Goal: Transaction & Acquisition: Download file/media

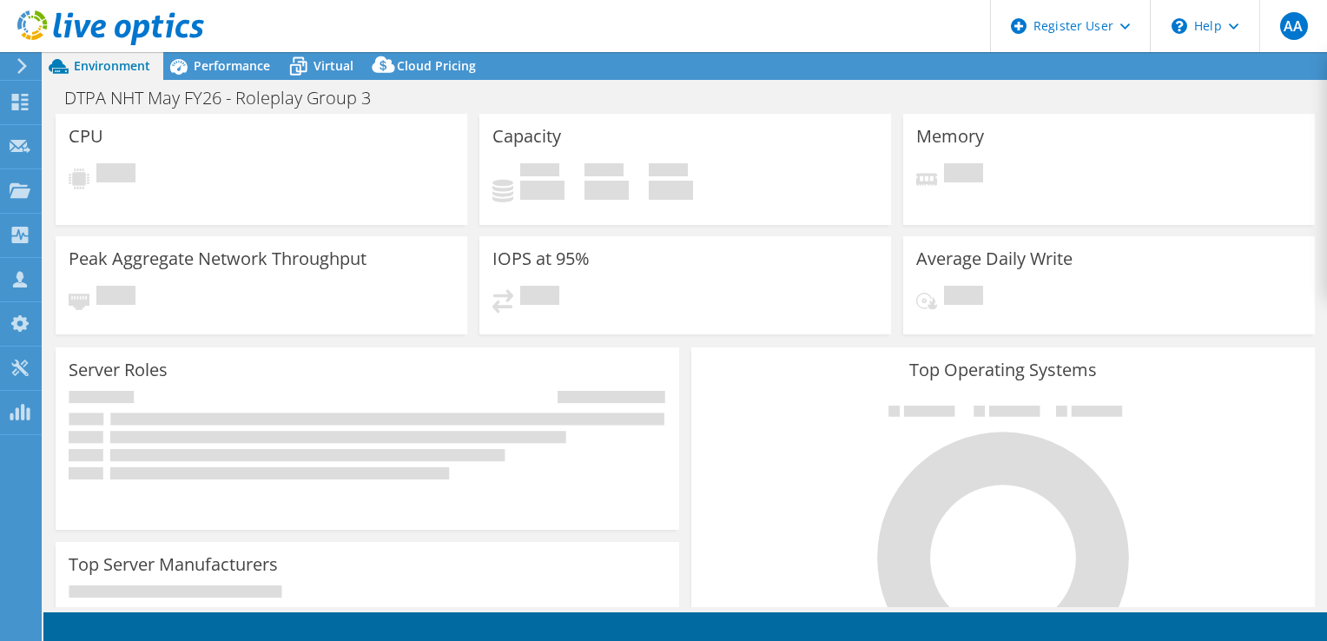
select select "USD"
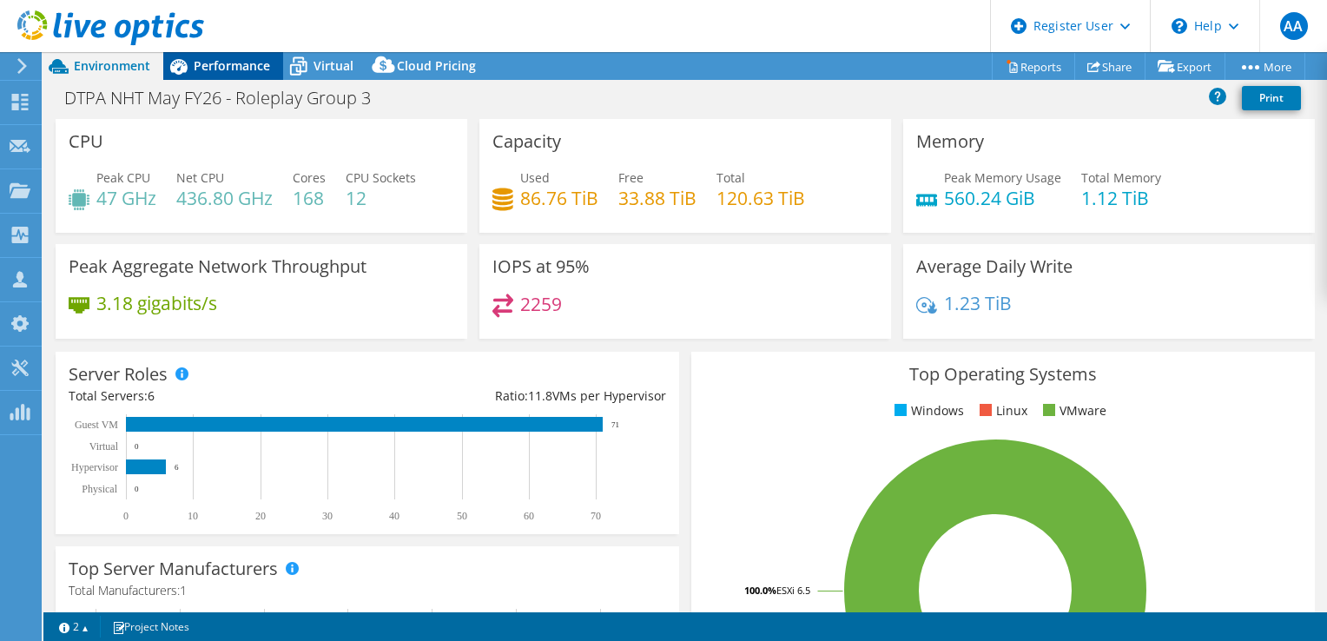
click at [243, 74] on div "Performance" at bounding box center [223, 66] width 120 height 28
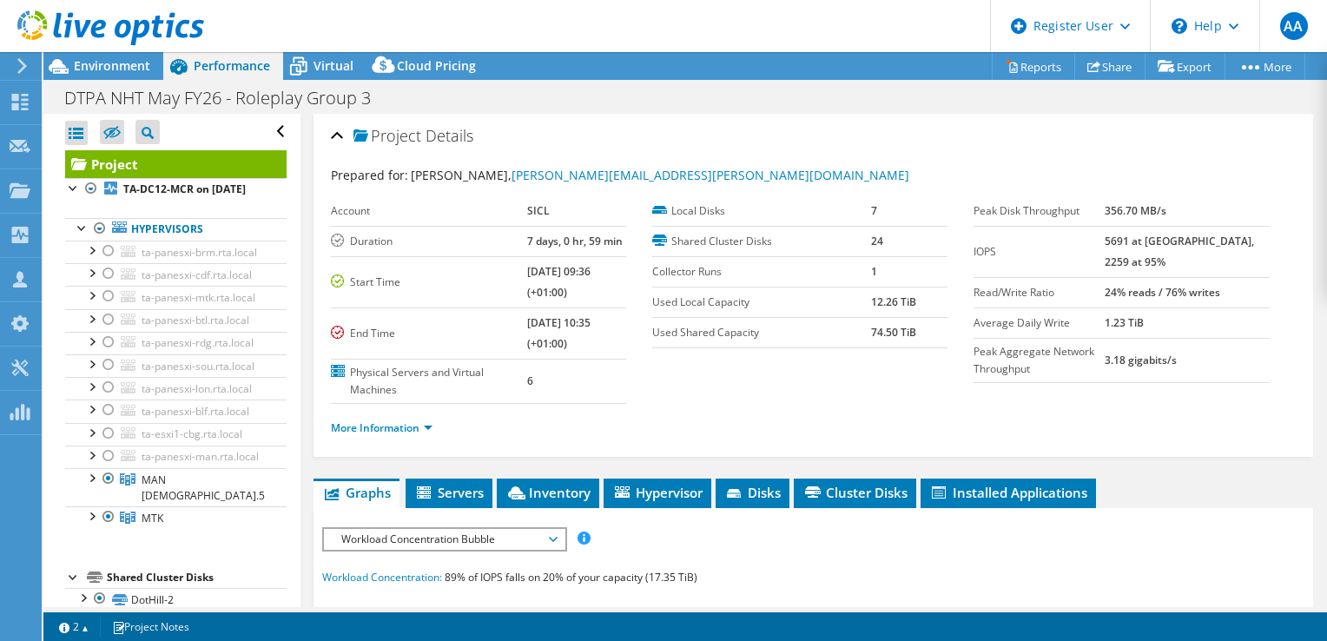
click at [530, 234] on b "7 days, 0 hr, 59 min" at bounding box center [575, 241] width 96 height 15
click at [527, 235] on b "7 days, 0 hr, 59 min" at bounding box center [575, 241] width 96 height 15
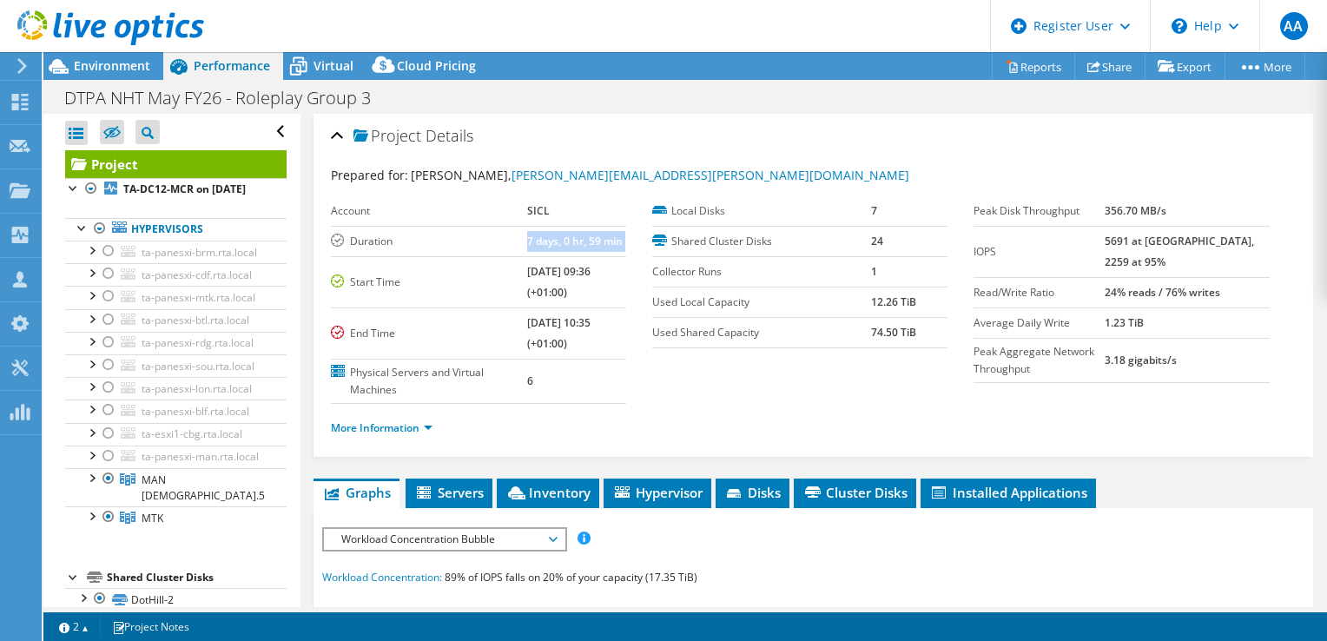
click at [527, 235] on b "7 days, 0 hr, 59 min" at bounding box center [575, 241] width 96 height 15
click at [542, 244] on b "7 days, 0 hr, 59 min" at bounding box center [575, 241] width 96 height 15
click at [133, 71] on span "Environment" at bounding box center [112, 65] width 76 height 17
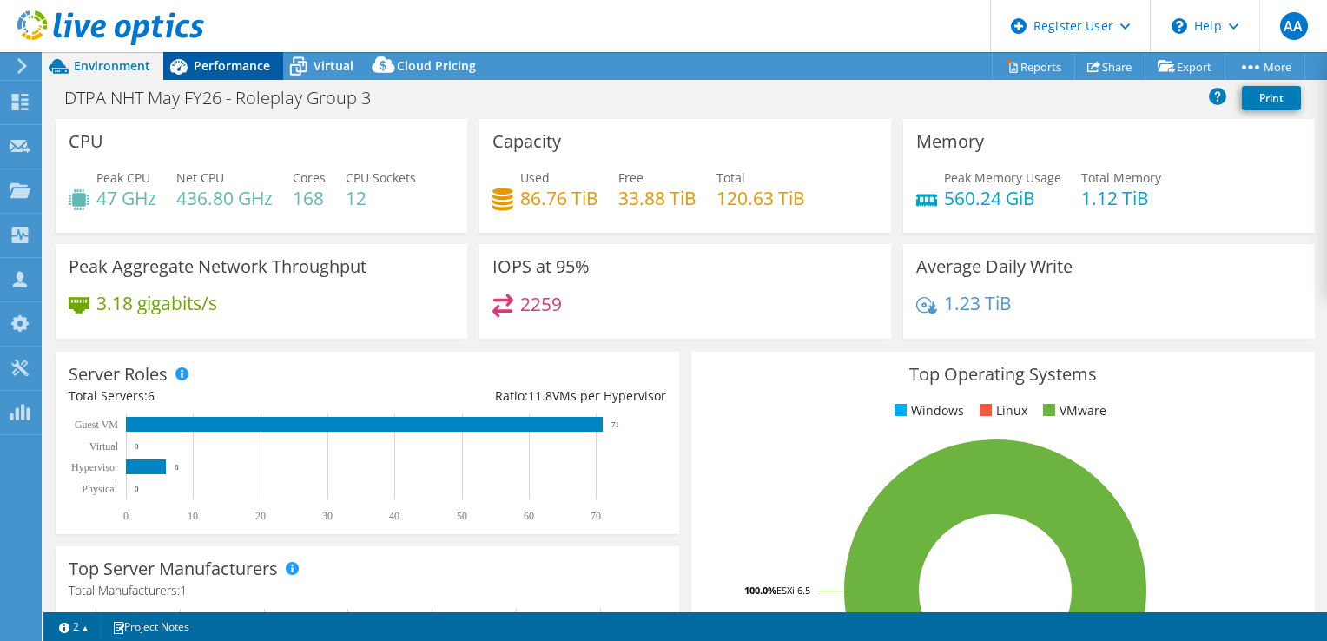
click at [209, 68] on span "Performance" at bounding box center [232, 65] width 76 height 17
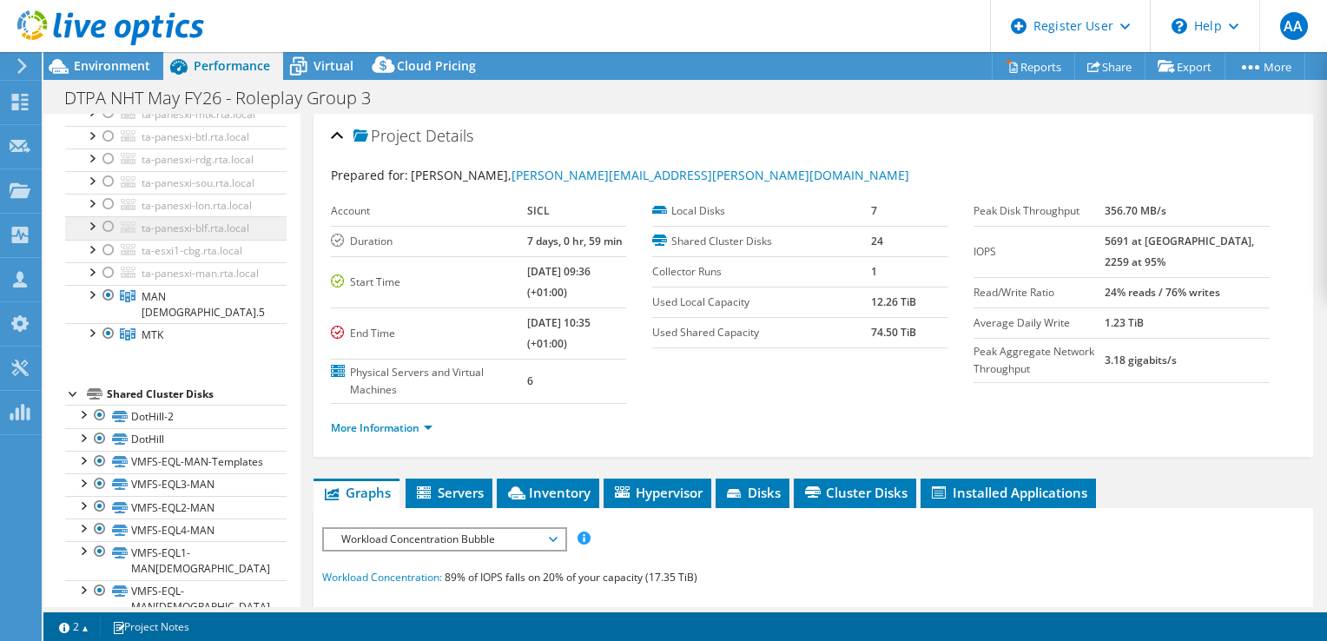
scroll to position [194, 0]
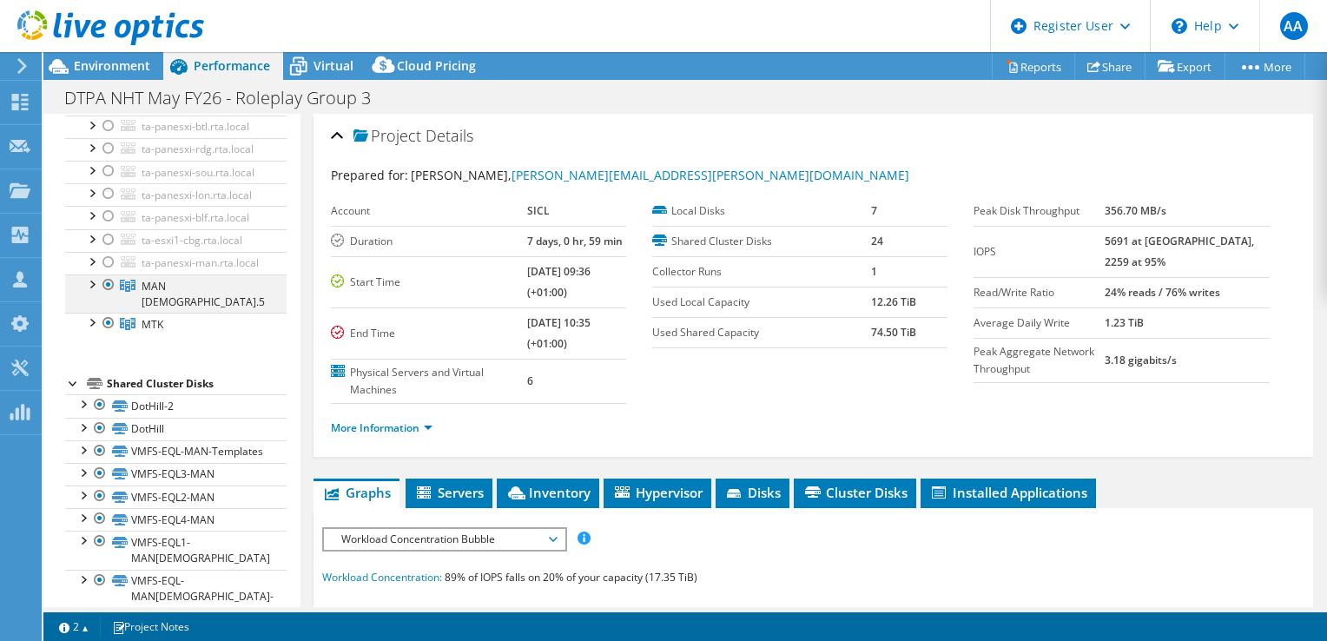
click at [92, 292] on div at bounding box center [91, 282] width 17 height 17
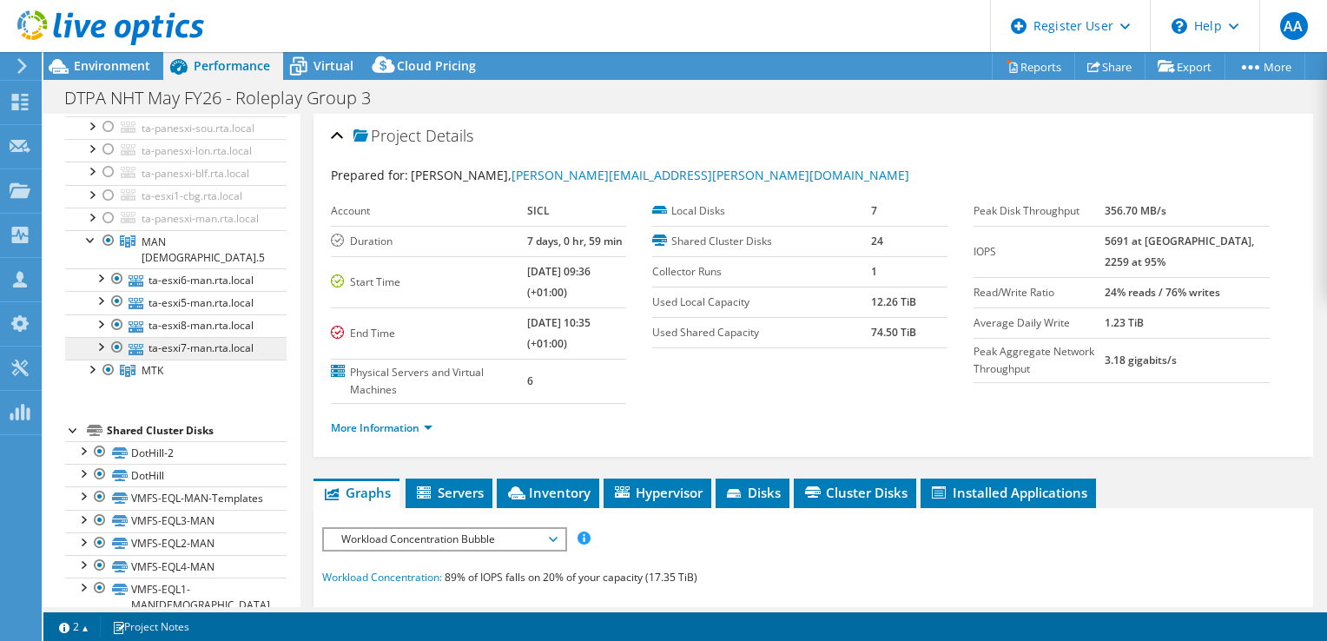
scroll to position [239, 0]
click at [91, 376] on div at bounding box center [91, 367] width 17 height 17
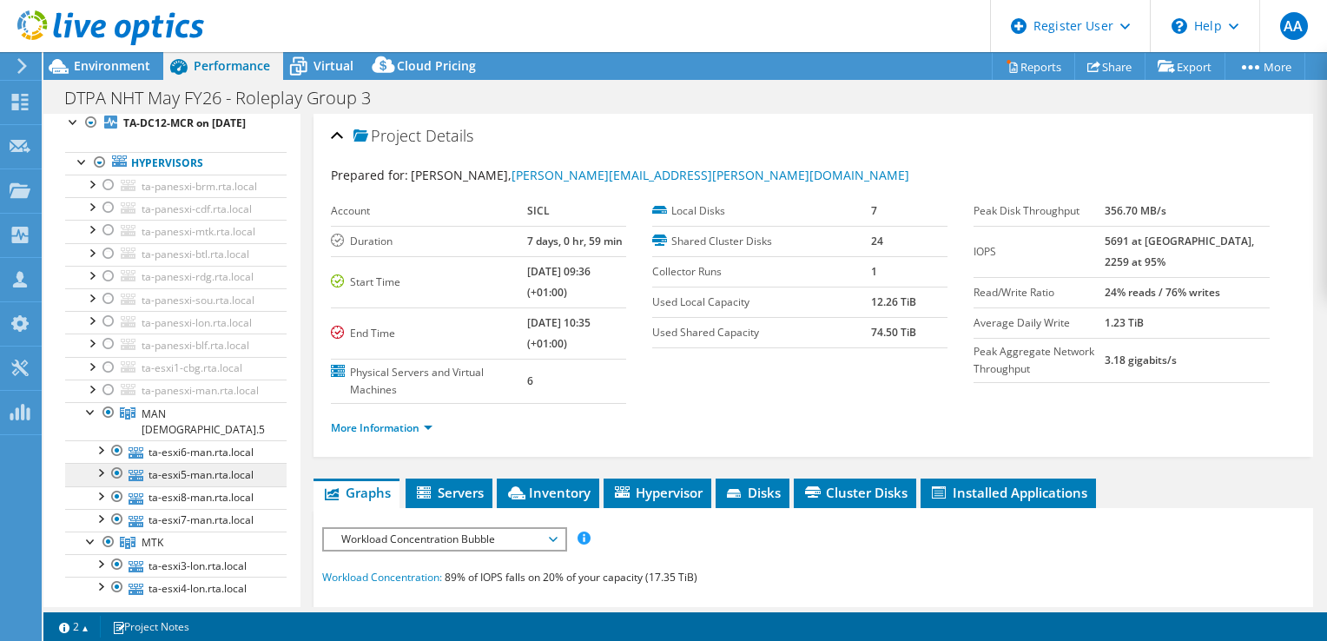
scroll to position [0, 0]
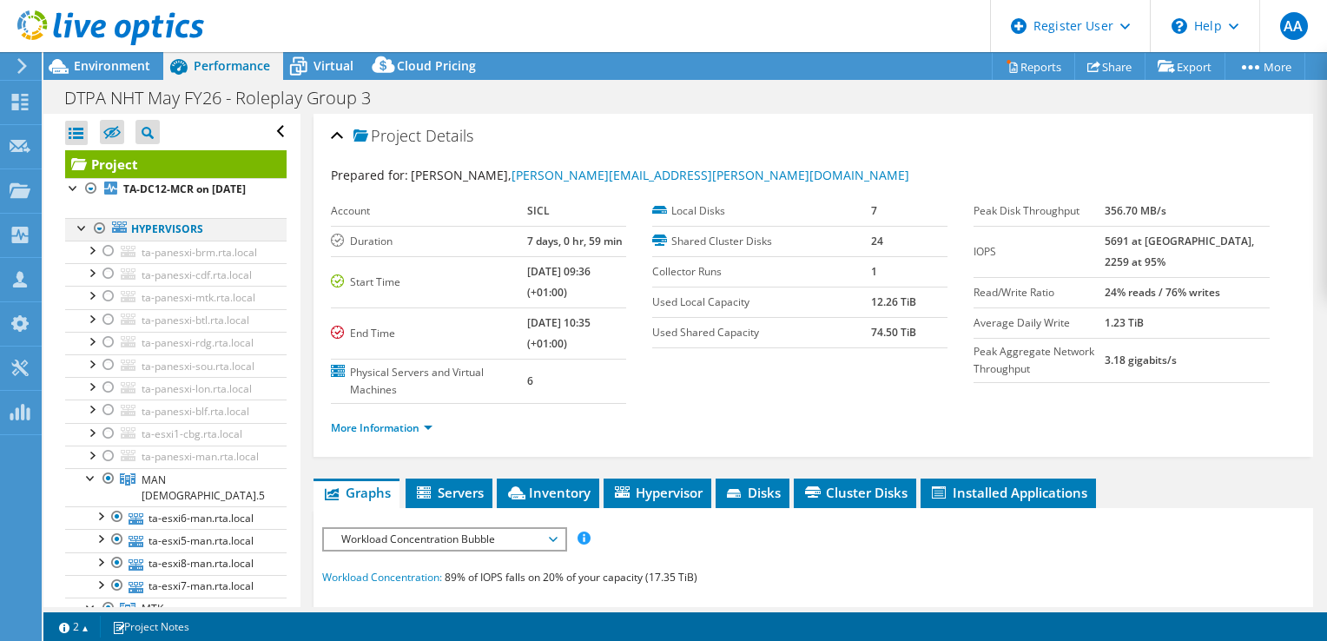
click at [83, 235] on div at bounding box center [82, 226] width 17 height 17
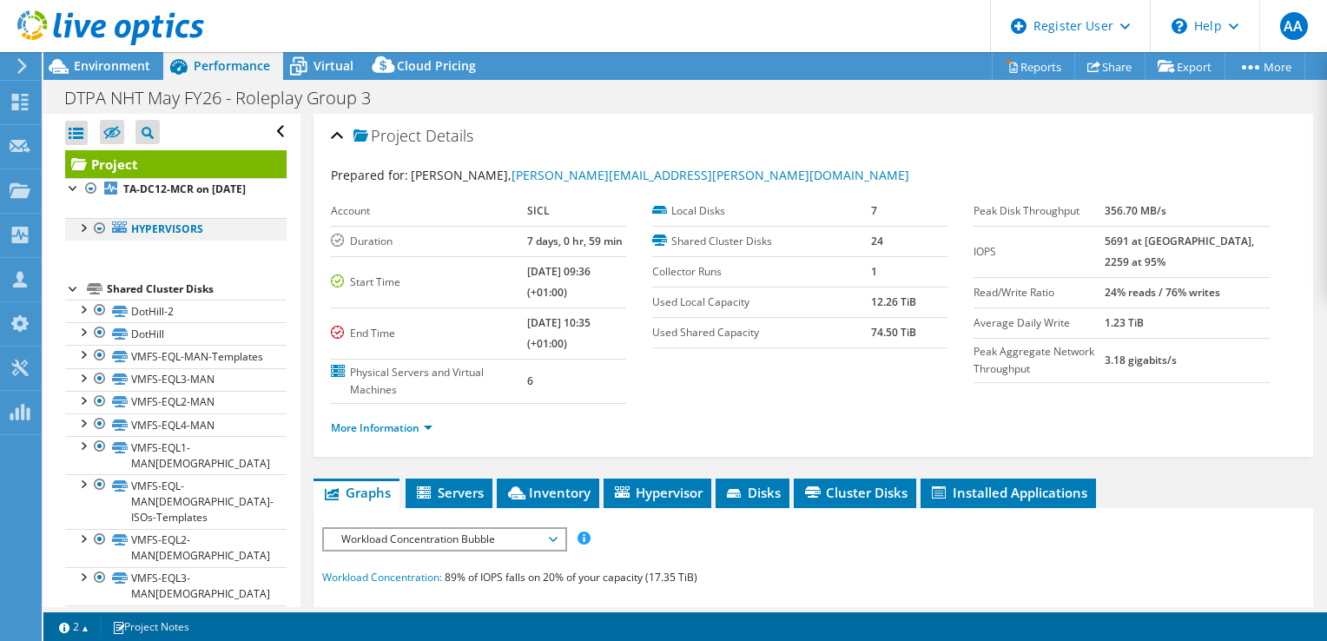
click at [86, 235] on div at bounding box center [82, 226] width 17 height 17
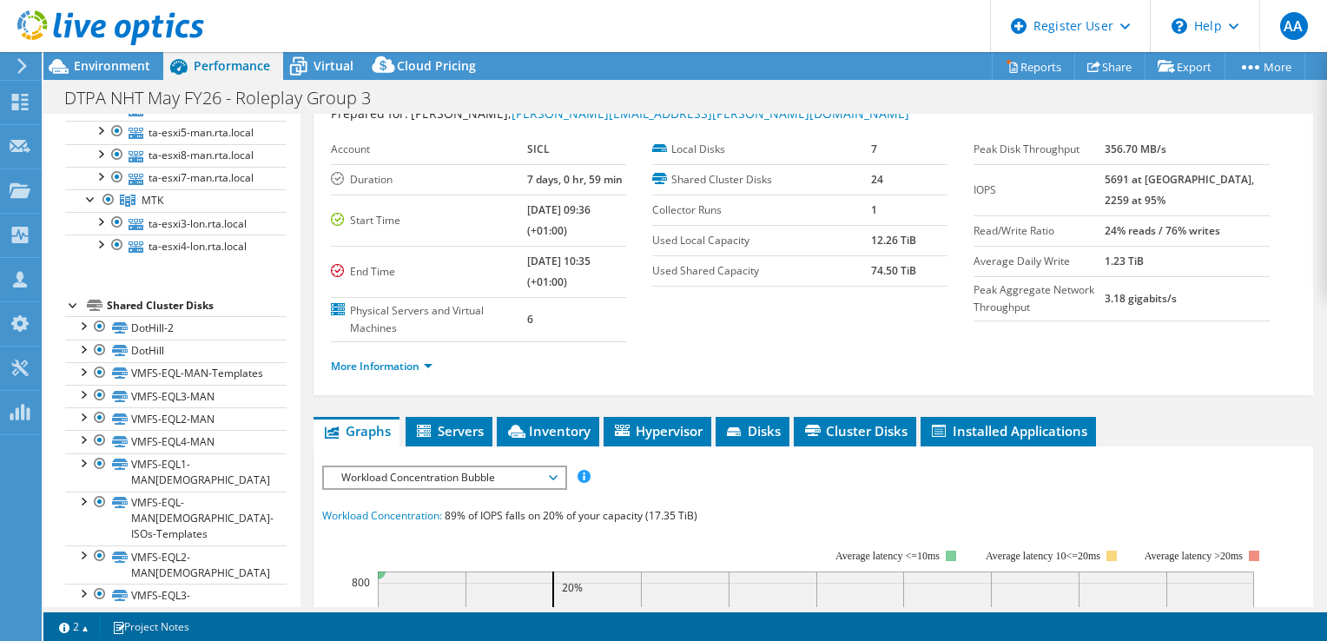
scroll to position [412, 0]
click at [552, 417] on li "Inventory" at bounding box center [548, 432] width 102 height 30
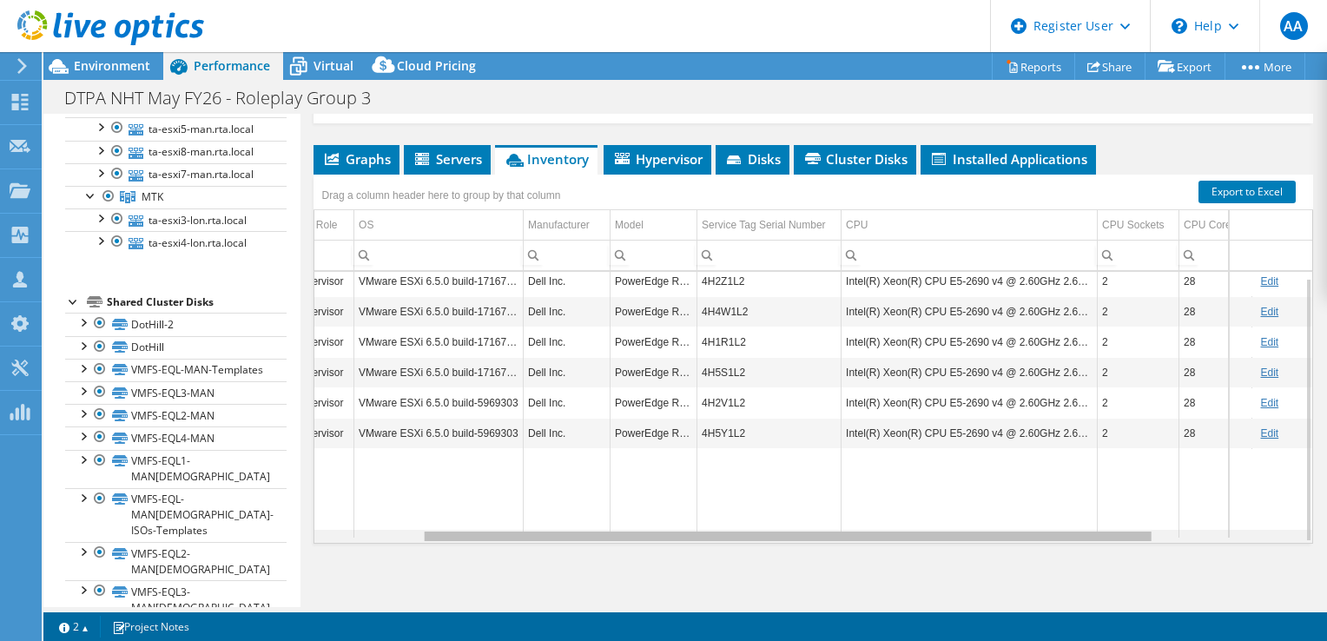
scroll to position [0, 0]
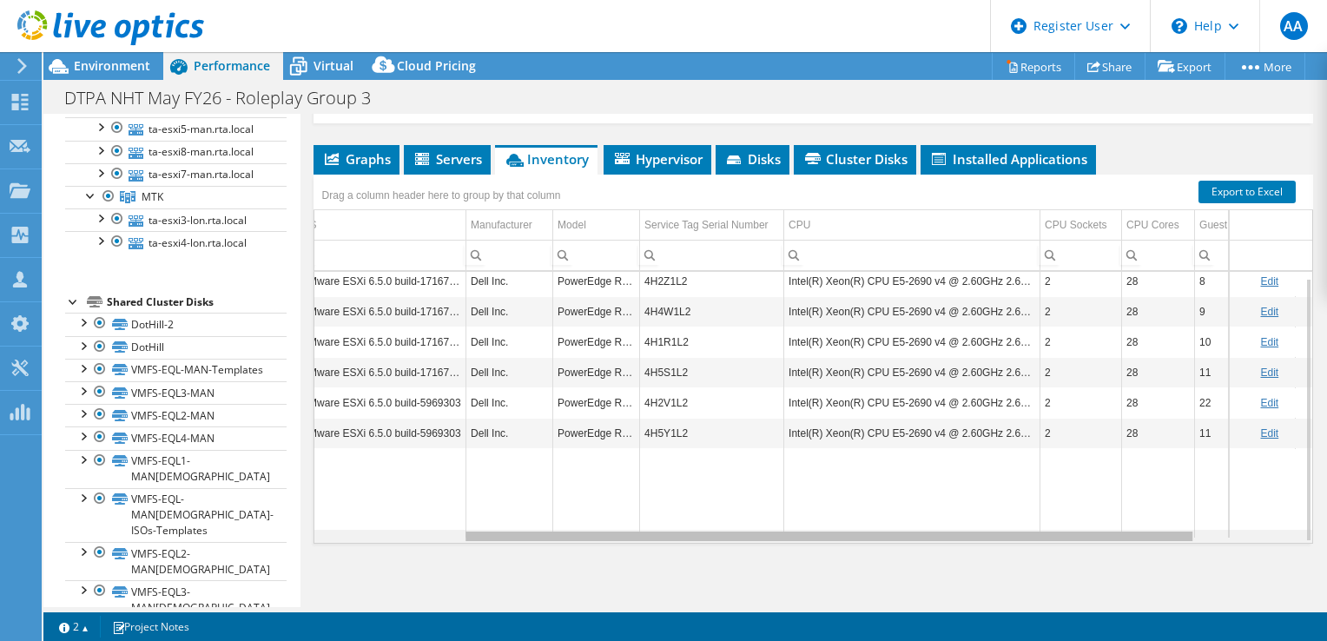
drag, startPoint x: 836, startPoint y: 537, endPoint x: 1025, endPoint y: 537, distance: 188.5
click at [1025, 537] on body "AA Dell User Aboumalik Anas [EMAIL_ADDRESS][DOMAIN_NAME] Dell My Profile Log Ou…" at bounding box center [663, 320] width 1327 height 641
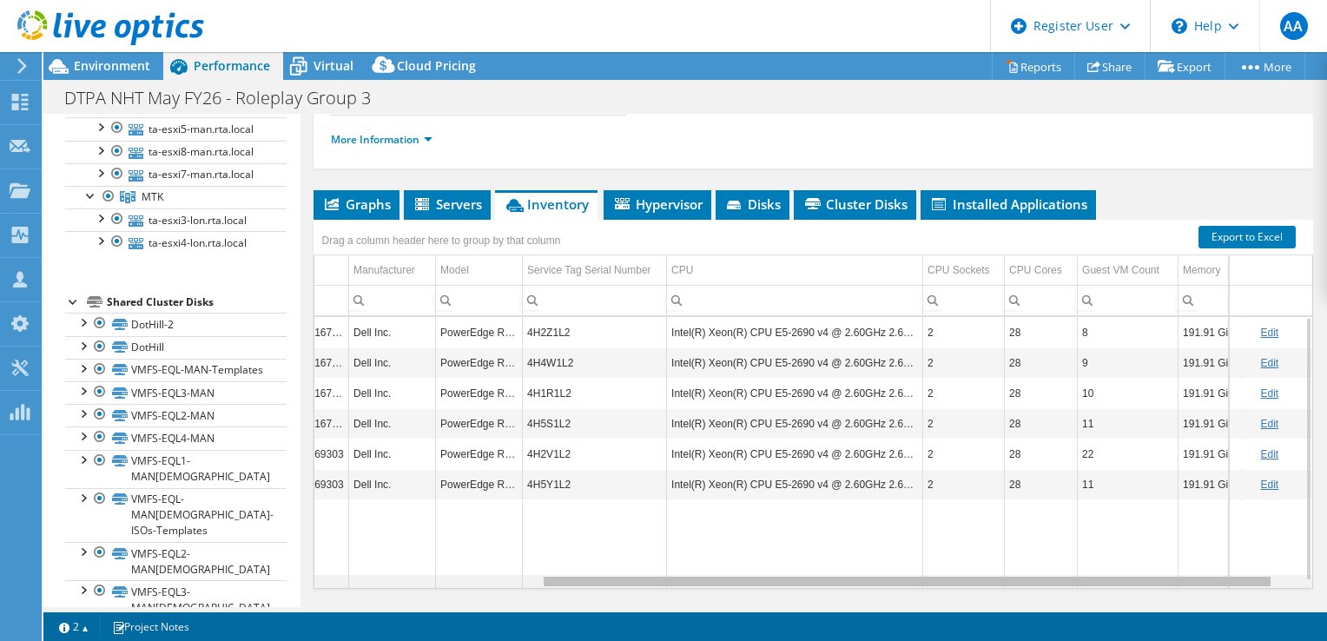
drag, startPoint x: 983, startPoint y: 578, endPoint x: 1070, endPoint y: 572, distance: 87.1
click at [1070, 572] on body "AA Dell User Aboumalik Anas [EMAIL_ADDRESS][DOMAIN_NAME] Dell My Profile Log Ou…" at bounding box center [663, 320] width 1327 height 641
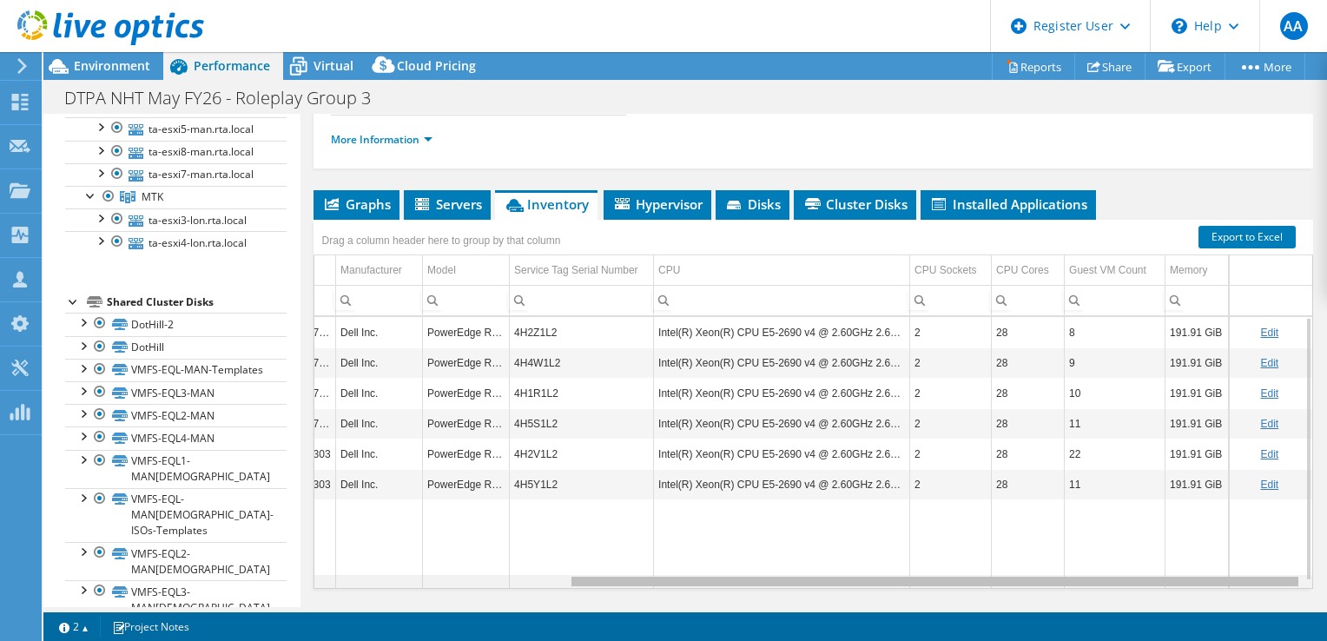
drag, startPoint x: 1070, startPoint y: 572, endPoint x: 1153, endPoint y: 578, distance: 82.7
click at [1153, 578] on body "AA Dell User Aboumalik Anas [EMAIL_ADDRESS][DOMAIN_NAME] Dell My Profile Log Ou…" at bounding box center [663, 320] width 1327 height 641
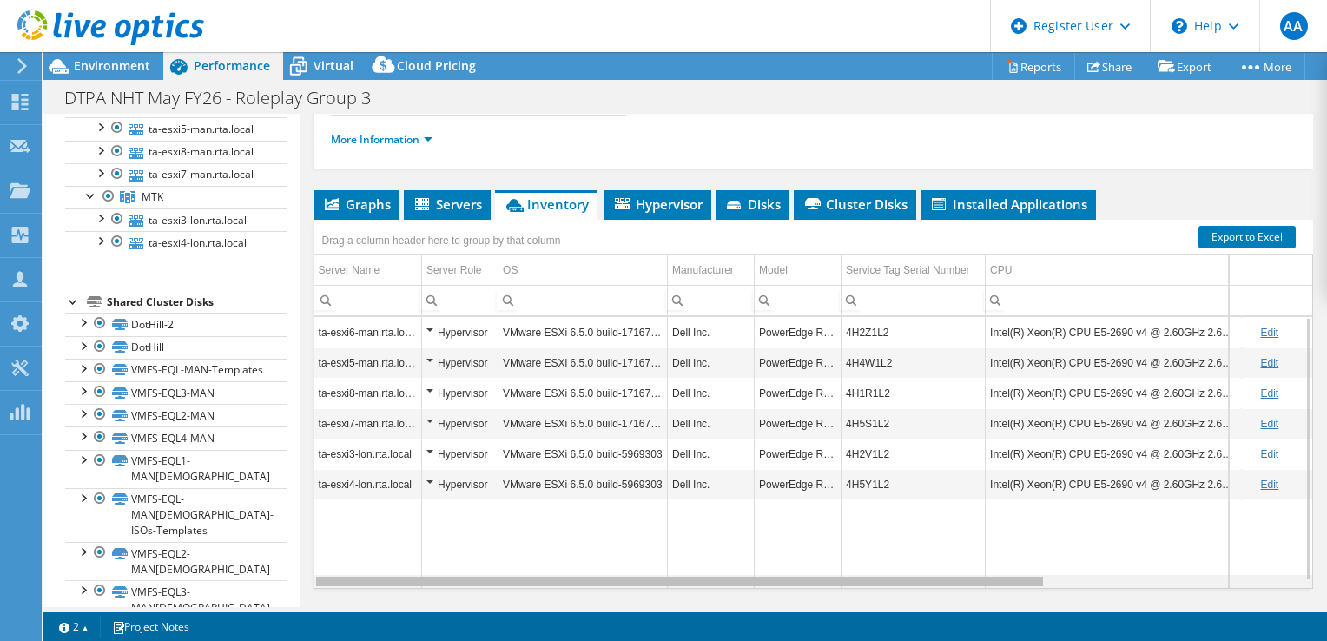
drag, startPoint x: 1153, startPoint y: 578, endPoint x: 705, endPoint y: 545, distance: 448.5
click at [705, 545] on body "AA Dell User Aboumalik Anas [EMAIL_ADDRESS][DOMAIN_NAME] Dell My Profile Log Ou…" at bounding box center [663, 320] width 1327 height 641
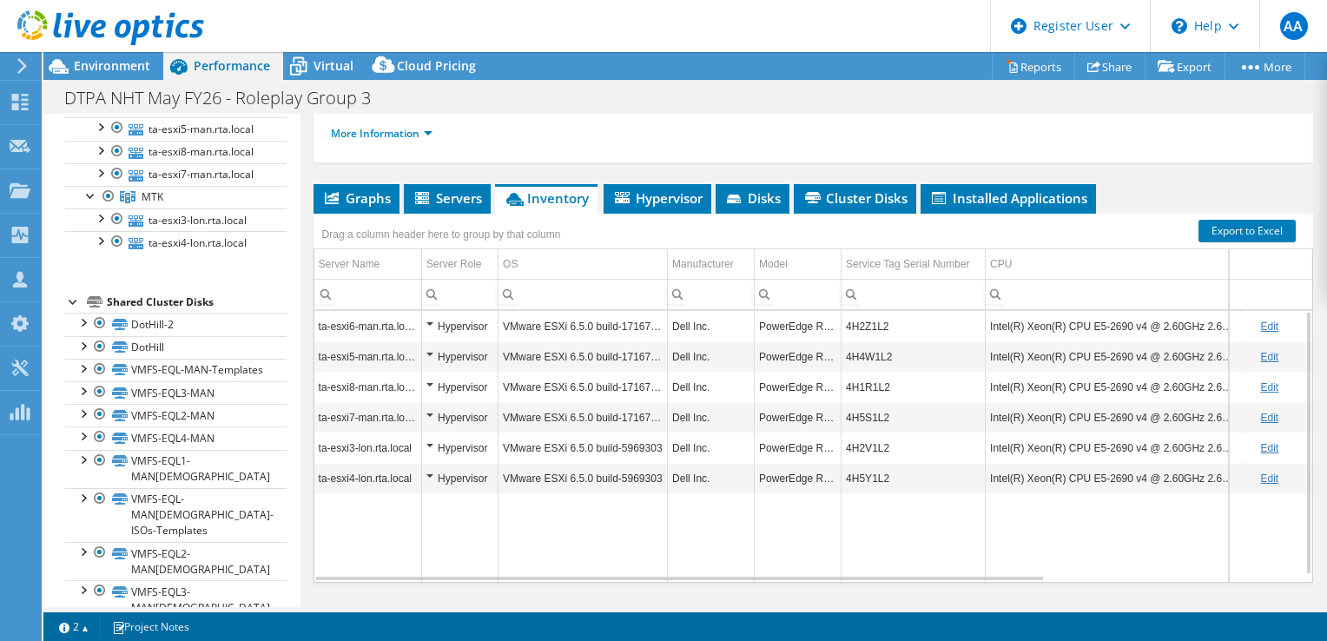
drag, startPoint x: 706, startPoint y: 569, endPoint x: 673, endPoint y: 567, distance: 33.0
click at [673, 567] on td "Data grid" at bounding box center [711, 537] width 87 height 89
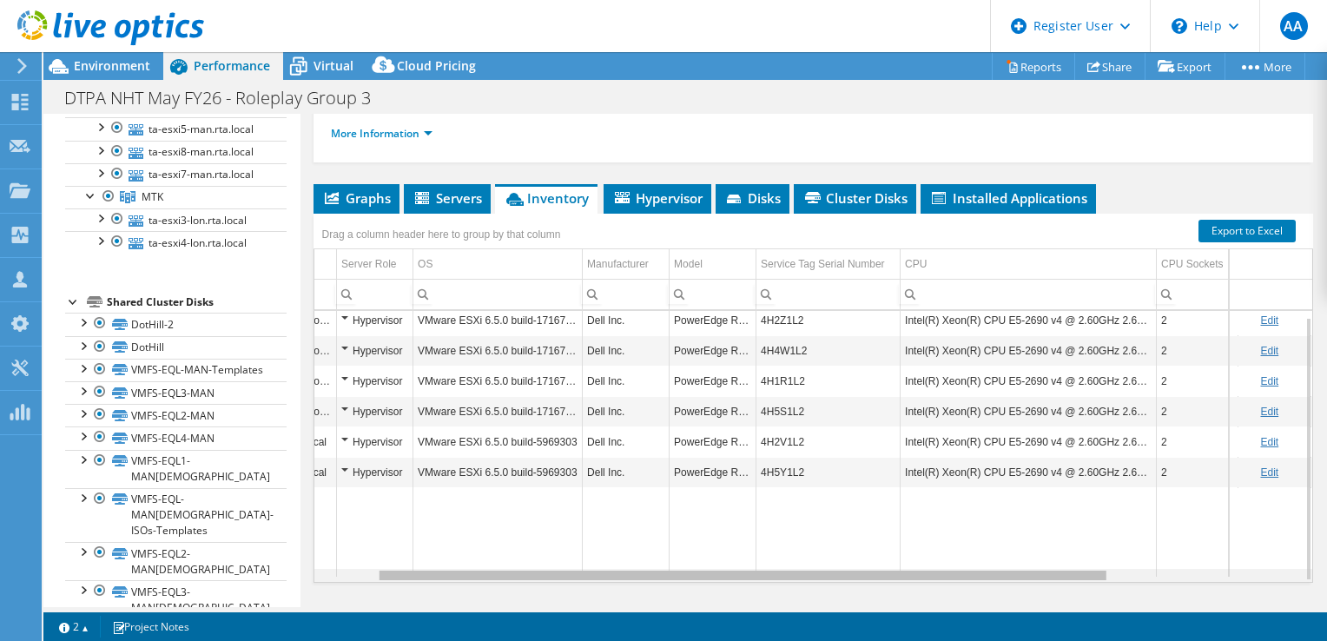
scroll to position [0, 83]
drag, startPoint x: 1027, startPoint y: 574, endPoint x: 1096, endPoint y: 562, distance: 70.5
click at [1096, 562] on body "AA Dell User Aboumalik Anas [EMAIL_ADDRESS][DOMAIN_NAME] Dell My Profile Log Ou…" at bounding box center [663, 320] width 1327 height 641
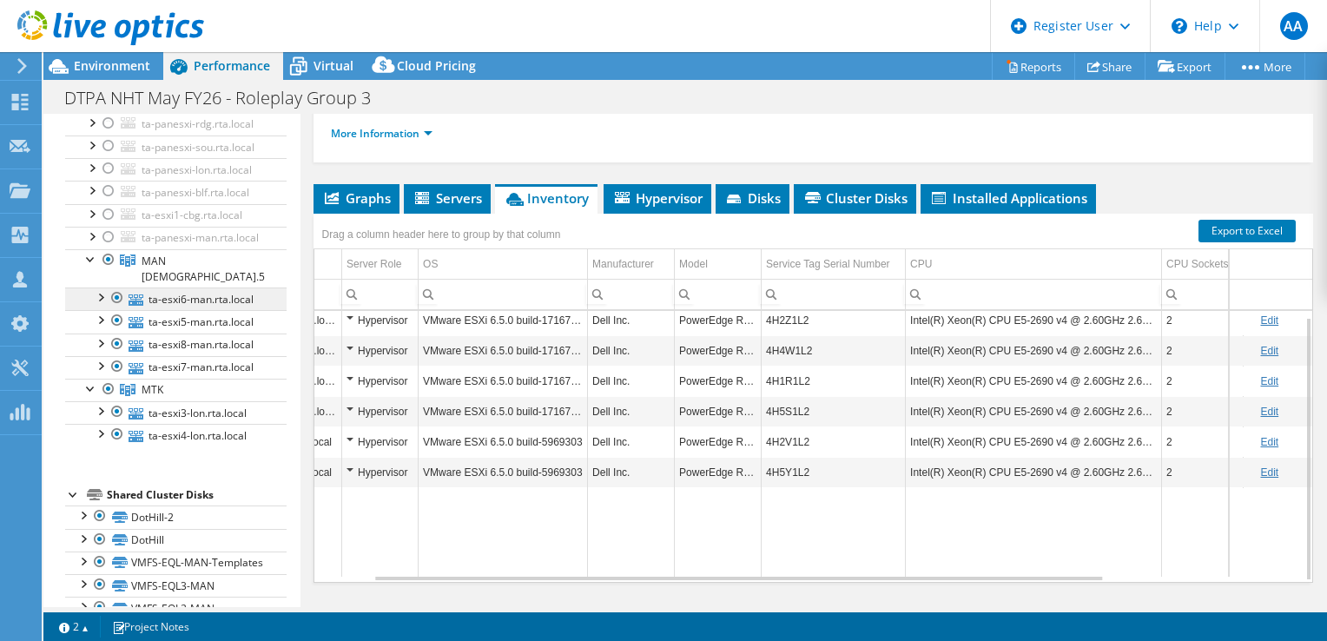
scroll to position [0, 0]
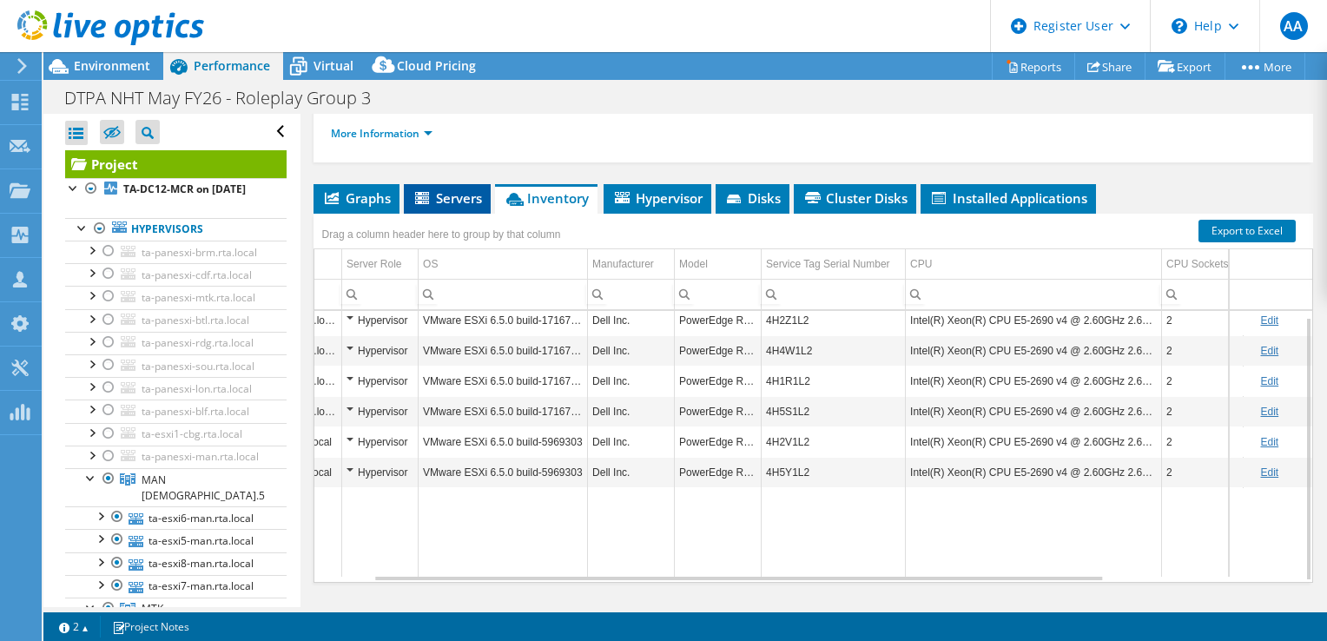
click at [442, 203] on li "Servers" at bounding box center [447, 199] width 87 height 30
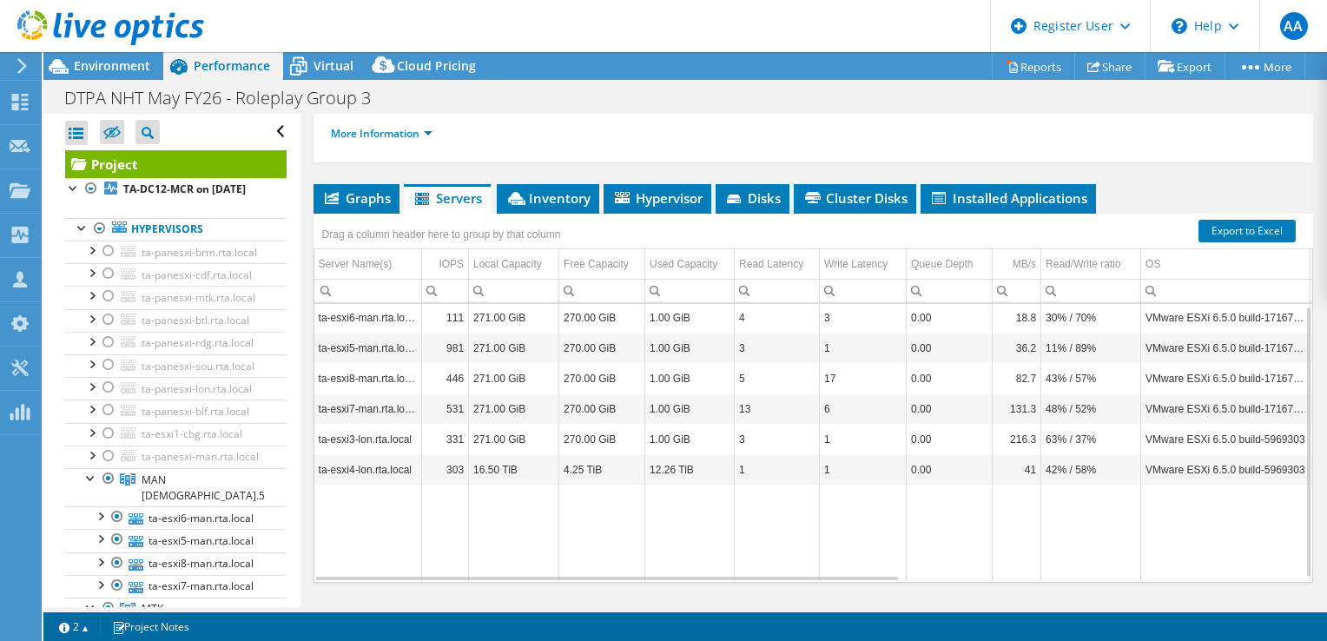
scroll to position [3, 0]
click at [143, 189] on b "TA-DC12-MCR on [DATE]" at bounding box center [184, 189] width 122 height 15
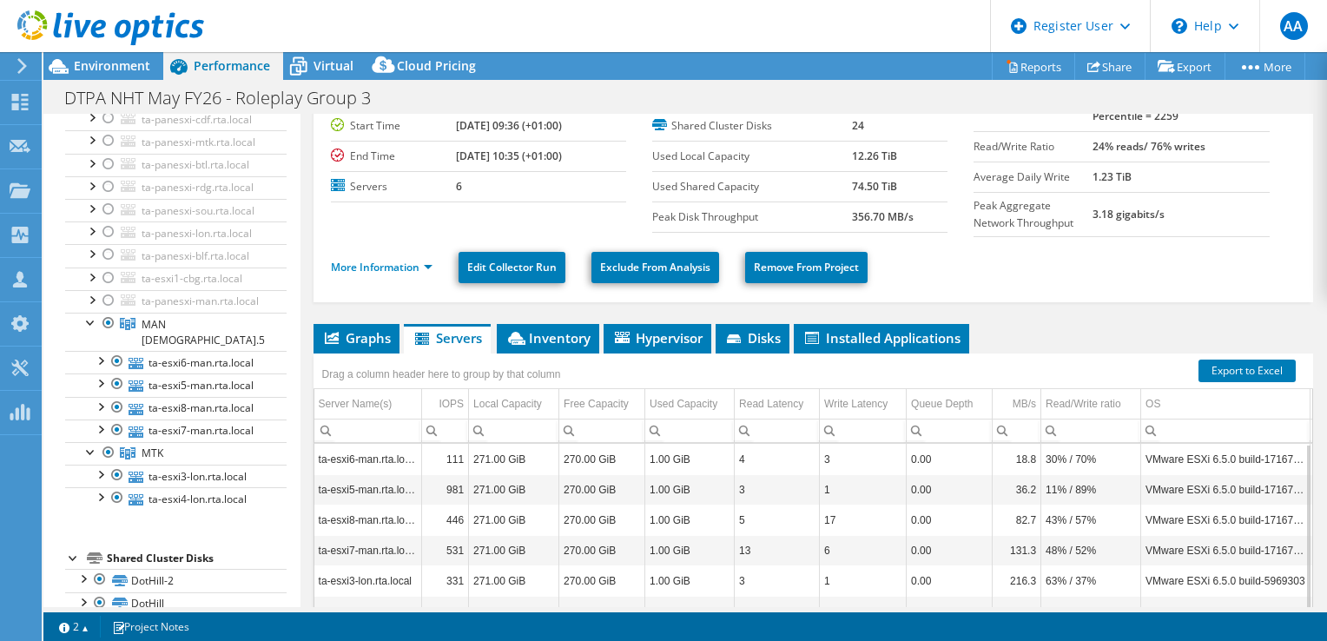
scroll to position [111, 0]
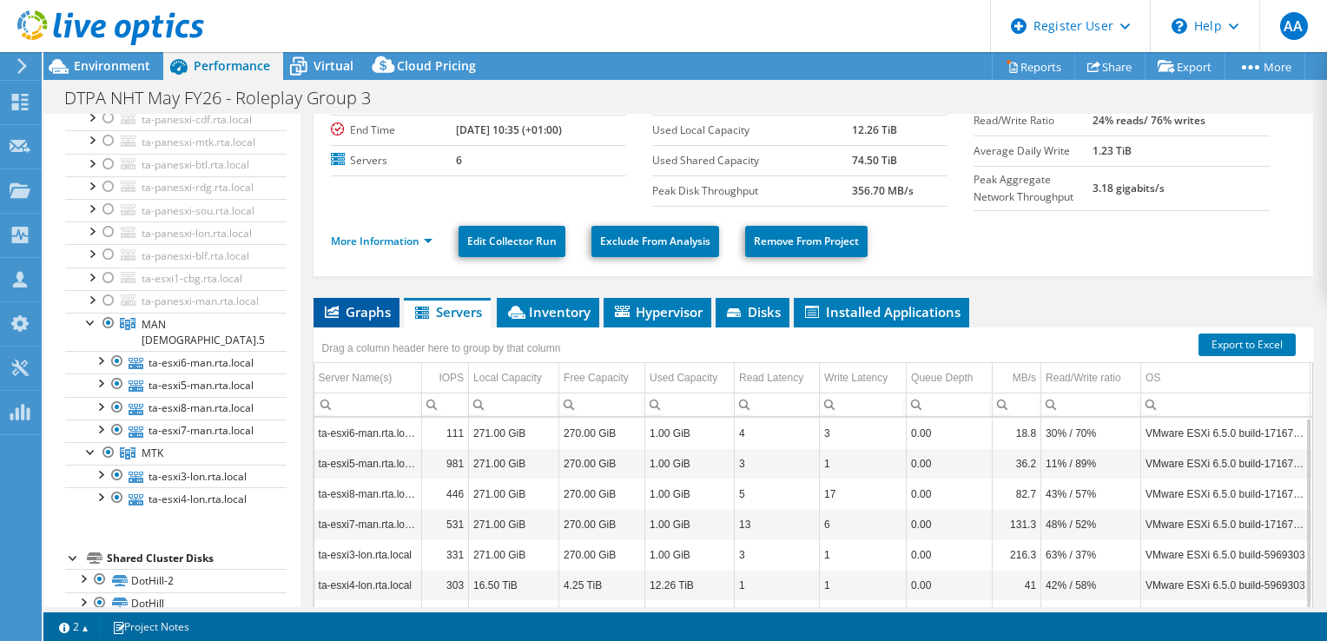
click at [371, 304] on span "Graphs" at bounding box center [356, 311] width 69 height 17
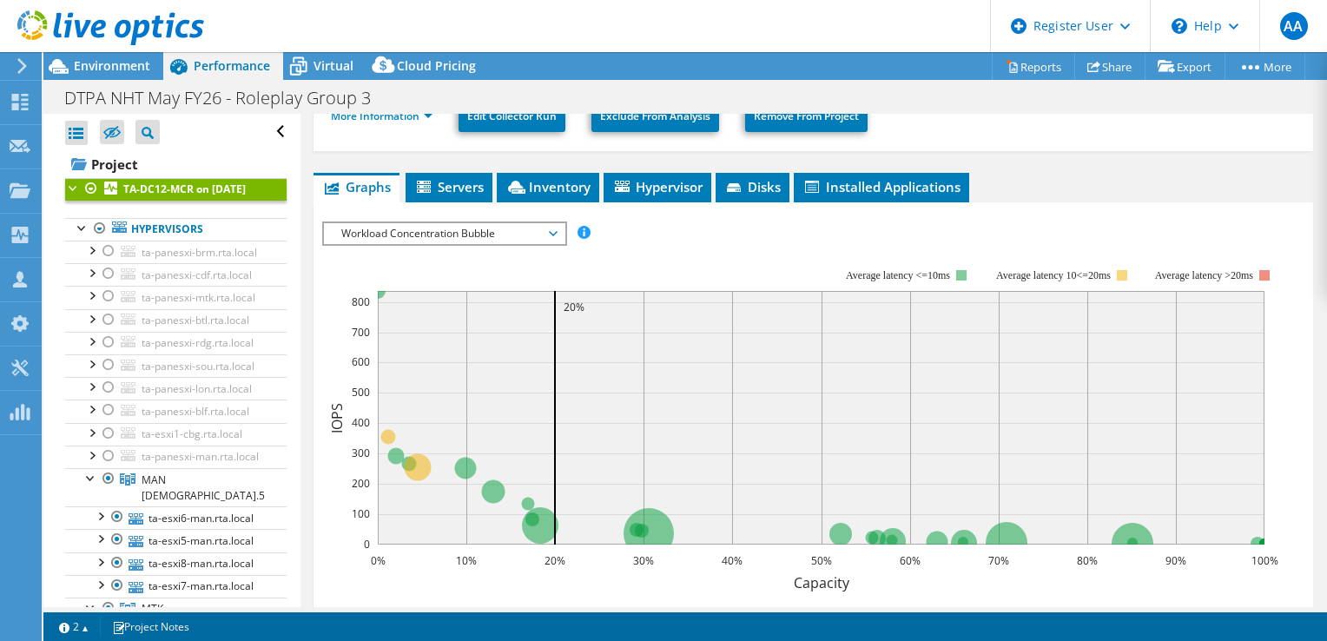
scroll to position [240, 0]
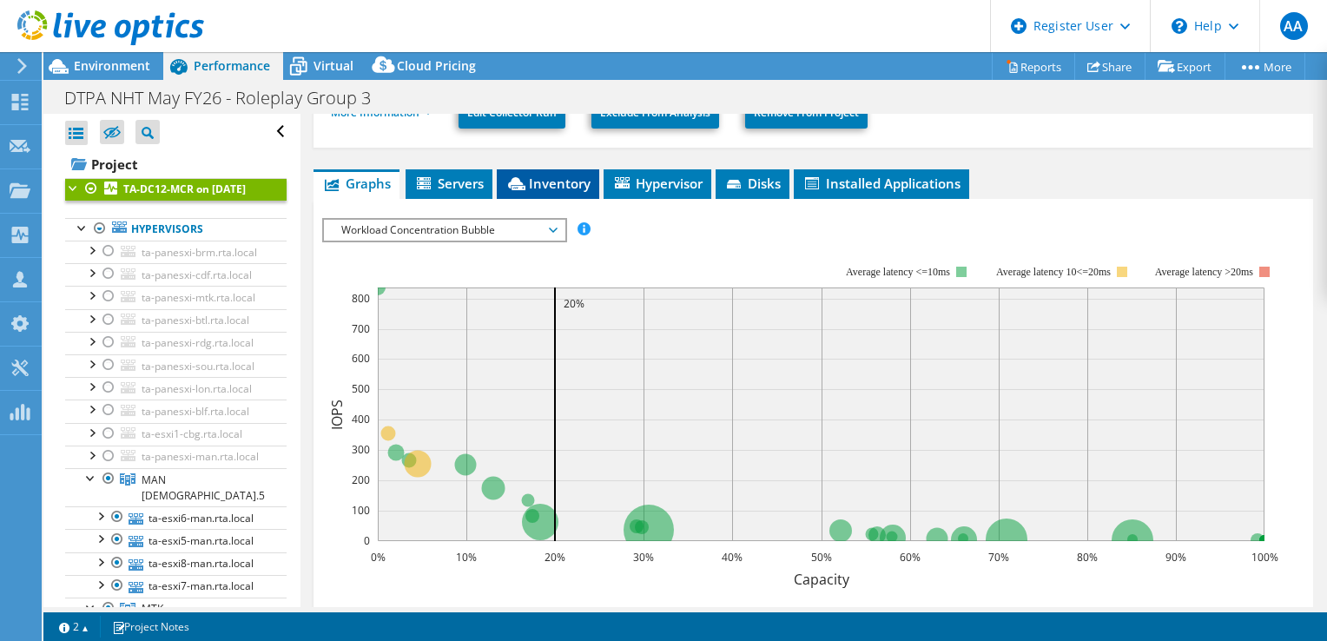
click at [547, 170] on li "Inventory" at bounding box center [548, 184] width 102 height 30
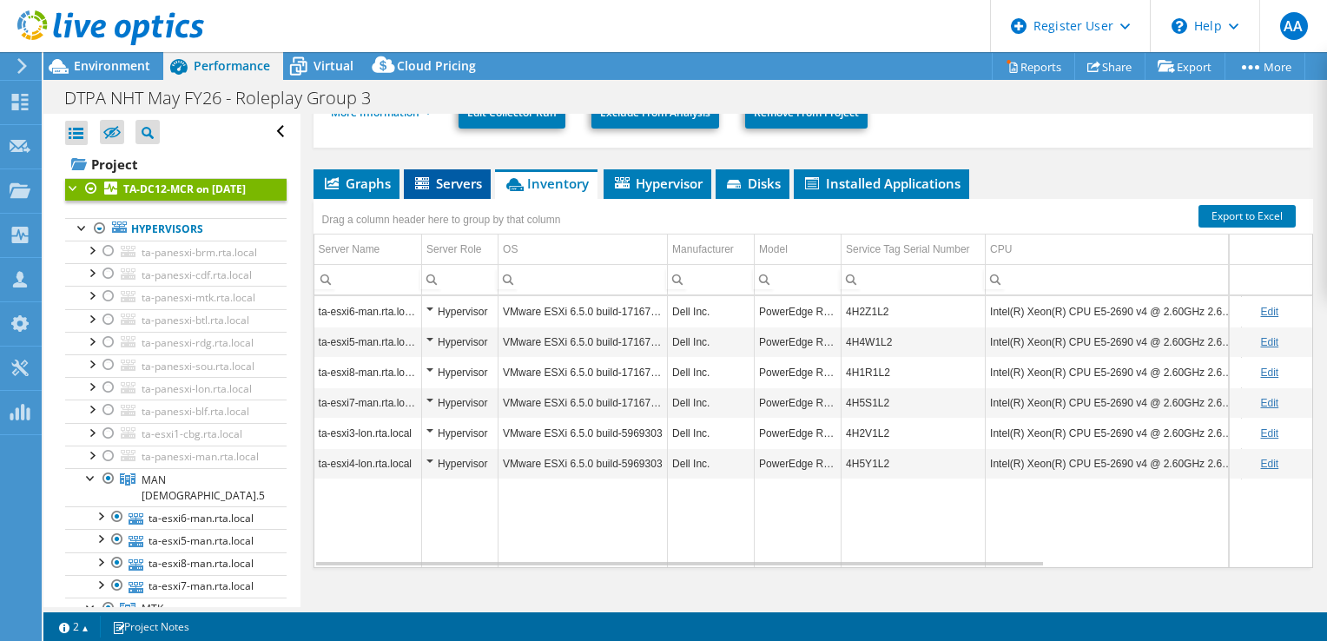
click at [466, 182] on span "Servers" at bounding box center [447, 183] width 69 height 17
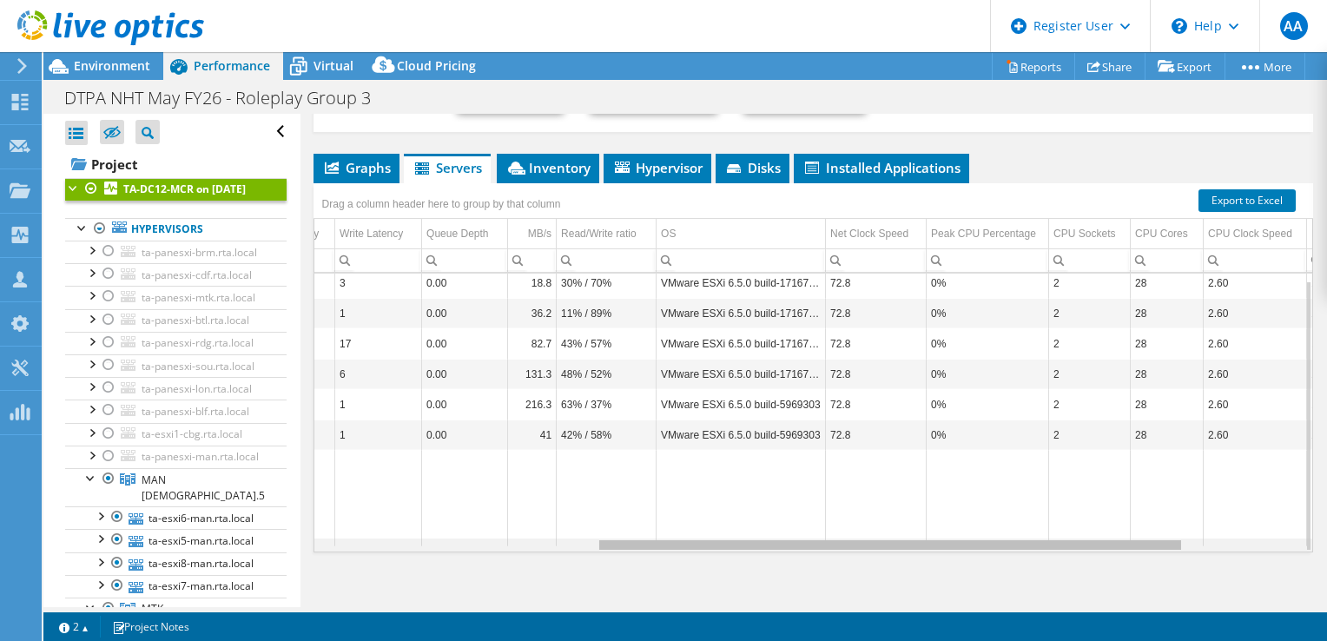
scroll to position [0, 493]
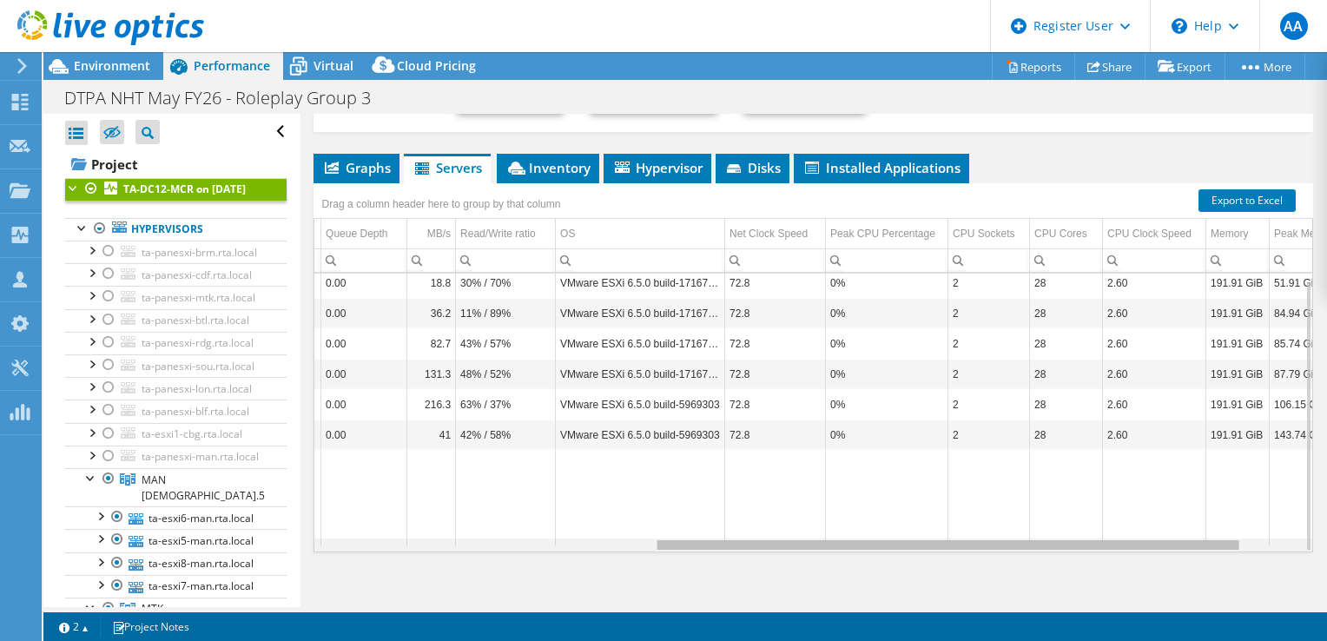
drag, startPoint x: 551, startPoint y: 545, endPoint x: 923, endPoint y: 528, distance: 373.0
click at [923, 528] on body "AA Dell User Aboumalik Anas [EMAIL_ADDRESS][DOMAIN_NAME] Dell My Profile Log Ou…" at bounding box center [663, 320] width 1327 height 641
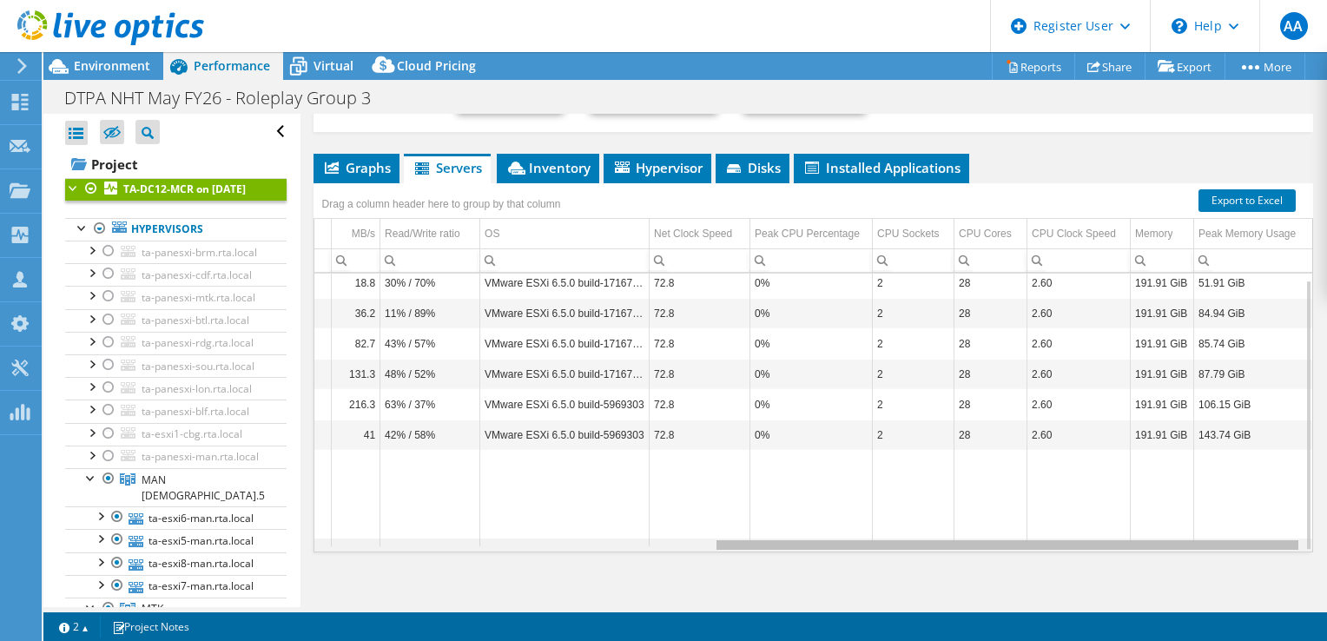
drag, startPoint x: 911, startPoint y: 547, endPoint x: 1008, endPoint y: 537, distance: 97.0
click at [1008, 537] on body "AA Dell User Aboumalik Anas [EMAIL_ADDRESS][DOMAIN_NAME] Dell My Profile Log Ou…" at bounding box center [663, 320] width 1327 height 641
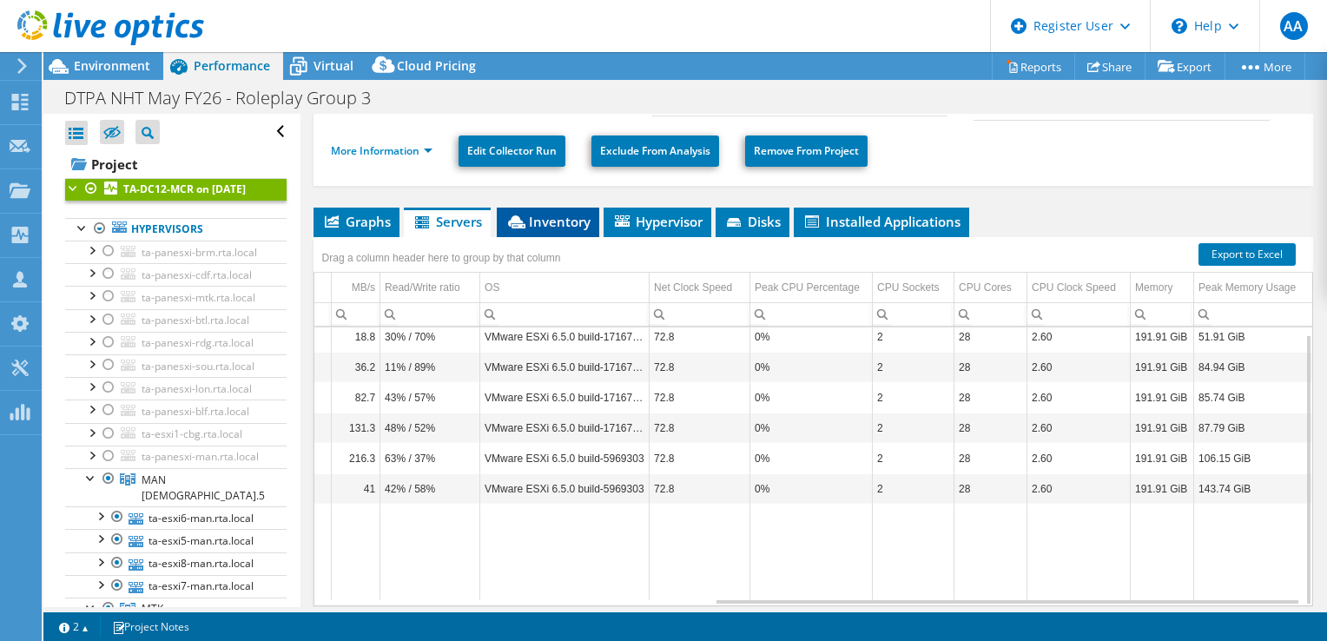
click at [550, 217] on span "Inventory" at bounding box center [547, 221] width 85 height 17
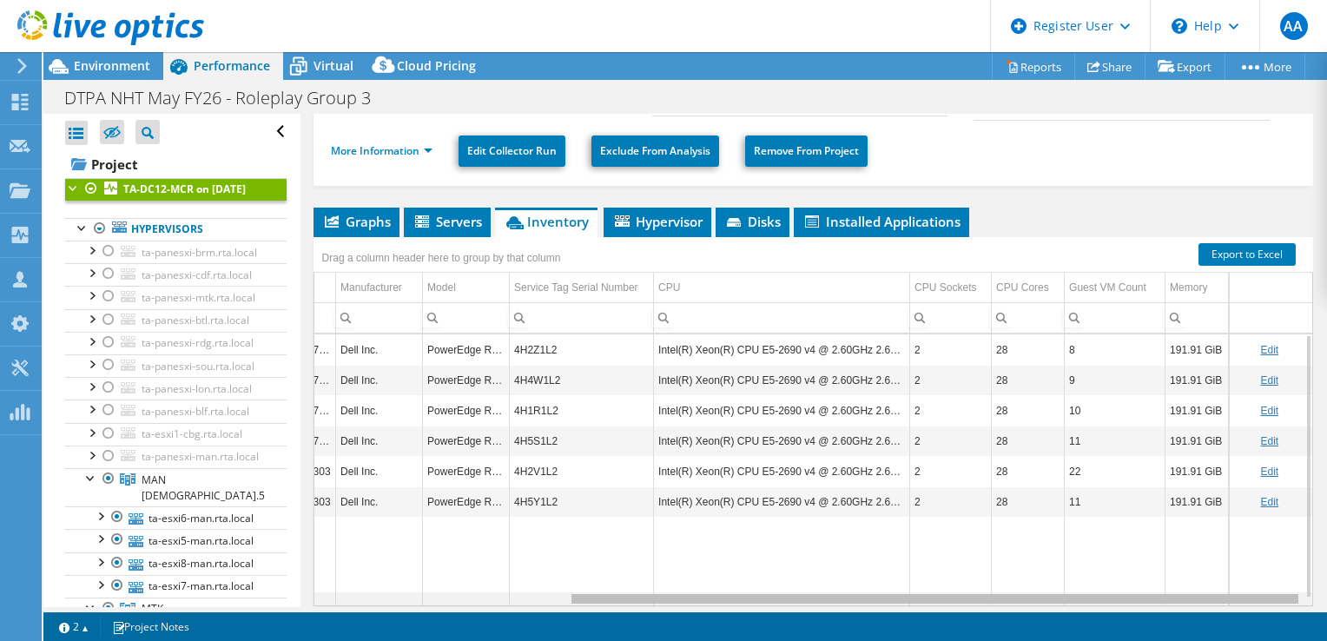
drag, startPoint x: 943, startPoint y: 596, endPoint x: 1237, endPoint y: 582, distance: 293.9
click at [1237, 582] on body "AA Dell User Aboumalik Anas [EMAIL_ADDRESS][DOMAIN_NAME] Dell My Profile Log Ou…" at bounding box center [663, 320] width 1327 height 641
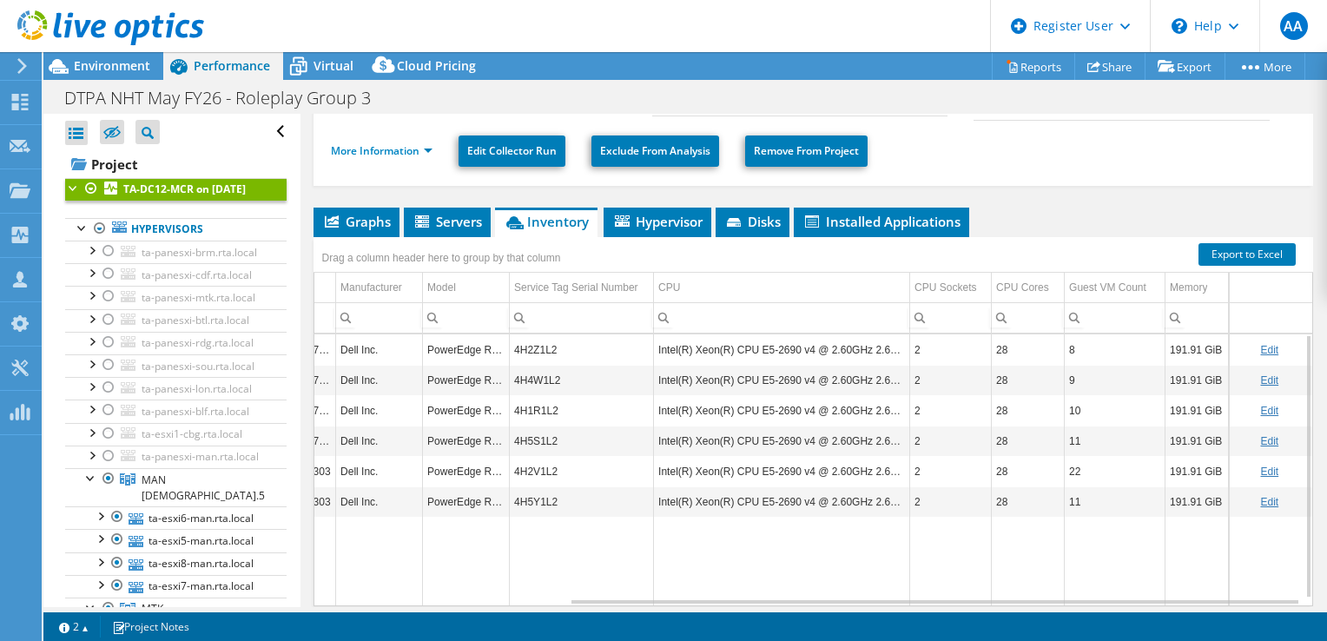
click at [474, 344] on td "PowerEdge R630" at bounding box center [466, 349] width 87 height 30
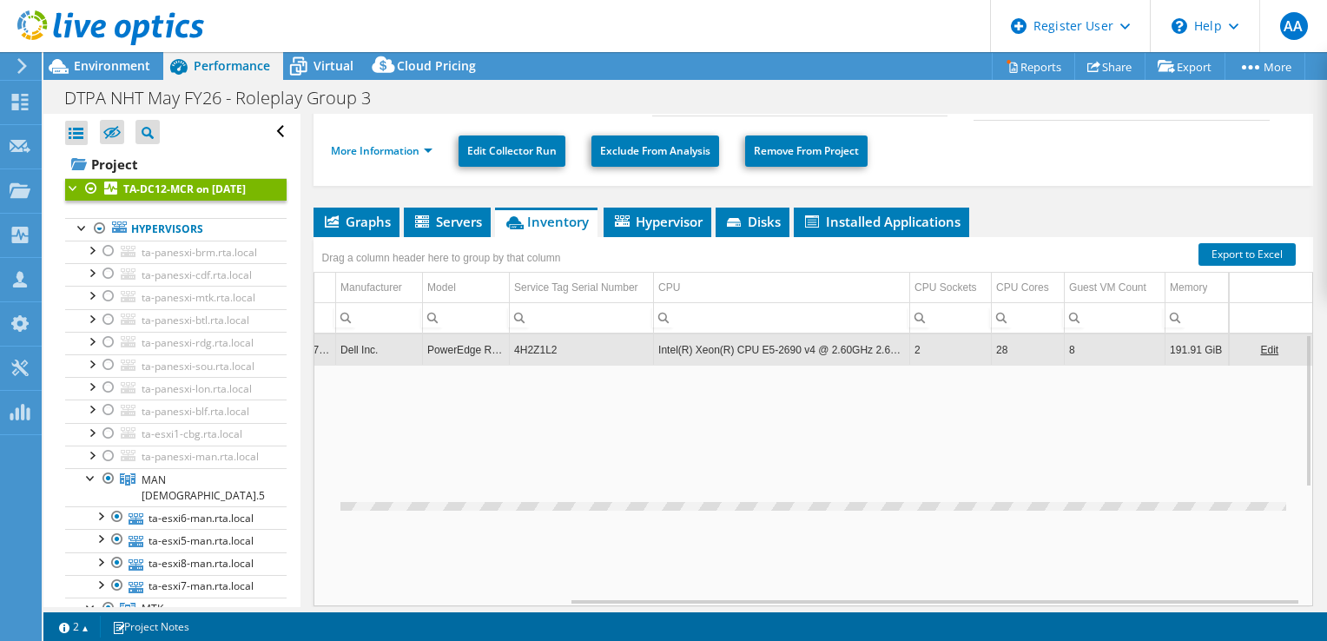
click at [474, 344] on td "PowerEdge R630" at bounding box center [466, 349] width 87 height 30
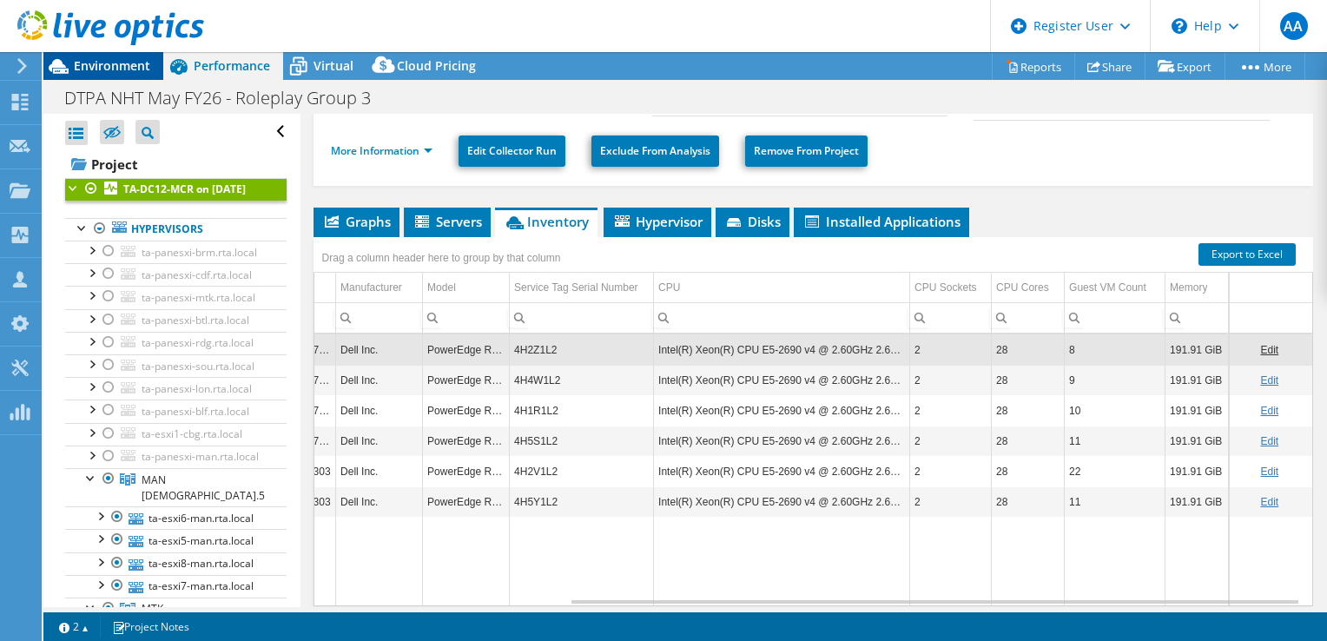
click at [109, 72] on span "Environment" at bounding box center [112, 65] width 76 height 17
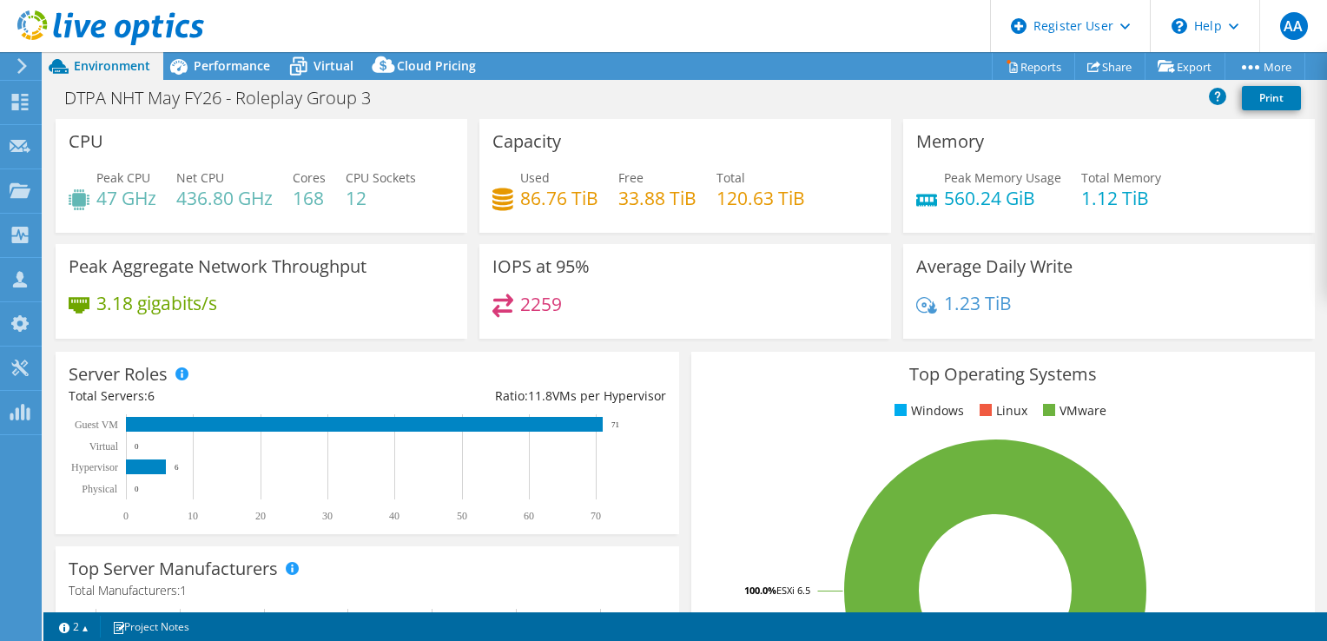
click at [208, 205] on h4 "436.80 GHz" at bounding box center [224, 197] width 96 height 19
click at [181, 202] on h4 "436.80 GHz" at bounding box center [224, 197] width 96 height 19
drag, startPoint x: 181, startPoint y: 202, endPoint x: 318, endPoint y: 201, distance: 137.2
click at [318, 201] on h4 "168" at bounding box center [309, 197] width 33 height 19
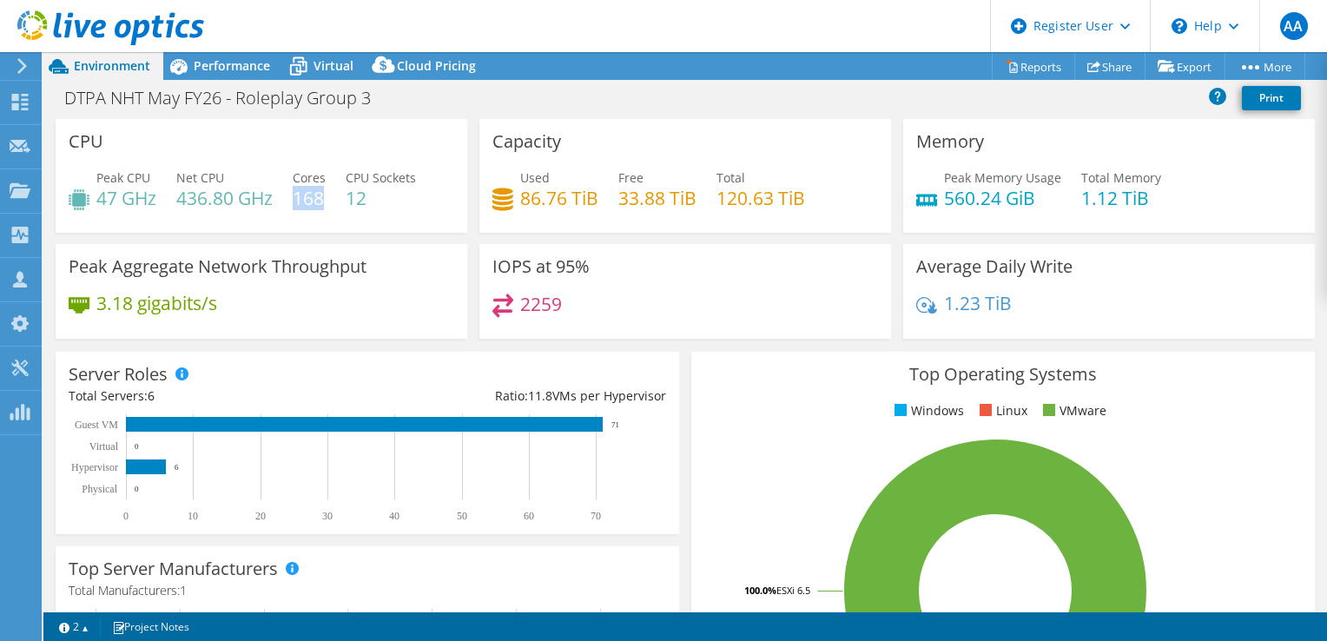
click at [318, 201] on h4 "168" at bounding box center [309, 197] width 33 height 19
click at [129, 202] on h4 "47 GHz" at bounding box center [126, 197] width 60 height 19
drag, startPoint x: 129, startPoint y: 202, endPoint x: 225, endPoint y: 64, distance: 167.2
click at [225, 64] on span "Performance" at bounding box center [232, 65] width 76 height 17
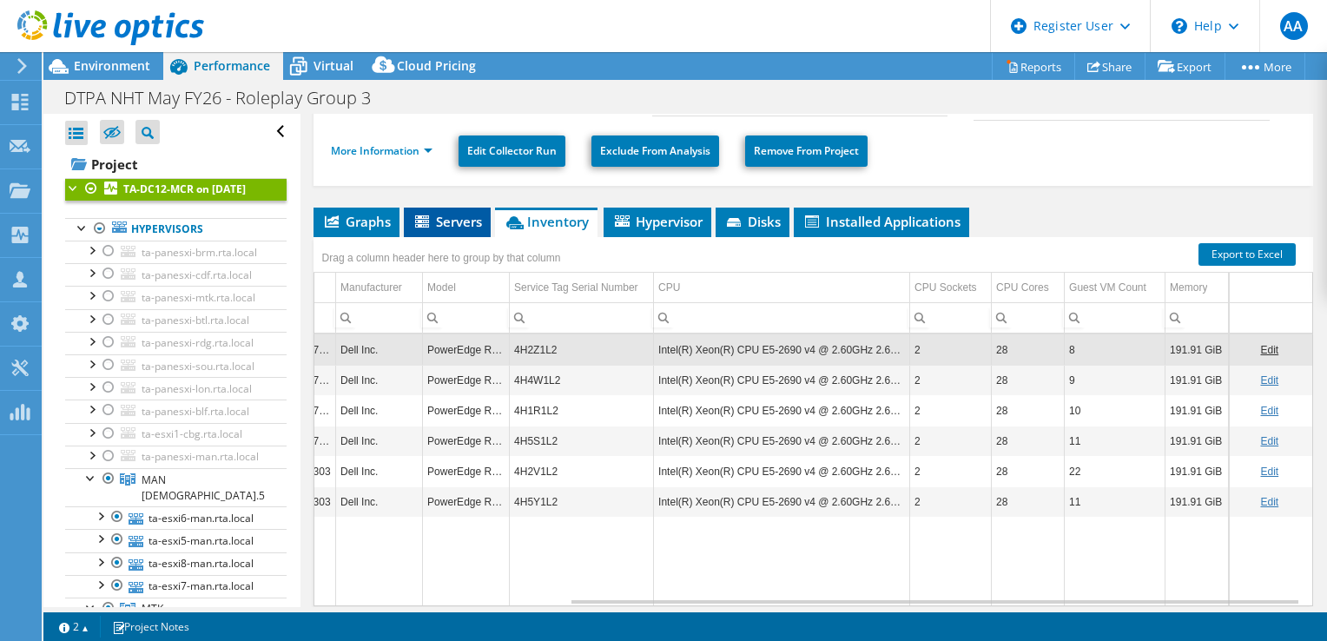
click at [426, 219] on icon at bounding box center [423, 222] width 17 height 15
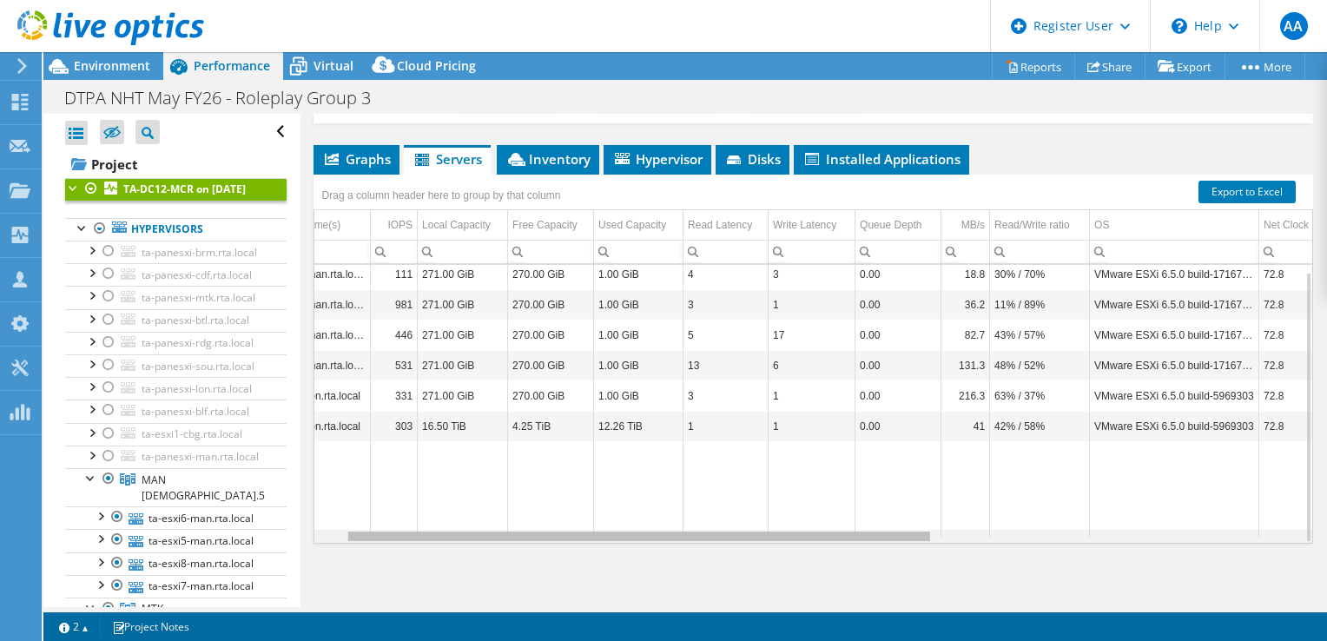
scroll to position [0, 57]
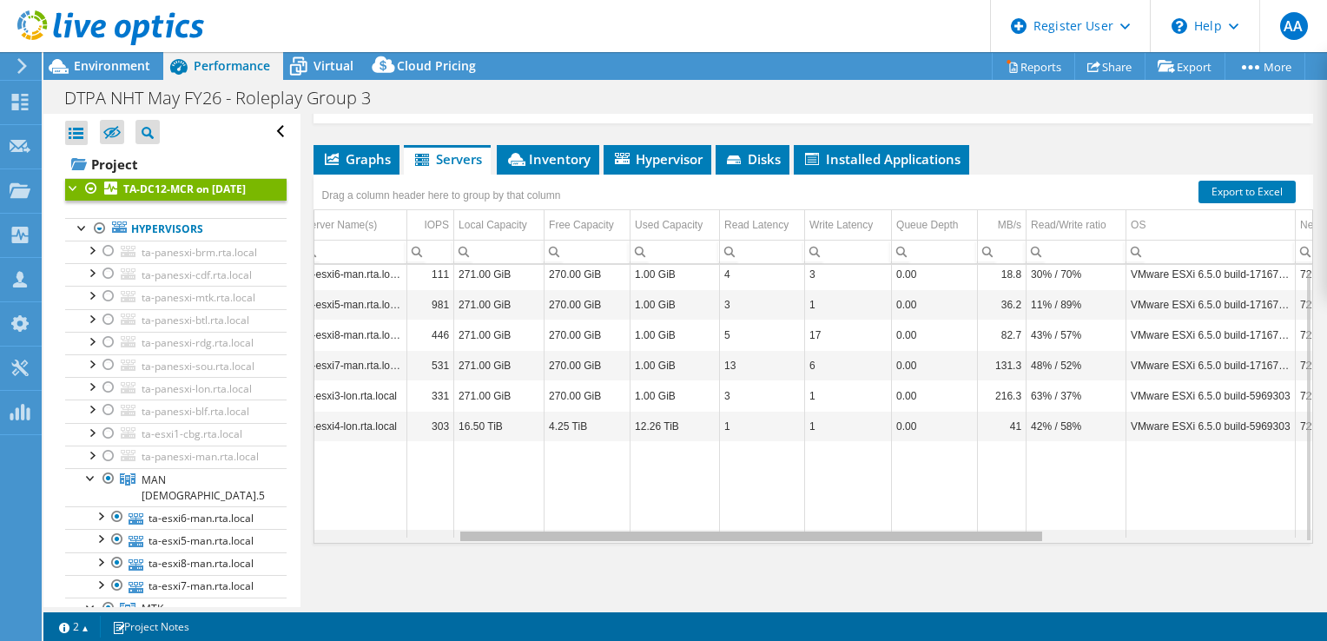
drag, startPoint x: 539, startPoint y: 536, endPoint x: 438, endPoint y: 527, distance: 102.0
click at [438, 527] on body "AA Dell User Aboumalik Anas [EMAIL_ADDRESS][DOMAIN_NAME] Dell My Profile Log Ou…" at bounding box center [663, 320] width 1327 height 641
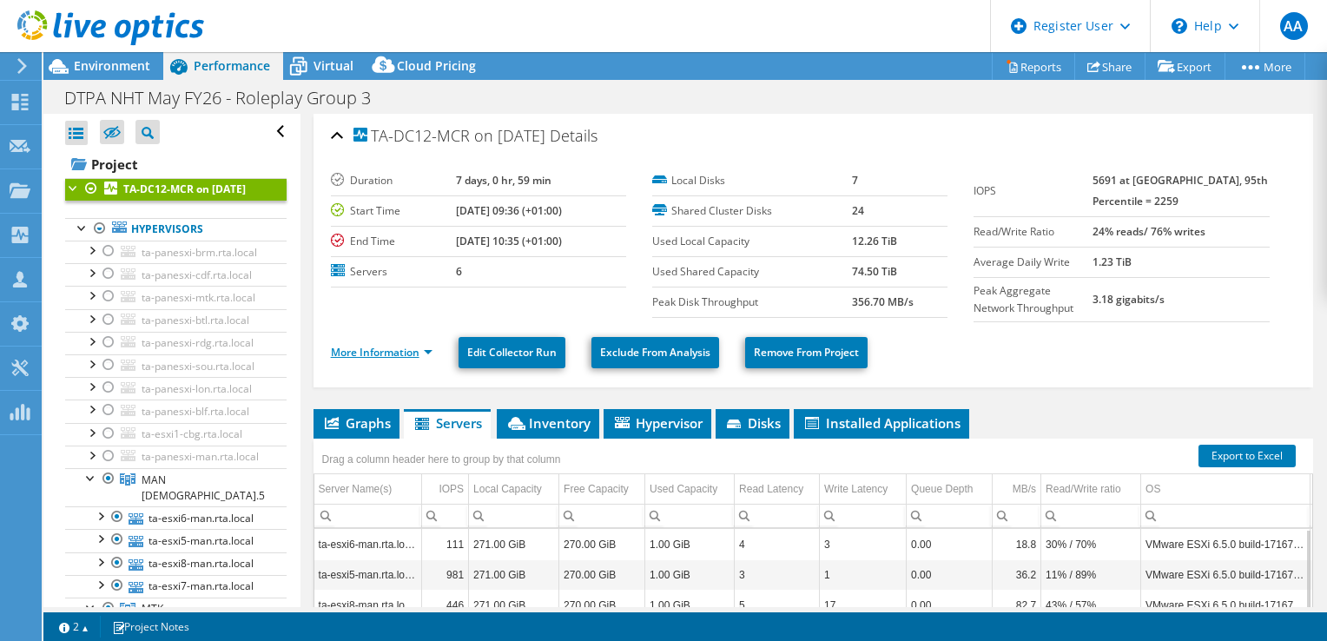
click at [401, 349] on link "More Information" at bounding box center [382, 352] width 102 height 15
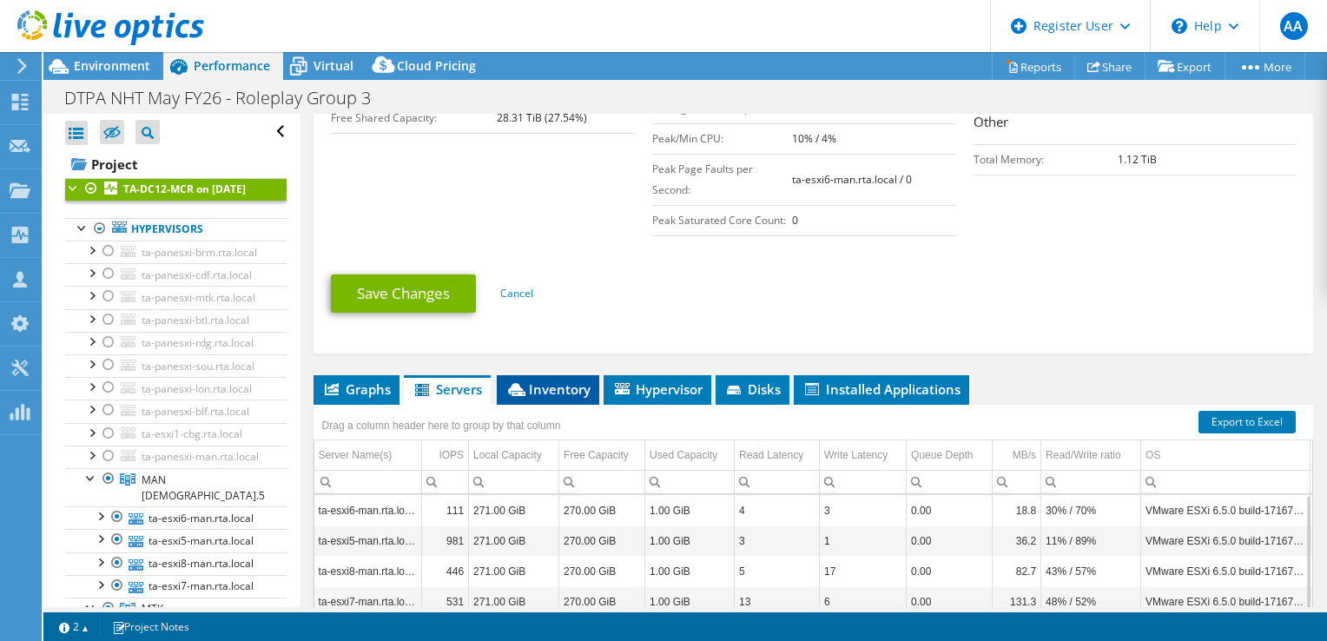
click at [565, 386] on span "Inventory" at bounding box center [547, 388] width 85 height 17
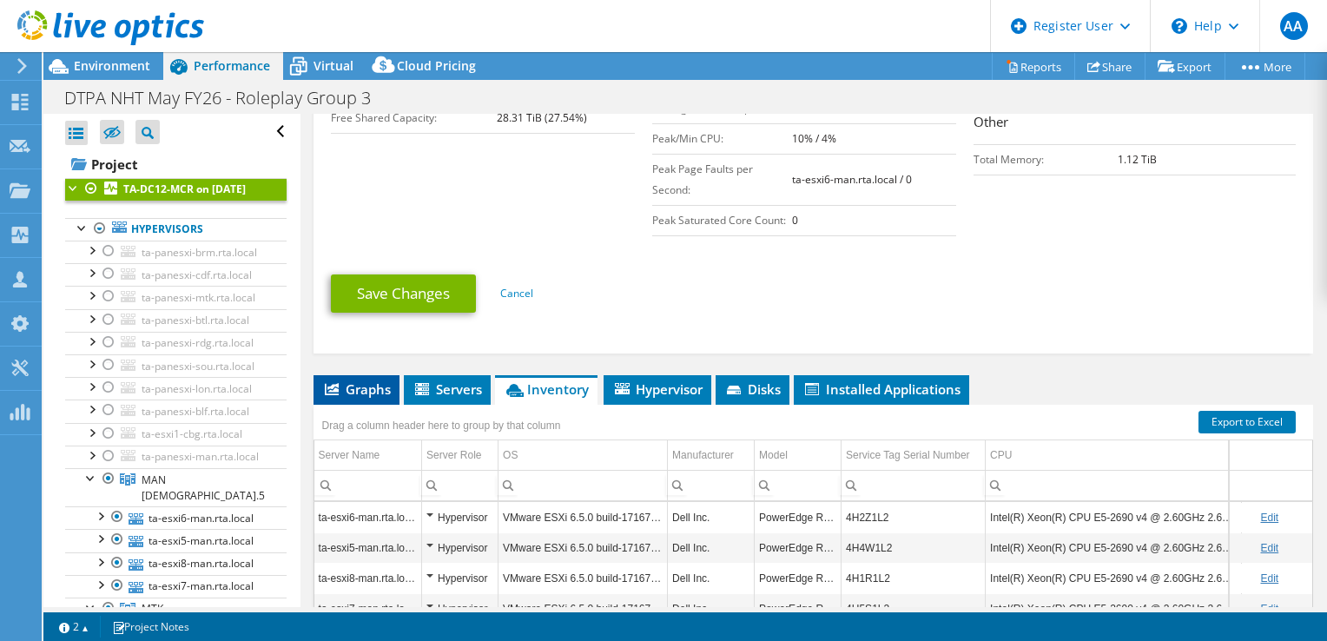
click at [363, 390] on span "Graphs" at bounding box center [356, 388] width 69 height 17
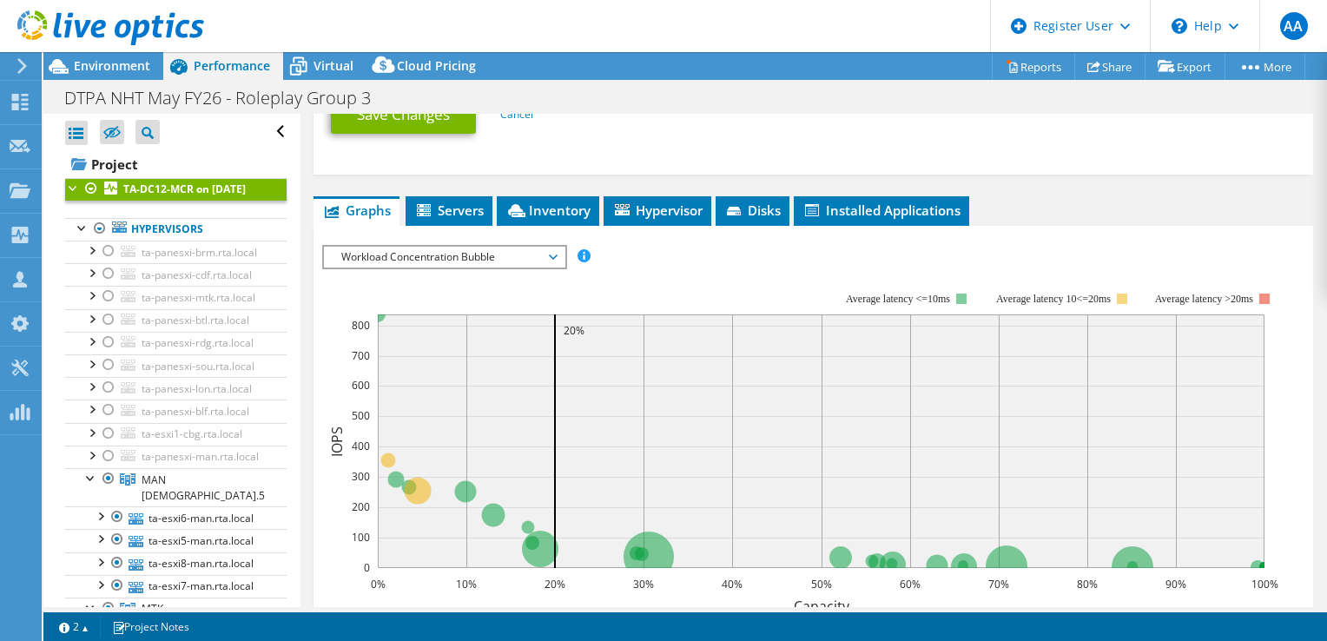
click at [521, 247] on span "Workload Concentration Bubble" at bounding box center [444, 257] width 223 height 21
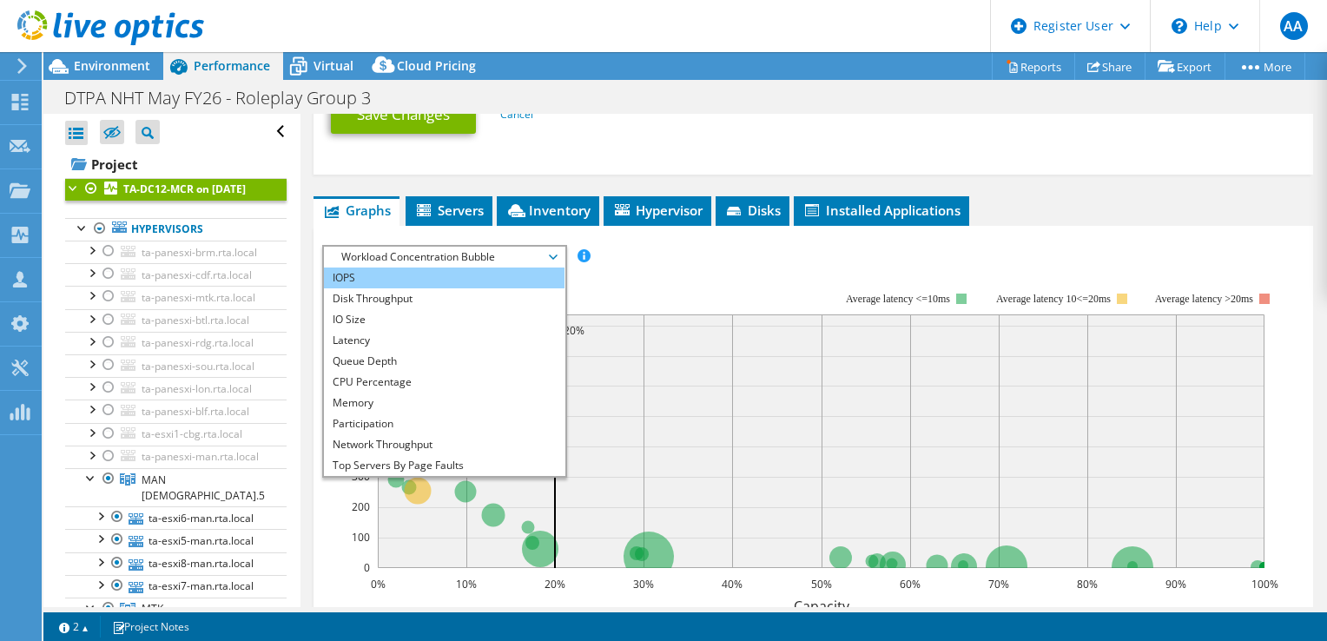
click at [441, 275] on li "IOPS" at bounding box center [444, 278] width 241 height 21
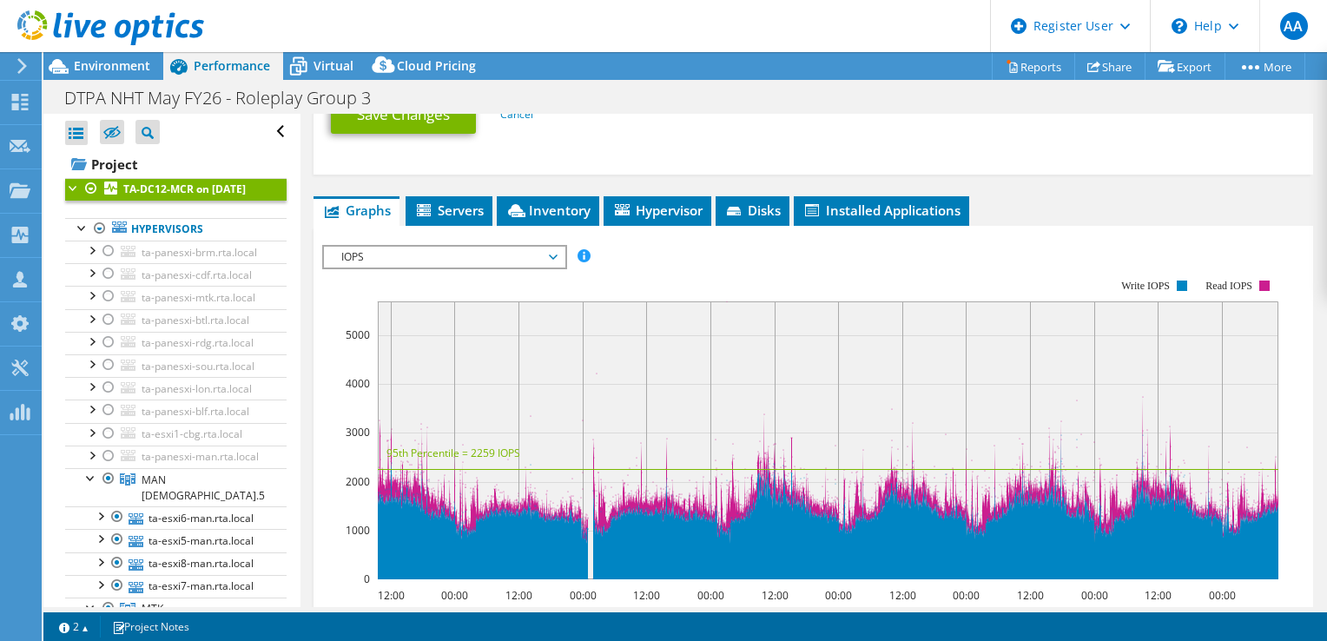
click at [552, 251] on span "IOPS" at bounding box center [444, 257] width 223 height 21
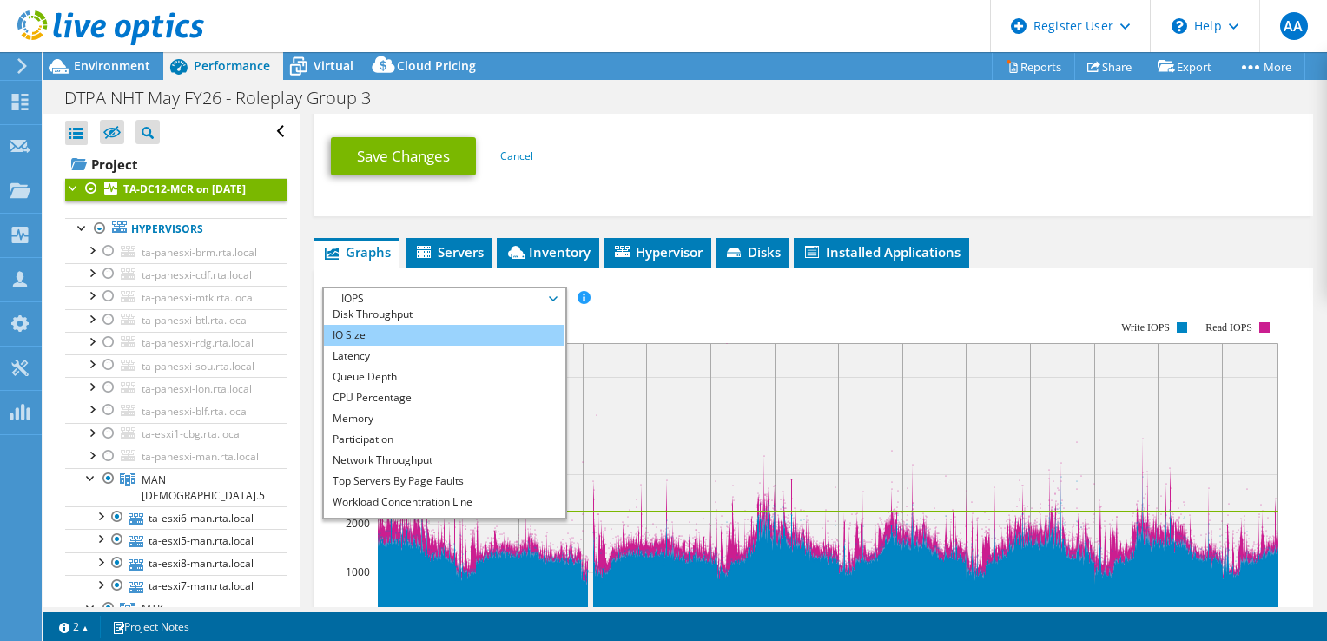
click at [418, 334] on li "IO Size" at bounding box center [444, 335] width 241 height 21
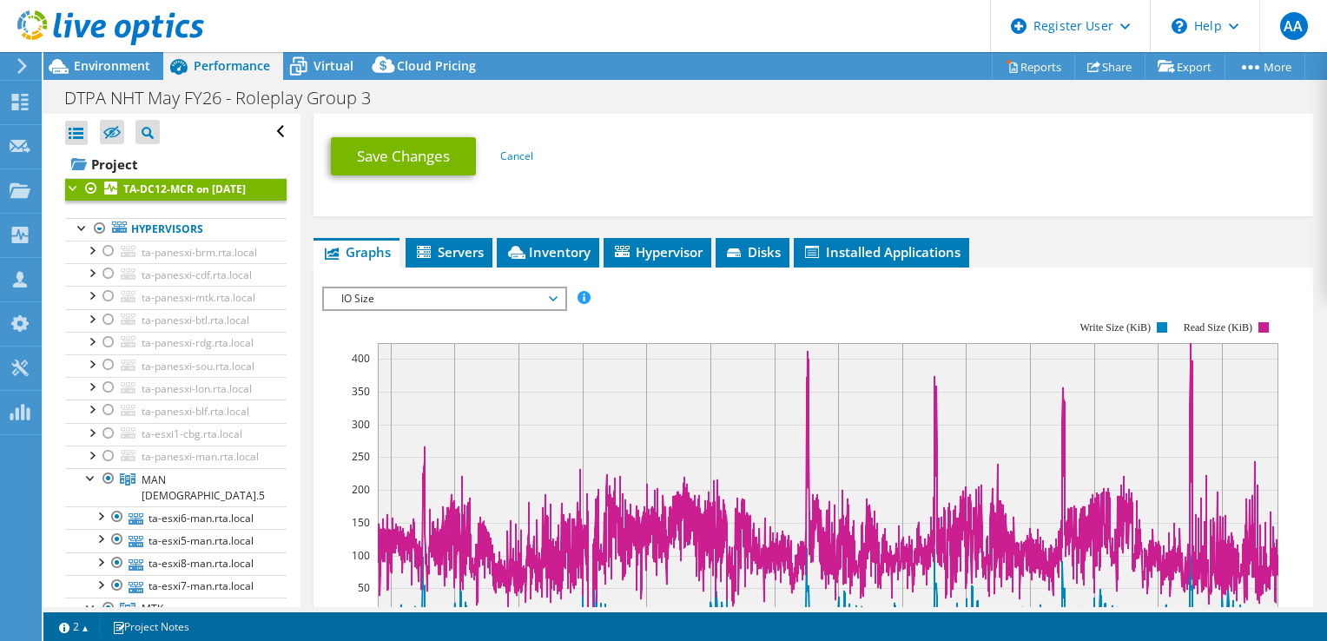
click at [428, 295] on span "IO Size" at bounding box center [444, 298] width 223 height 21
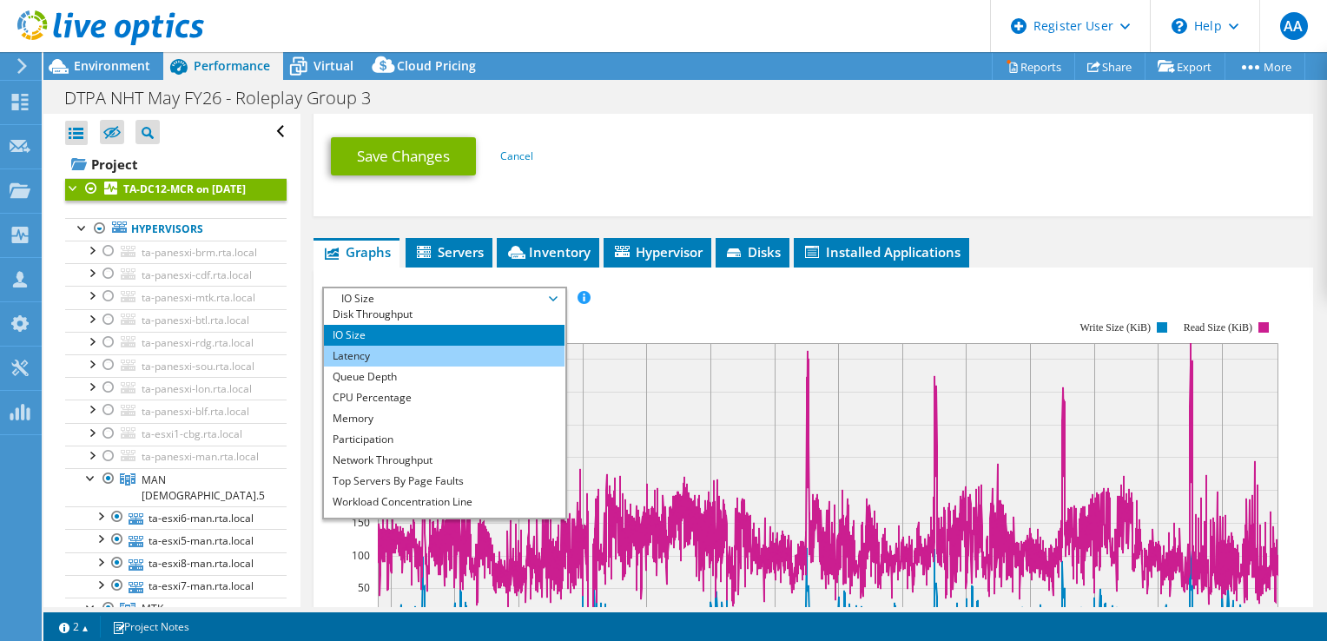
click at [402, 352] on li "Latency" at bounding box center [444, 356] width 241 height 21
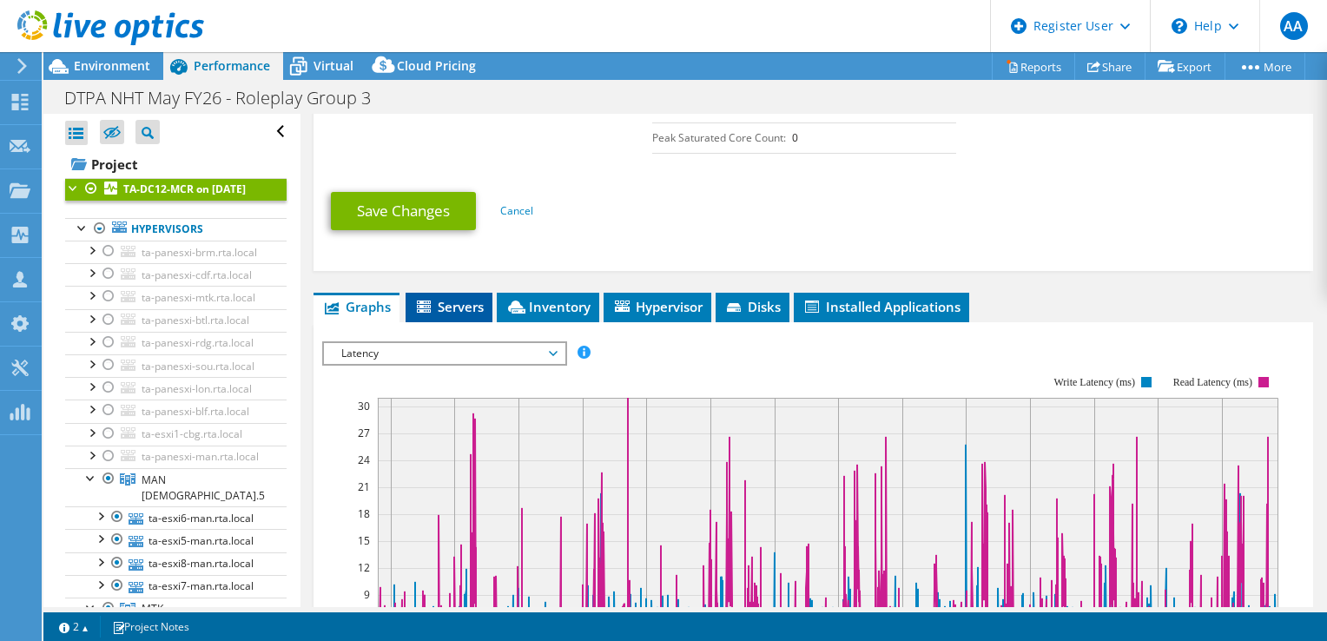
click at [459, 304] on span "Servers" at bounding box center [448, 306] width 69 height 17
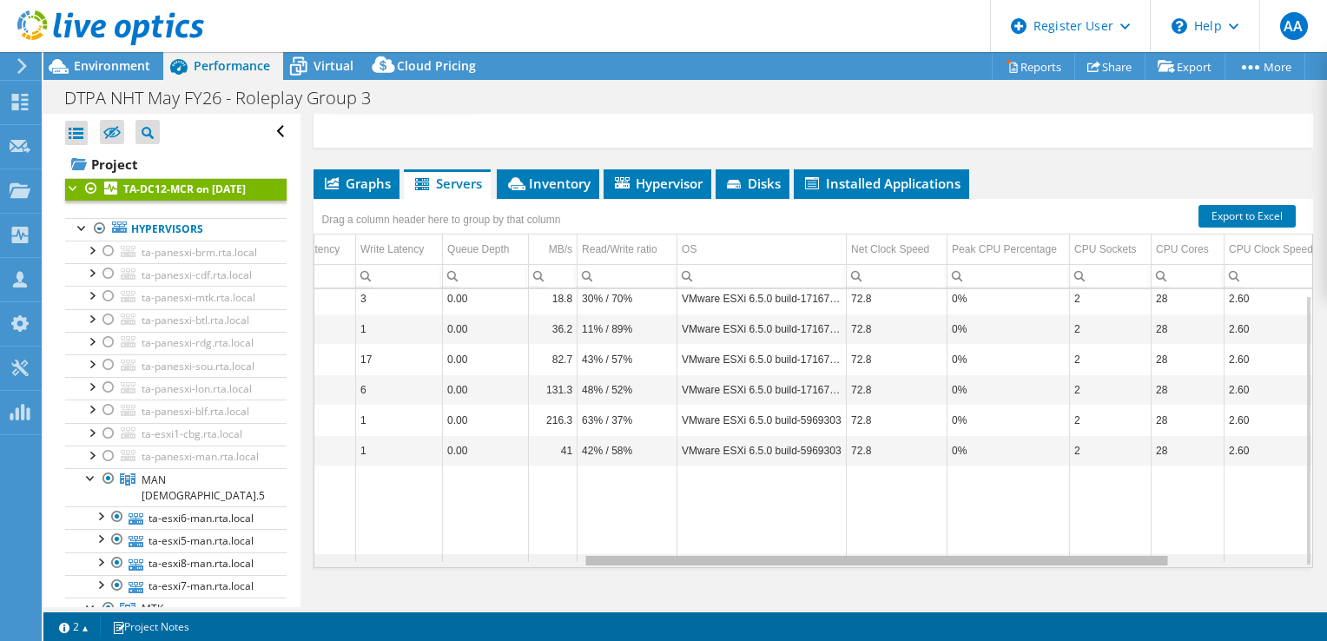
scroll to position [0, 531]
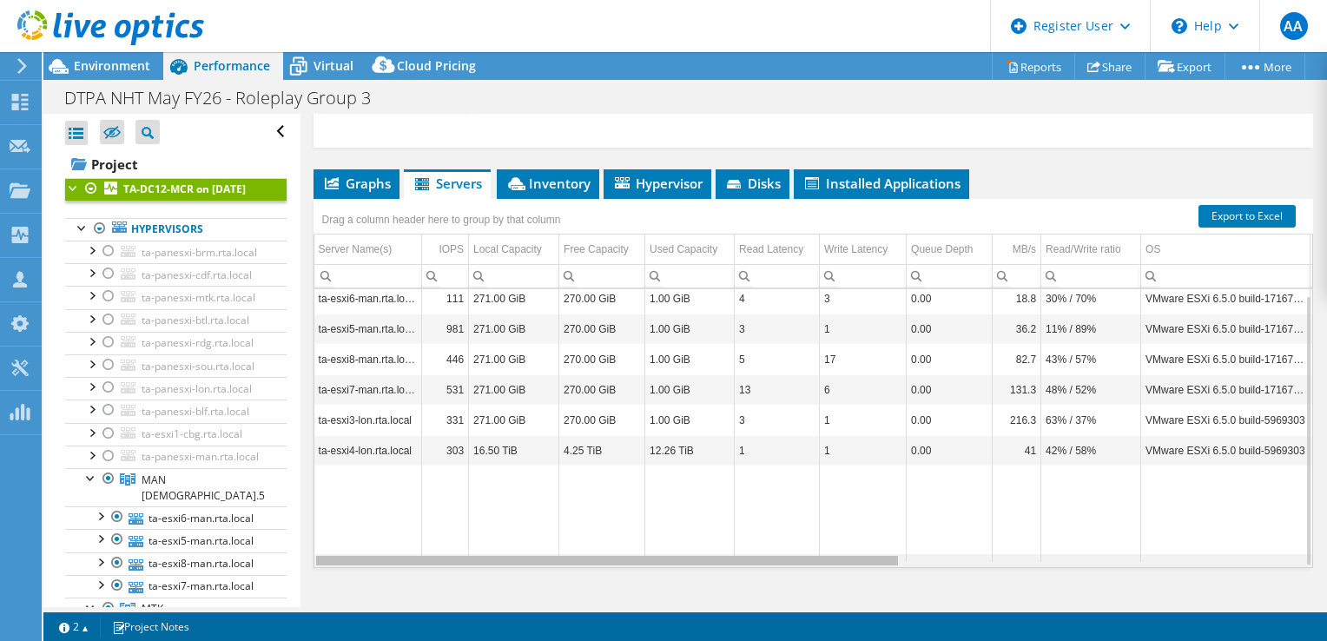
drag, startPoint x: 685, startPoint y: 557, endPoint x: 439, endPoint y: 461, distance: 264.5
click at [439, 461] on body "AA Dell User Aboumalik Anas [EMAIL_ADDRESS][DOMAIN_NAME] Dell My Profile Log Ou…" at bounding box center [663, 320] width 1327 height 641
drag, startPoint x: 611, startPoint y: 561, endPoint x: 509, endPoint y: 571, distance: 102.1
click at [509, 571] on body "AA Dell User Aboumalik Anas [EMAIL_ADDRESS][DOMAIN_NAME] Dell My Profile Log Ou…" at bounding box center [663, 320] width 1327 height 641
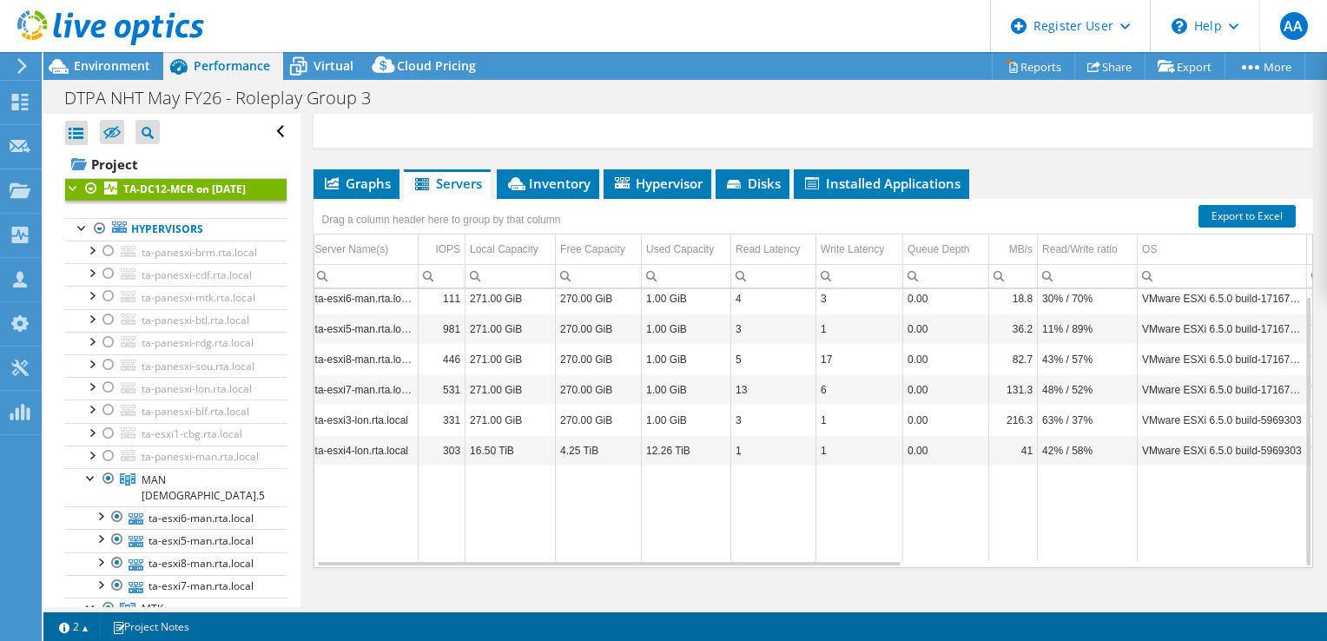
drag, startPoint x: 743, startPoint y: 561, endPoint x: 796, endPoint y: 555, distance: 53.3
click at [796, 555] on div "ta-esxi6-man.rta.local 111 271.00 GiB 270.00 GiB 1.00 GiB 4 3 0.00 18.8 30% / 7…" at bounding box center [814, 428] width 1000 height 280
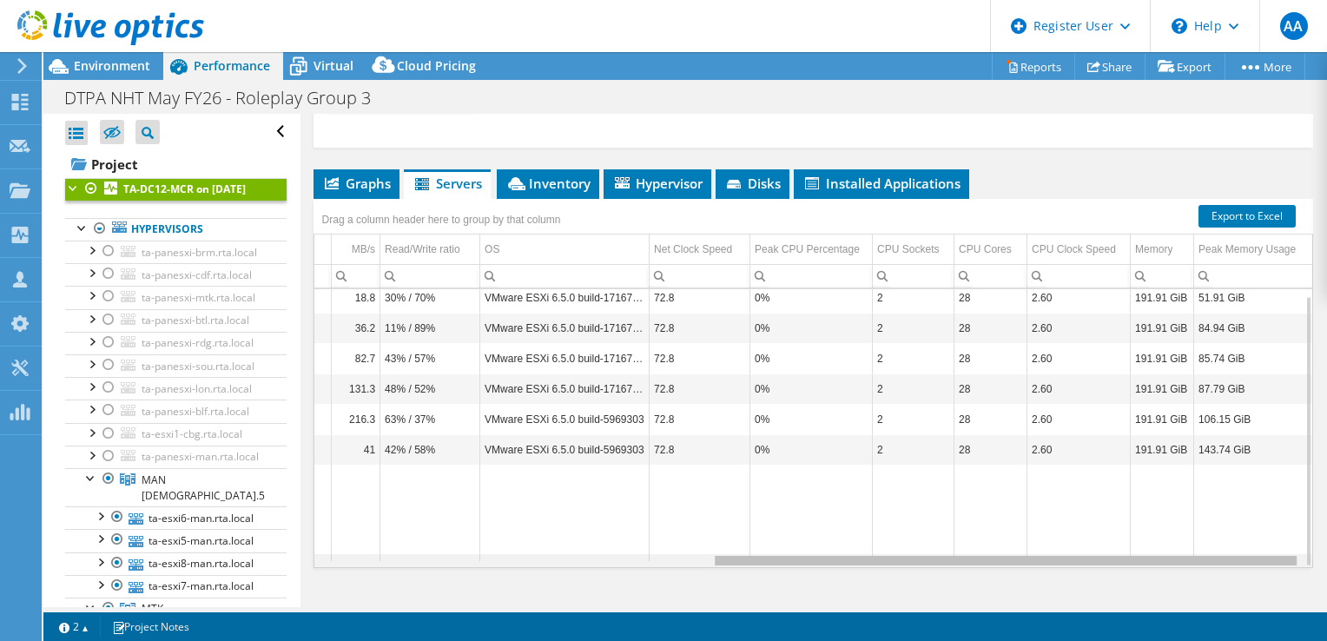
drag, startPoint x: 796, startPoint y: 555, endPoint x: 1227, endPoint y: 546, distance: 430.9
click at [1227, 546] on body "AA Dell User Aboumalik Anas [EMAIL_ADDRESS][DOMAIN_NAME] Dell My Profile Log Ou…" at bounding box center [663, 320] width 1327 height 641
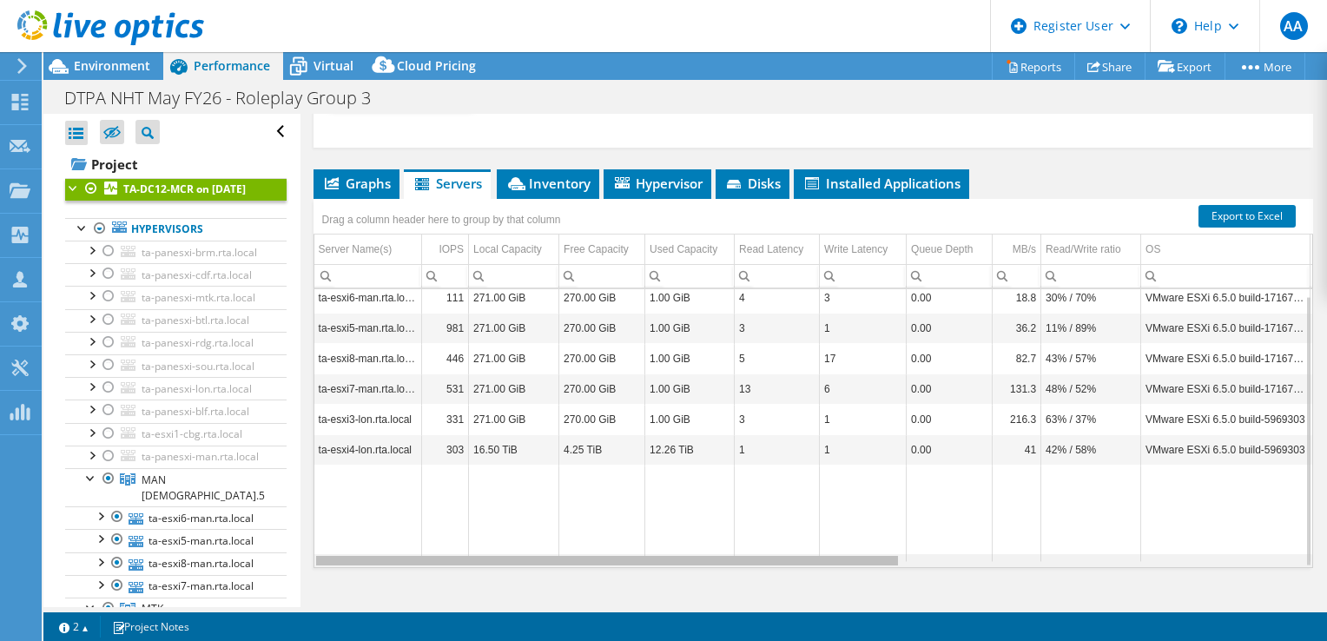
drag, startPoint x: 1063, startPoint y: 558, endPoint x: 625, endPoint y: 571, distance: 438.0
click at [625, 571] on body "AA Dell User Aboumalik Anas [EMAIL_ADDRESS][DOMAIN_NAME] Dell My Profile Log Ou…" at bounding box center [663, 320] width 1327 height 641
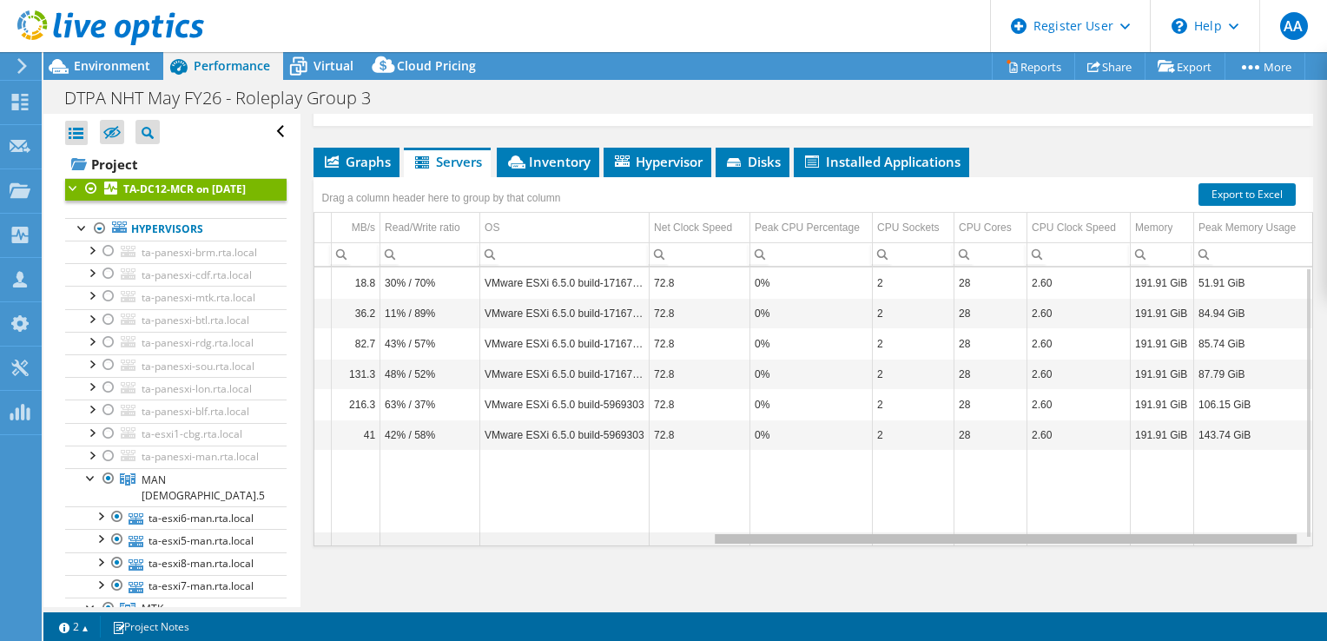
scroll to position [0, 673]
drag, startPoint x: 674, startPoint y: 534, endPoint x: 1183, endPoint y: 492, distance: 510.7
click at [1183, 492] on body "AA Dell User Aboumalik Anas [EMAIL_ADDRESS][DOMAIN_NAME] Dell My Profile Log Ou…" at bounding box center [663, 320] width 1327 height 641
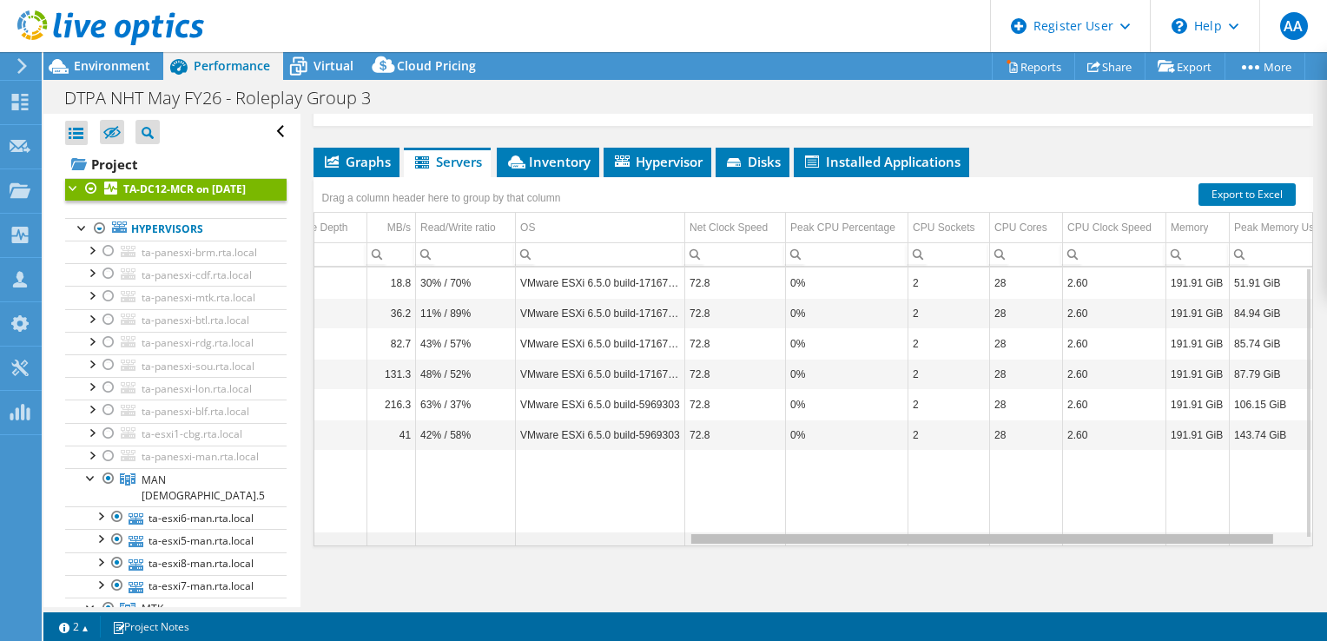
scroll to position [0, 622]
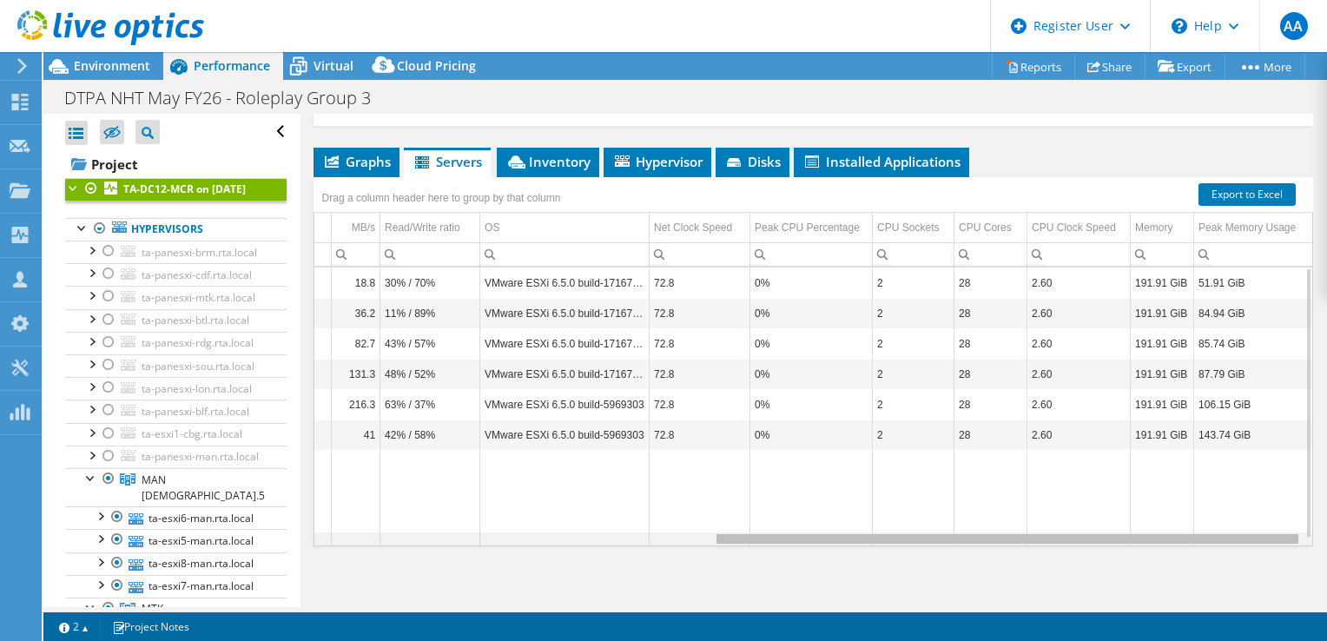
drag, startPoint x: 1069, startPoint y: 534, endPoint x: 1127, endPoint y: 519, distance: 60.0
click at [1127, 519] on body "AA Dell User Aboumalik Anas [EMAIL_ADDRESS][DOMAIN_NAME] Dell My Profile Log Ou…" at bounding box center [663, 320] width 1327 height 641
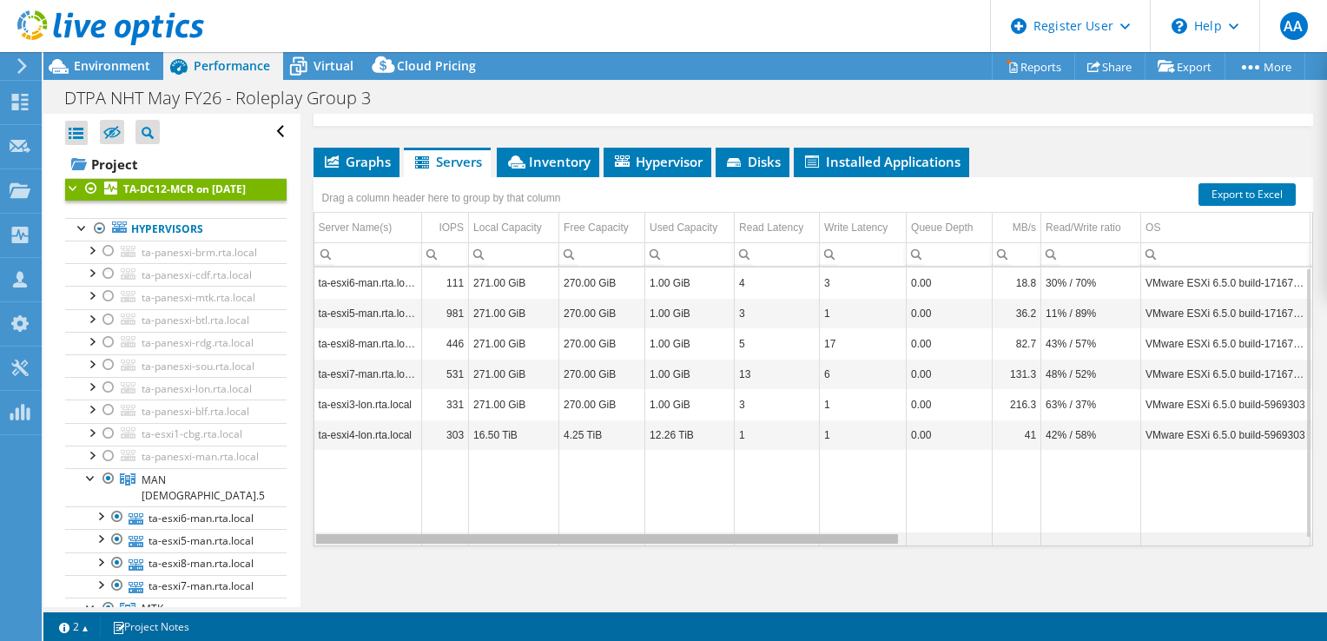
drag, startPoint x: 742, startPoint y: 534, endPoint x: 288, endPoint y: 517, distance: 453.7
click at [288, 517] on body "AA Dell User Aboumalik Anas [EMAIL_ADDRESS][DOMAIN_NAME] Dell My Profile Log Ou…" at bounding box center [663, 320] width 1327 height 641
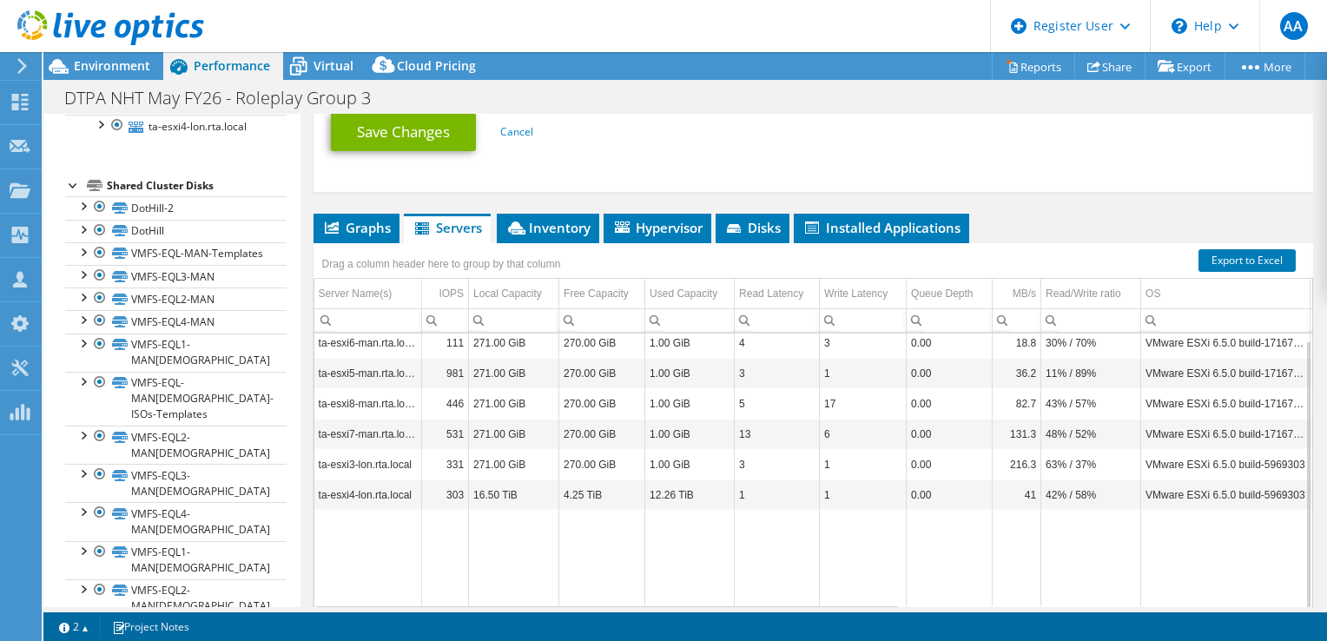
scroll to position [646, 0]
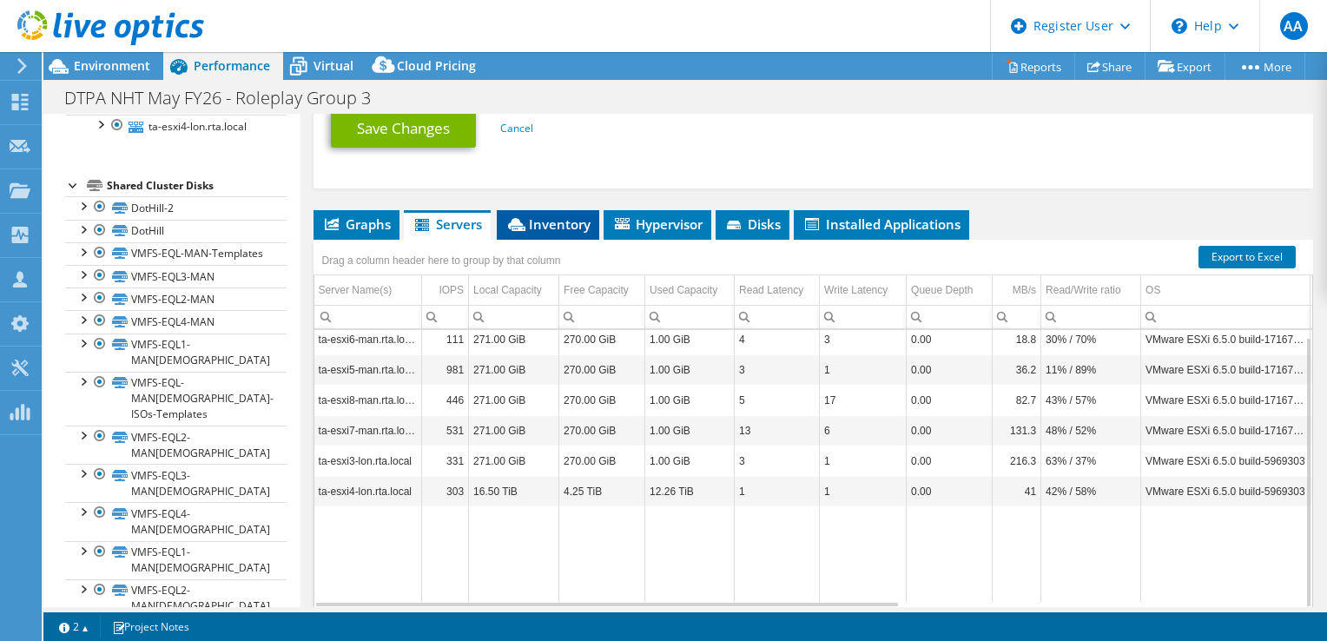
click at [558, 228] on span "Inventory" at bounding box center [547, 223] width 85 height 17
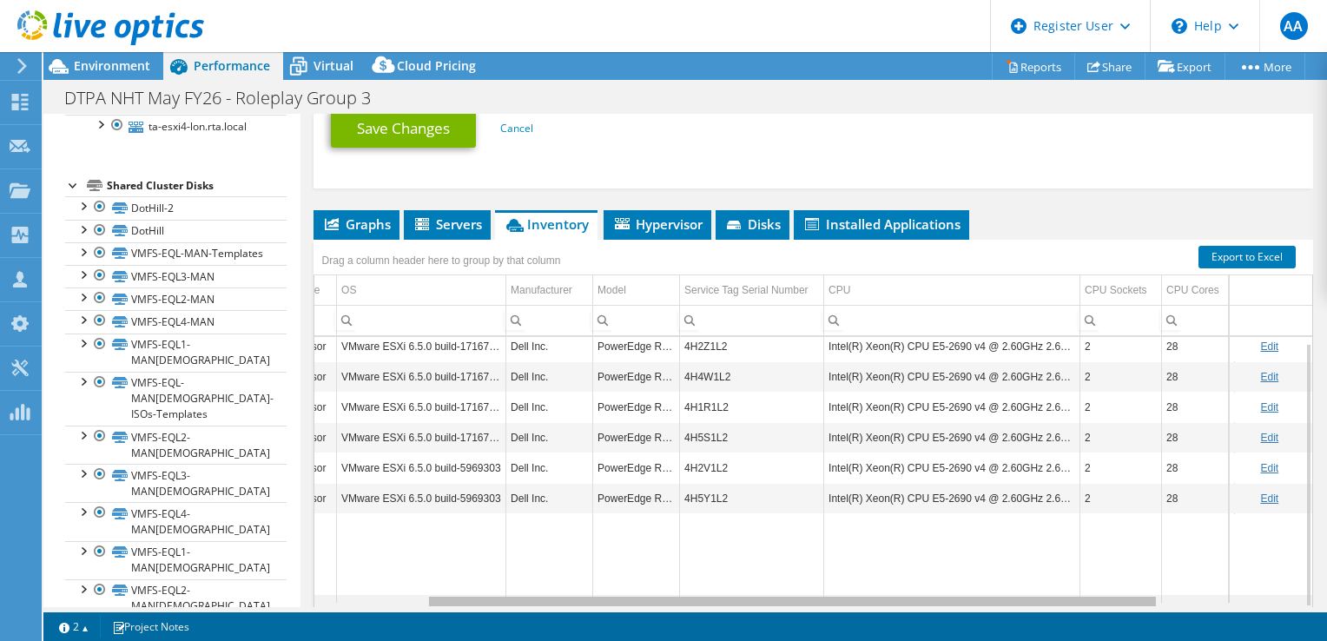
scroll to position [0, 197]
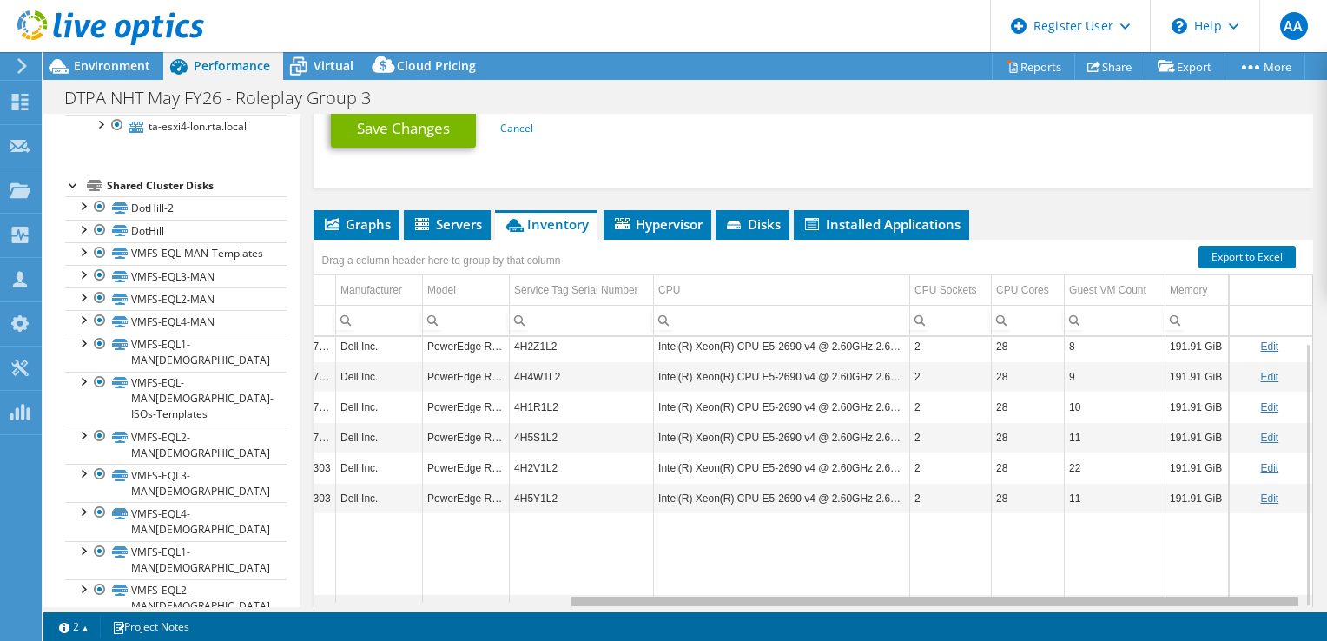
drag, startPoint x: 827, startPoint y: 596, endPoint x: 1151, endPoint y: 591, distance: 324.0
click at [1151, 591] on body "AA Dell User Aboumalik Anas [EMAIL_ADDRESS][DOMAIN_NAME] Dell My Profile Log Ou…" at bounding box center [663, 320] width 1327 height 641
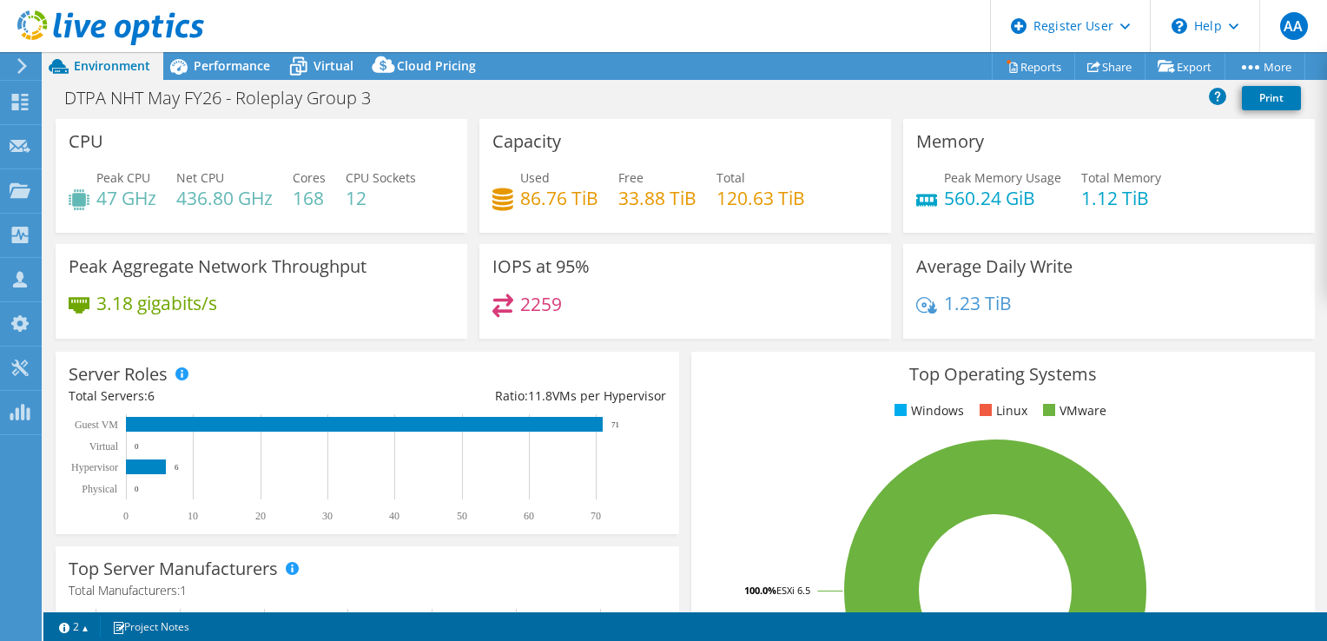
click at [122, 196] on h4 "47 GHz" at bounding box center [126, 197] width 60 height 19
click at [170, 218] on div "Peak CPU 47 GHz Net CPU 436.80 GHz Cores 168 CPU Sockets 12" at bounding box center [262, 196] width 386 height 56
click at [214, 72] on span "Performance" at bounding box center [232, 65] width 76 height 17
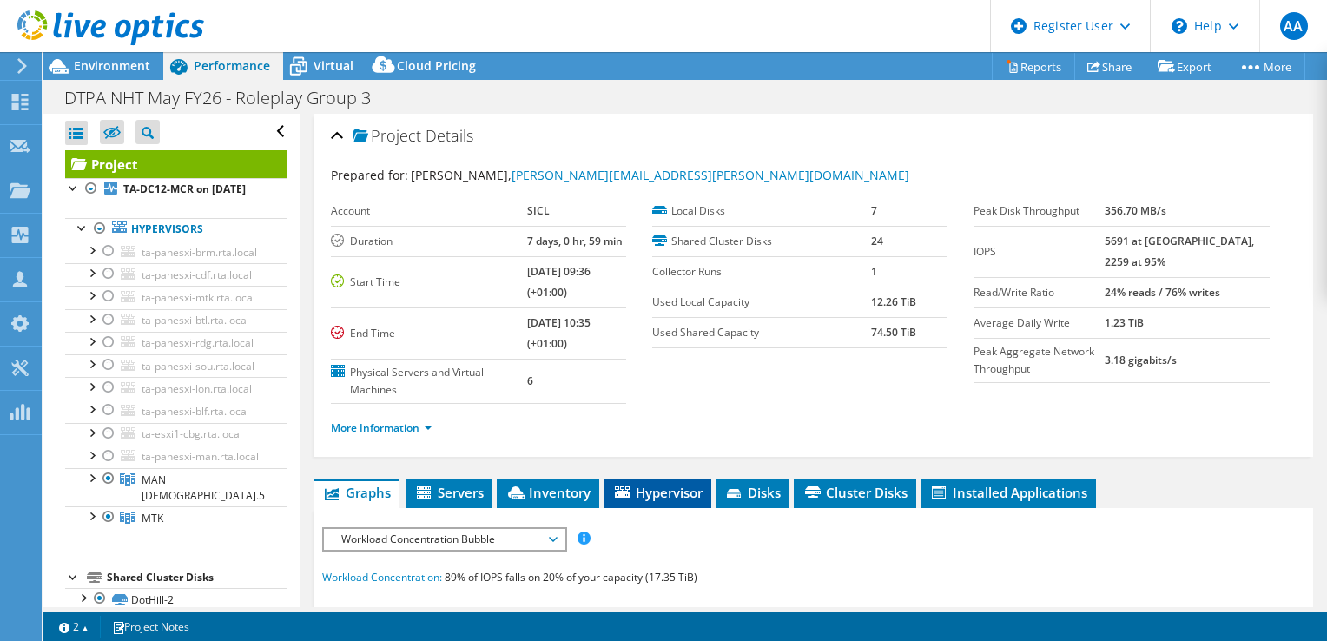
click at [641, 493] on span "Hypervisor" at bounding box center [657, 492] width 90 height 17
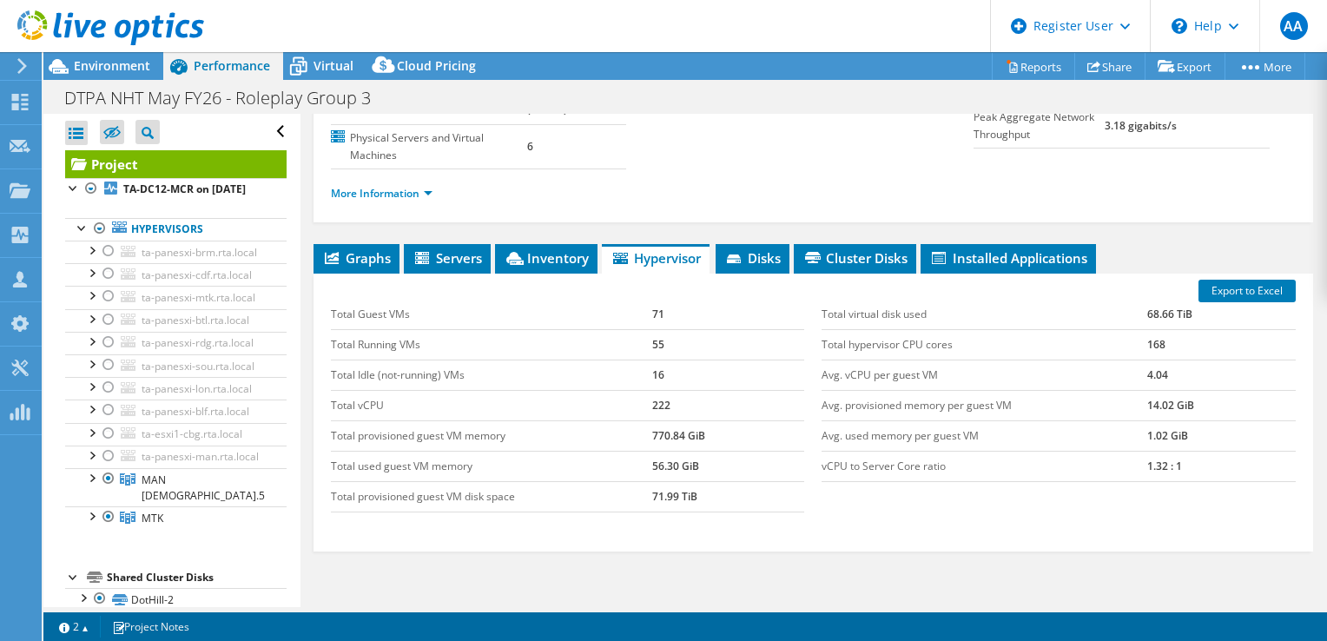
scroll to position [235, 0]
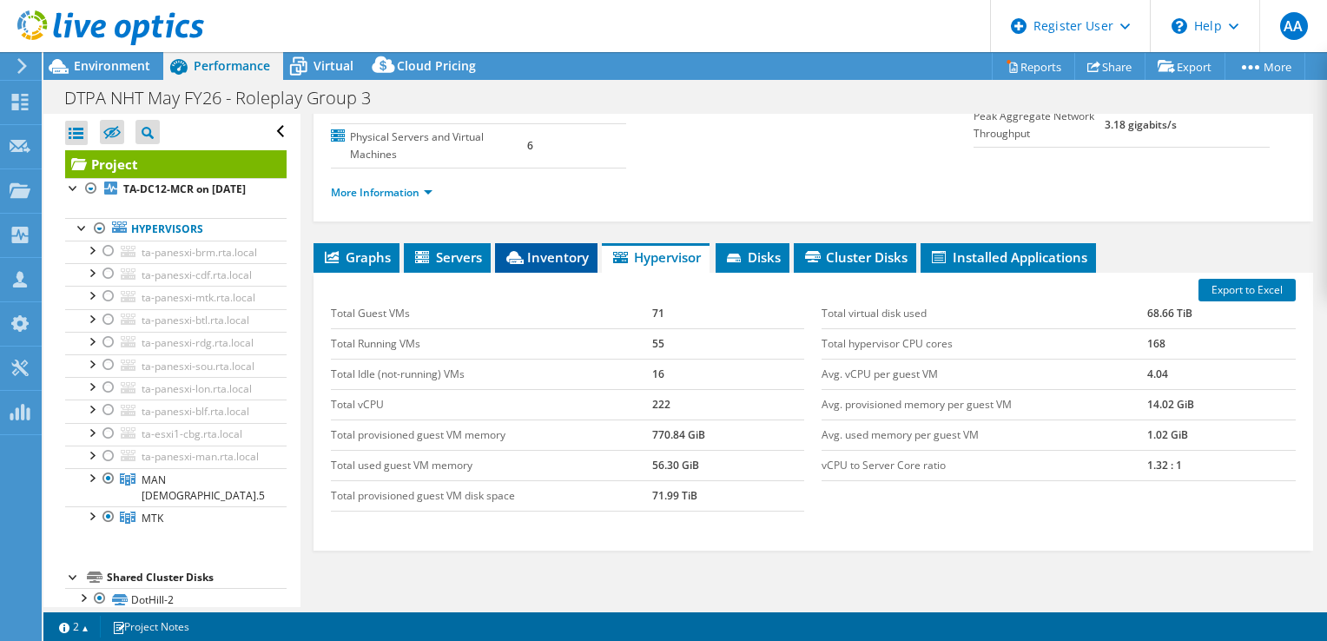
click at [556, 248] on span "Inventory" at bounding box center [546, 256] width 85 height 17
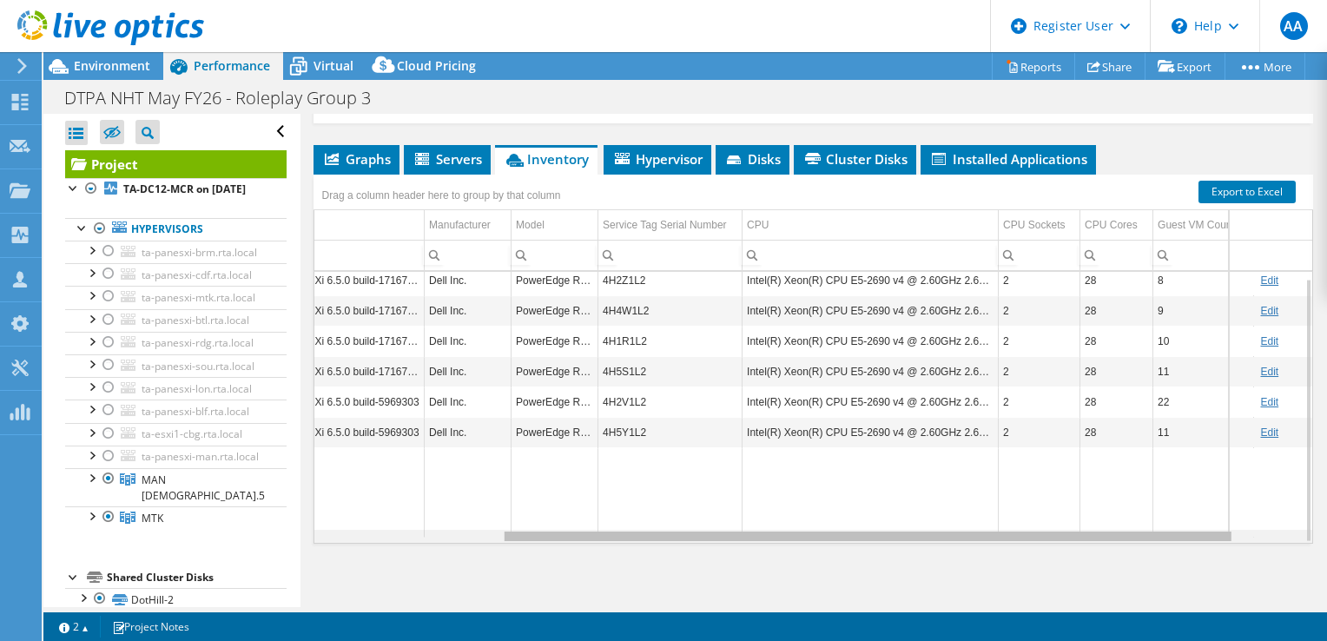
scroll to position [0, 276]
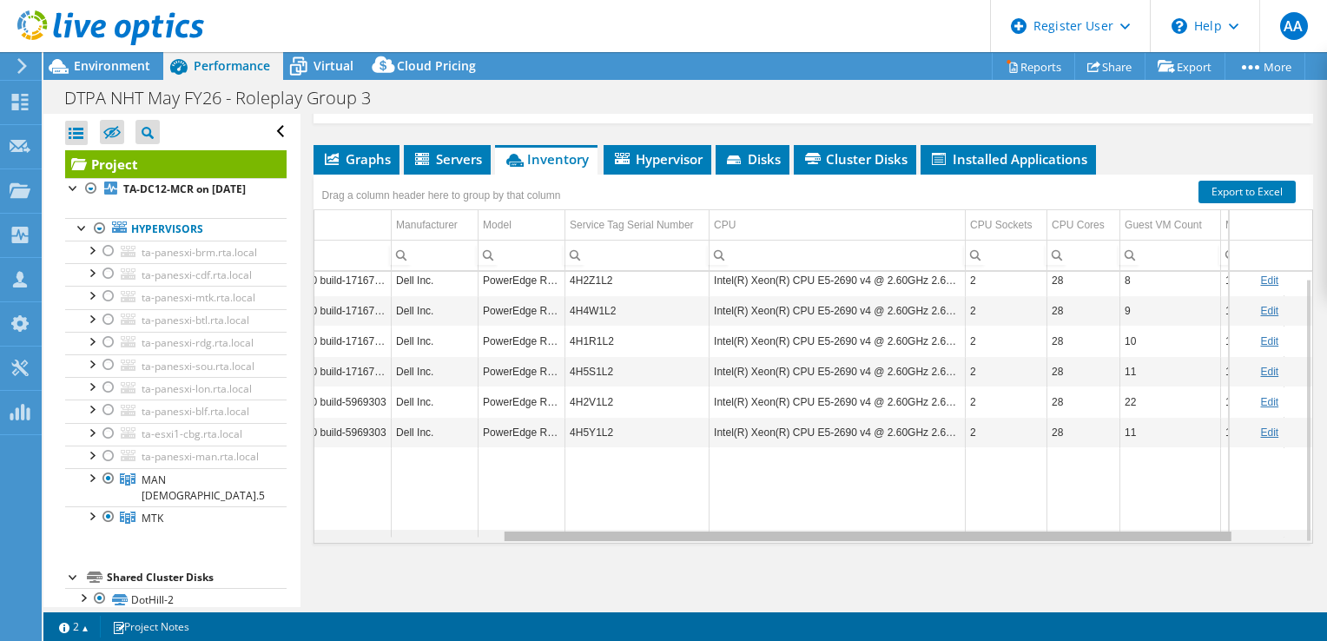
drag, startPoint x: 744, startPoint y: 538, endPoint x: 1008, endPoint y: 572, distance: 266.3
click at [1008, 572] on body "AA Dell User Aboumalik Anas [EMAIL_ADDRESS][DOMAIN_NAME] Dell My Profile Log Ou…" at bounding box center [663, 320] width 1327 height 641
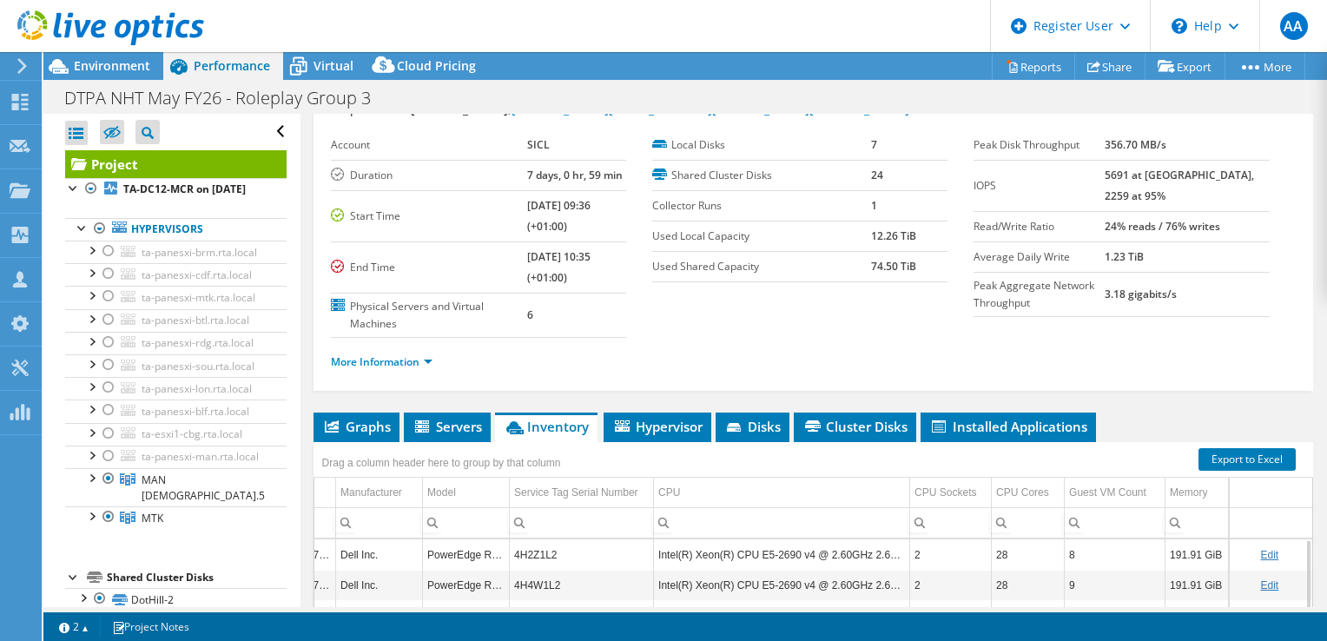
scroll to position [0, 0]
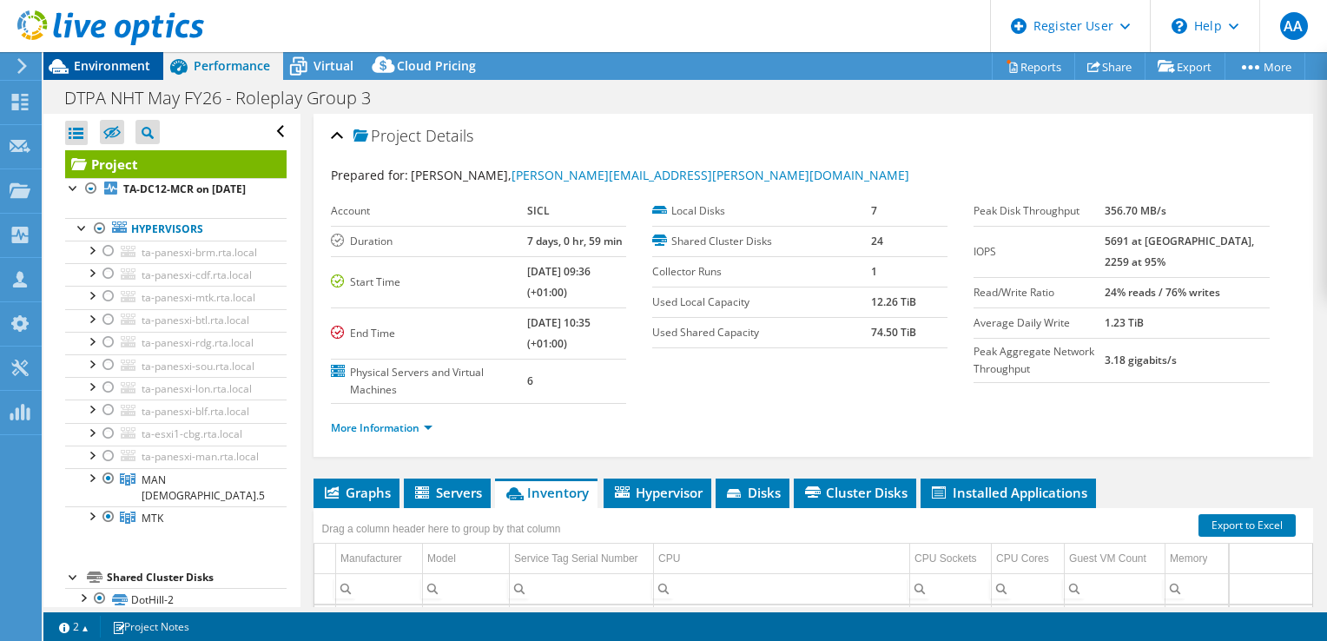
click at [112, 78] on div "Environment" at bounding box center [103, 66] width 120 height 28
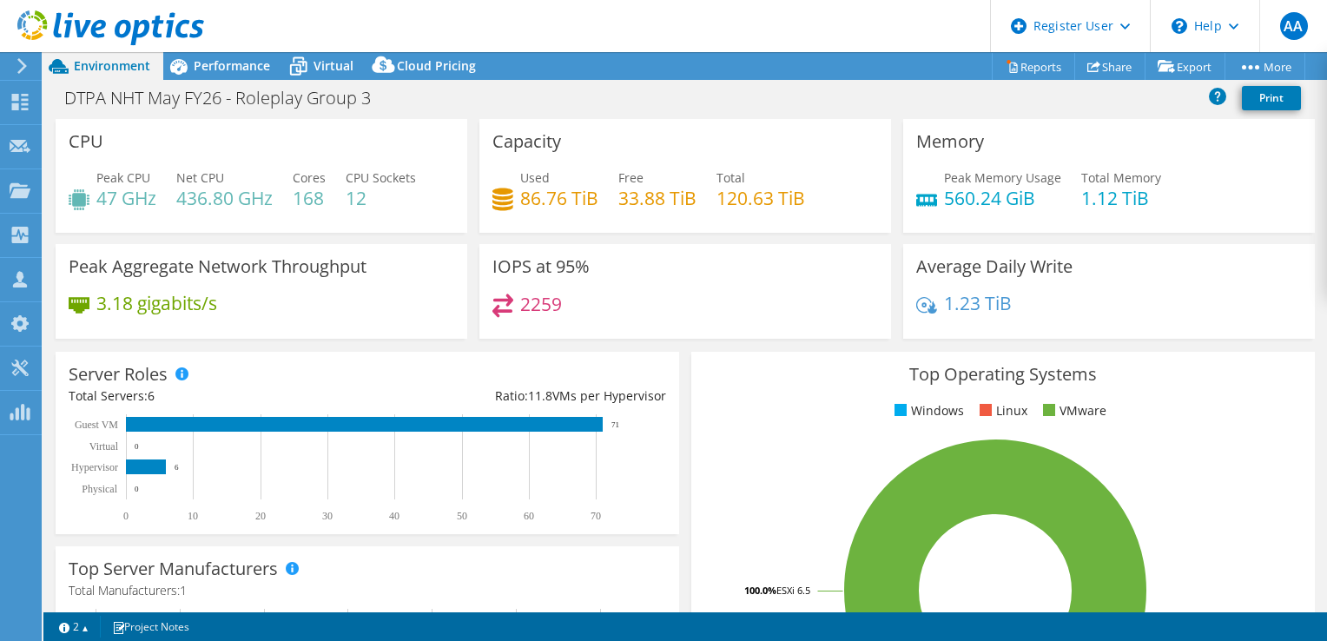
click at [104, 195] on h4 "47 GHz" at bounding box center [126, 197] width 60 height 19
copy div "47 GHz"
click at [142, 194] on h4 "47 GHz" at bounding box center [126, 197] width 60 height 19
click at [136, 198] on h4 "47 GHz" at bounding box center [126, 197] width 60 height 19
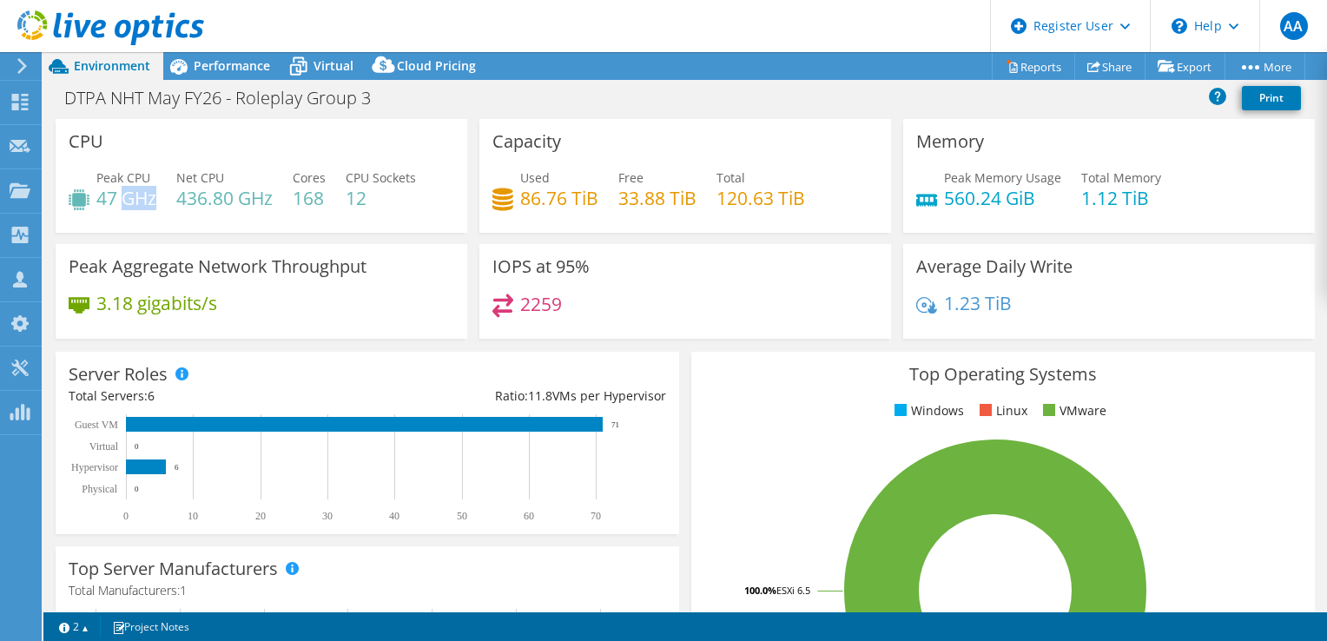
click at [136, 198] on h4 "47 GHz" at bounding box center [126, 197] width 60 height 19
click at [120, 207] on h4 "47 GHz" at bounding box center [126, 197] width 60 height 19
click at [132, 199] on h4 "47 GHz" at bounding box center [126, 197] width 60 height 19
click at [220, 54] on div "Performance" at bounding box center [223, 66] width 120 height 28
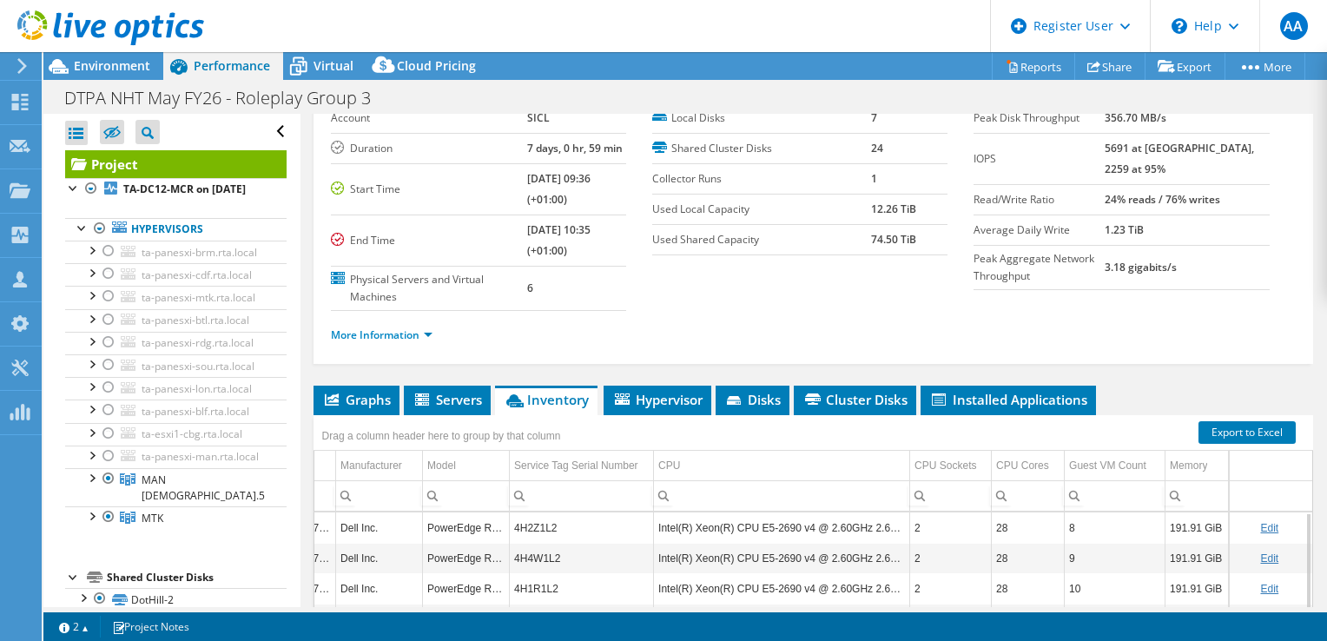
scroll to position [162, 0]
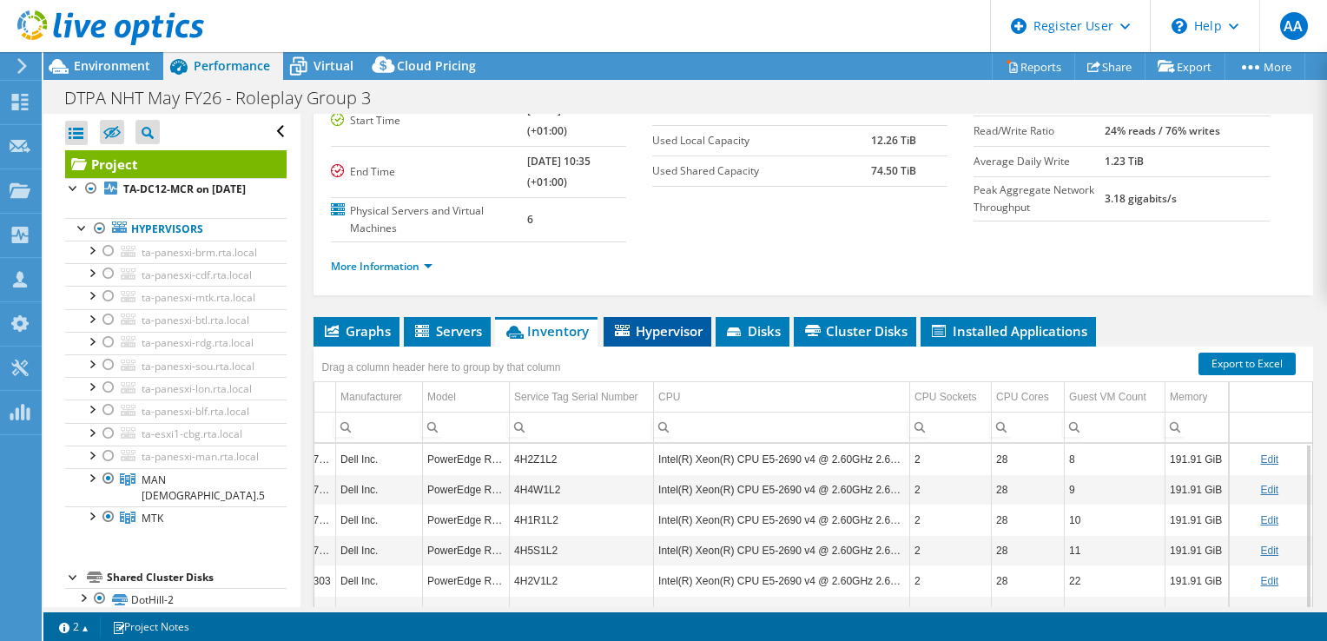
click at [670, 332] on span "Hypervisor" at bounding box center [657, 330] width 90 height 17
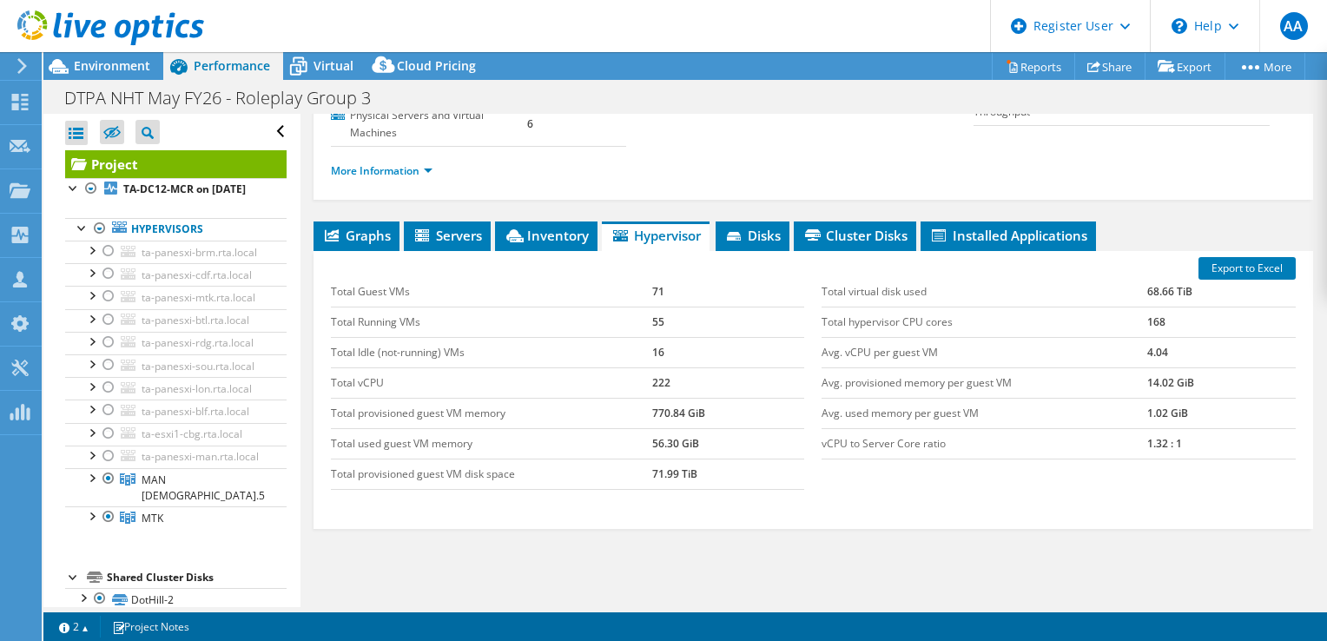
scroll to position [260, 0]
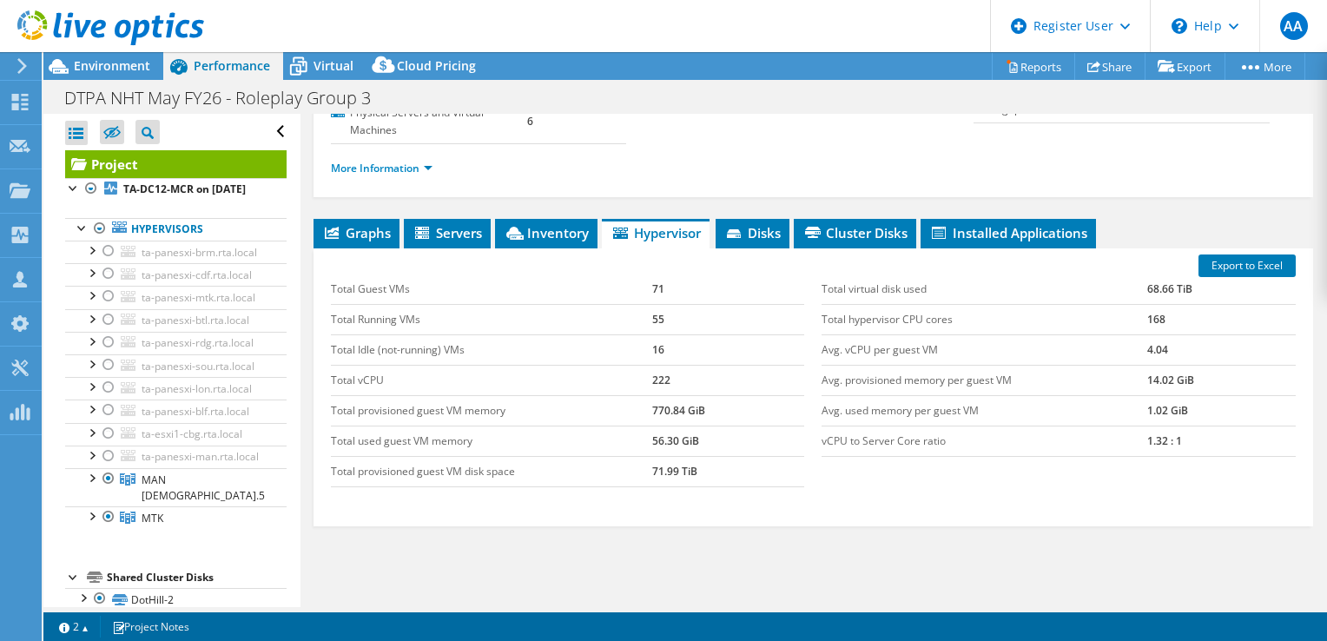
click at [864, 441] on td "vCPU to Server Core ratio" at bounding box center [985, 441] width 326 height 30
drag, startPoint x: 1138, startPoint y: 439, endPoint x: 1175, endPoint y: 440, distance: 37.4
click at [1175, 440] on td "1.32 : 1" at bounding box center [1221, 441] width 149 height 30
copy td "1.32 : 1"
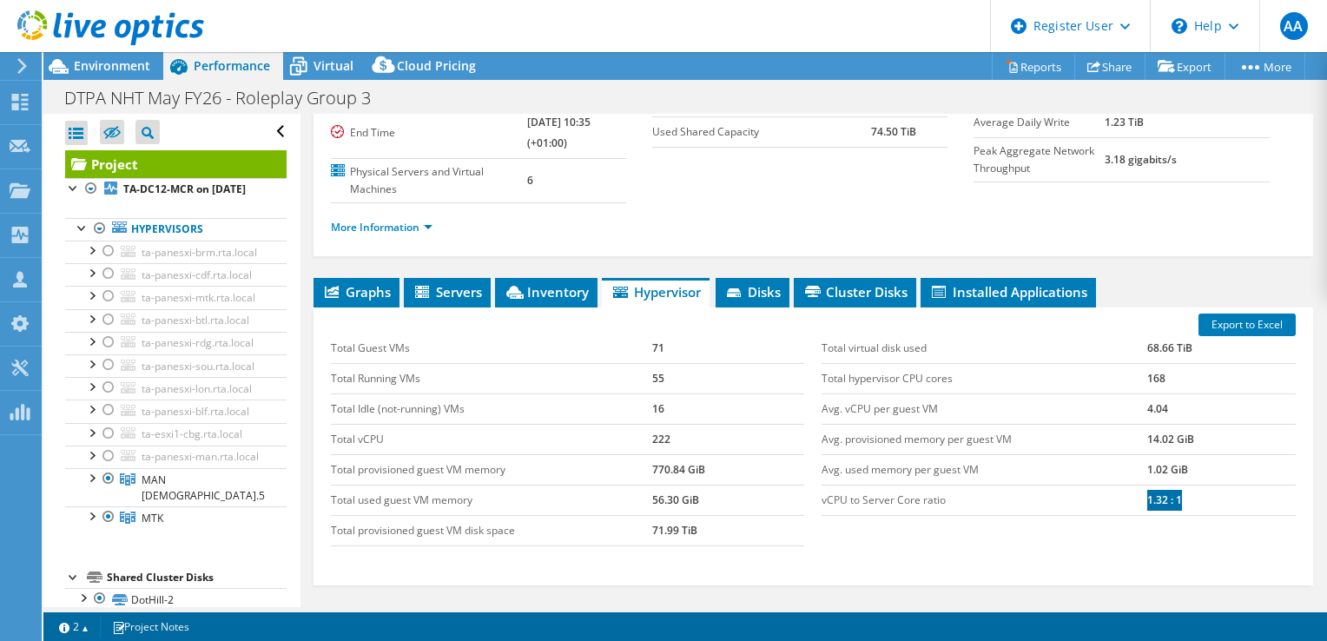
scroll to position [198, 0]
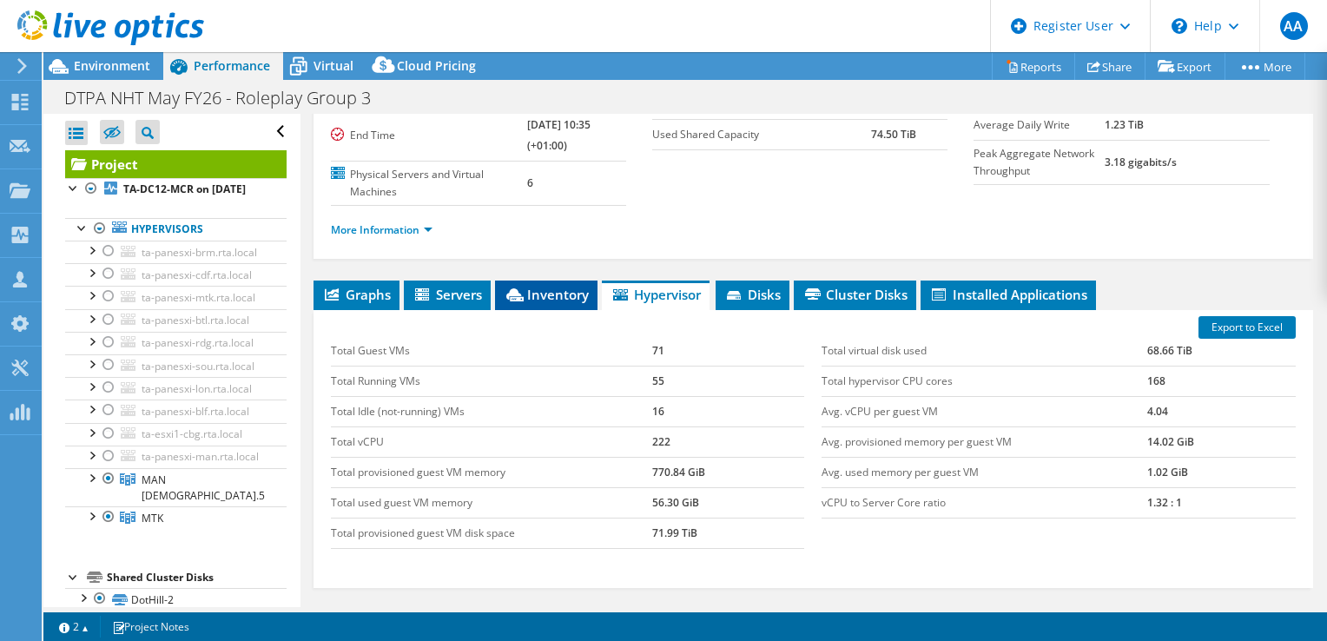
click at [536, 294] on span "Inventory" at bounding box center [546, 294] width 85 height 17
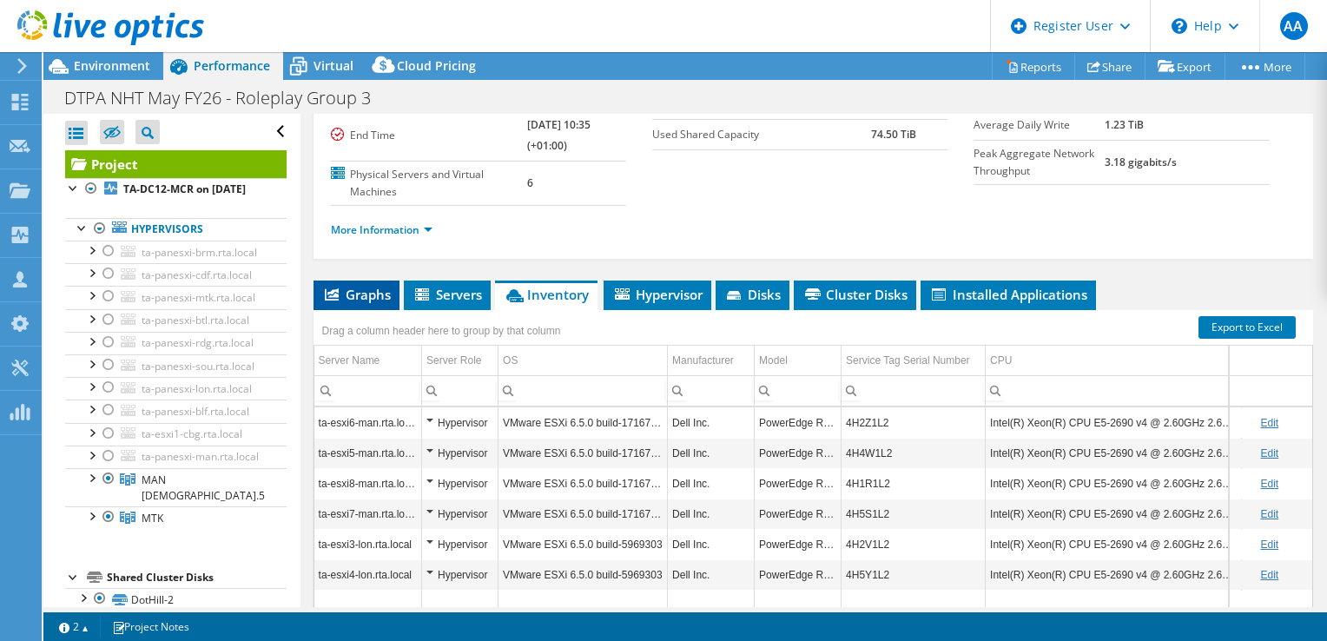
click at [358, 300] on span "Graphs" at bounding box center [356, 294] width 69 height 17
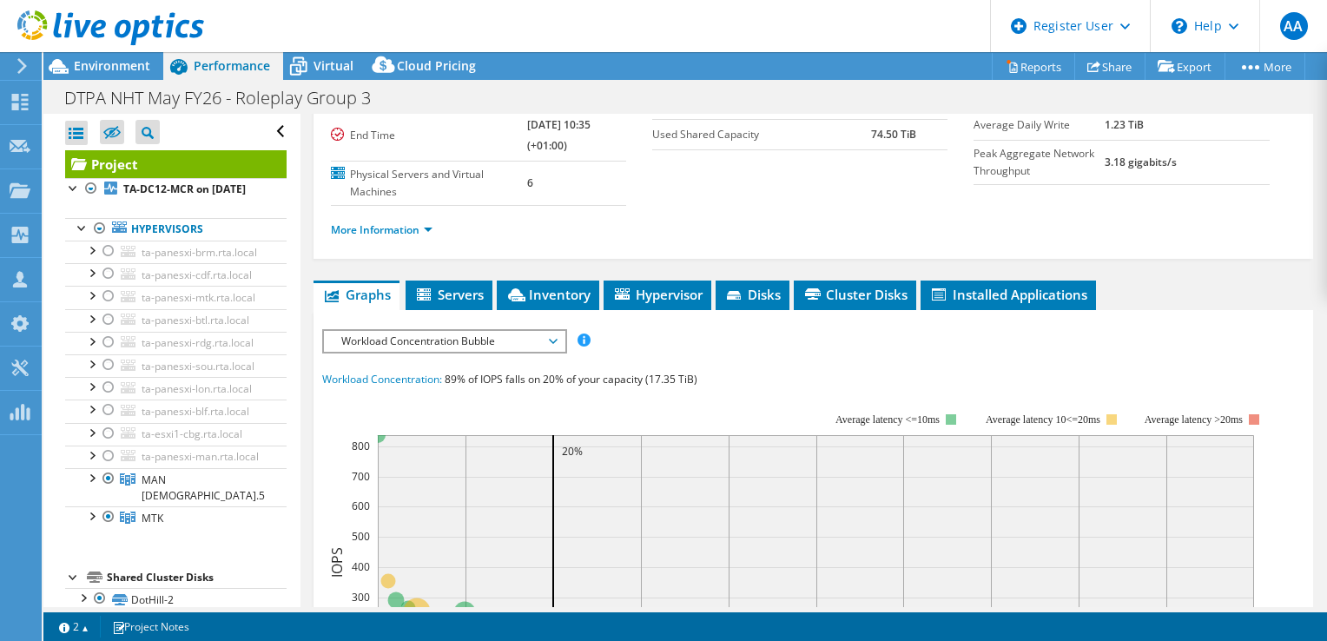
click at [502, 320] on div "IOPS Disk Throughput IO Size Latency Queue Depth CPU Percentage Memory Page Fau…" at bounding box center [813, 645] width 982 height 651
click at [505, 339] on span "Workload Concentration Bubble" at bounding box center [444, 341] width 223 height 21
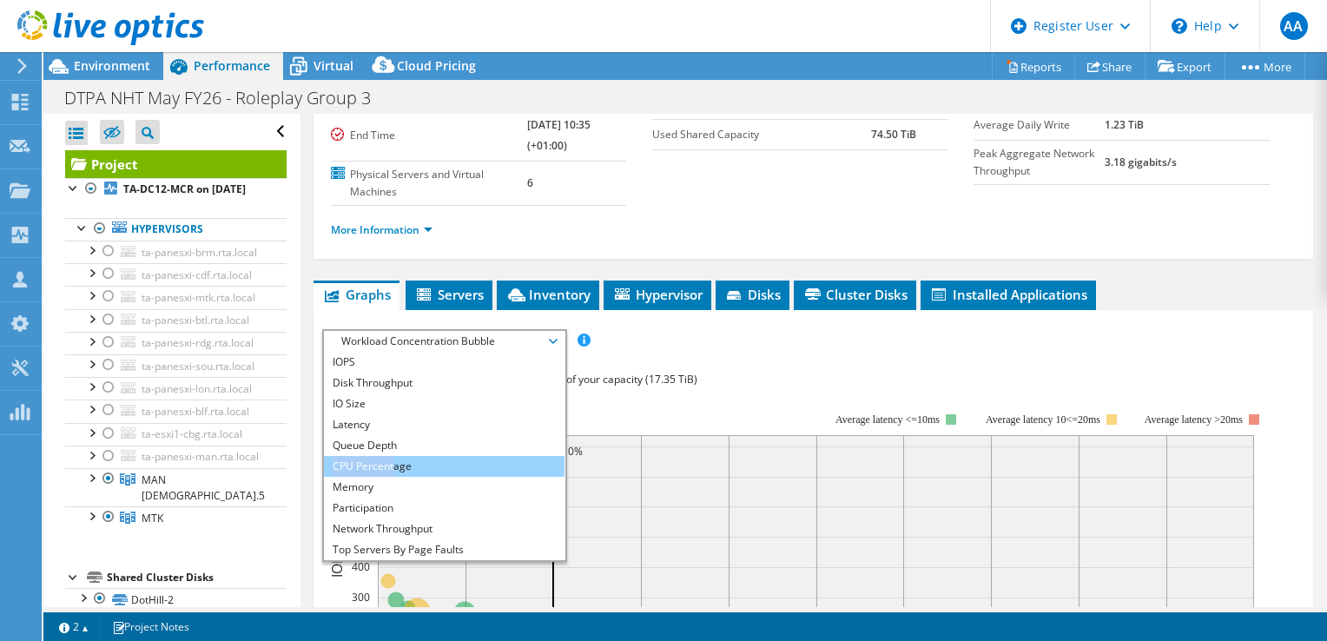
drag, startPoint x: 403, startPoint y: 450, endPoint x: 392, endPoint y: 463, distance: 17.2
click at [392, 463] on ul "IOPS Disk Throughput IO Size Latency Queue Depth CPU Percentage Memory Page Fau…" at bounding box center [444, 456] width 241 height 208
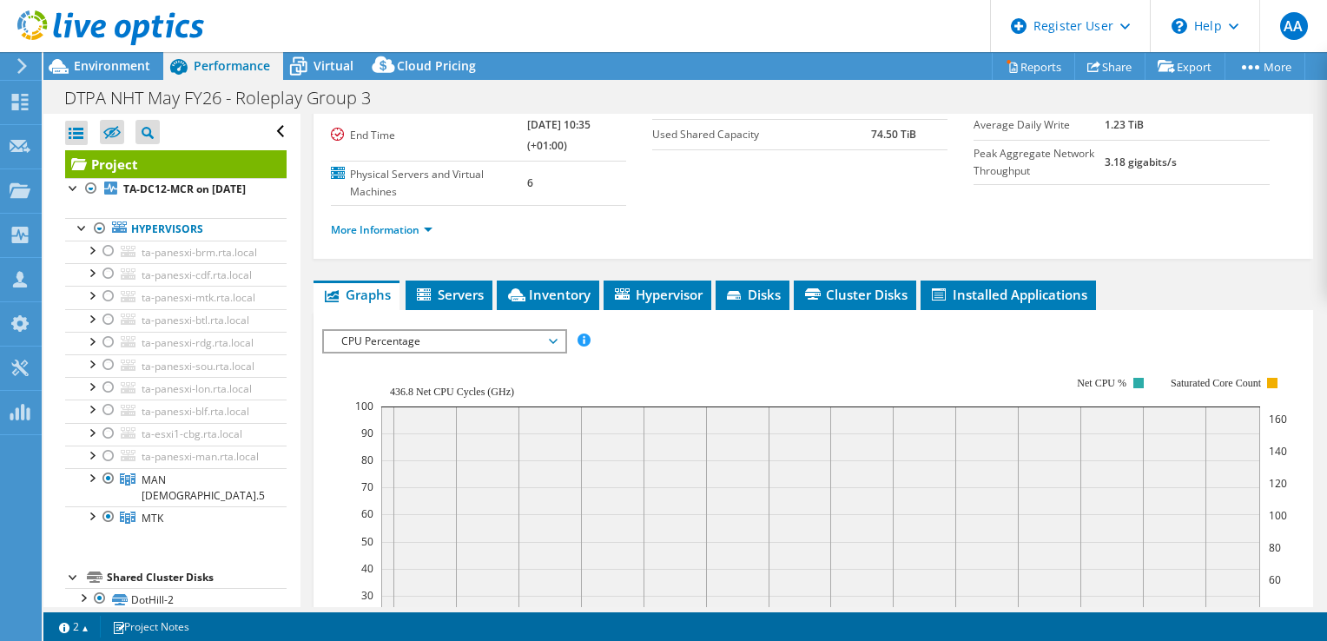
drag, startPoint x: 392, startPoint y: 463, endPoint x: 330, endPoint y: 371, distance: 110.8
click at [330, 371] on icon "12:00 00:00 12:00 00:00 12:00 00:00 12:00 00:00 12:00 00:00 12:00 00:00 12:00 0…" at bounding box center [806, 526] width 969 height 347
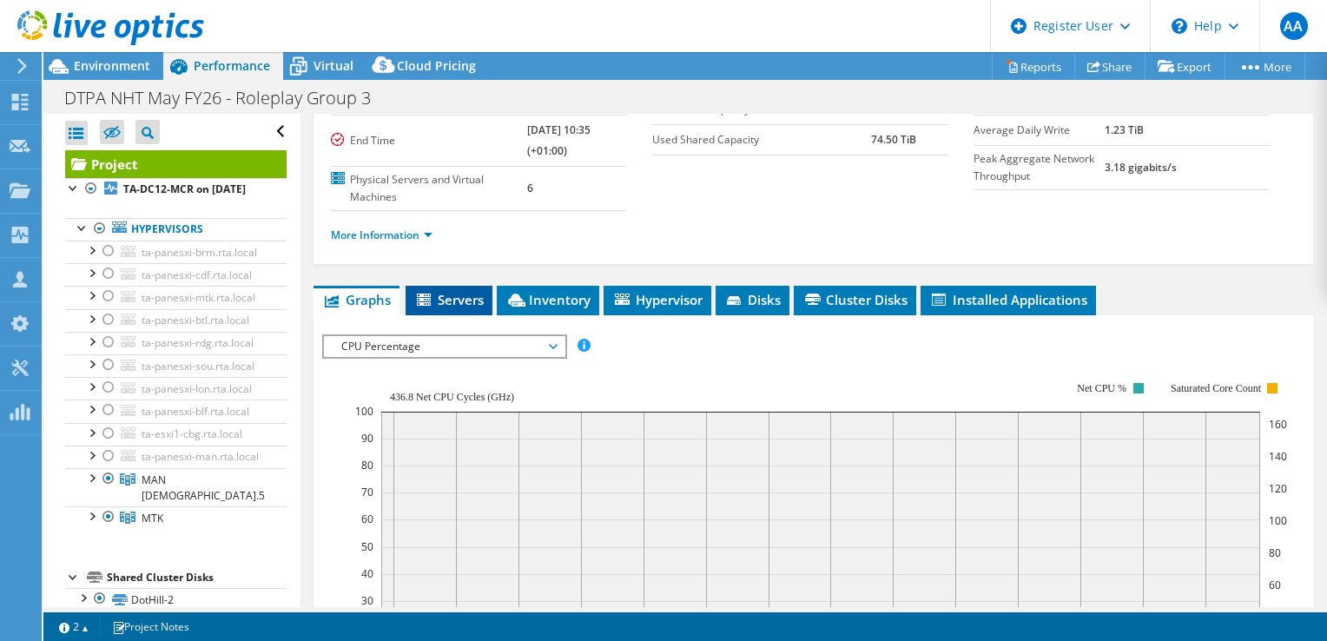
scroll to position [191, 0]
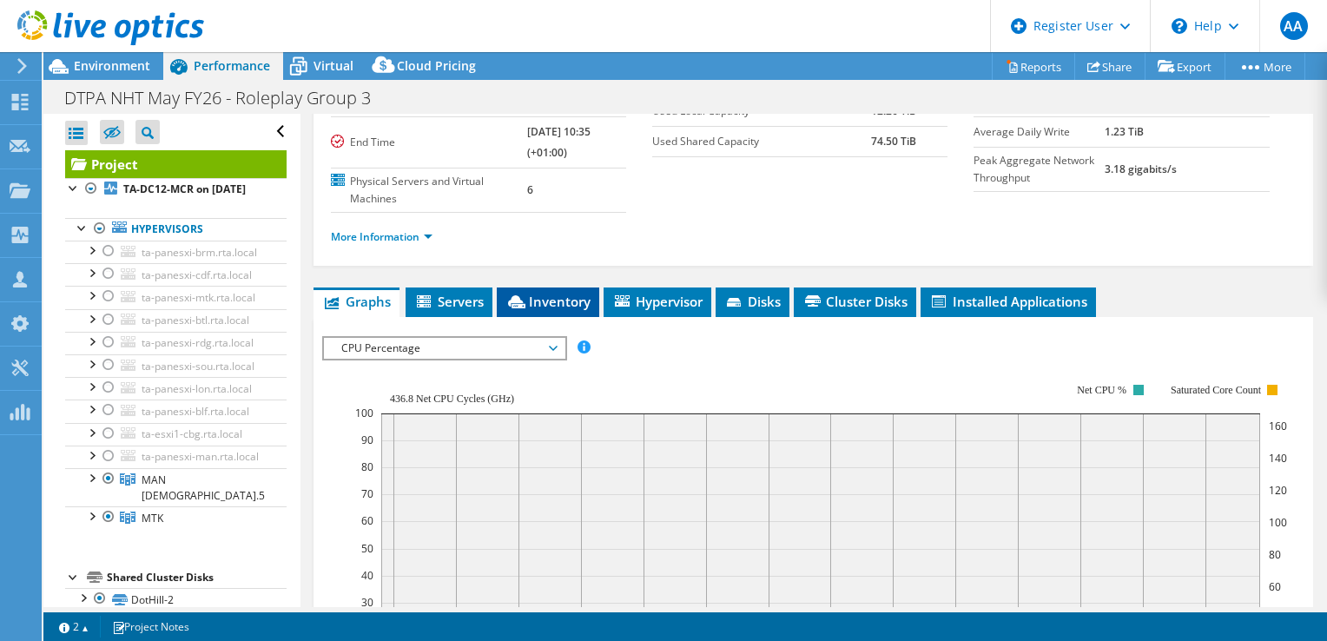
click at [552, 300] on span "Inventory" at bounding box center [547, 301] width 85 height 17
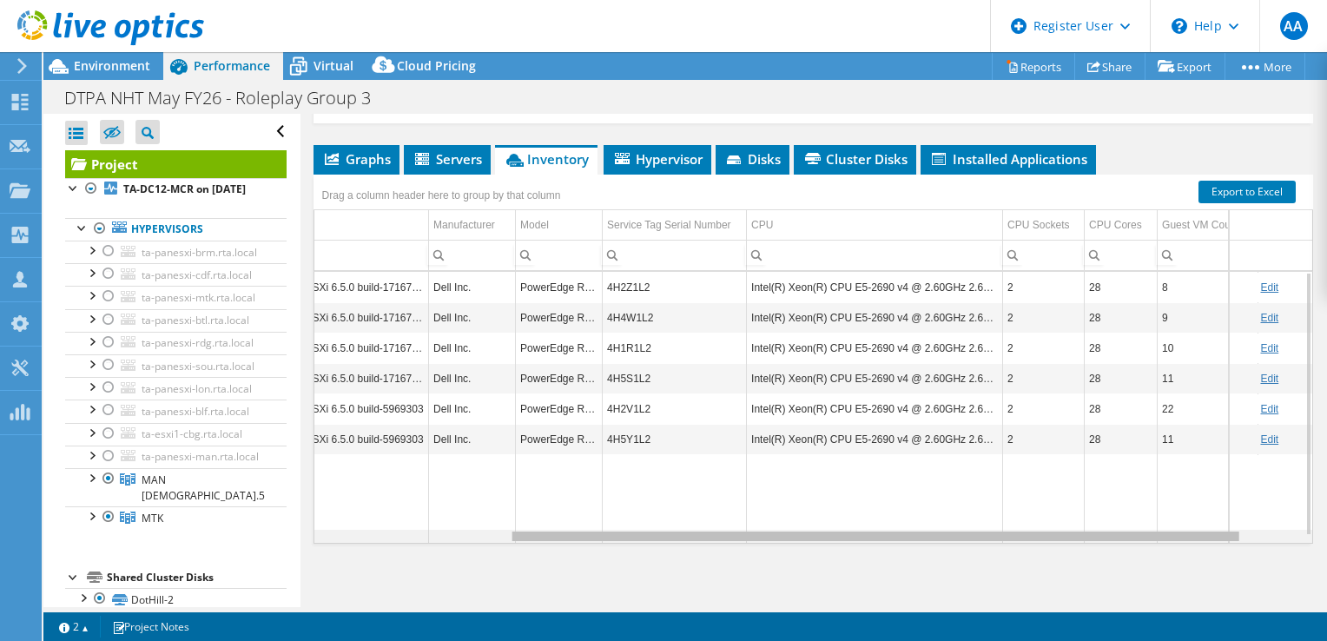
scroll to position [0, 278]
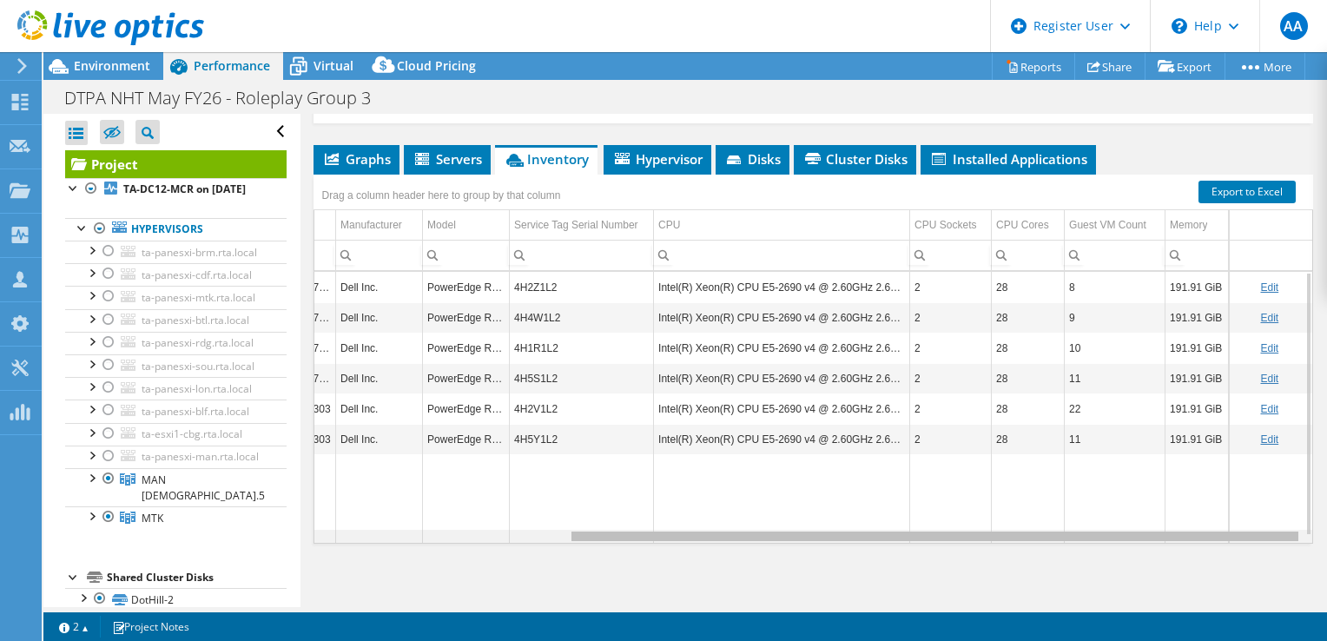
drag, startPoint x: 794, startPoint y: 532, endPoint x: 1128, endPoint y: 512, distance: 334.9
click at [1128, 512] on body "AA Dell User Aboumalik Anas [EMAIL_ADDRESS][DOMAIN_NAME] Dell My Profile Log Ou…" at bounding box center [663, 320] width 1327 height 641
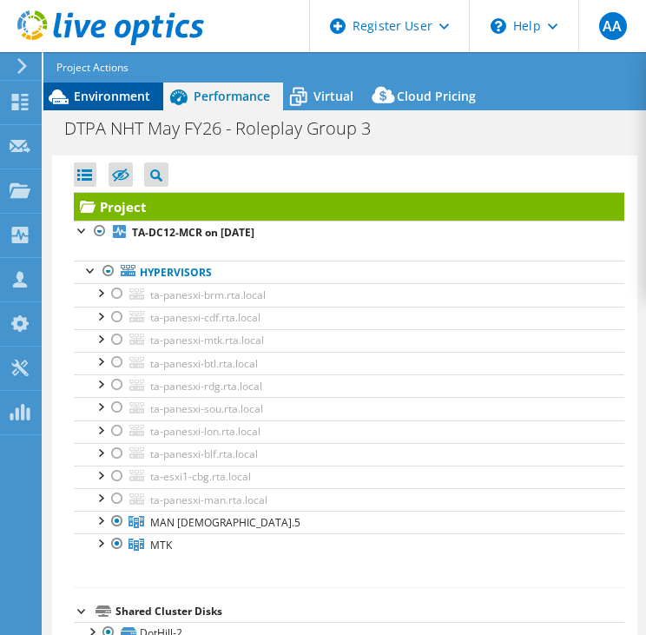
click at [116, 107] on div "Environment" at bounding box center [103, 97] width 120 height 28
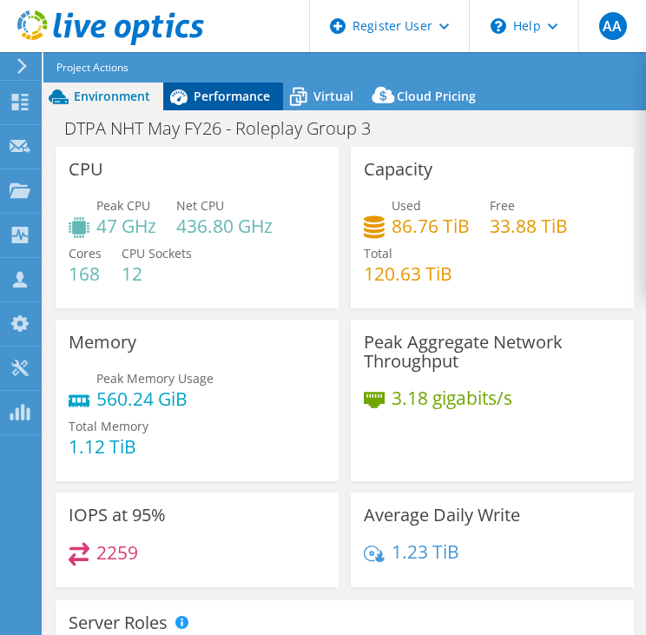
click at [210, 99] on span "Performance" at bounding box center [232, 96] width 76 height 17
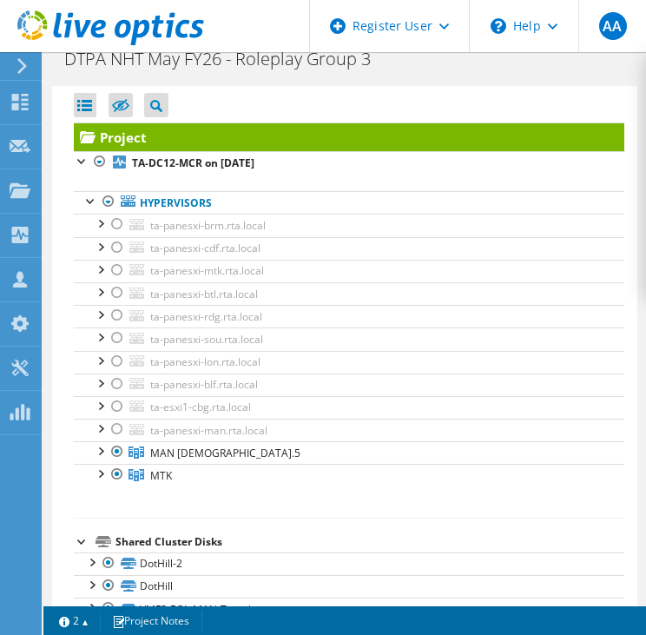
scroll to position [0, 0]
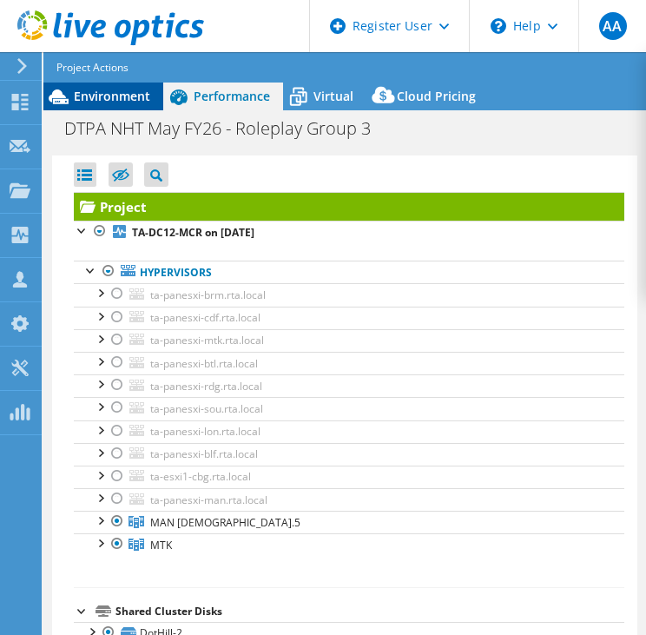
click at [109, 107] on div "Environment" at bounding box center [103, 97] width 120 height 28
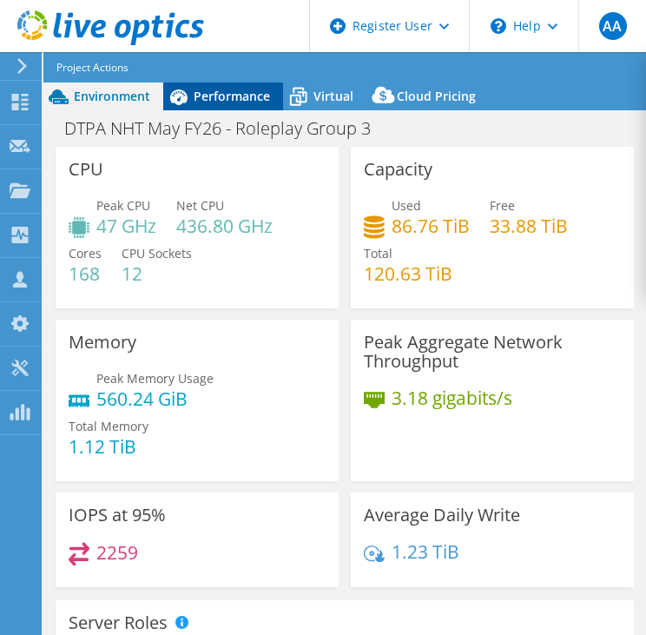
click at [243, 100] on span "Performance" at bounding box center [232, 96] width 76 height 17
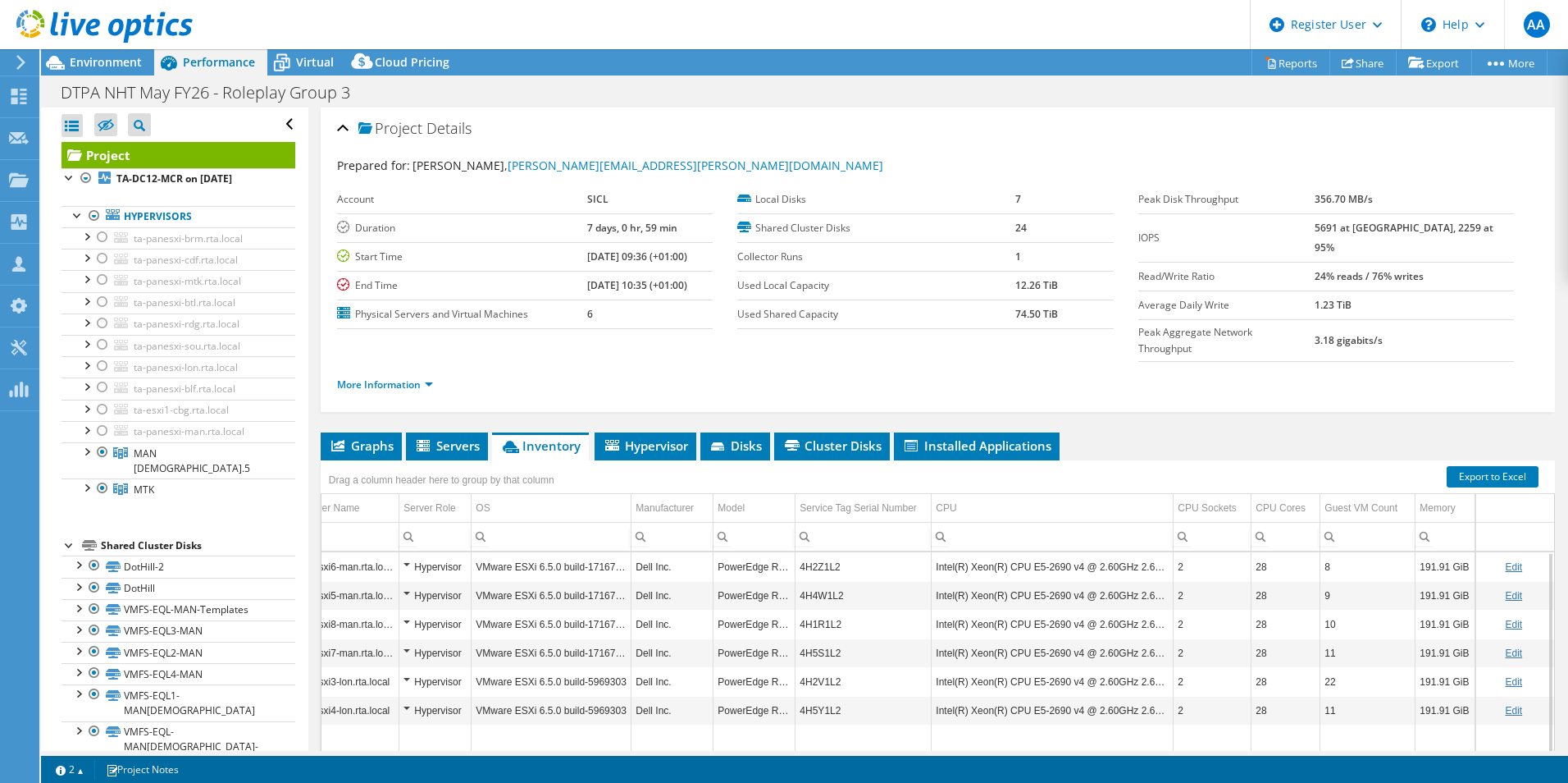
click at [587, 235] on td "7 days, 0 hr, 59 min" at bounding box center [649, 228] width 126 height 28
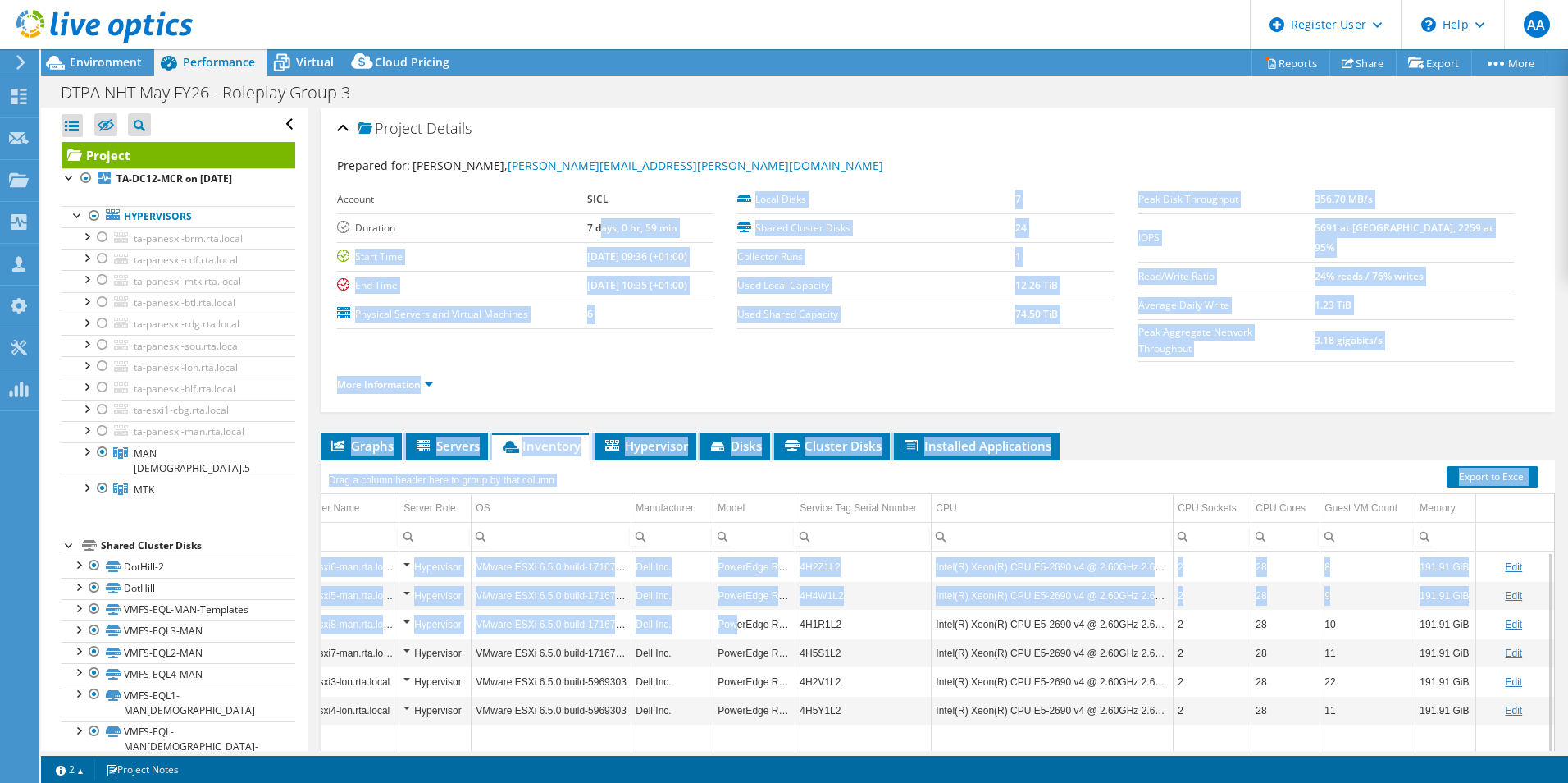
drag, startPoint x: 582, startPoint y: 235, endPoint x: 539, endPoint y: 731, distance: 497.9
click at [539, 604] on div "Project Details Prepared for: [PERSON_NAME], [PERSON_NAME][EMAIL_ADDRESS][PERSO…" at bounding box center [937, 489] width 1258 height 764
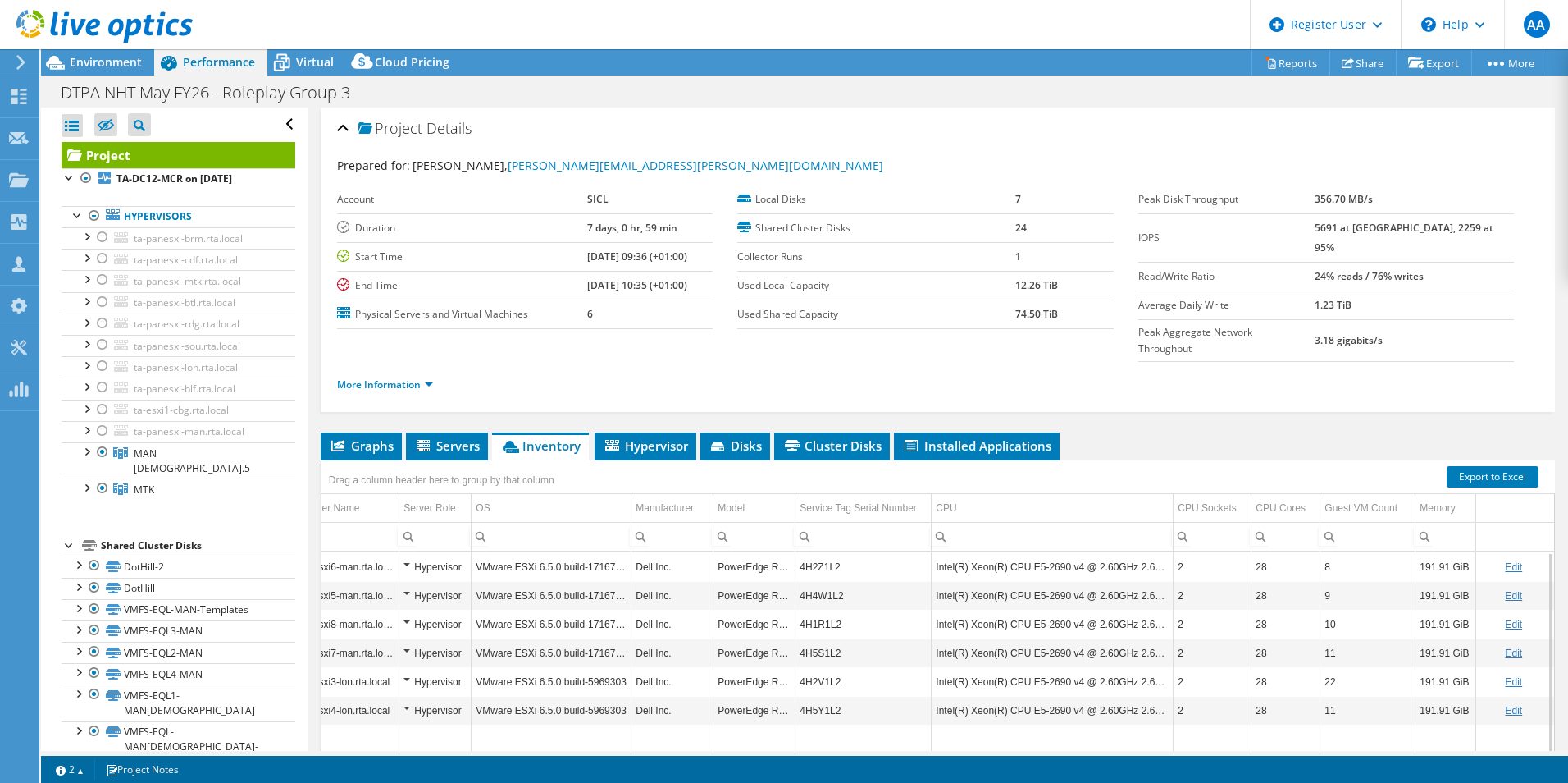
click at [685, 121] on div "Project Details" at bounding box center [937, 128] width 1201 height 35
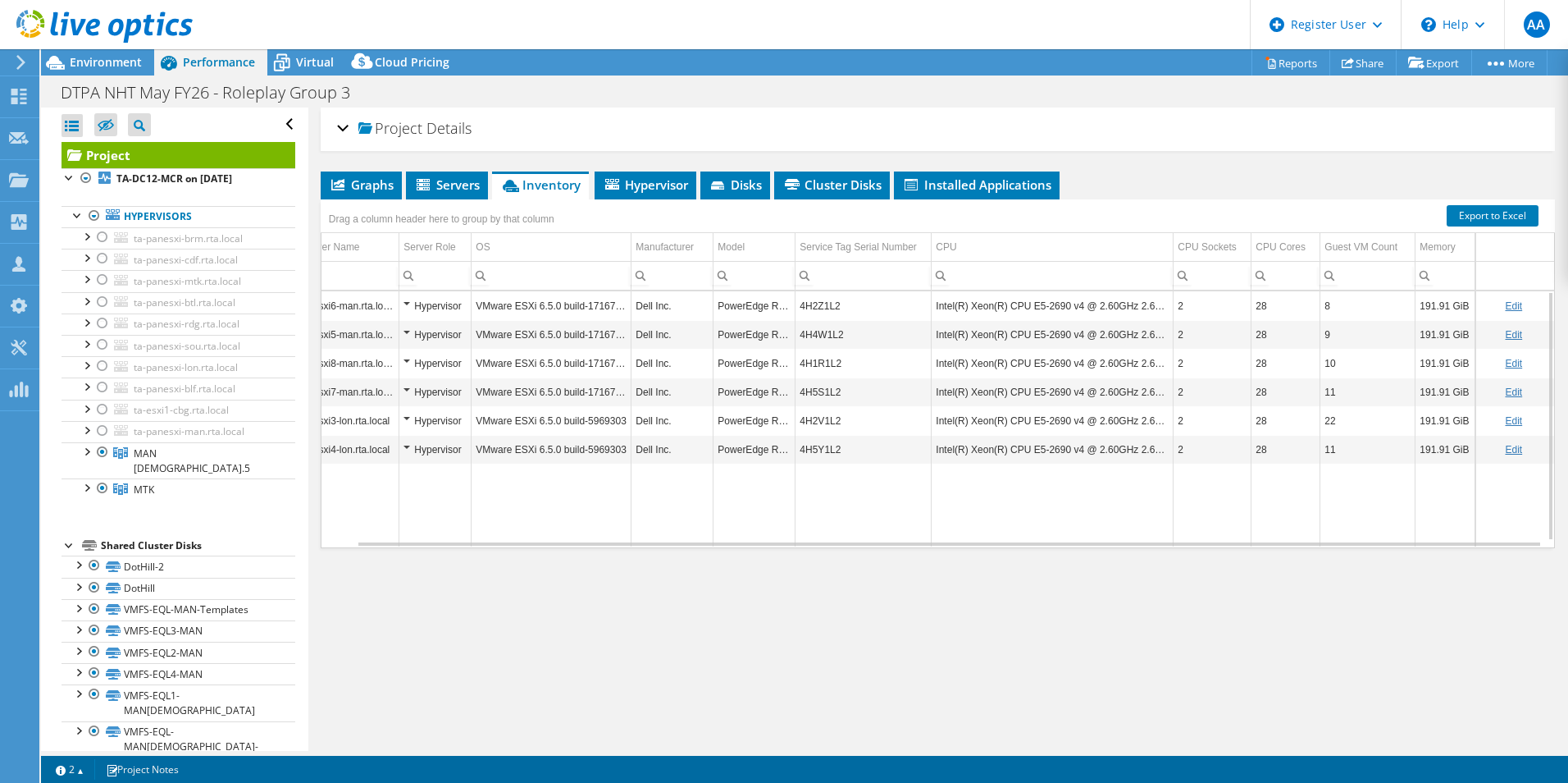
click at [685, 121] on div "Project Details" at bounding box center [937, 128] width 1201 height 35
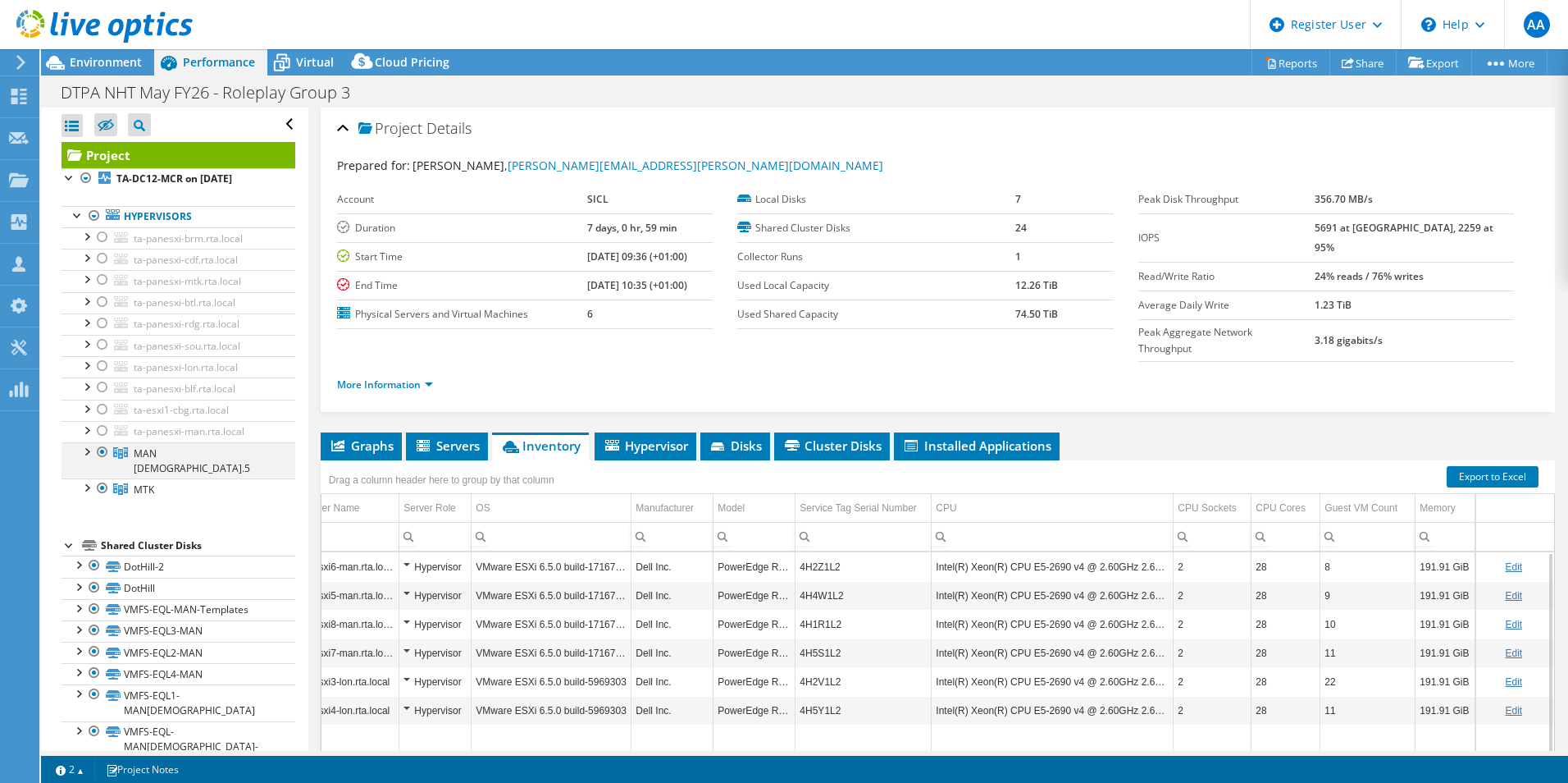
click at [88, 453] on div at bounding box center [86, 450] width 16 height 16
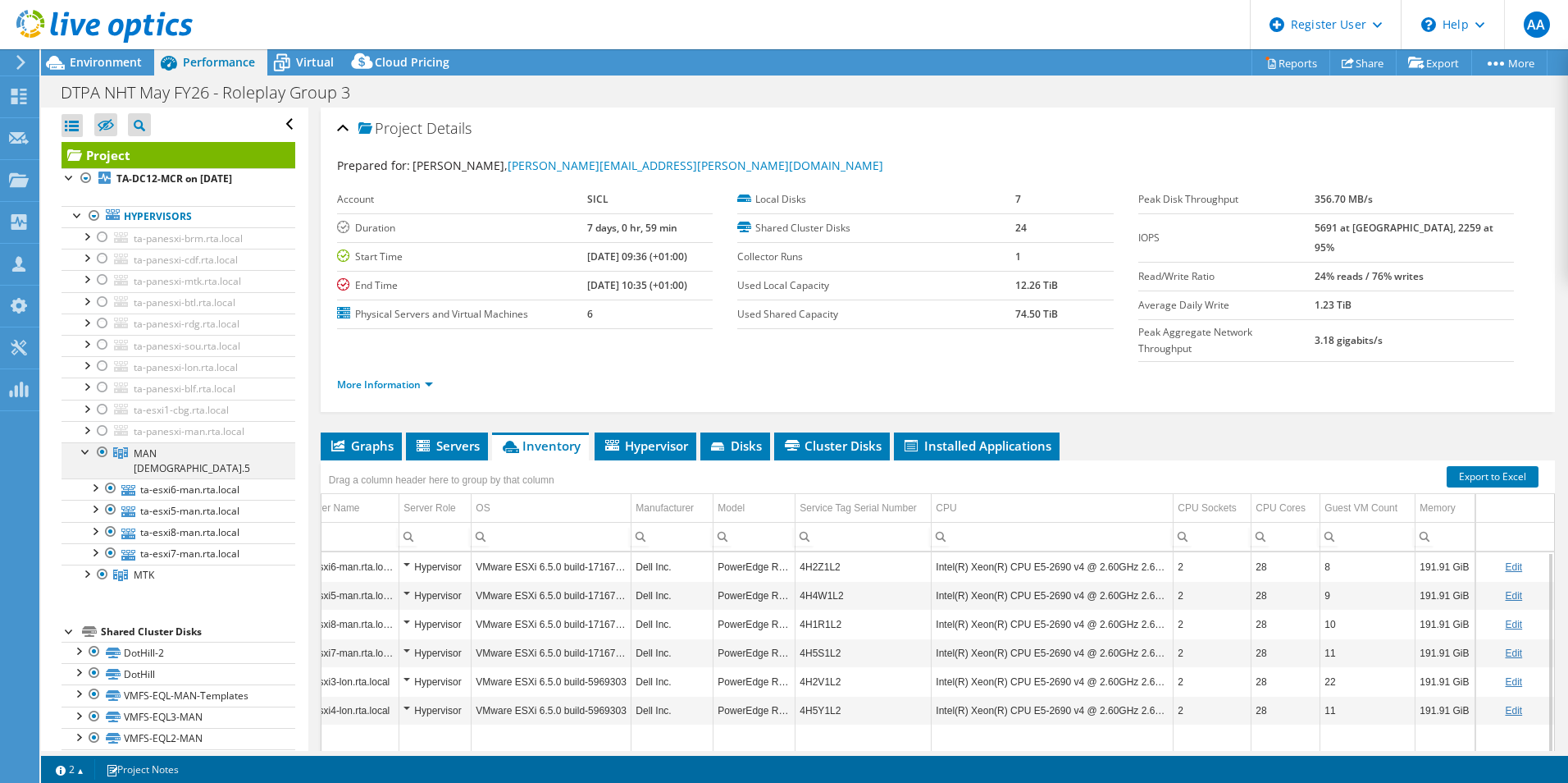
click at [86, 451] on div at bounding box center [86, 450] width 16 height 16
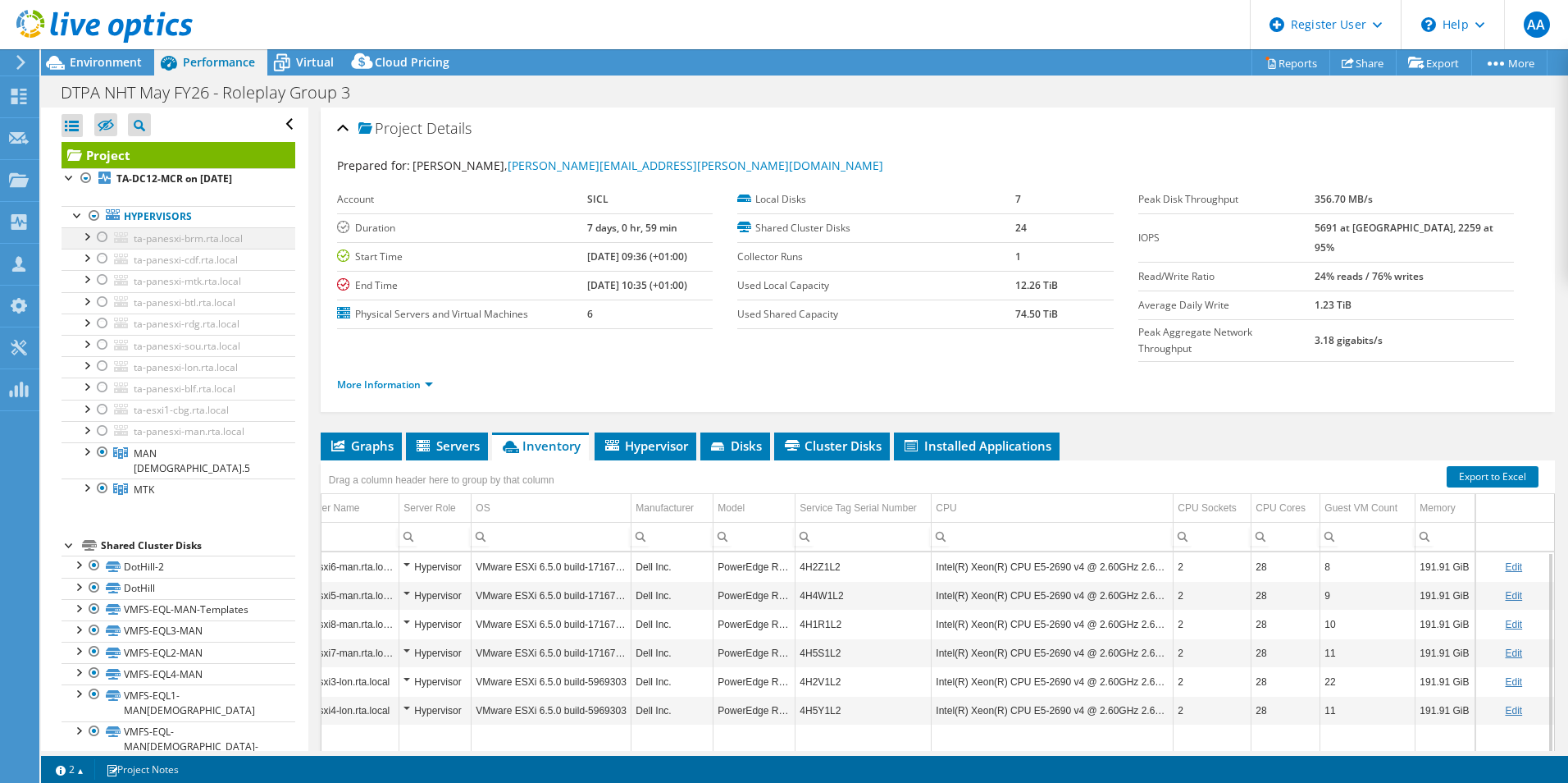
click at [86, 235] on div at bounding box center [86, 235] width 16 height 16
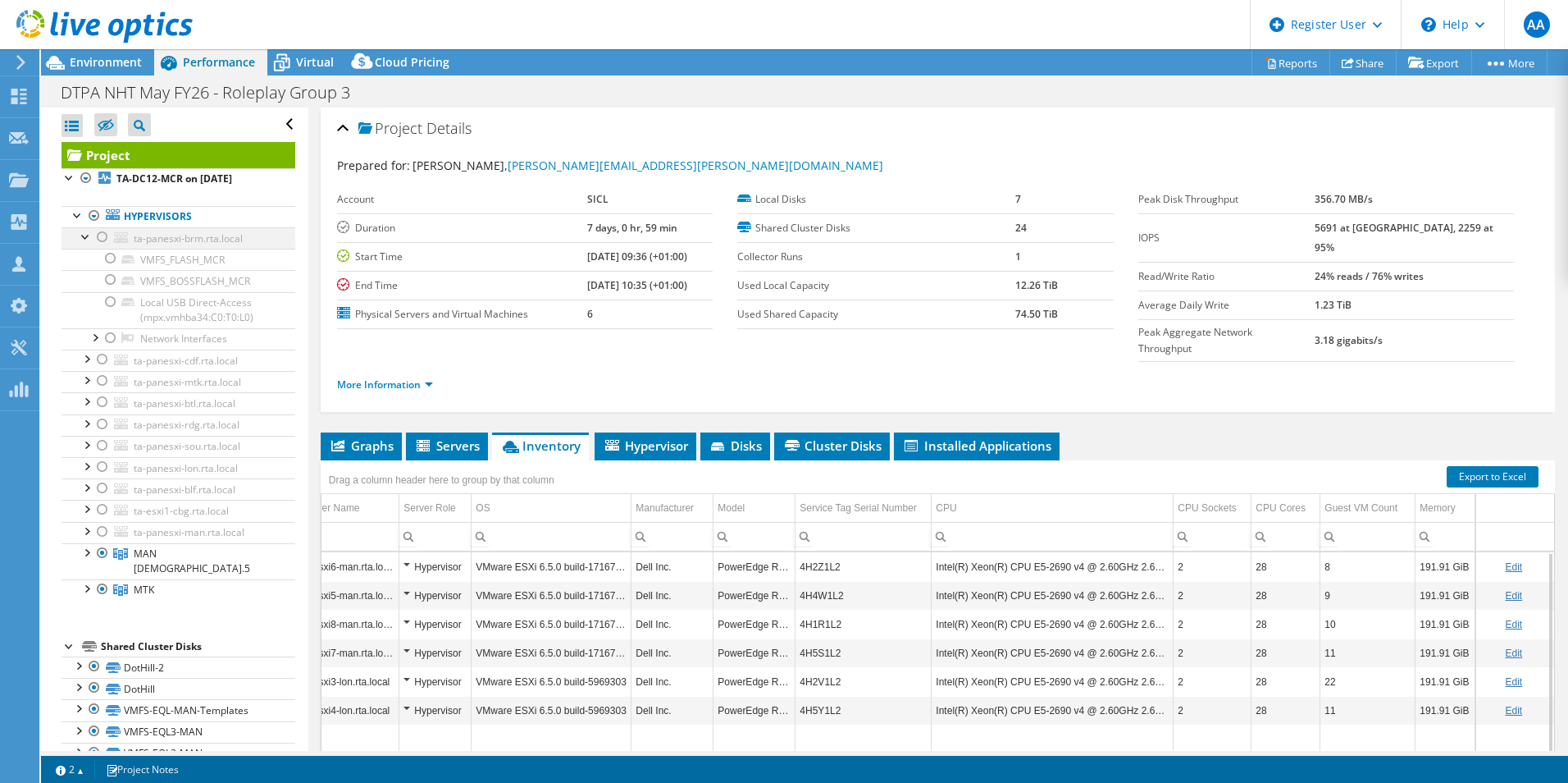
click at [86, 235] on div at bounding box center [86, 235] width 16 height 16
click at [94, 61] on span "Environment" at bounding box center [106, 61] width 72 height 16
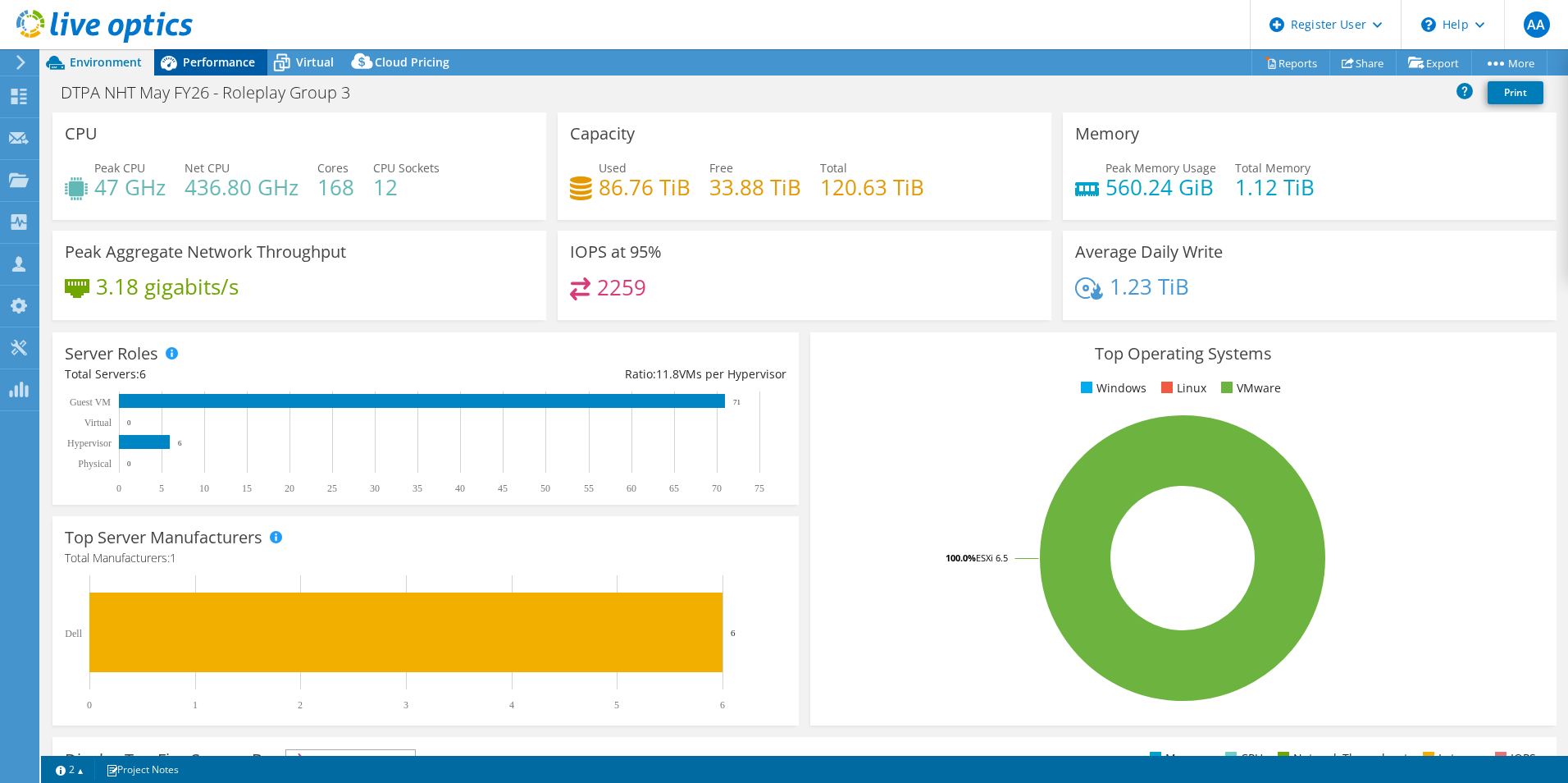
click at [210, 60] on span "Performance" at bounding box center [219, 61] width 72 height 16
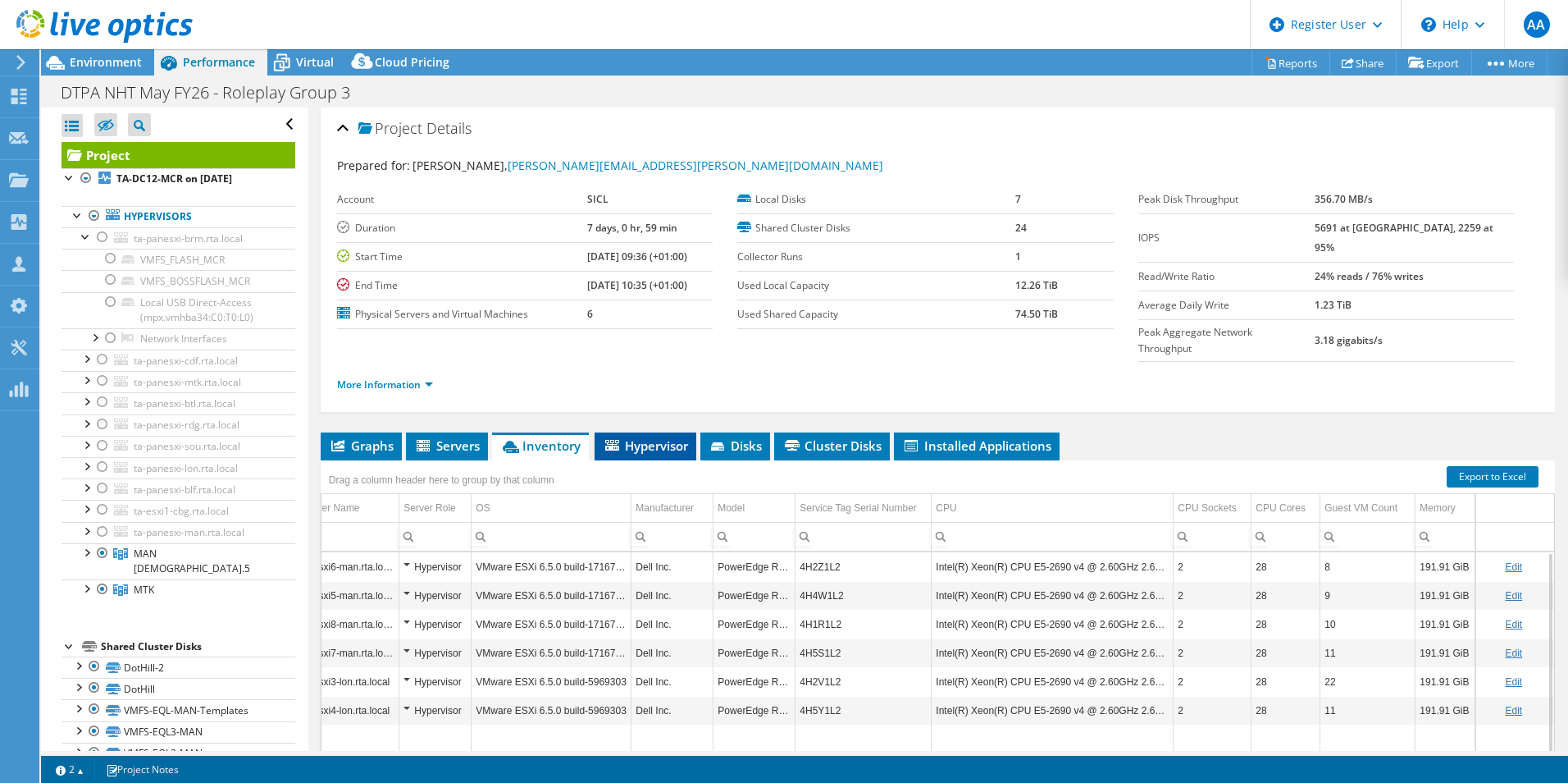
click at [627, 437] on span "Hypervisor" at bounding box center [645, 445] width 85 height 16
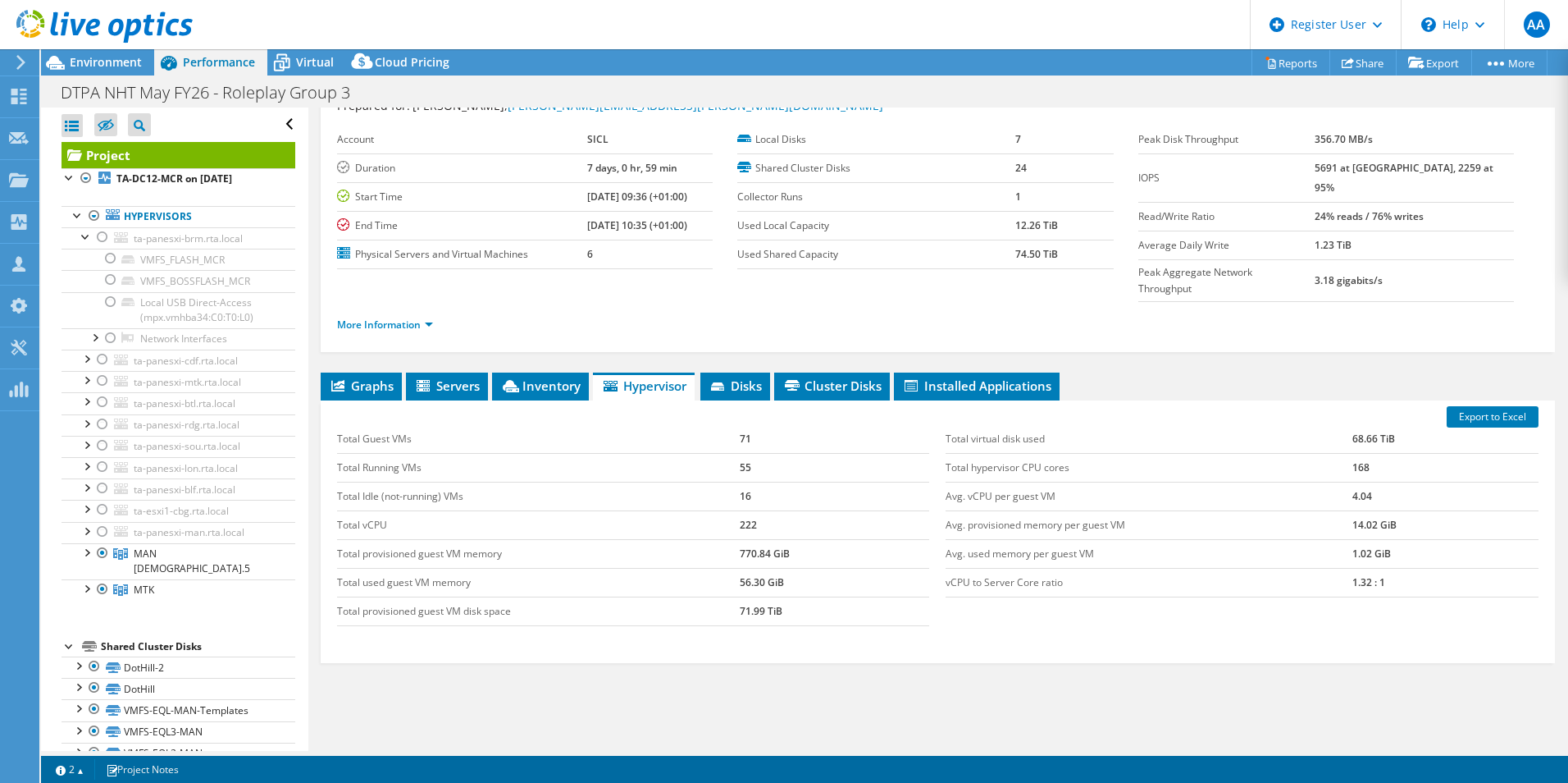
scroll to position [60, 0]
click at [1252, 567] on td "1.32 : 1" at bounding box center [1444, 581] width 186 height 28
click at [359, 371] on li "Graphs" at bounding box center [362, 385] width 81 height 28
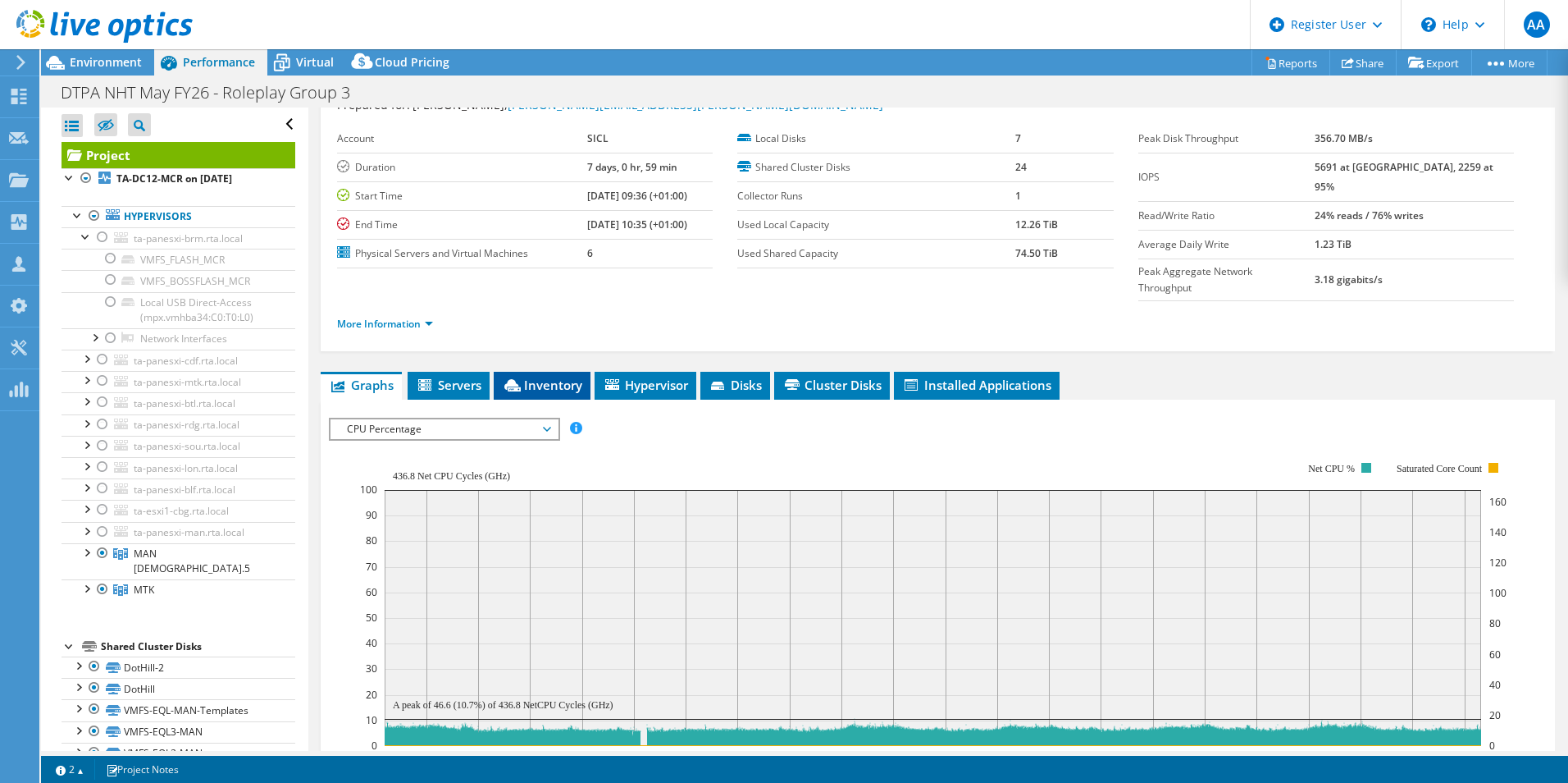
click at [551, 377] on span "Inventory" at bounding box center [542, 384] width 80 height 16
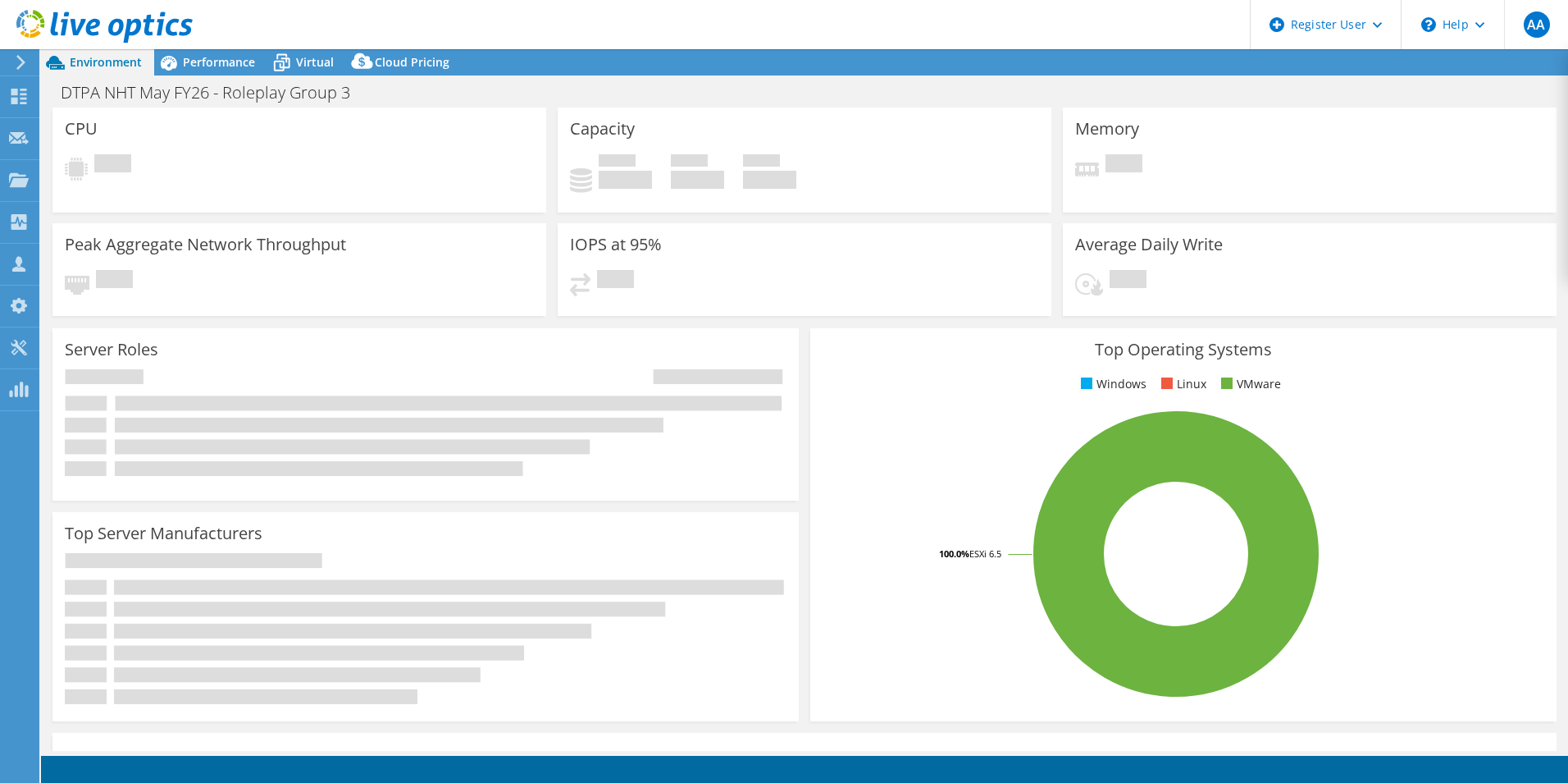
select select "USD"
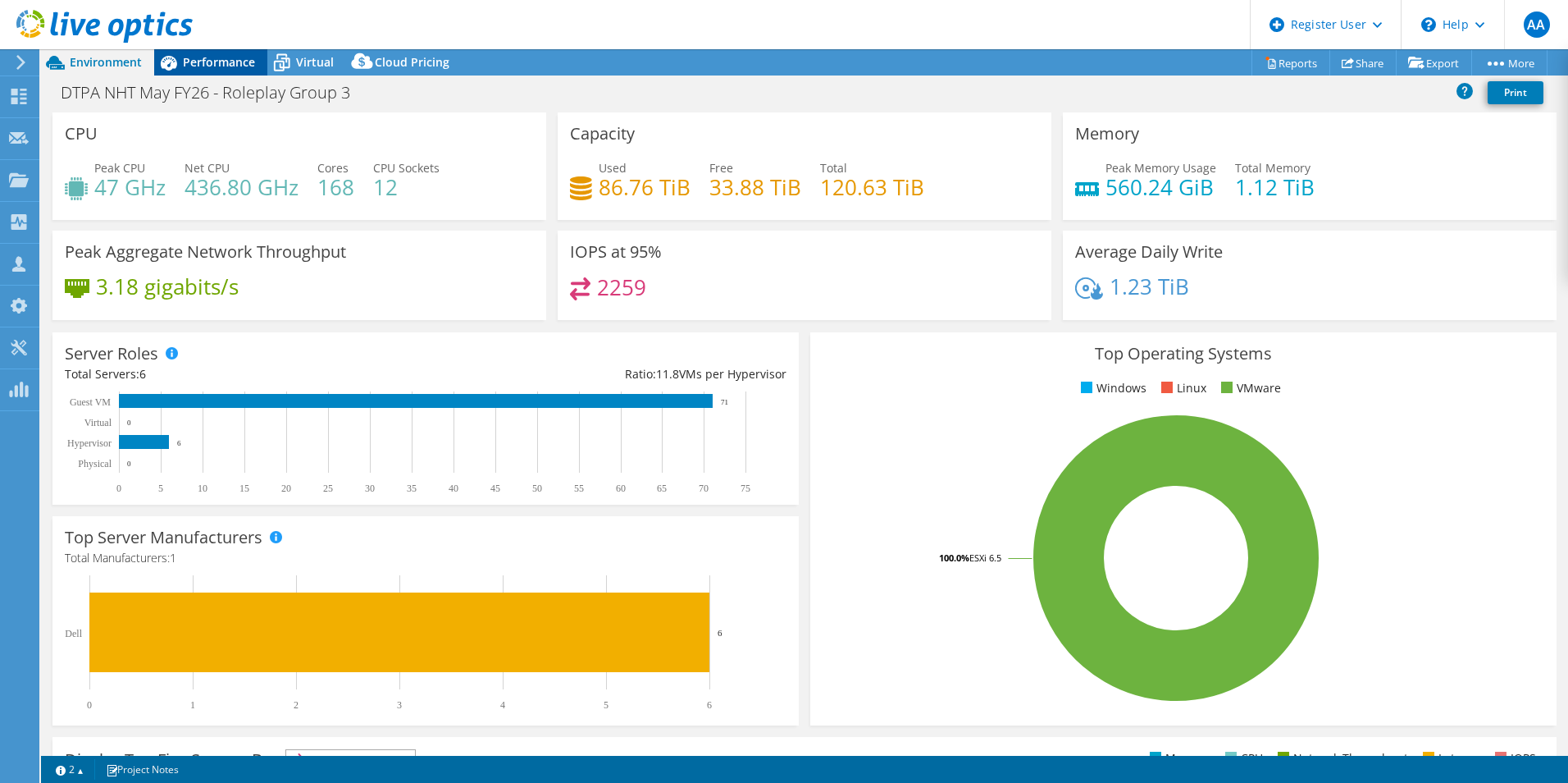
click at [205, 63] on span "Performance" at bounding box center [219, 61] width 72 height 16
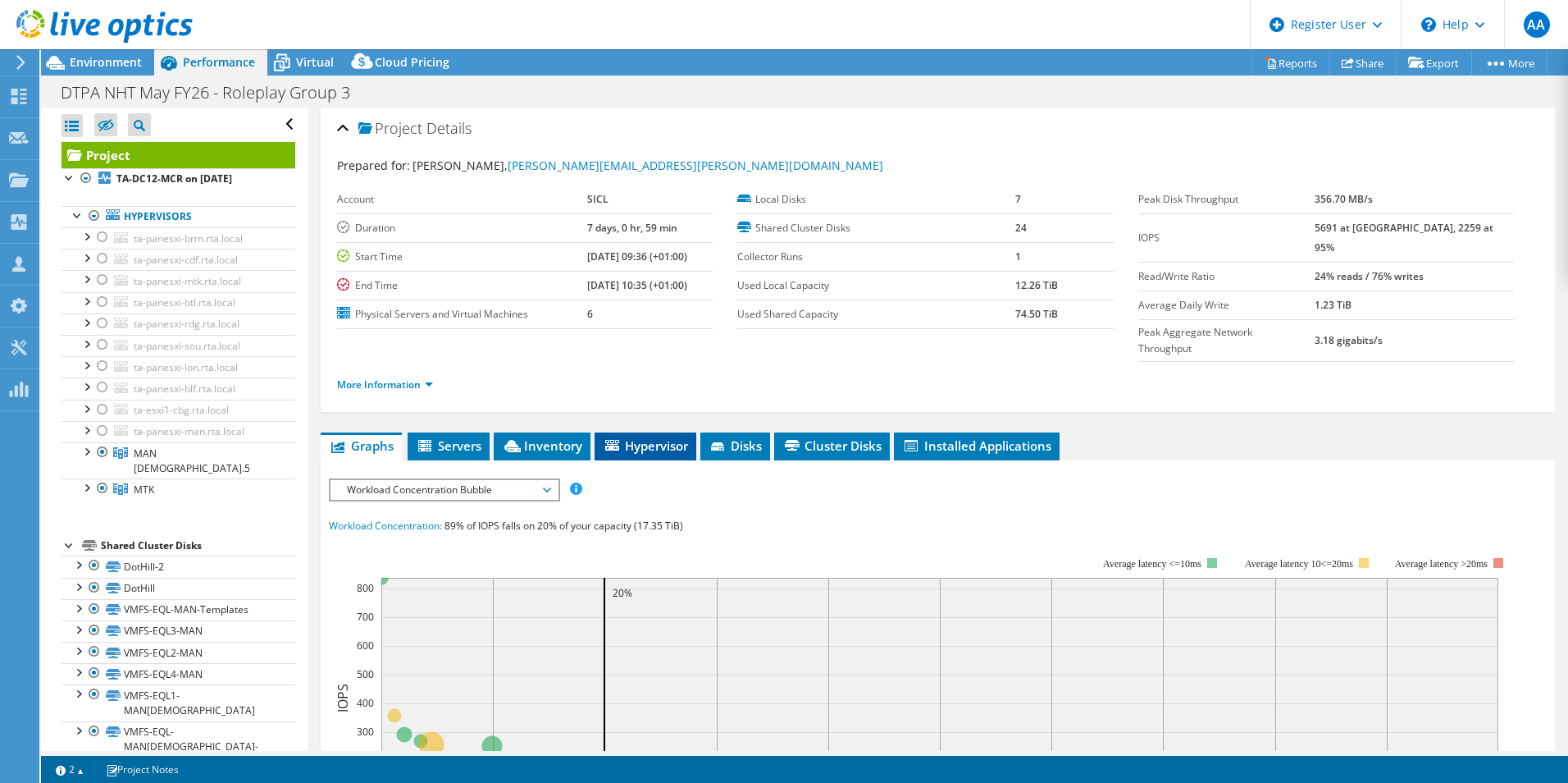
click at [649, 437] on span "Hypervisor" at bounding box center [645, 445] width 85 height 16
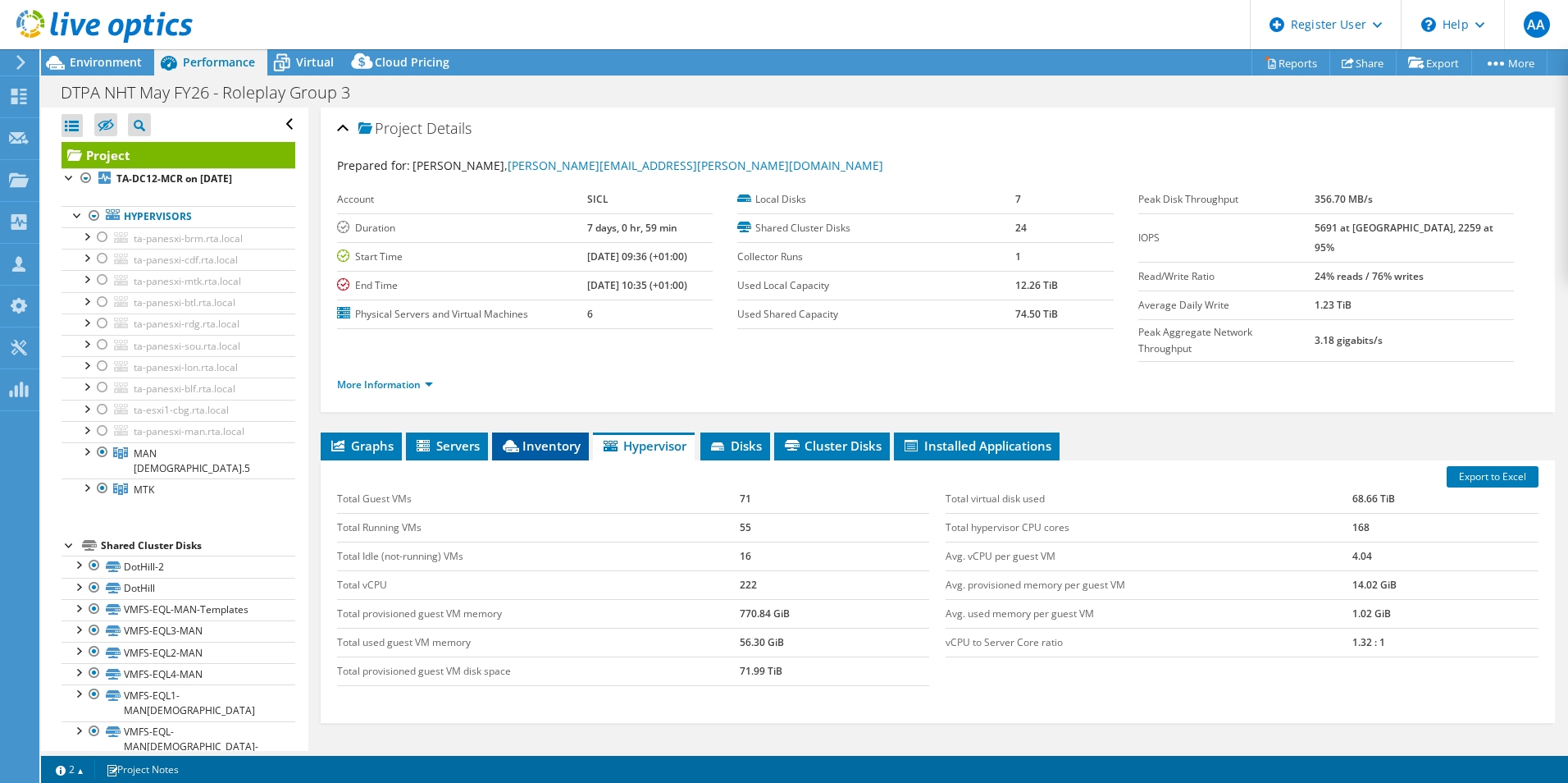
click at [565, 437] on span "Inventory" at bounding box center [540, 445] width 80 height 16
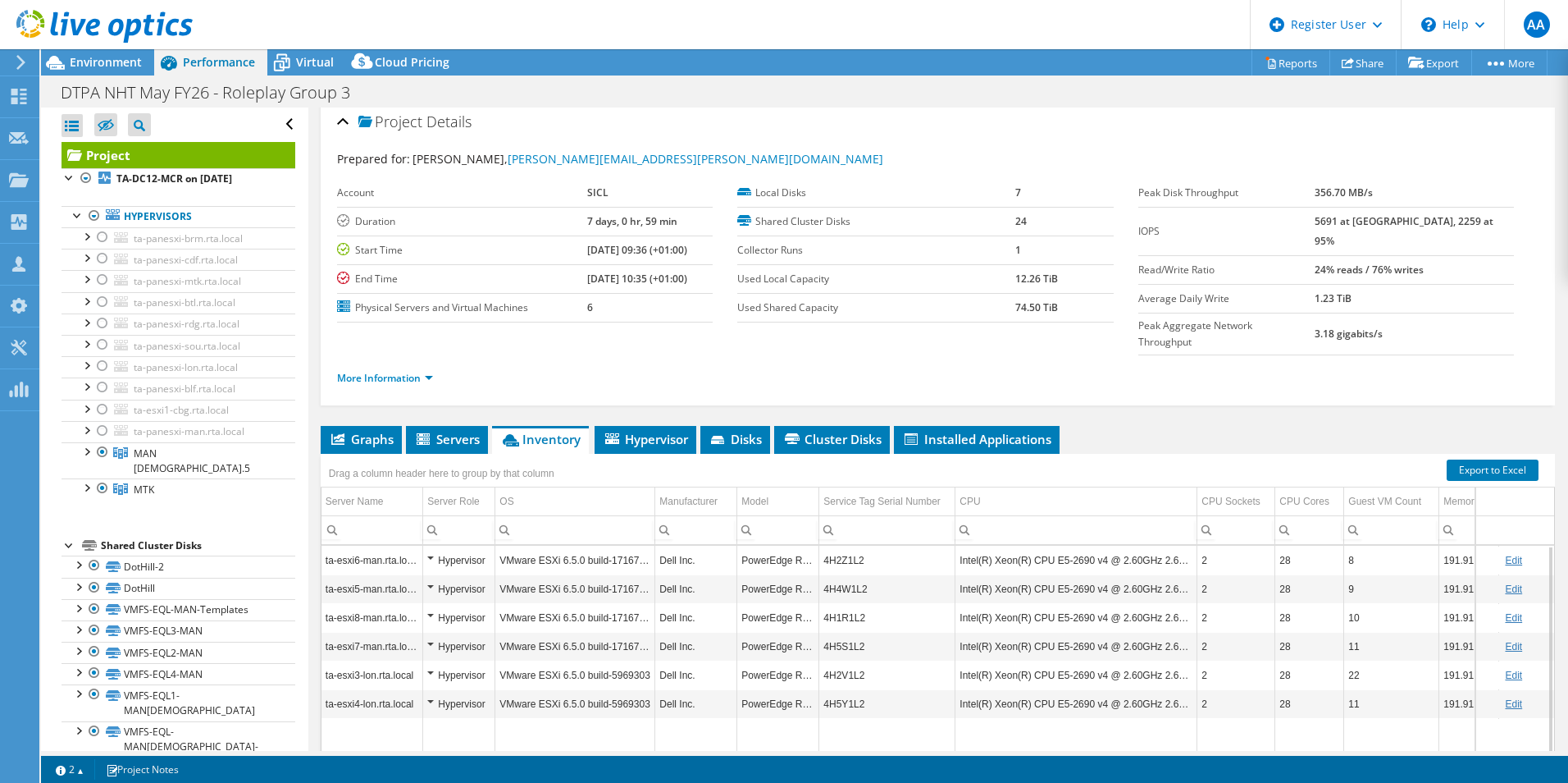
scroll to position [6, 0]
click at [665, 432] on span "Hypervisor" at bounding box center [645, 439] width 85 height 16
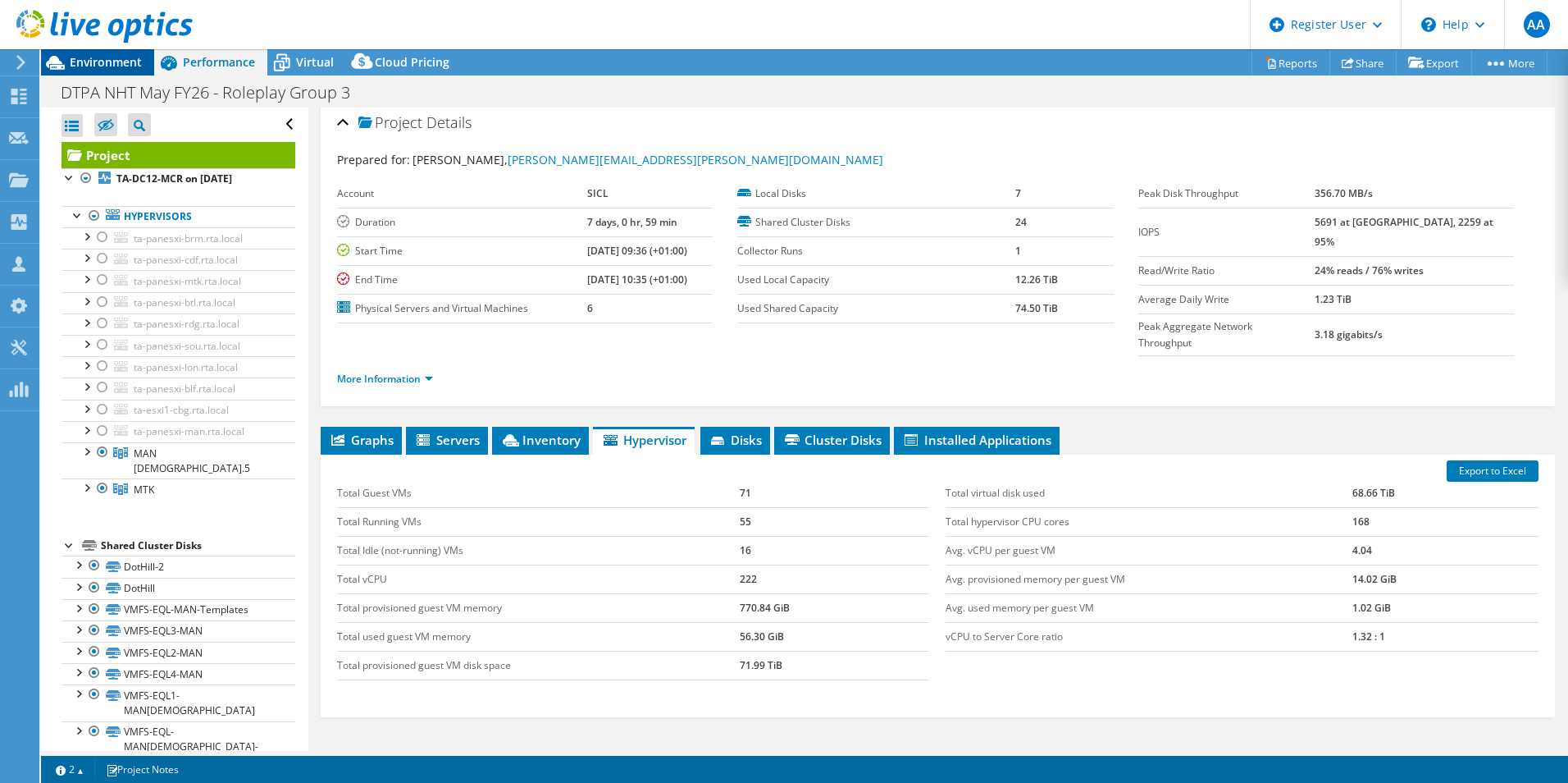
click at [103, 68] on span "Environment" at bounding box center [106, 61] width 72 height 16
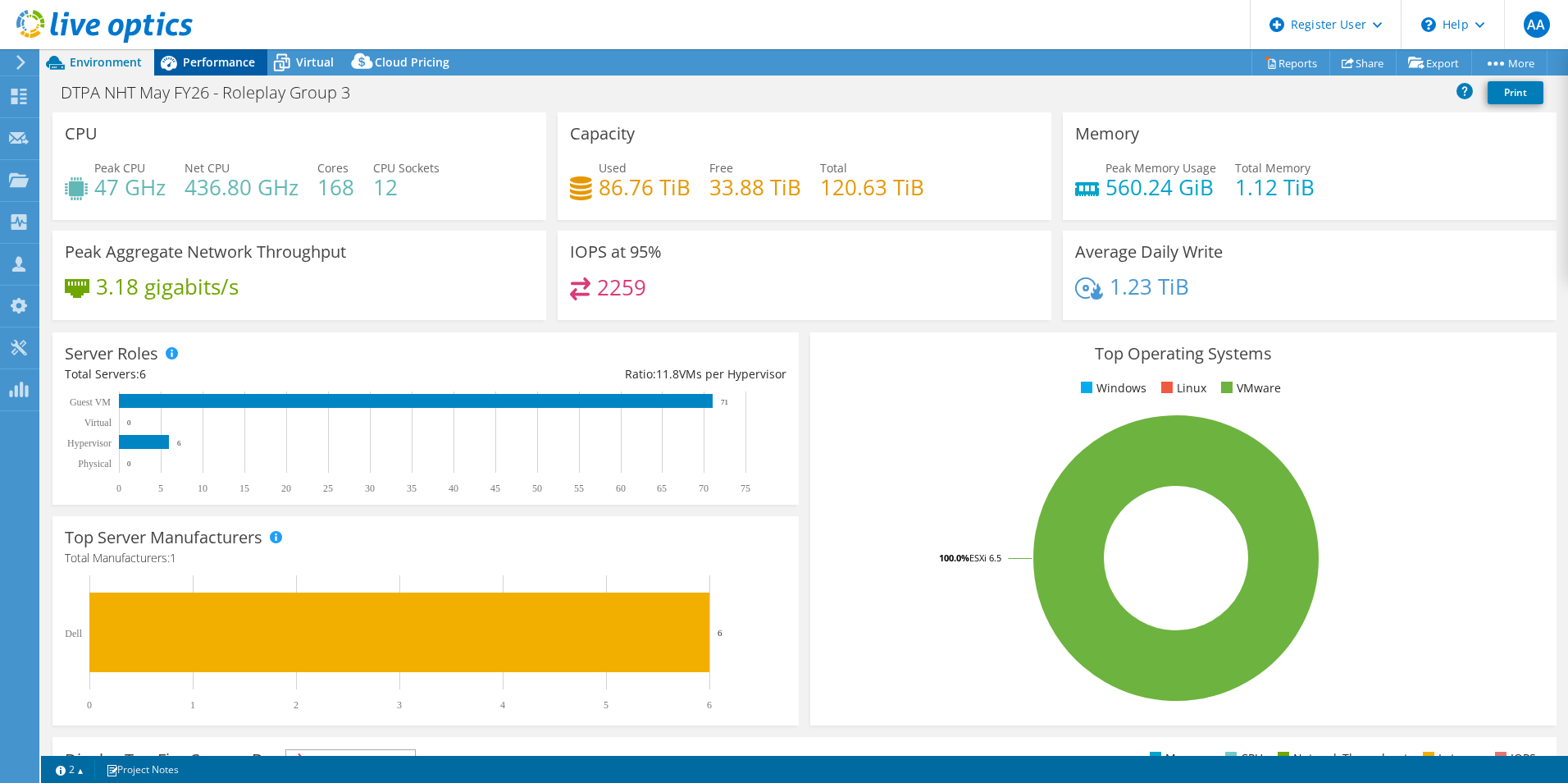
click at [215, 63] on span "Performance" at bounding box center [219, 61] width 72 height 16
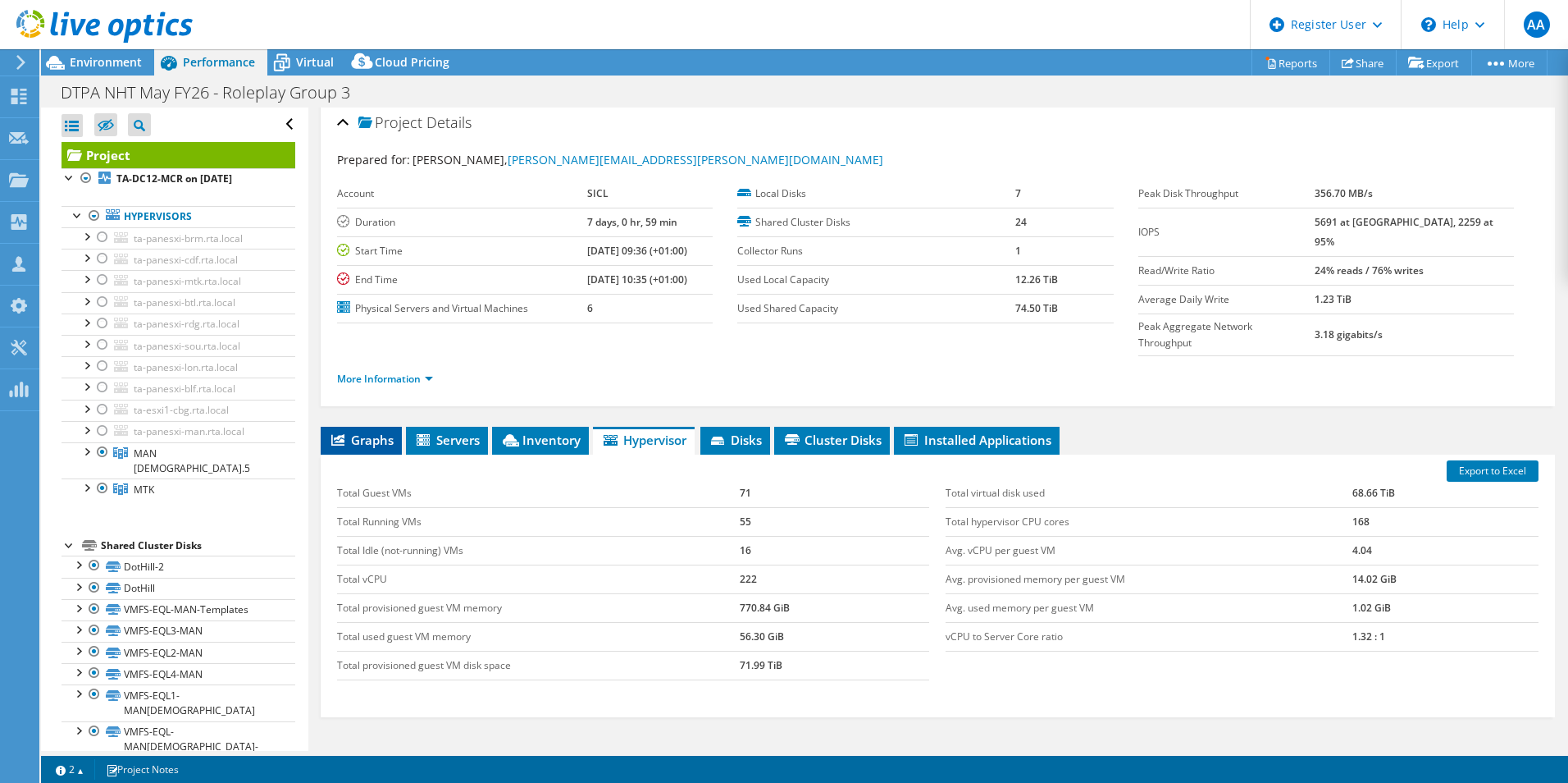
click at [365, 432] on span "Graphs" at bounding box center [361, 439] width 65 height 16
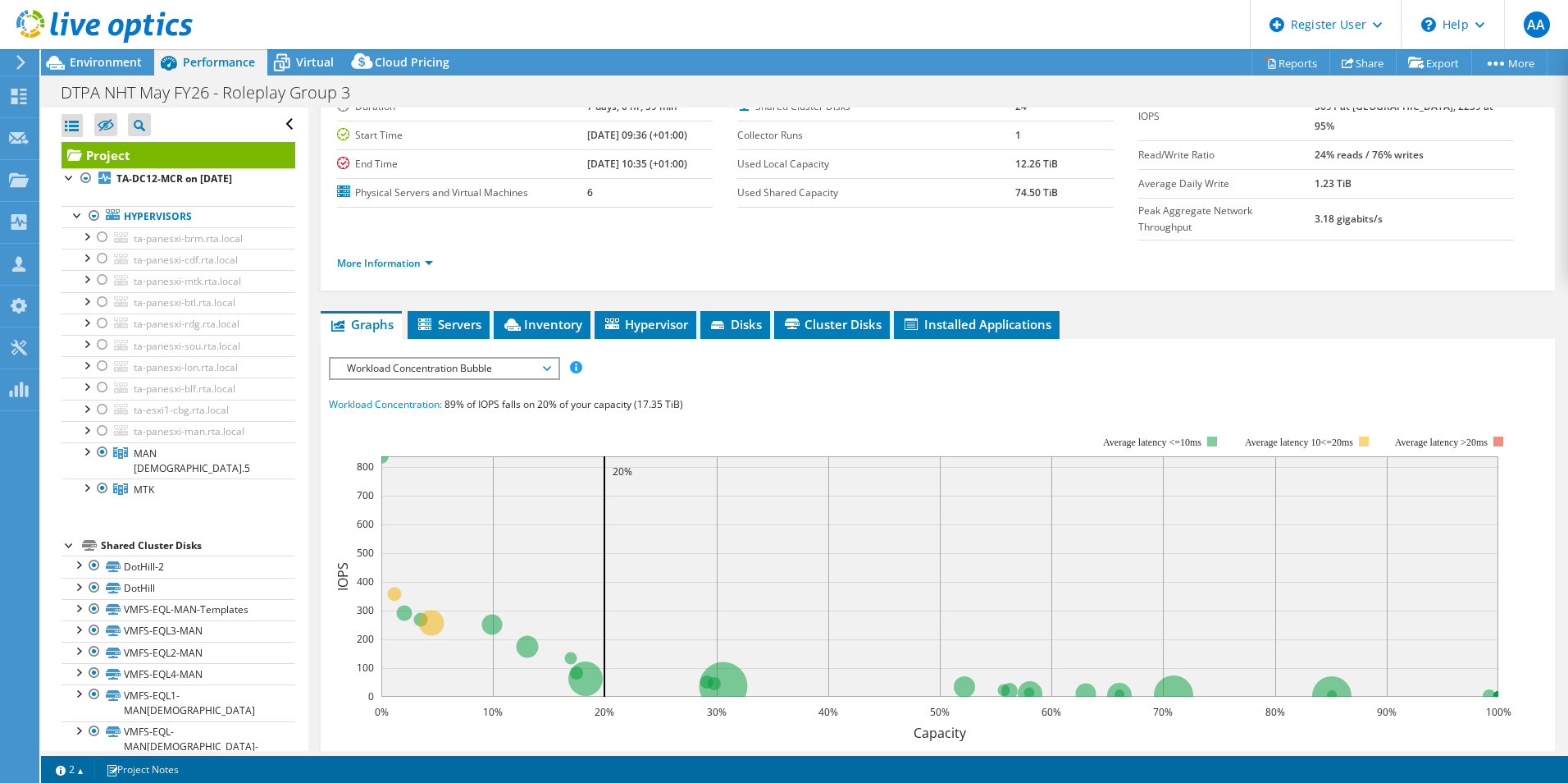
scroll to position [131, 0]
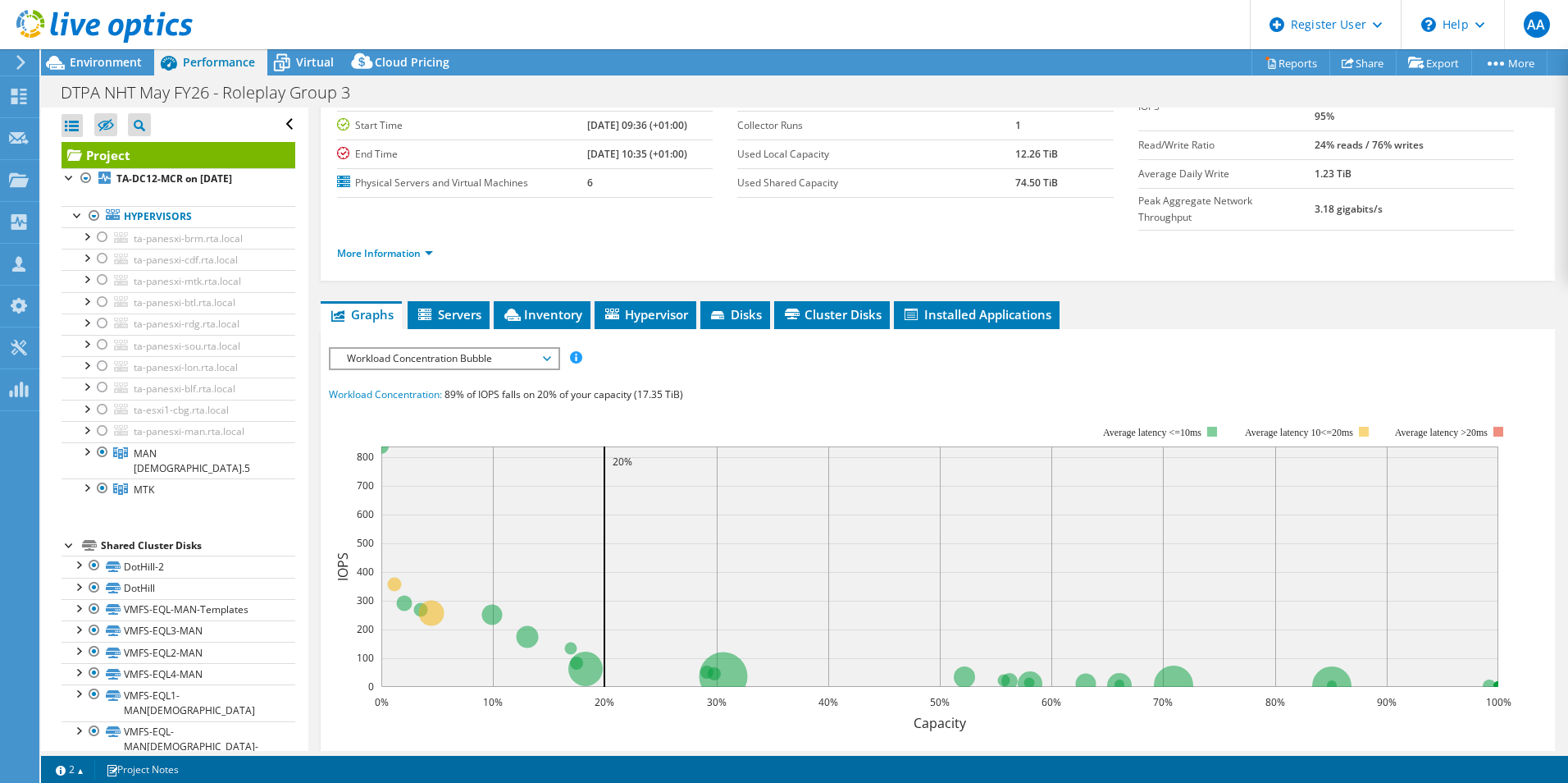
click at [426, 349] on span "Workload Concentration Bubble" at bounding box center [444, 358] width 211 height 20
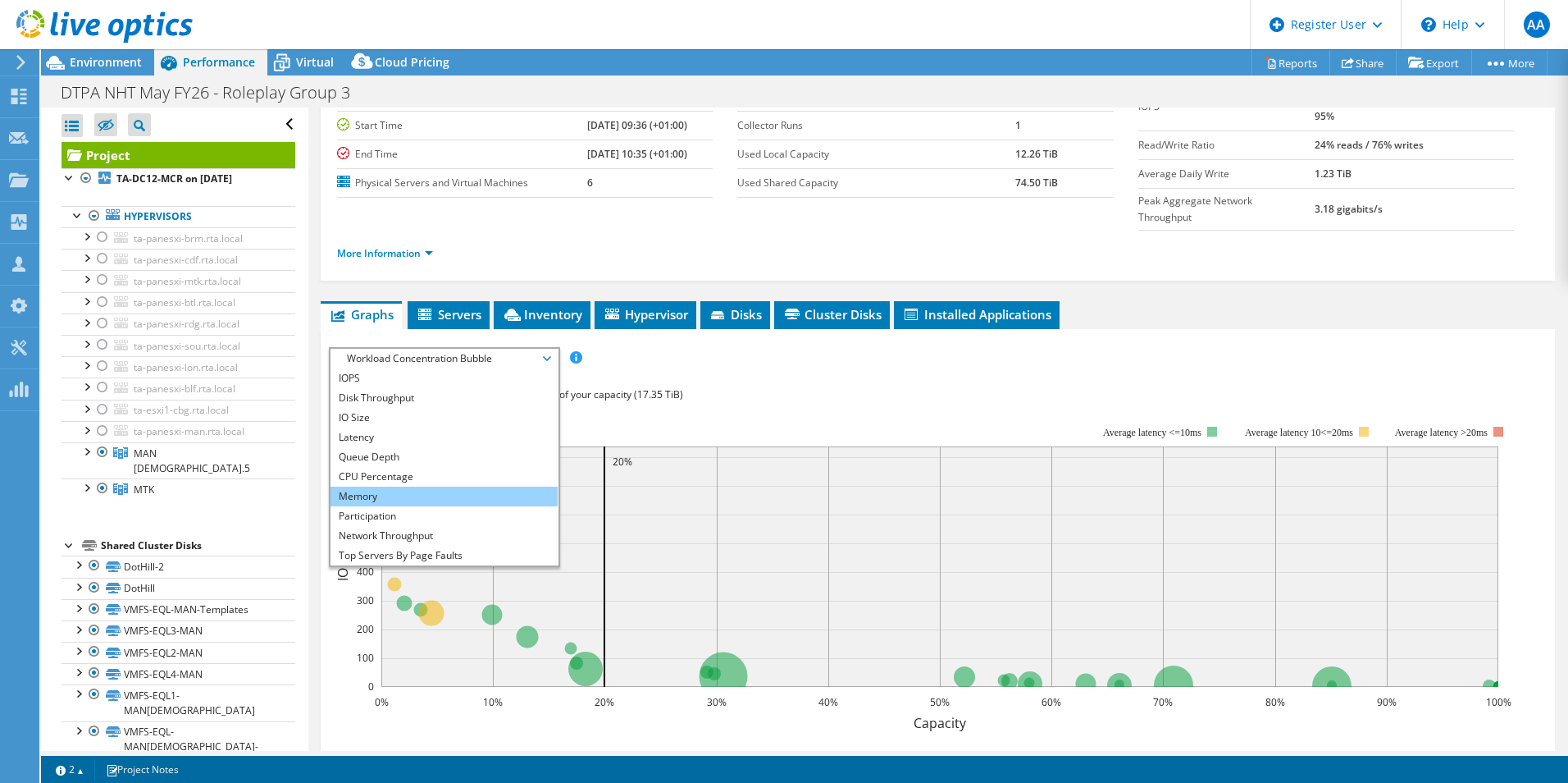
click at [384, 486] on li "Memory" at bounding box center [444, 496] width 228 height 20
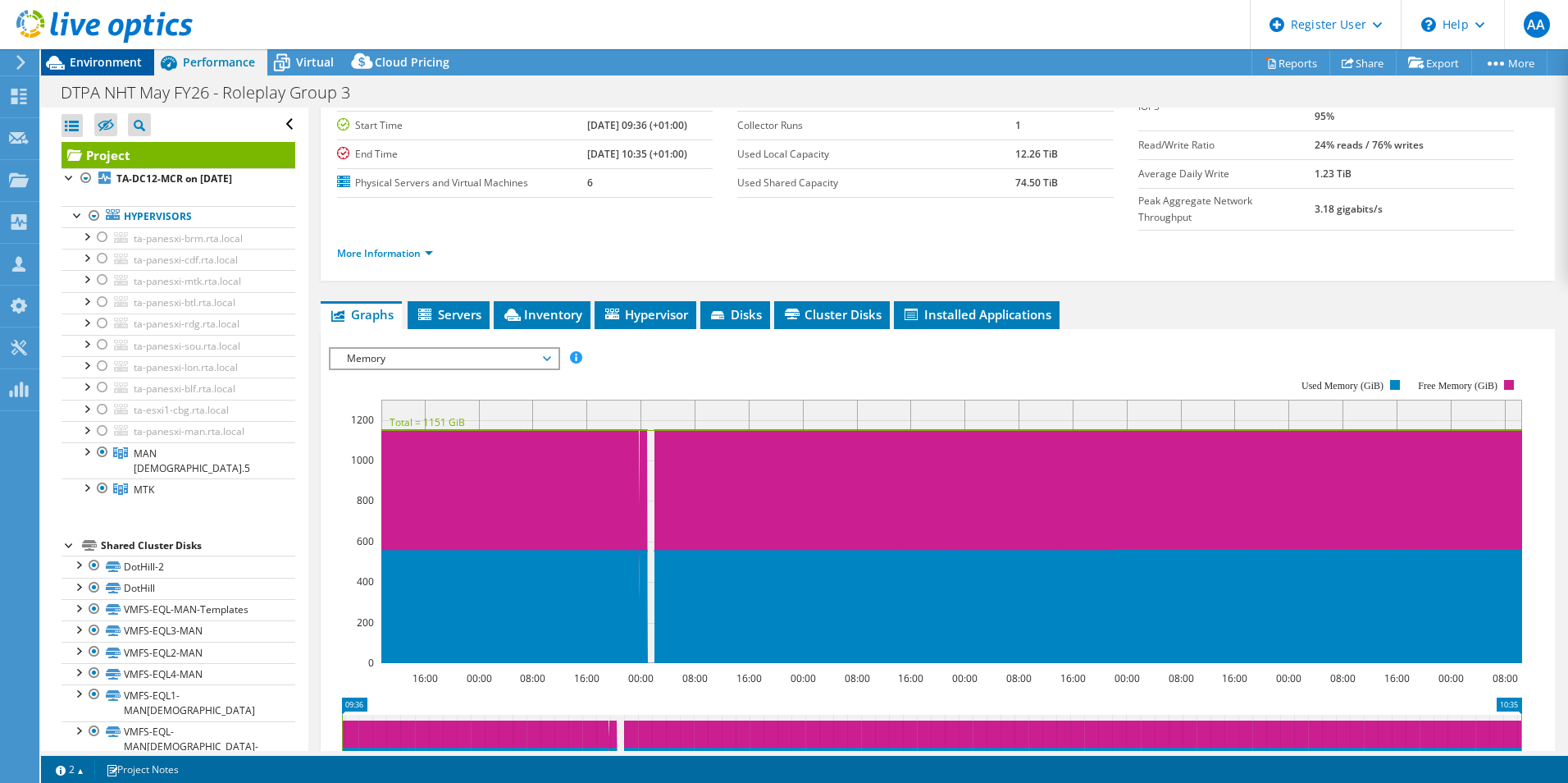
click at [113, 65] on span "Environment" at bounding box center [106, 61] width 72 height 16
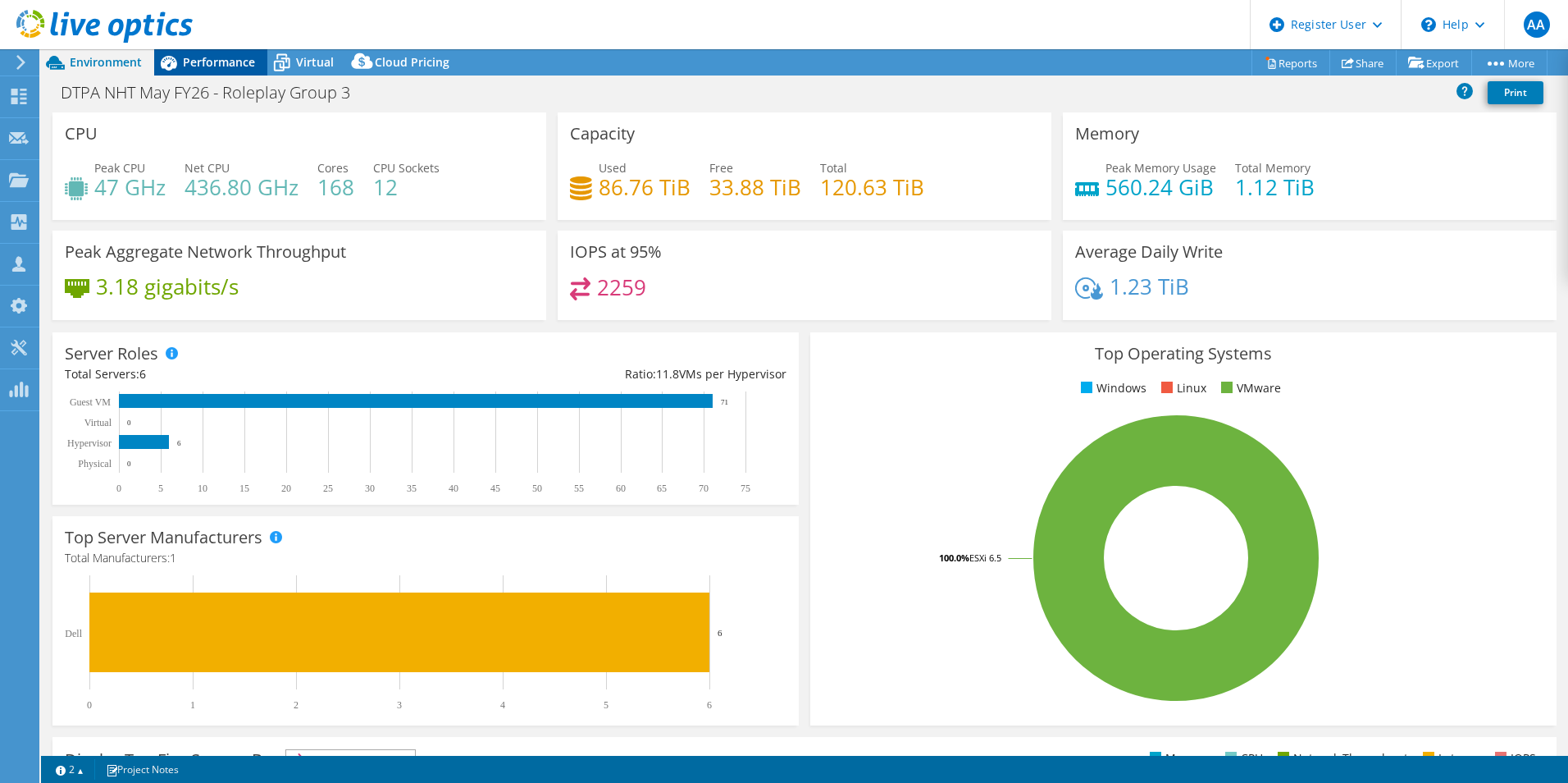
click at [219, 55] on span "Performance" at bounding box center [219, 61] width 72 height 16
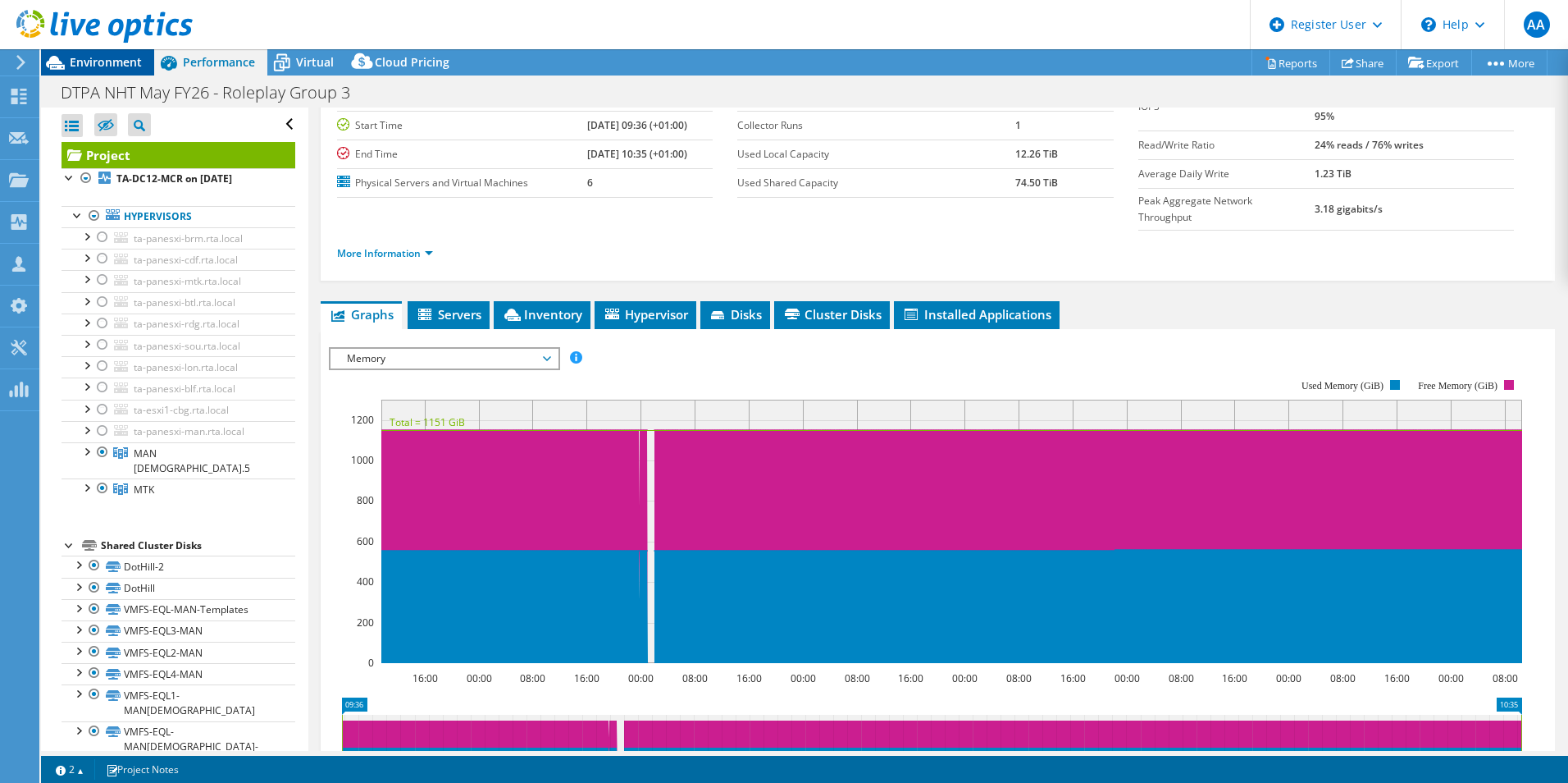
click at [97, 62] on span "Environment" at bounding box center [106, 61] width 72 height 16
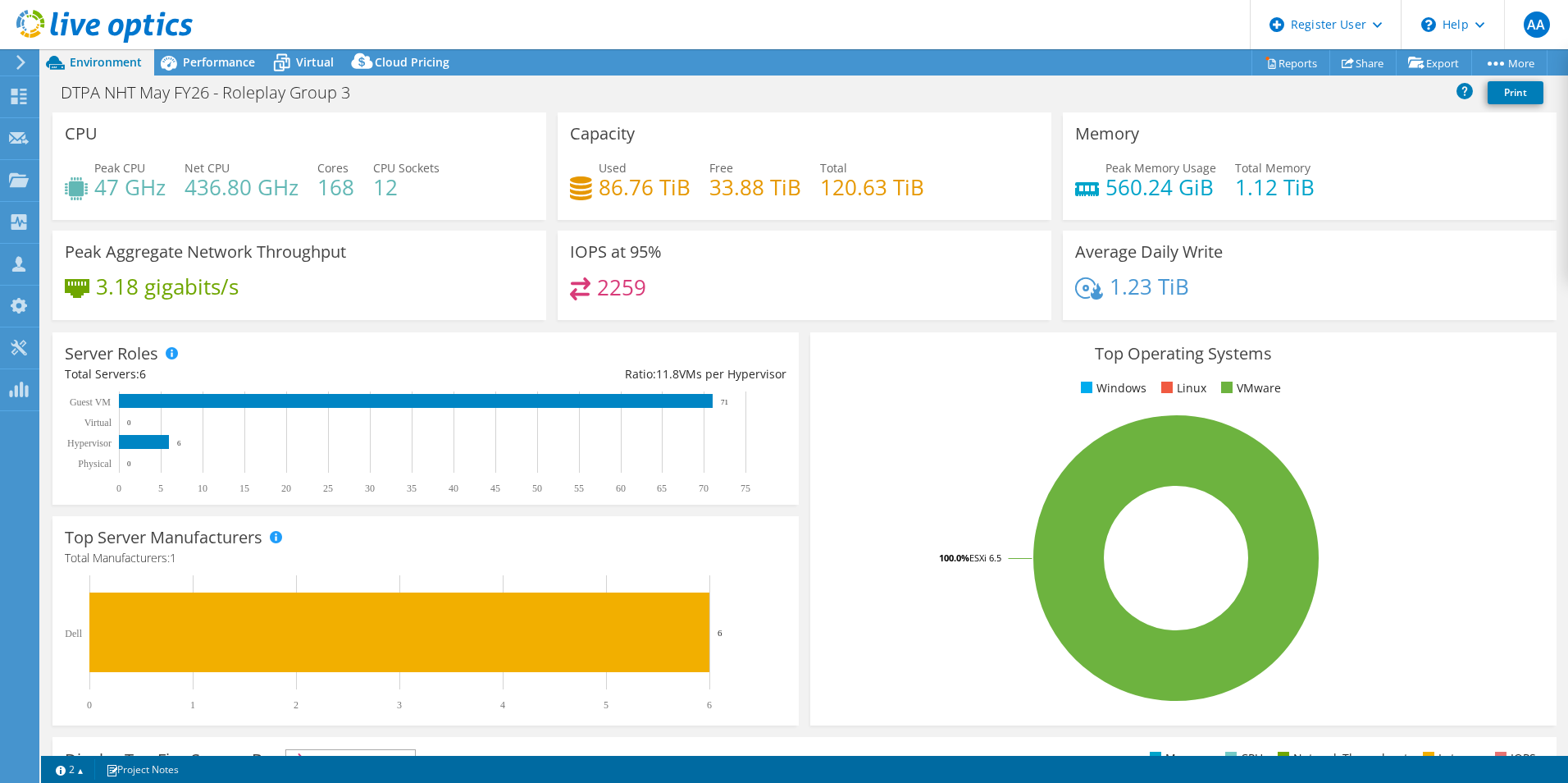
click at [1116, 190] on h4 "560.24 GiB" at bounding box center [1160, 186] width 110 height 18
copy h4 "560.24"
click at [203, 72] on div "Performance" at bounding box center [211, 62] width 113 height 26
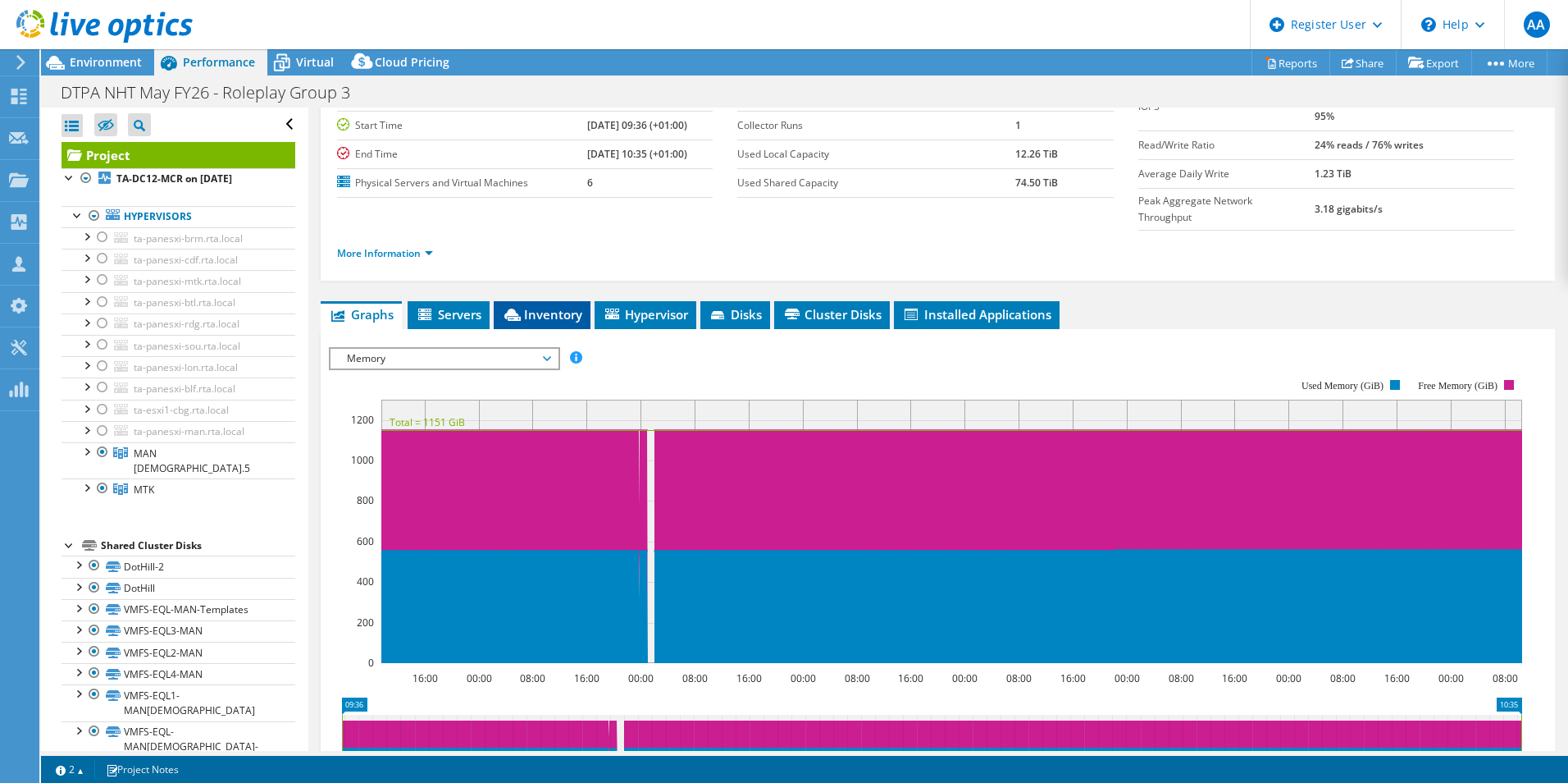
click at [569, 306] on span "Inventory" at bounding box center [542, 314] width 80 height 16
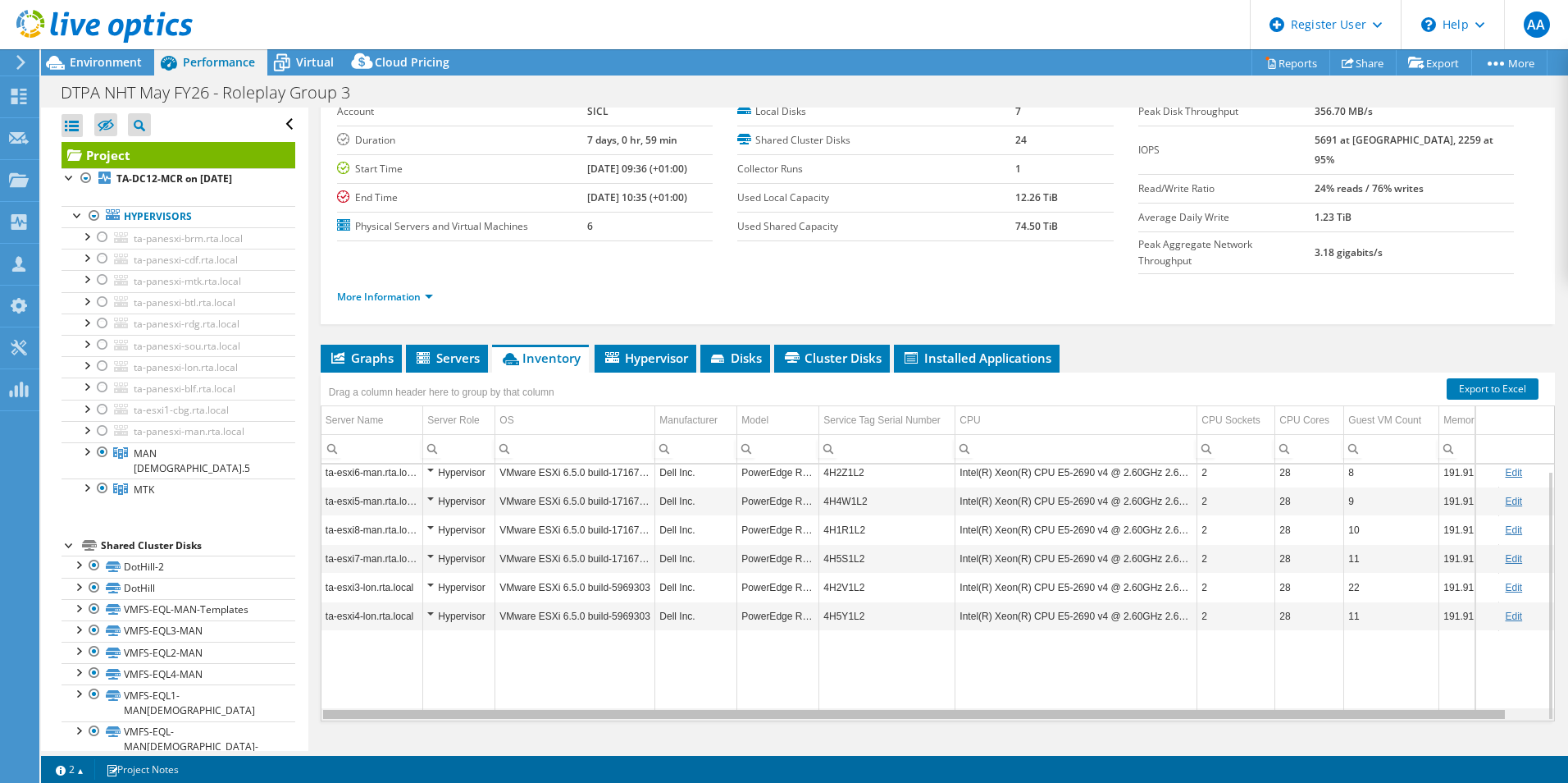
scroll to position [0, 36]
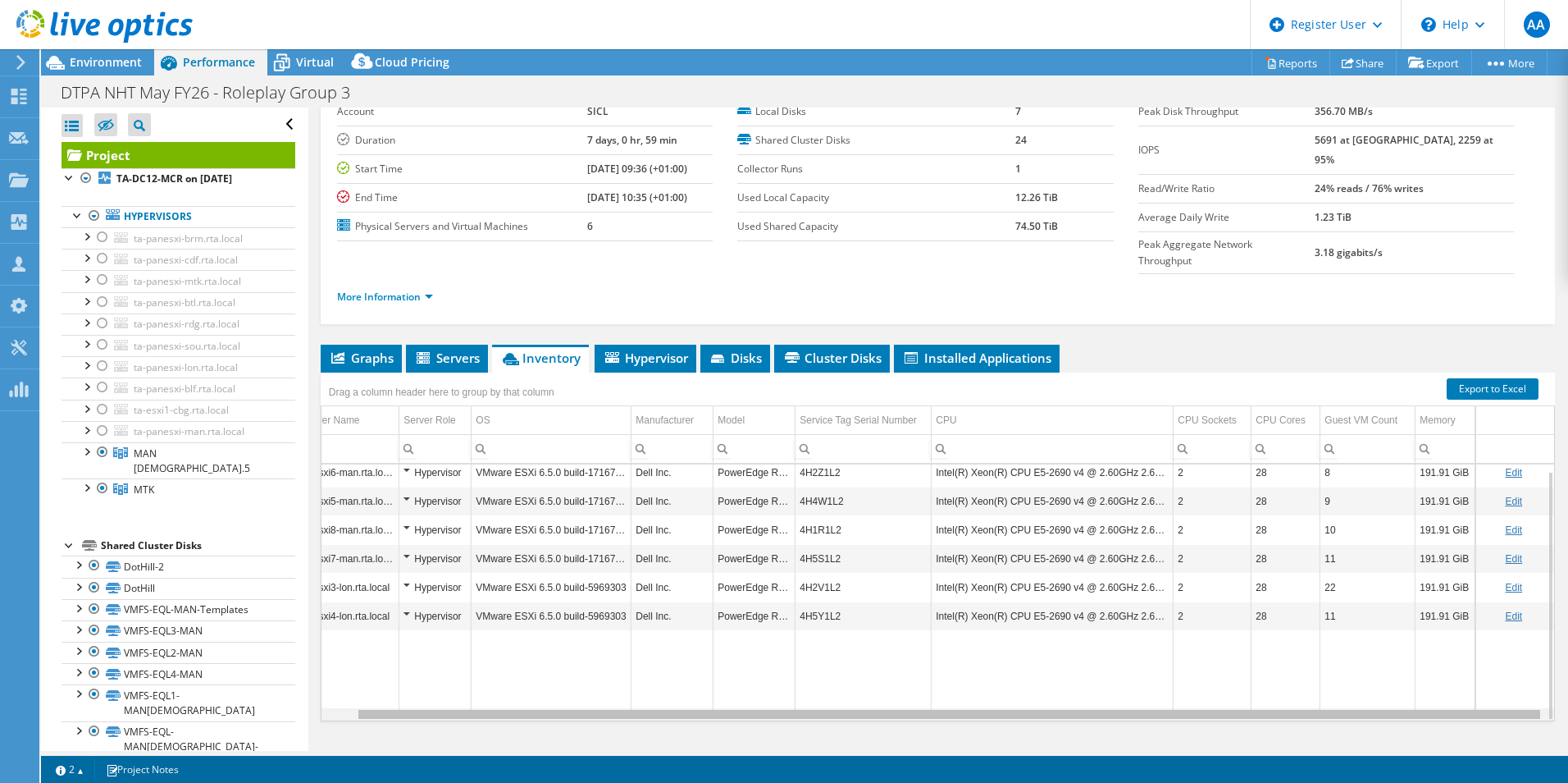
drag, startPoint x: 1206, startPoint y: 685, endPoint x: 1362, endPoint y: 668, distance: 156.9
click at [1362, 668] on body "AA Dell User Aboumalik Anas [EMAIL_ADDRESS][DOMAIN_NAME] Dell My Profile Log Ou…" at bounding box center [784, 391] width 1568 height 783
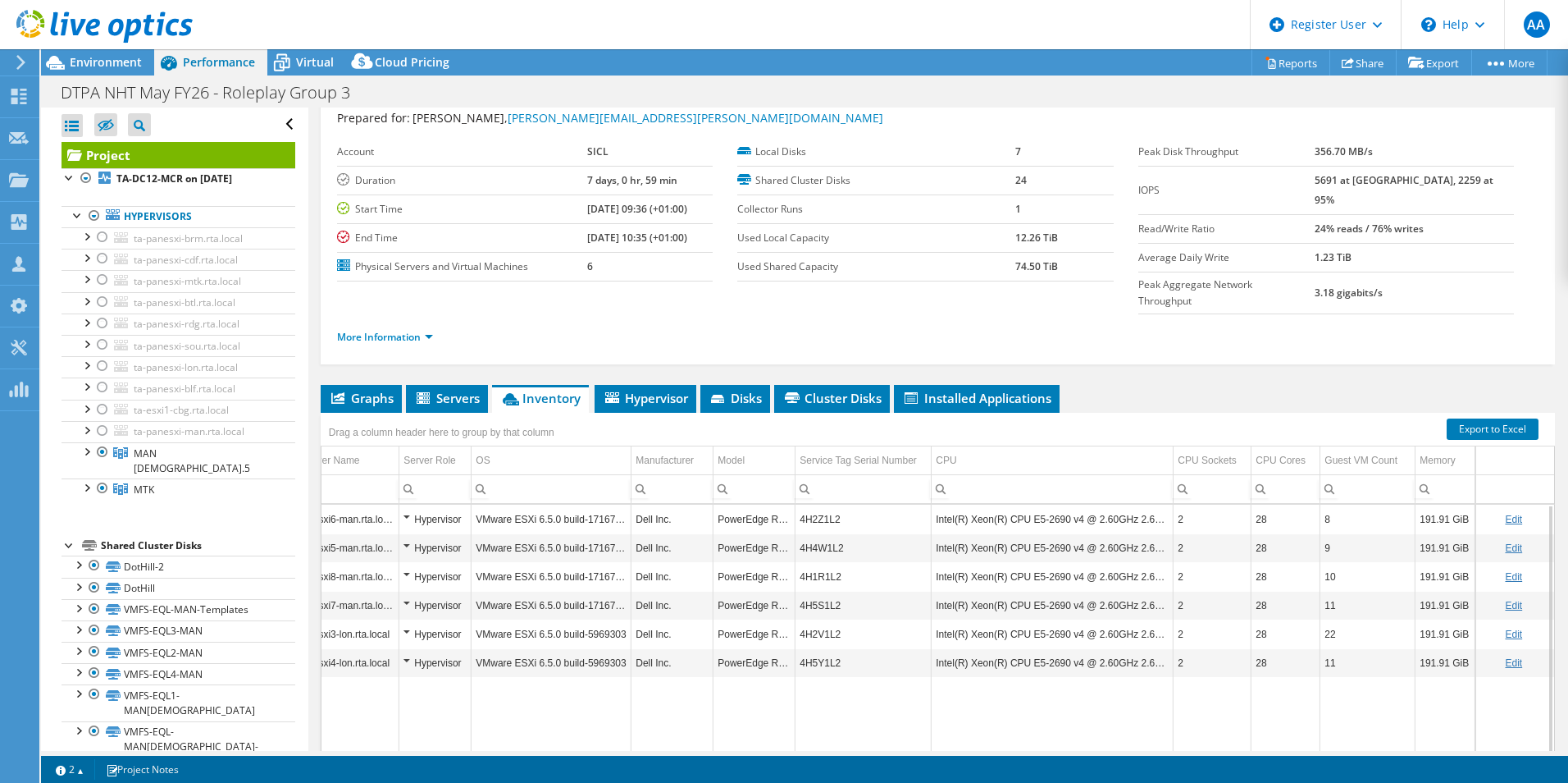
scroll to position [41, 0]
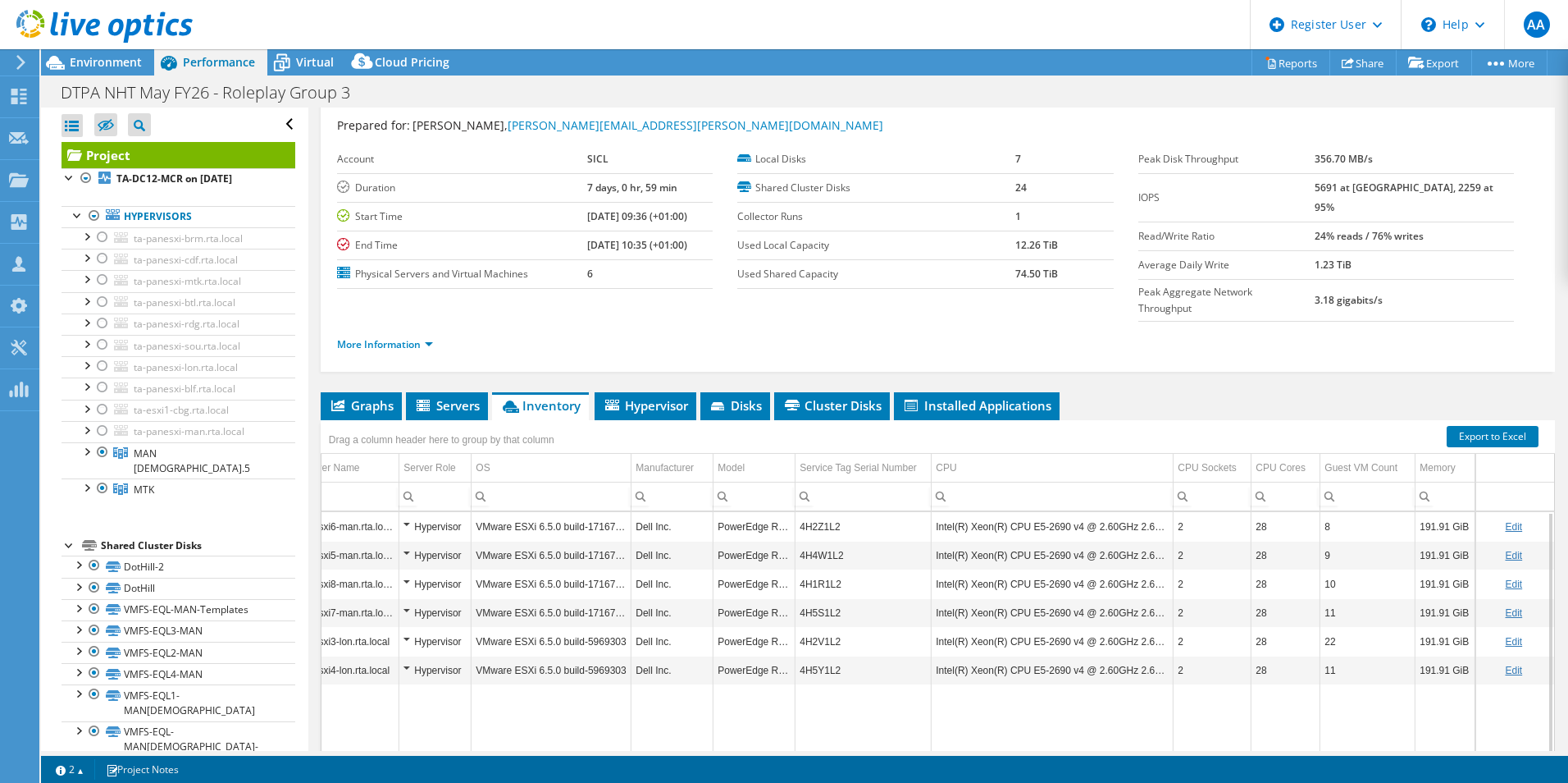
click at [1421, 512] on td "191.91 GiB" at bounding box center [1444, 526] width 59 height 28
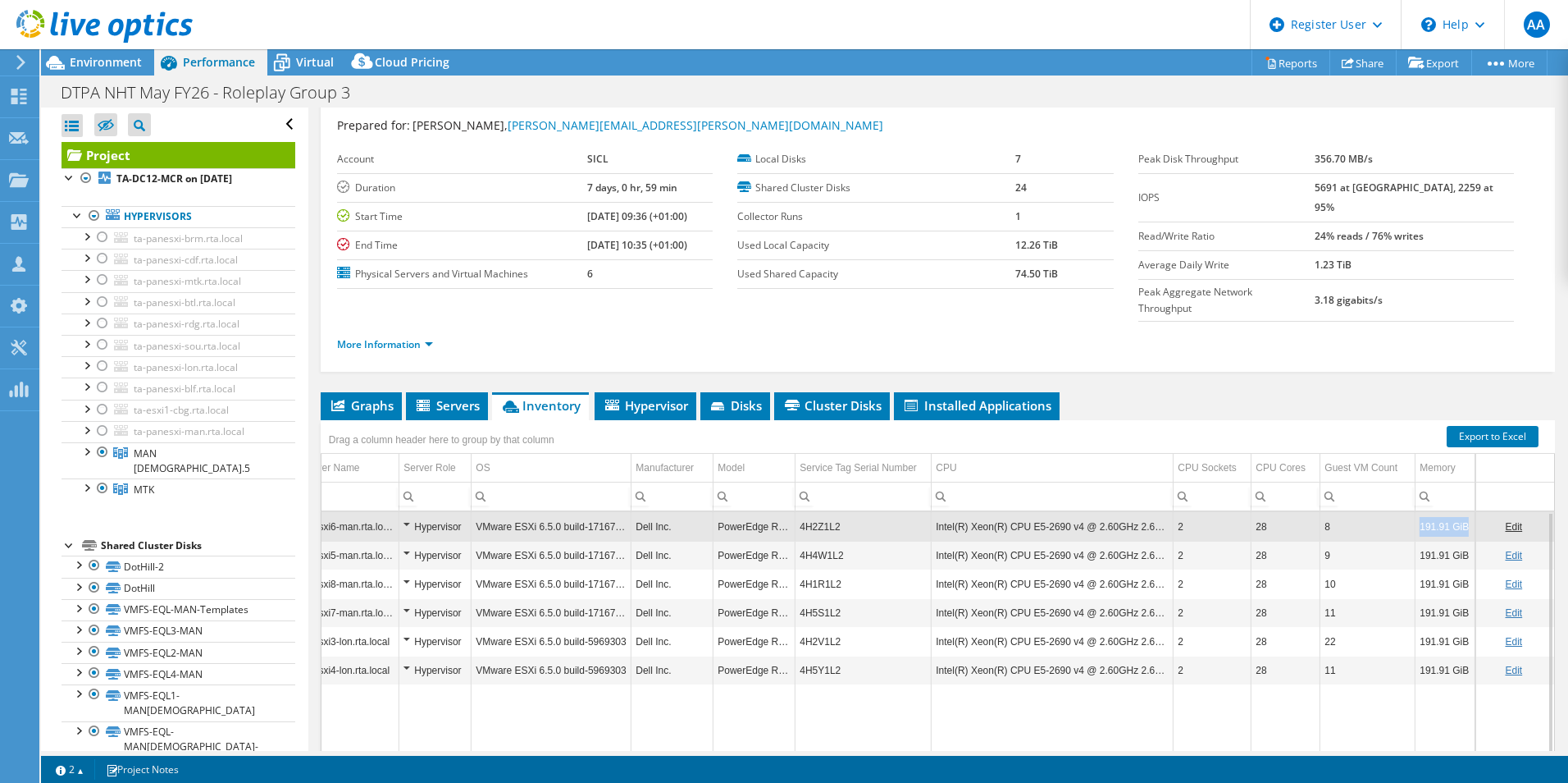
click at [1421, 512] on td "191.91 GiB" at bounding box center [1444, 526] width 59 height 28
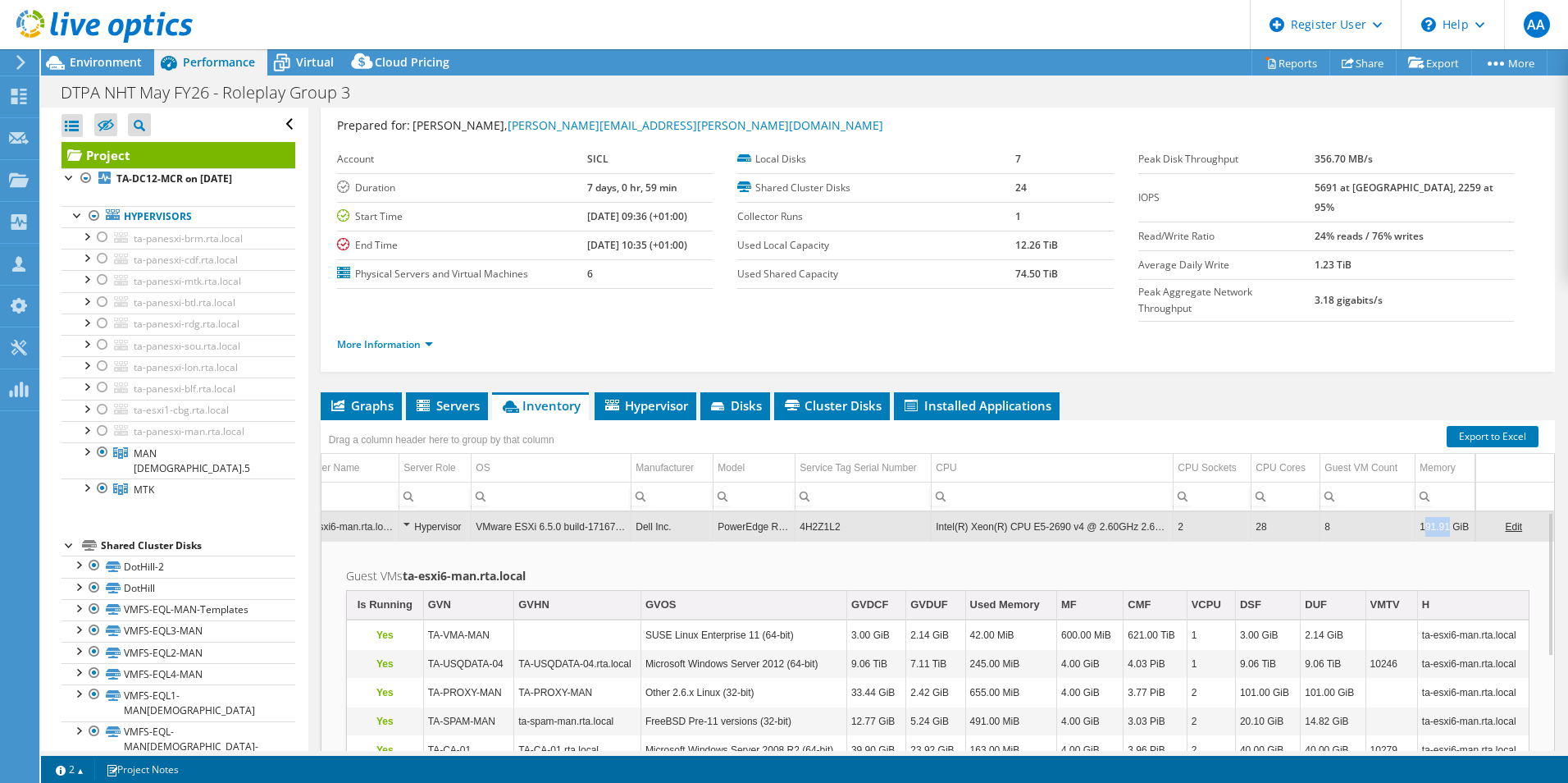
drag, startPoint x: 1411, startPoint y: 497, endPoint x: 1433, endPoint y: 496, distance: 22.0
click at [1433, 512] on td "191.91 GiB" at bounding box center [1444, 526] width 59 height 28
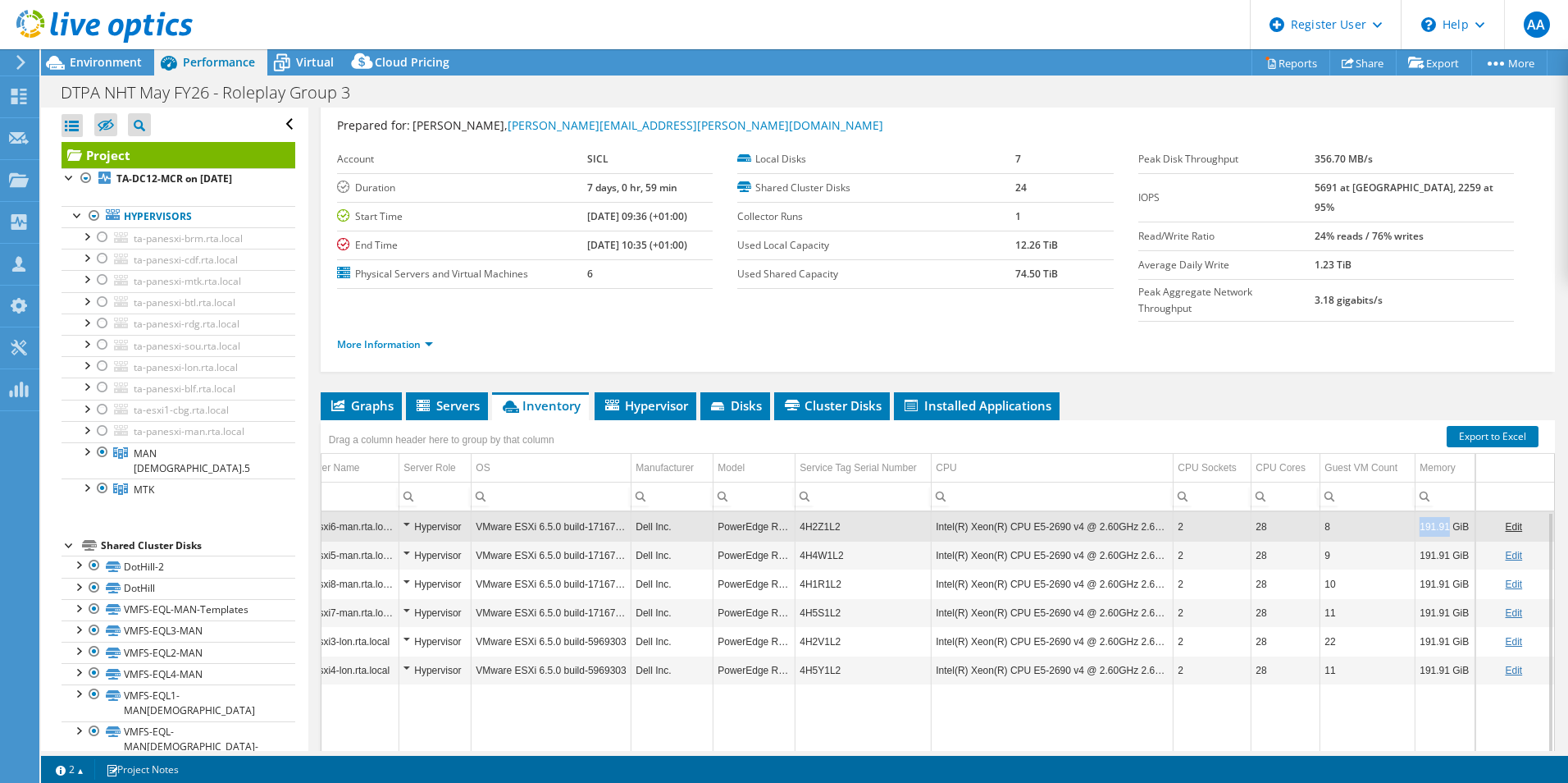
drag, startPoint x: 1407, startPoint y: 494, endPoint x: 1435, endPoint y: 495, distance: 28.0
click at [1435, 512] on td "191.91 GiB" at bounding box center [1444, 526] width 59 height 28
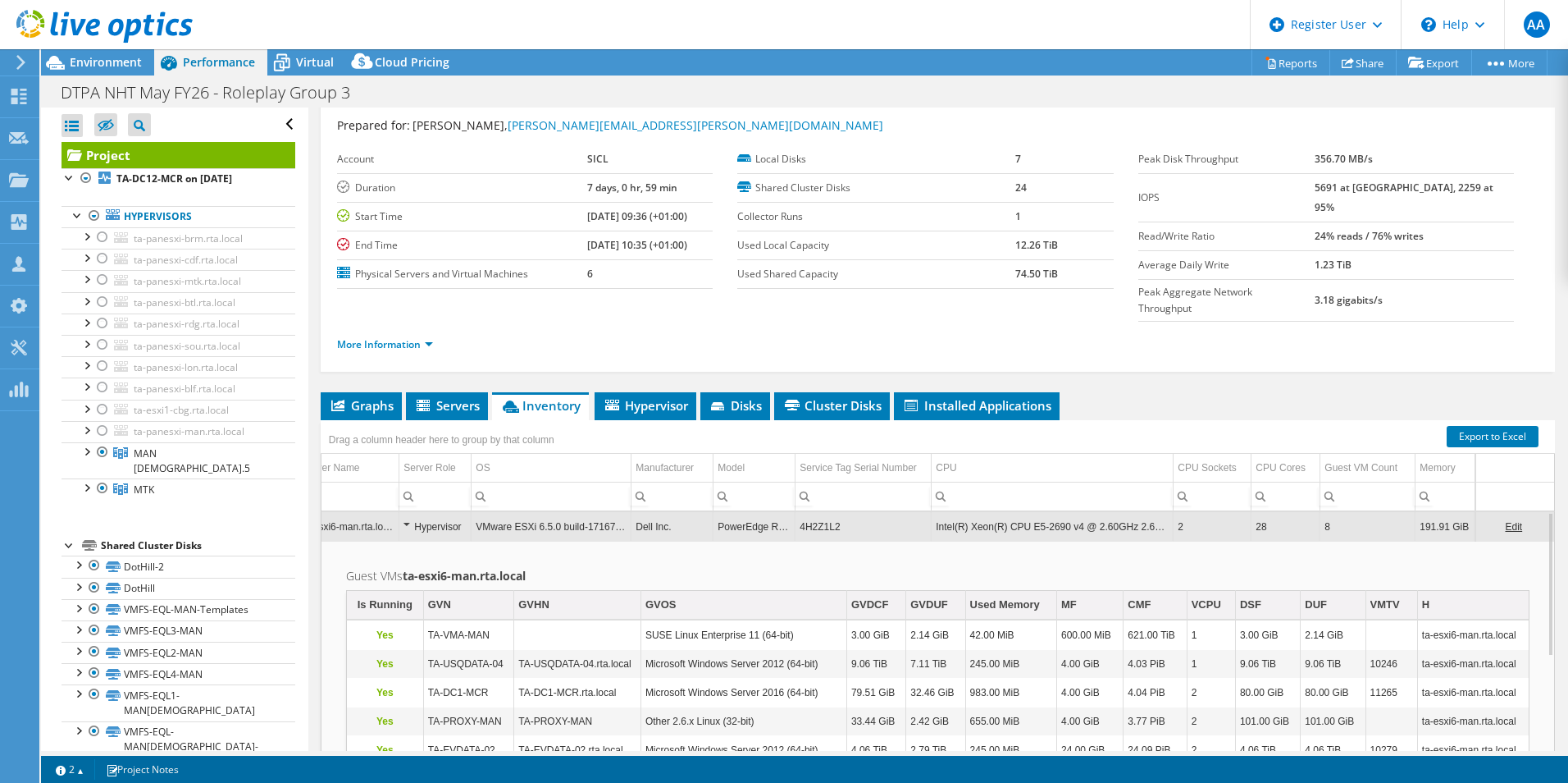
copy td "191.91"
click at [440, 397] on span "Servers" at bounding box center [447, 404] width 65 height 16
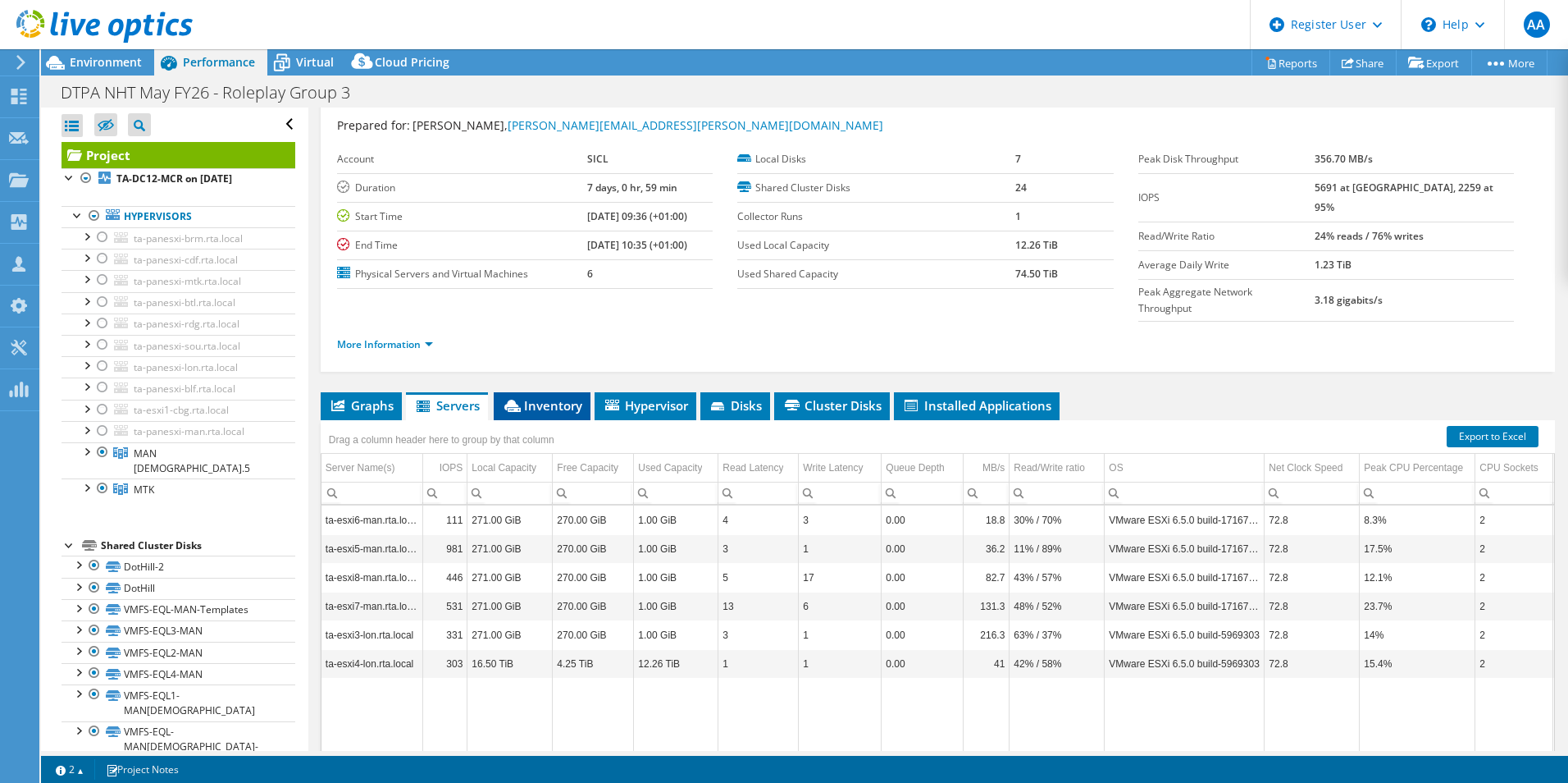
click at [533, 397] on span "Inventory" at bounding box center [542, 404] width 80 height 16
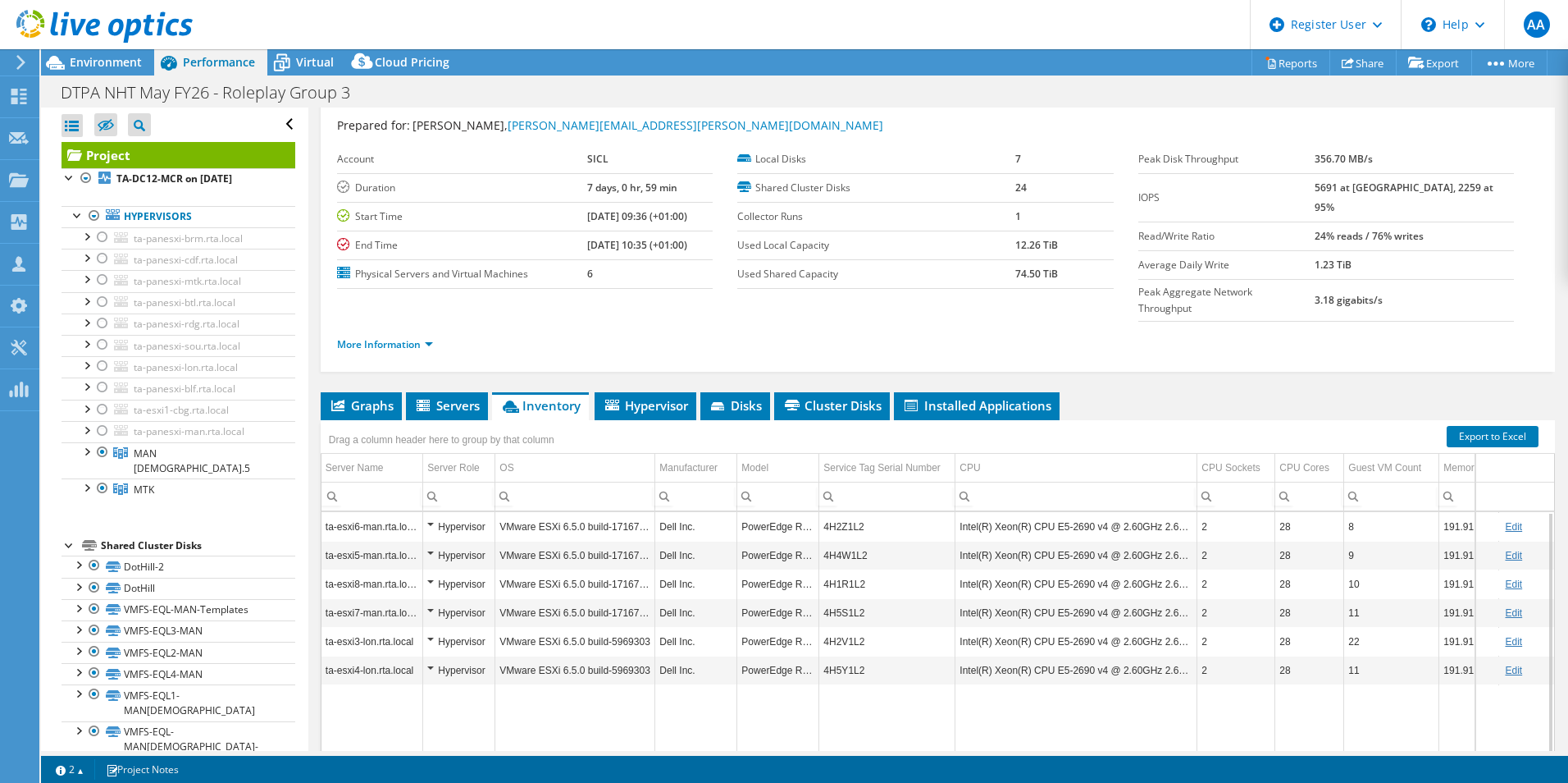
scroll to position [0, 36]
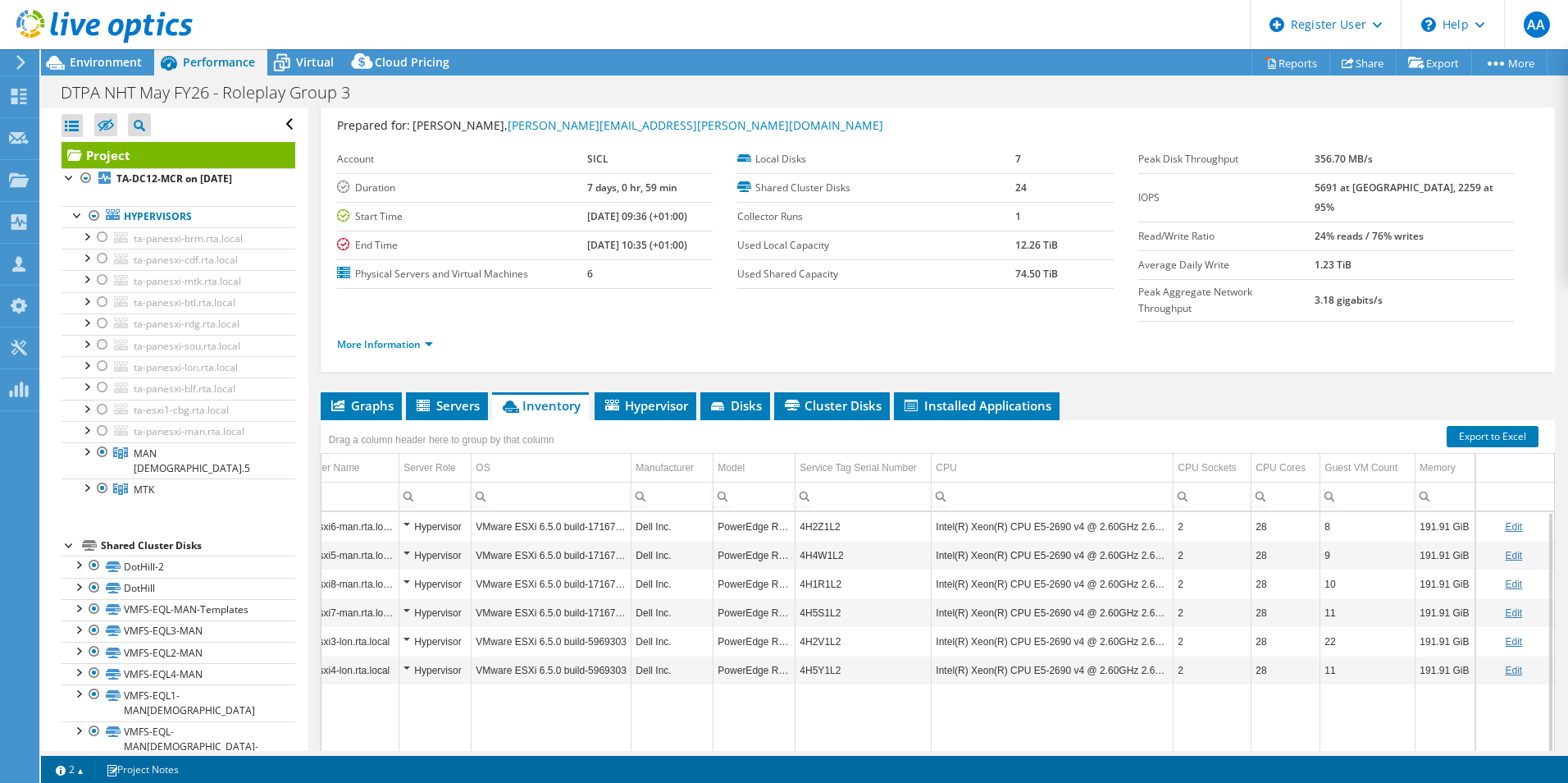
drag, startPoint x: 1210, startPoint y: 728, endPoint x: 1309, endPoint y: 714, distance: 100.0
click at [1309, 714] on body "AA Dell User Aboumalik Anas [EMAIL_ADDRESS][DOMAIN_NAME] Dell My Profile Log Ou…" at bounding box center [784, 391] width 1568 height 783
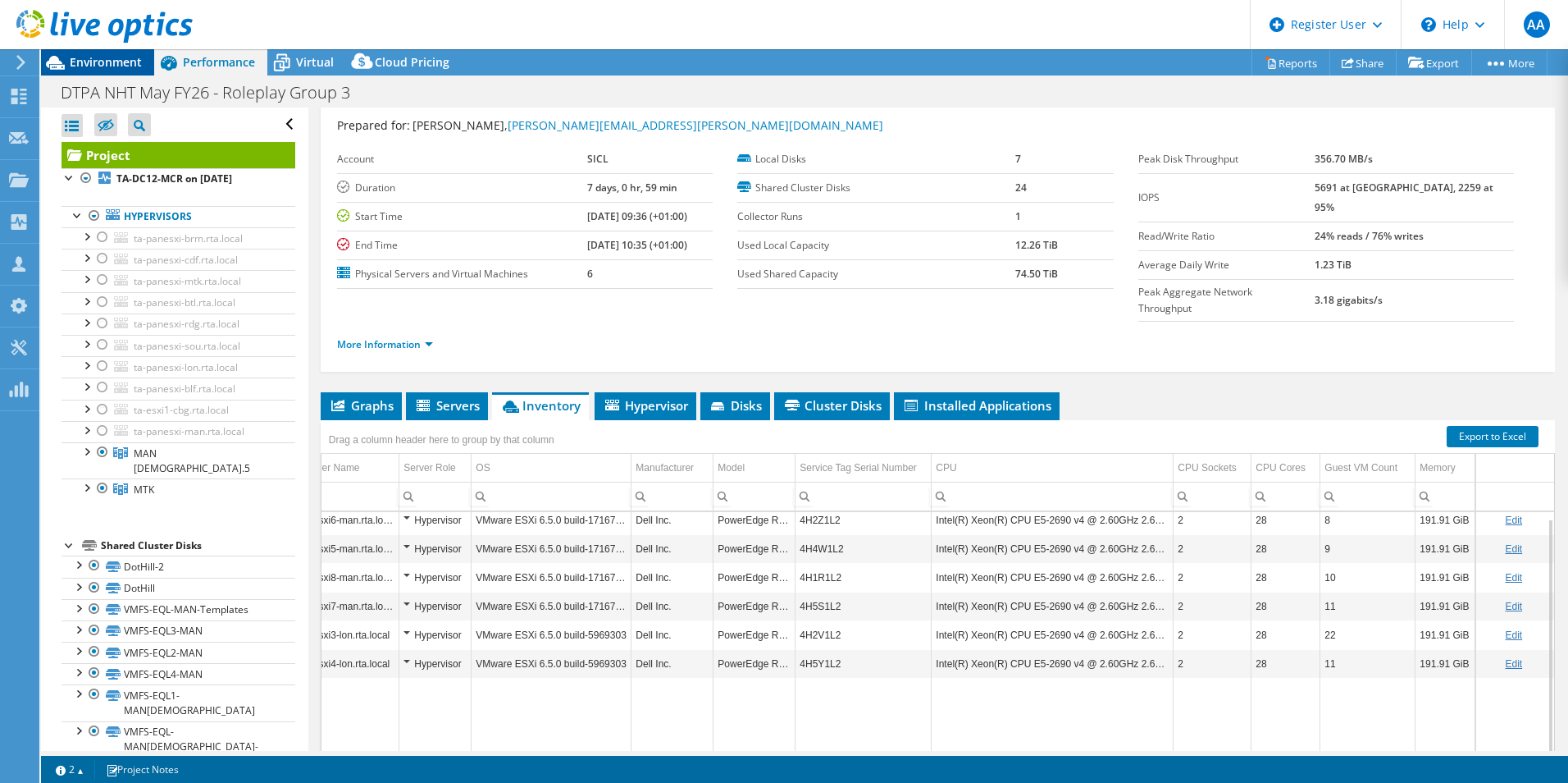
click at [116, 65] on span "Environment" at bounding box center [106, 61] width 72 height 16
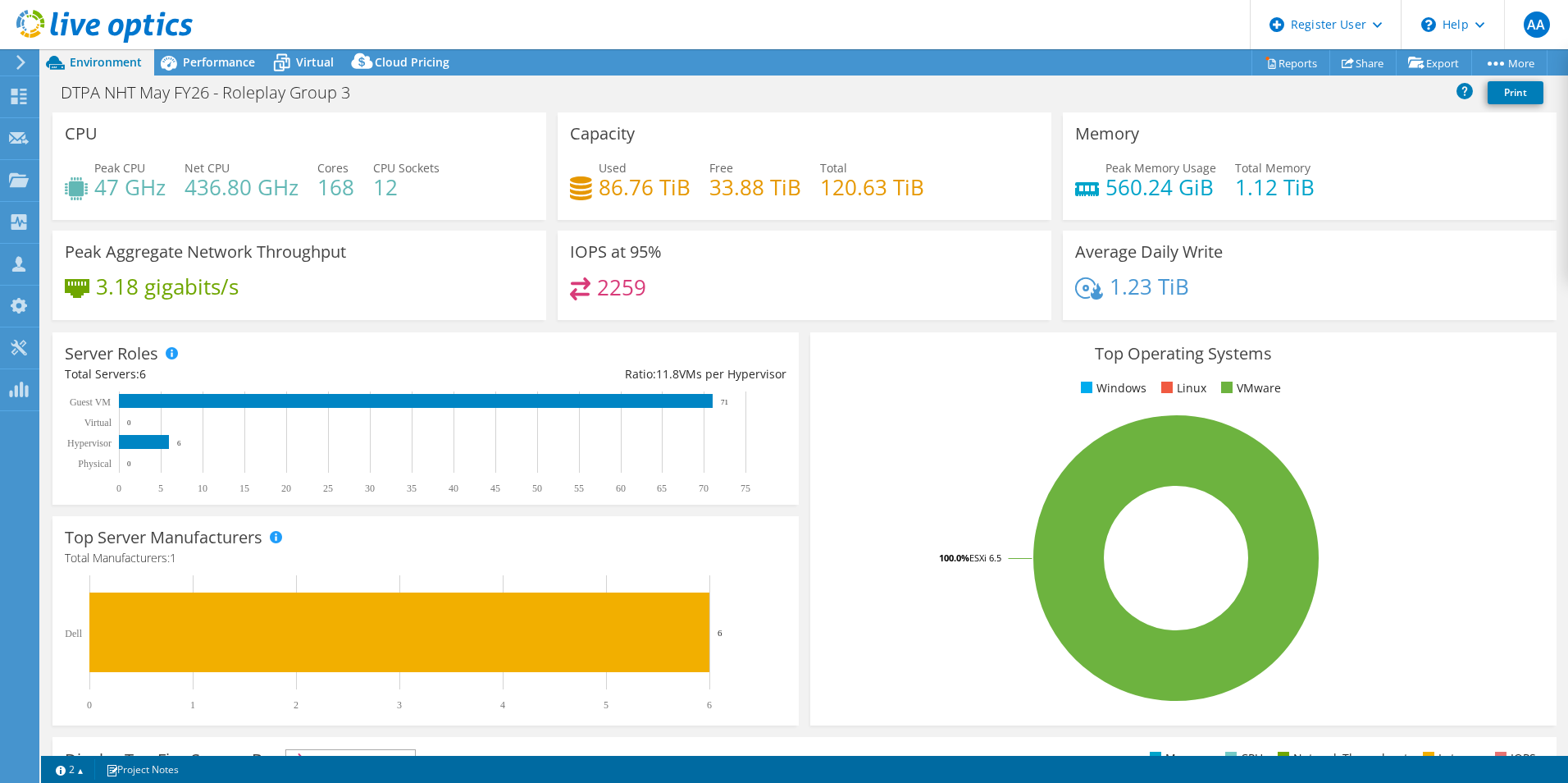
click at [592, 190] on div "Used 86.76 TiB" at bounding box center [631, 177] width 121 height 37
drag, startPoint x: 596, startPoint y: 191, endPoint x: 646, endPoint y: 188, distance: 50.1
click at [646, 188] on h4 "86.76 TiB" at bounding box center [644, 186] width 92 height 18
copy h4 "86.76"
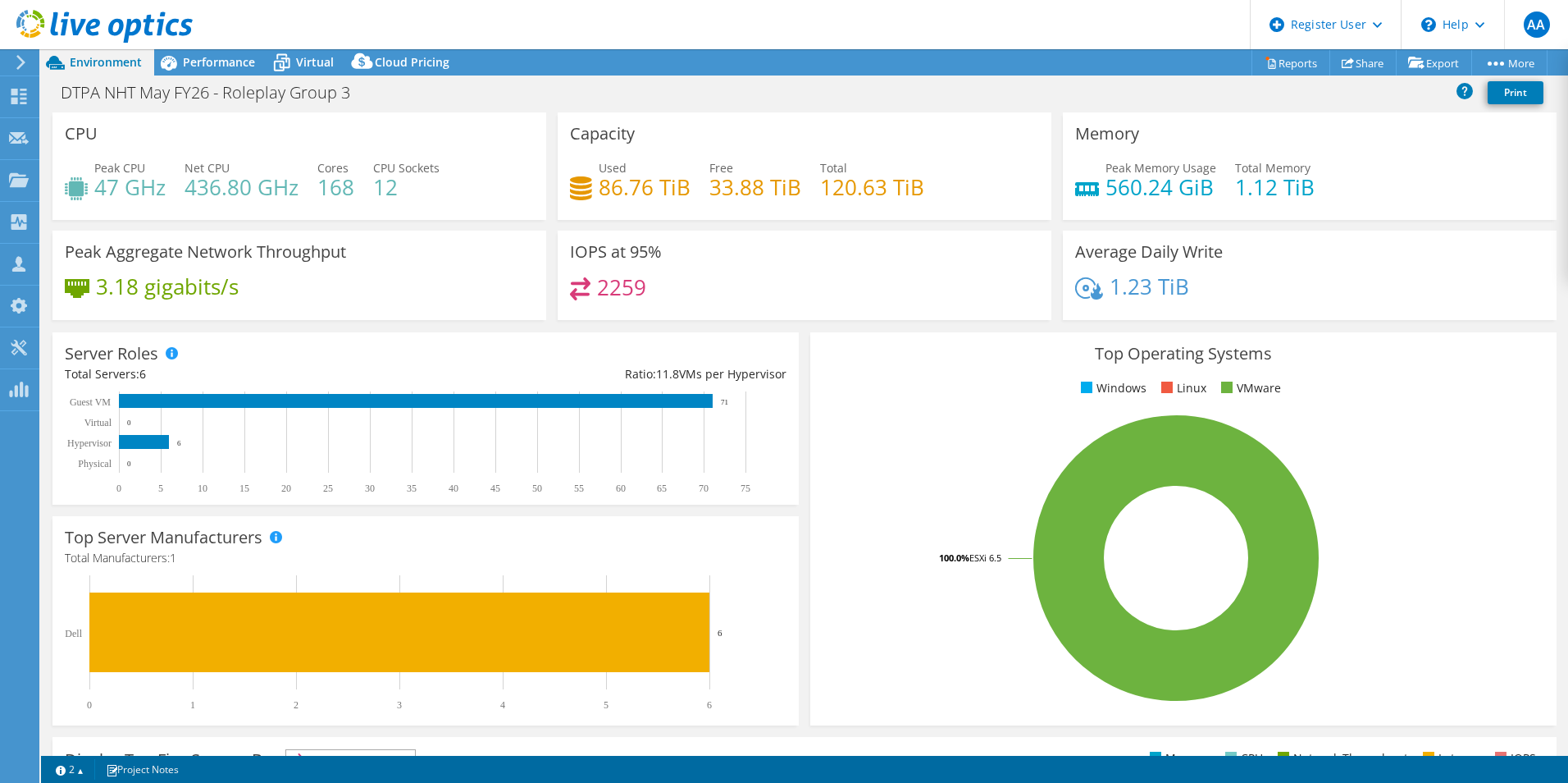
click at [711, 190] on h4 "33.88 TiB" at bounding box center [754, 186] width 92 height 18
drag, startPoint x: 706, startPoint y: 189, endPoint x: 758, endPoint y: 181, distance: 52.6
click at [758, 181] on h4 "33.88 TiB" at bounding box center [754, 186] width 92 height 18
copy h4 "33.88"
click at [196, 56] on span "Performance" at bounding box center [219, 61] width 72 height 16
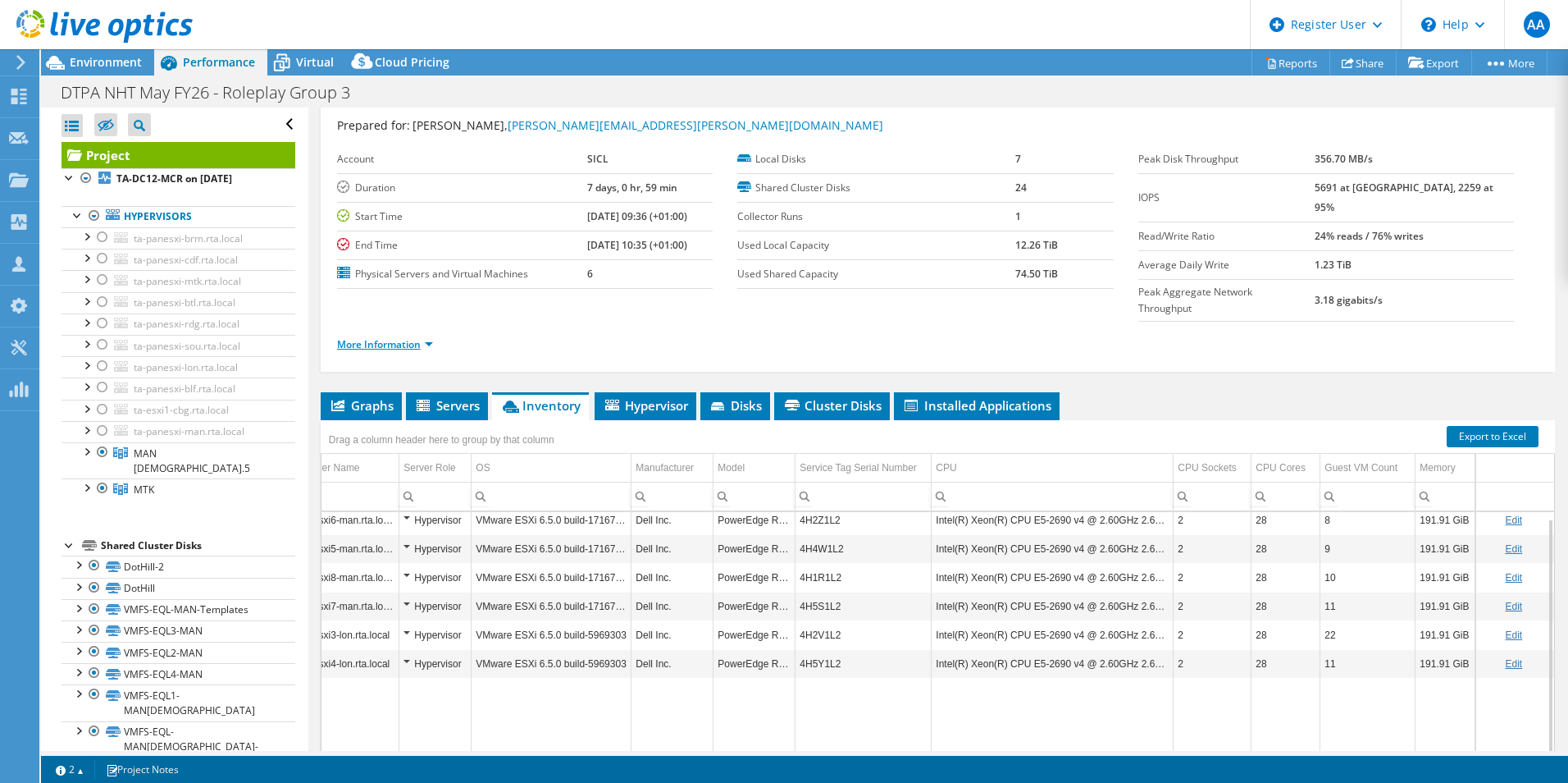
click at [420, 337] on link "More Information" at bounding box center [385, 344] width 96 height 14
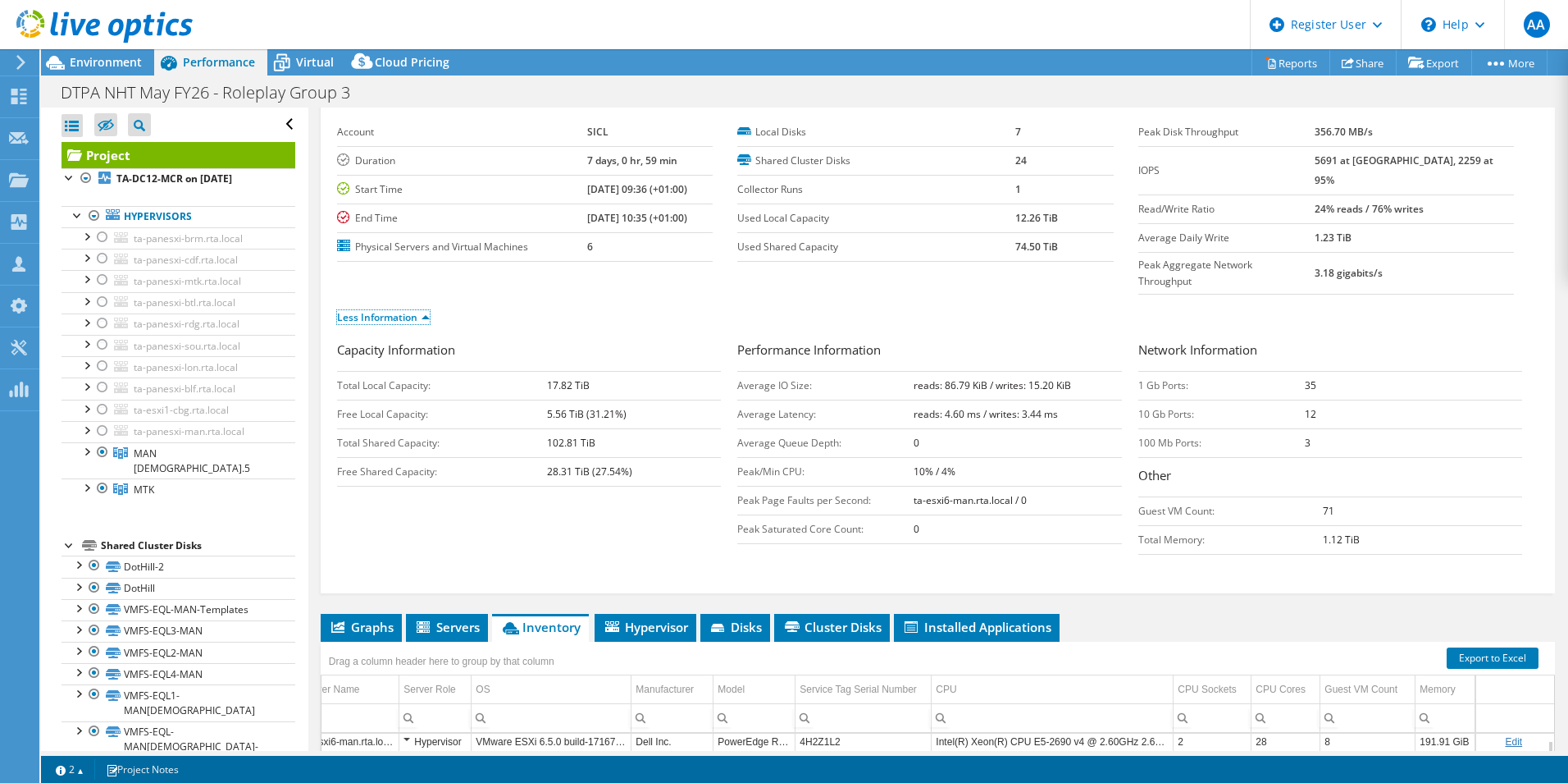
scroll to position [74, 0]
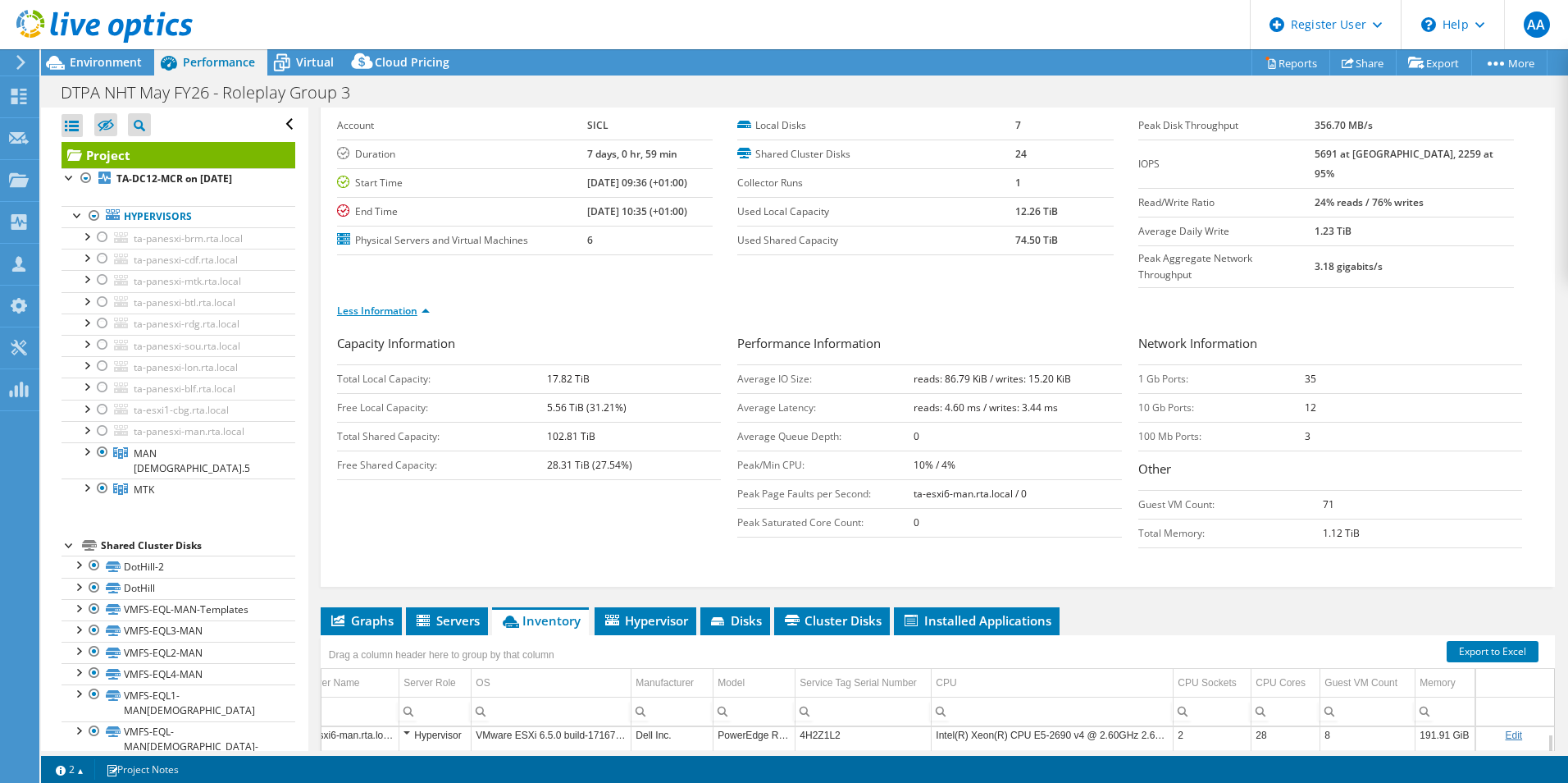
click at [426, 303] on link "Less Information" at bounding box center [383, 310] width 93 height 14
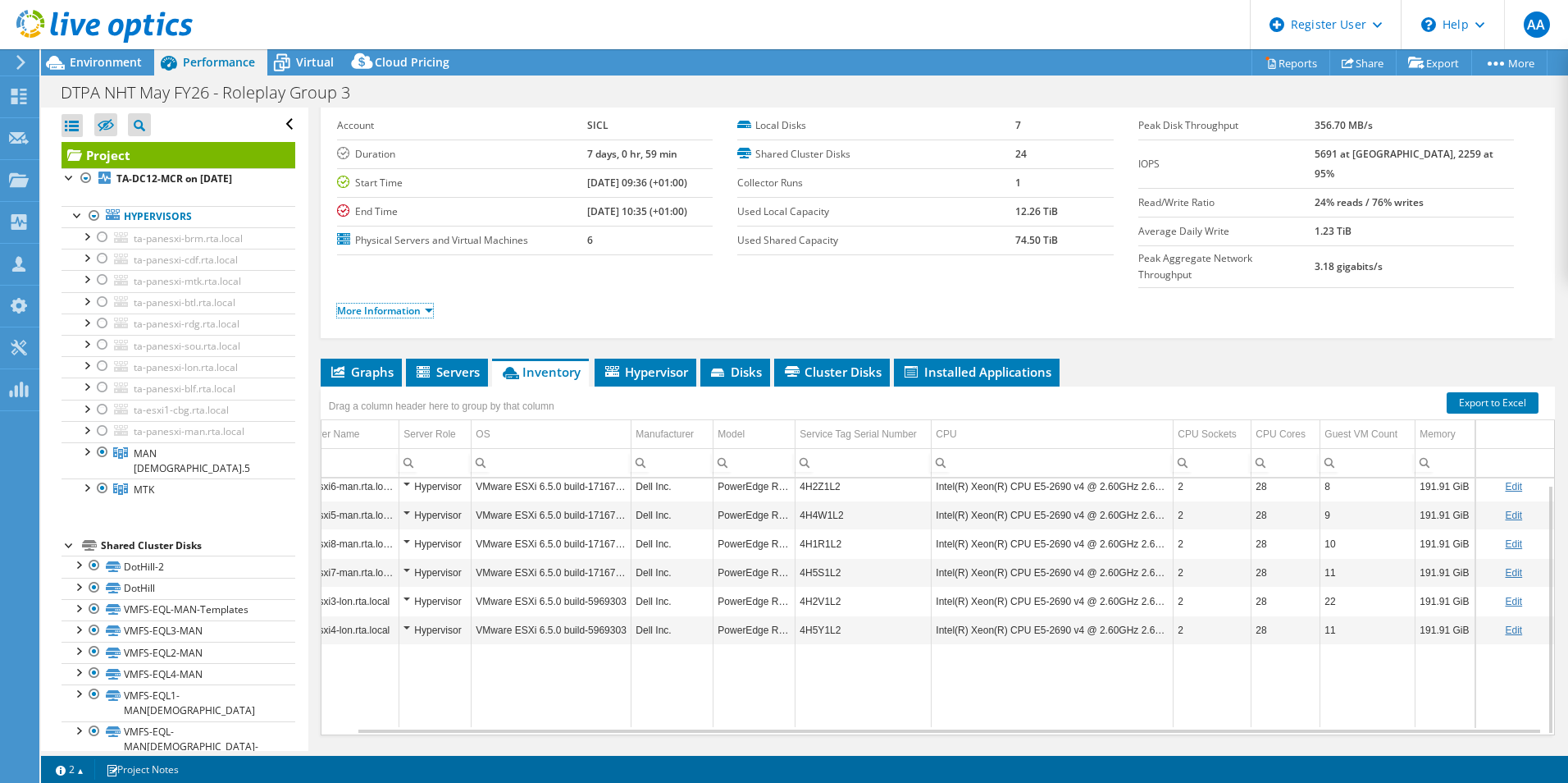
scroll to position [0, 0]
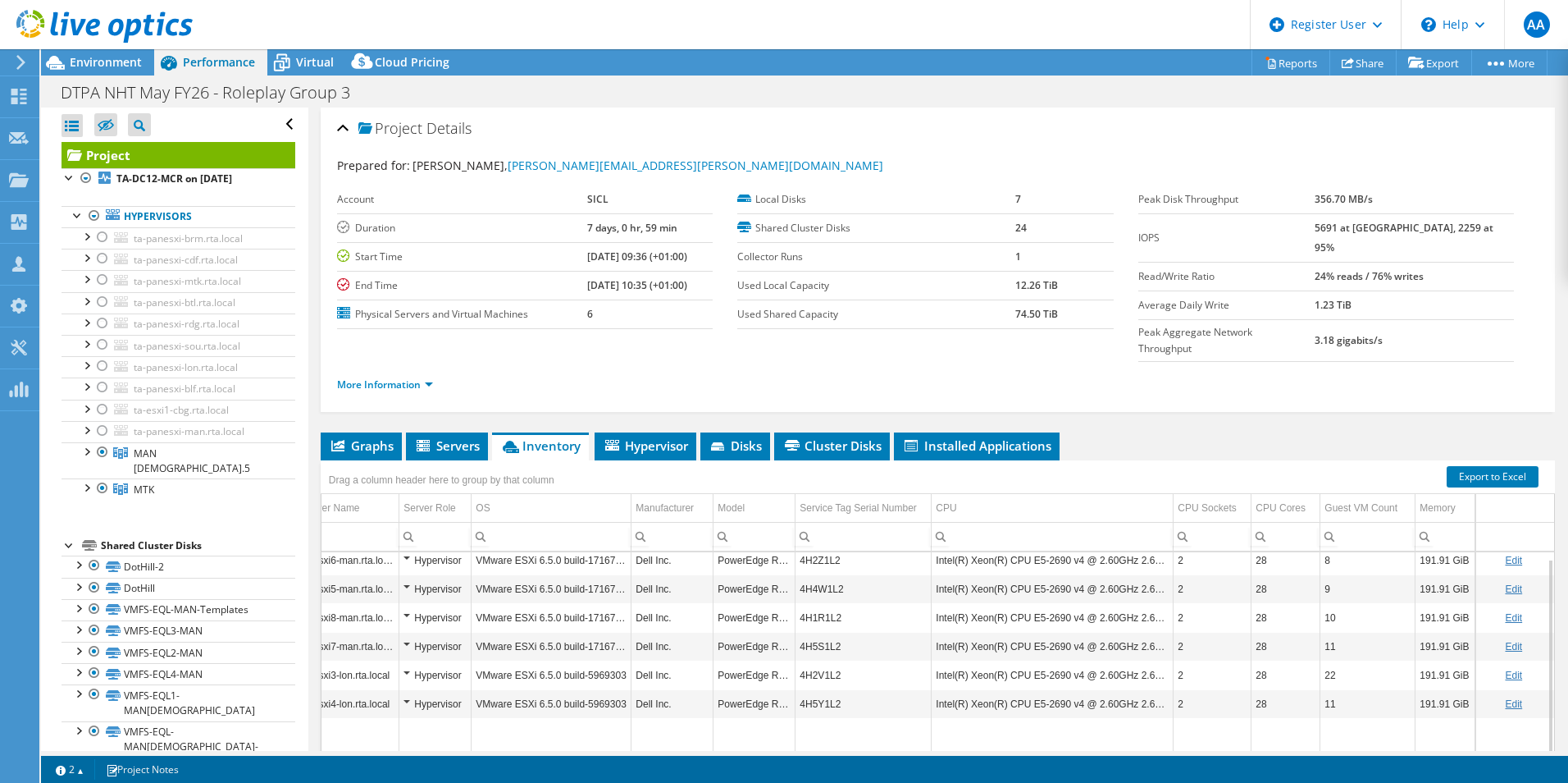
click at [801, 290] on label "Used Local Capacity" at bounding box center [876, 285] width 278 height 16
click at [1015, 284] on b "12.26 TiB" at bounding box center [1036, 284] width 42 height 14
click at [1018, 288] on b "12.26 TiB" at bounding box center [1036, 284] width 42 height 14
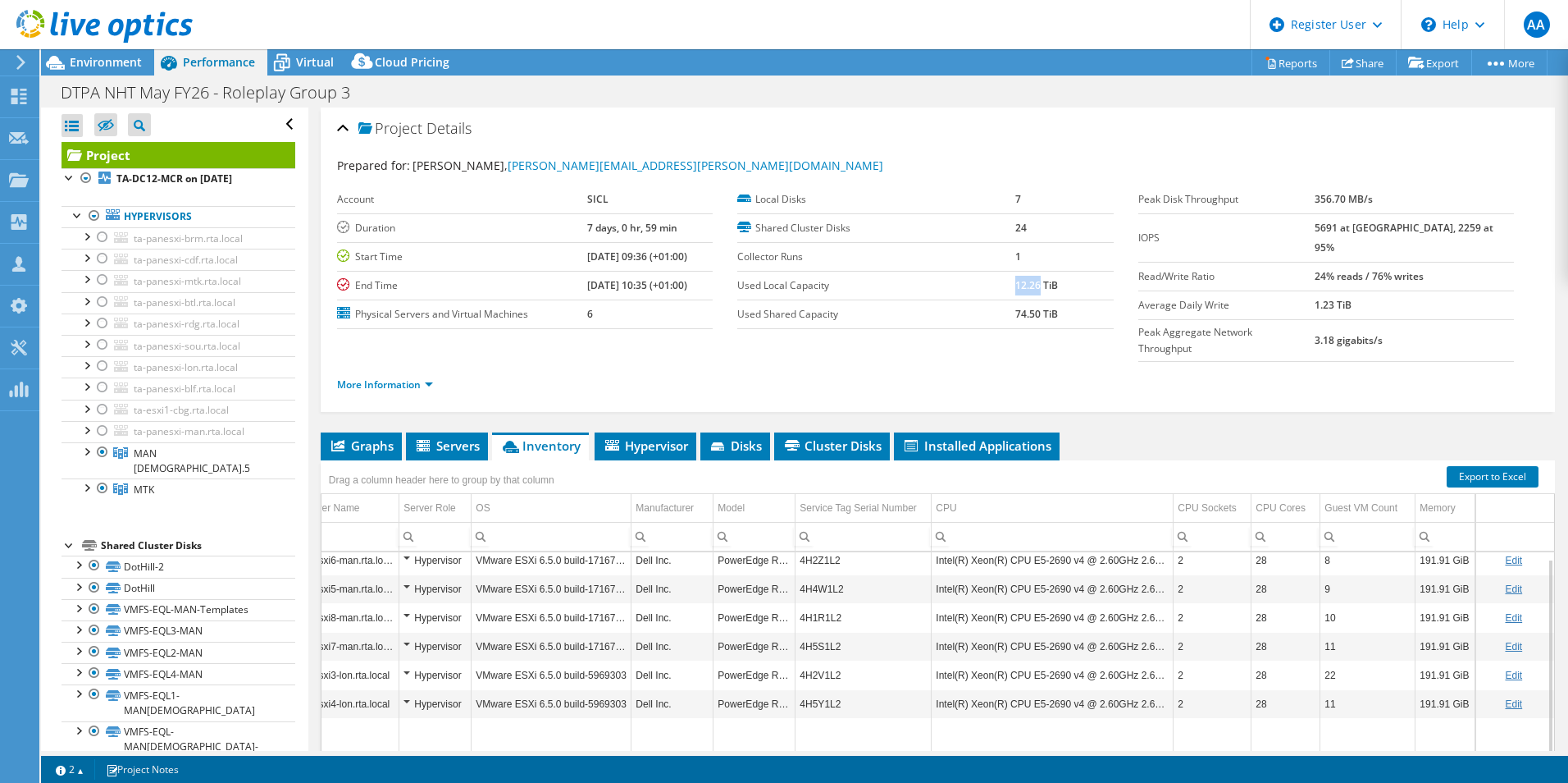
click at [1018, 288] on b "12.26 TiB" at bounding box center [1036, 284] width 42 height 14
copy tbody "12.26 TiB"
click at [84, 72] on div "Environment" at bounding box center [97, 62] width 113 height 26
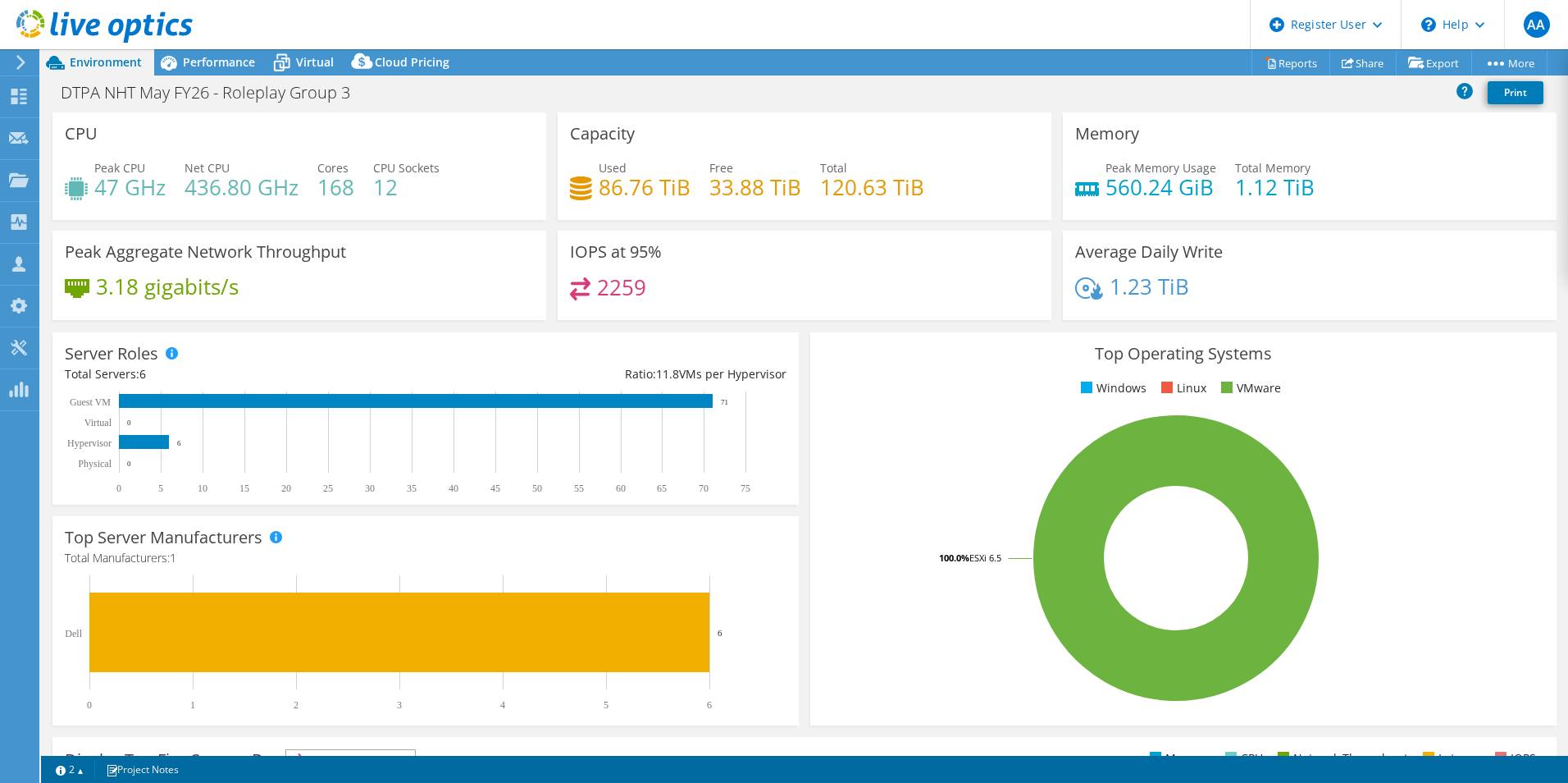
click at [608, 191] on h4 "86.76 TiB" at bounding box center [644, 186] width 92 height 18
copy h4 "86.76"
click at [718, 192] on h4 "33.88 TiB" at bounding box center [754, 186] width 92 height 18
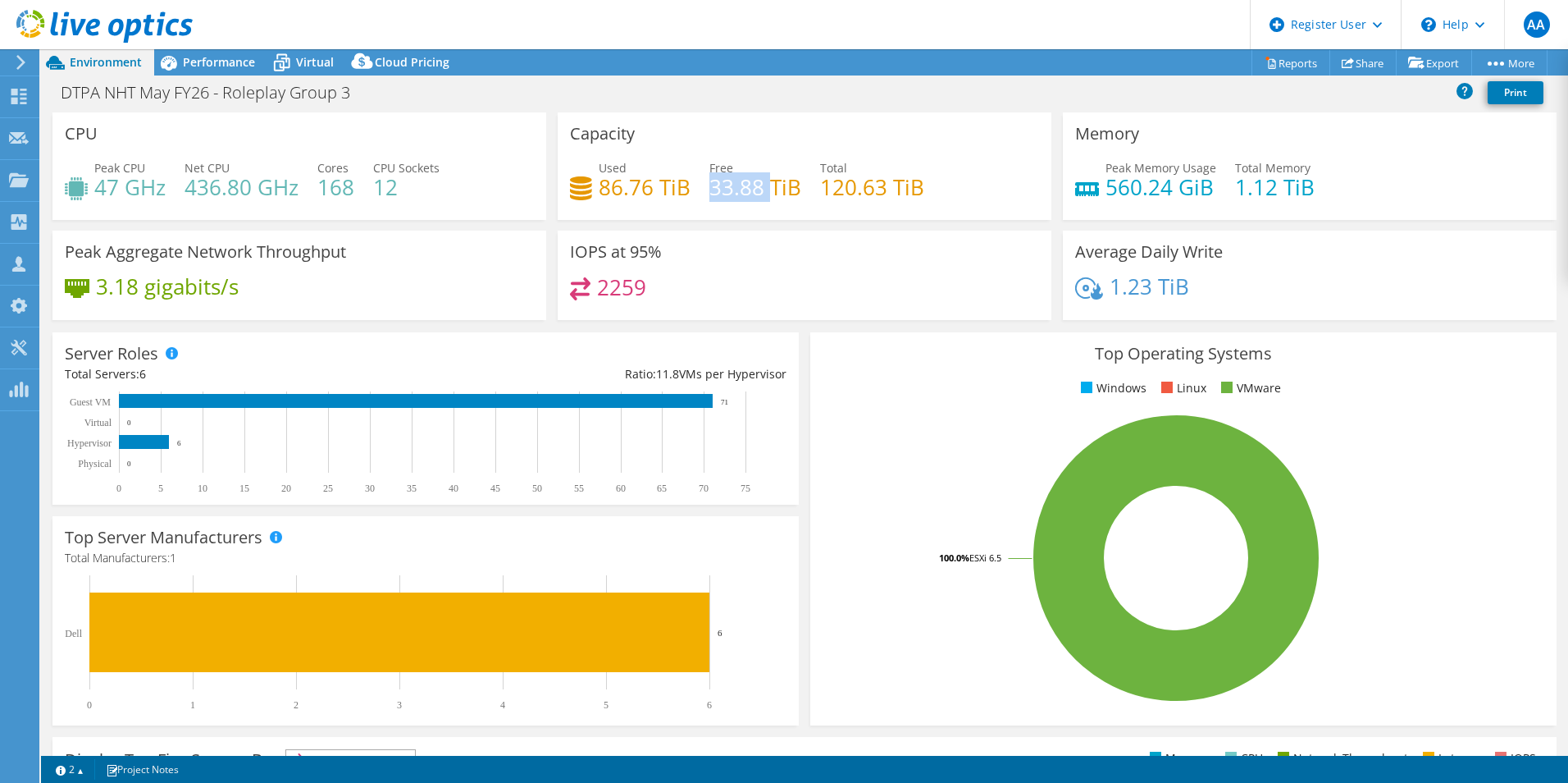
copy h4 "33.88"
click at [199, 50] on div "Performance" at bounding box center [211, 62] width 113 height 26
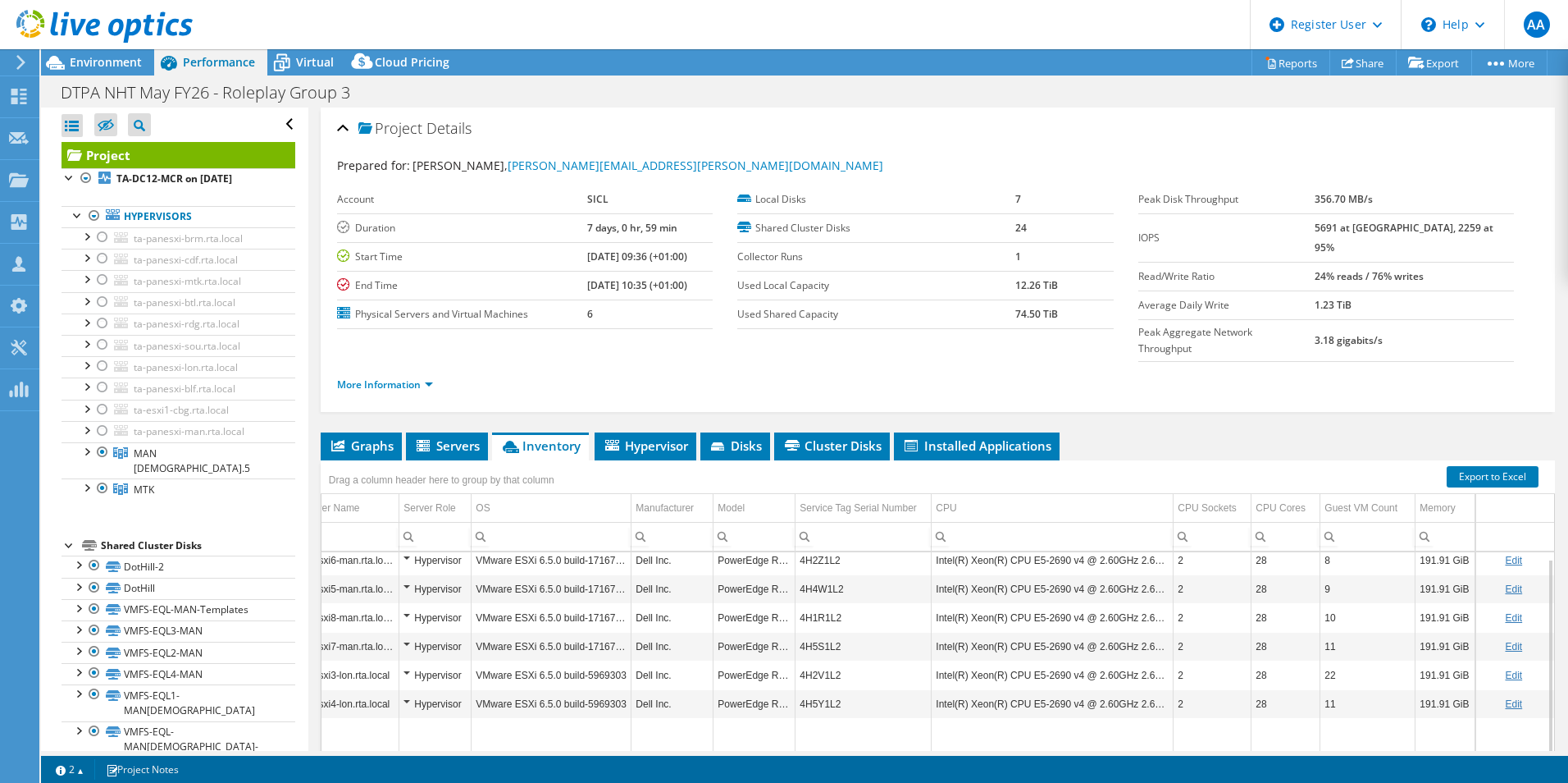
click at [823, 313] on label "Used Shared Capacity" at bounding box center [876, 314] width 278 height 16
click at [103, 65] on span "Environment" at bounding box center [106, 61] width 72 height 16
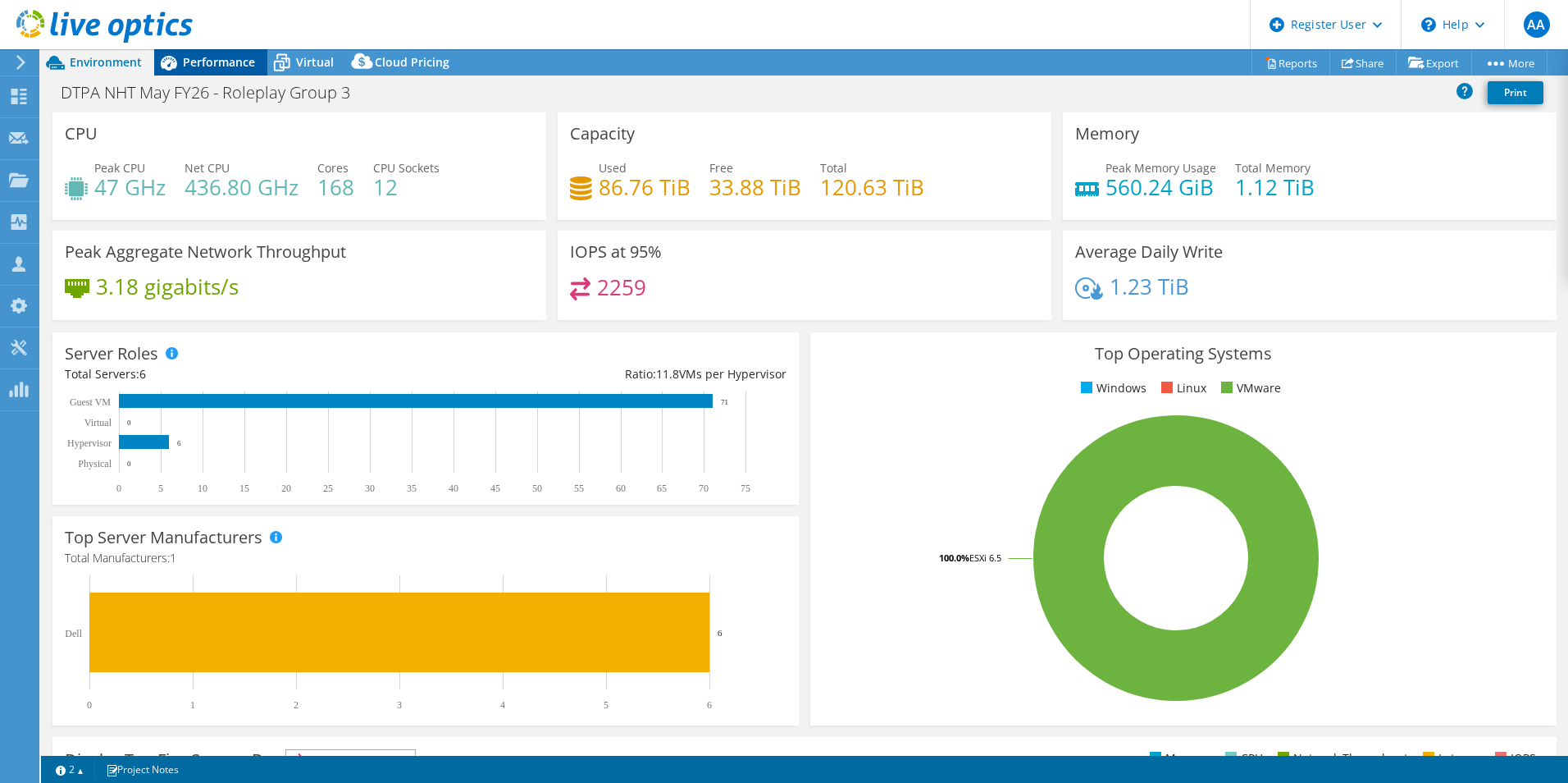
click at [199, 65] on span "Performance" at bounding box center [219, 61] width 72 height 16
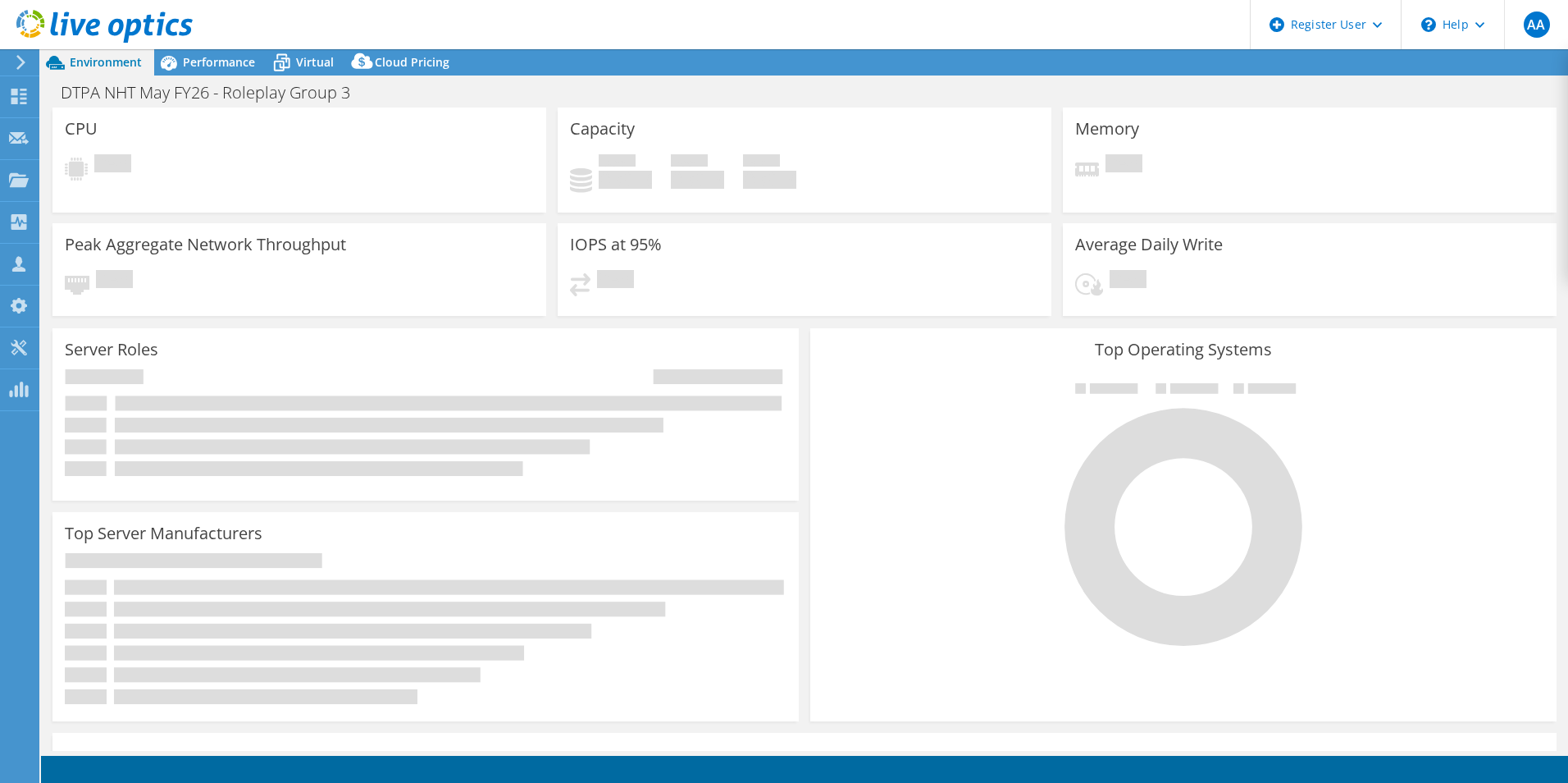
select select "USD"
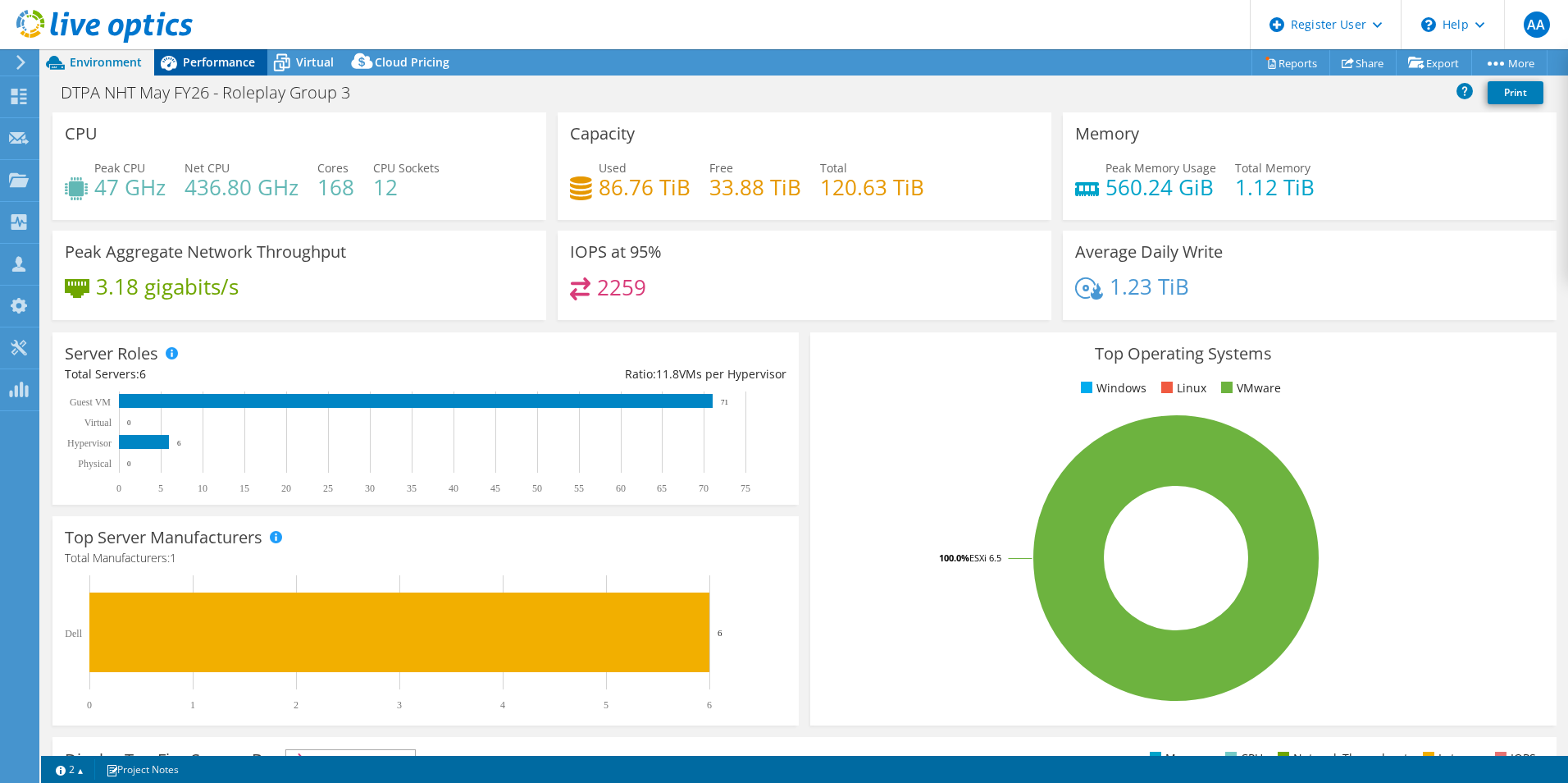
click at [219, 67] on span "Performance" at bounding box center [219, 61] width 72 height 16
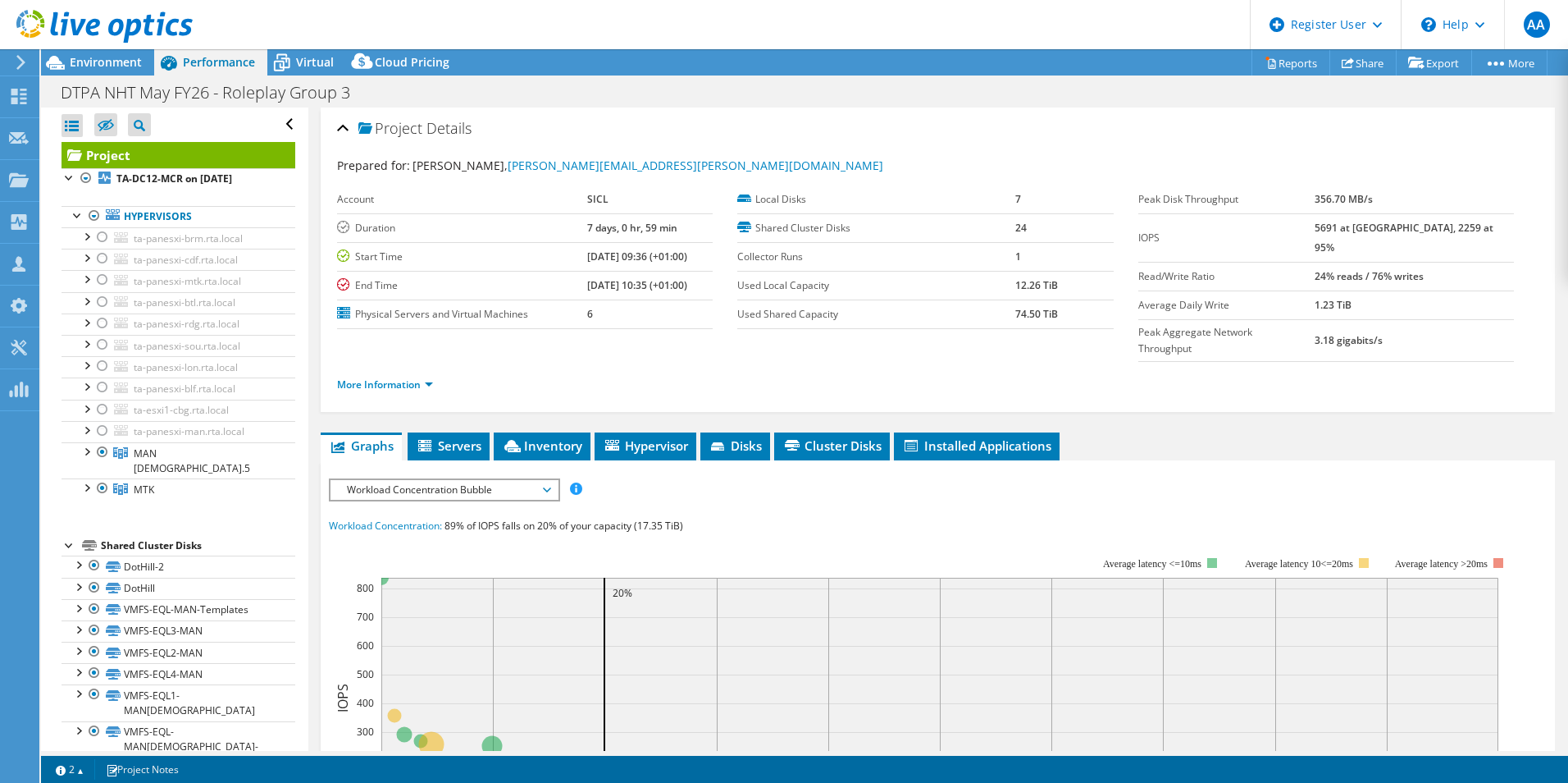
click at [1016, 315] on b "74.50 TiB" at bounding box center [1036, 314] width 42 height 14
copy b "74.50"
click at [811, 321] on label "Used Shared Capacity" at bounding box center [876, 314] width 278 height 16
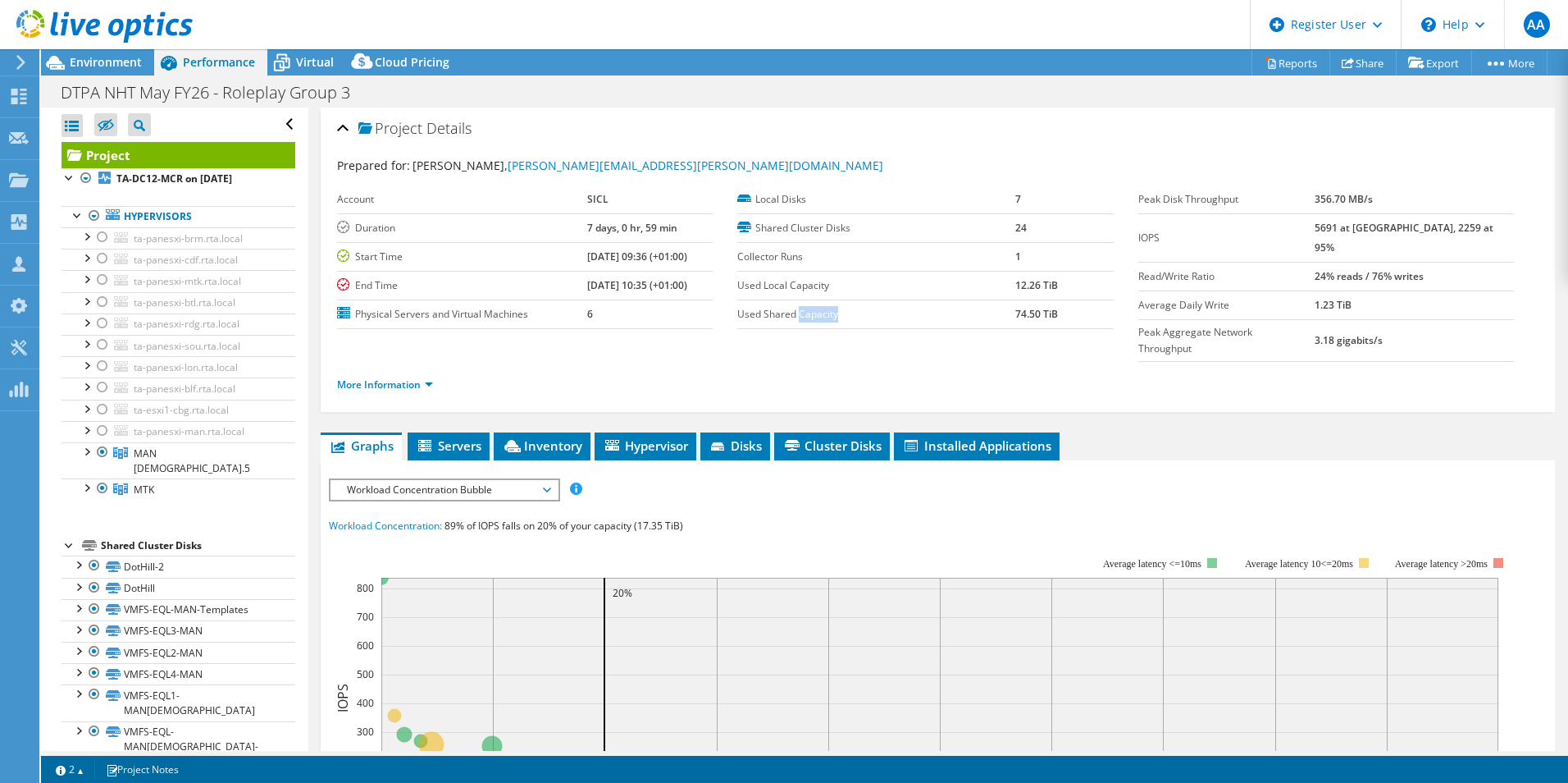
drag, startPoint x: 811, startPoint y: 321, endPoint x: 839, endPoint y: 318, distance: 28.2
click at [839, 318] on label "Used Shared Capacity" at bounding box center [876, 314] width 278 height 16
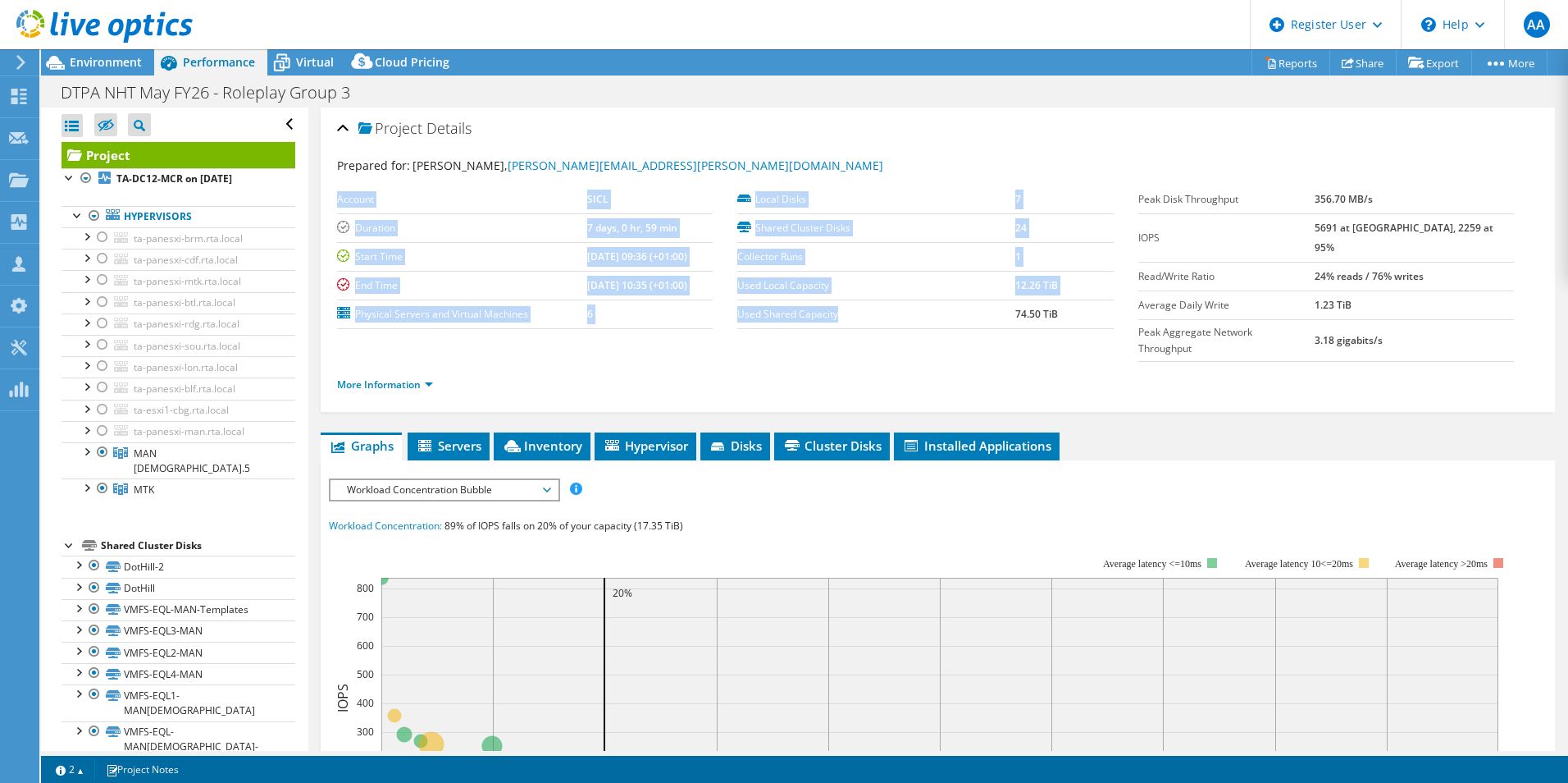
drag, startPoint x: 728, startPoint y: 315, endPoint x: 834, endPoint y: 311, distance: 106.1
click at [834, 311] on section "Account SICL Duration 7 days, 0 hr, 59 min Start Time 03/26/2021, 09:36 (+01:00…" at bounding box center [737, 257] width 801 height 144
click at [834, 311] on label "Used Shared Capacity" at bounding box center [876, 314] width 278 height 16
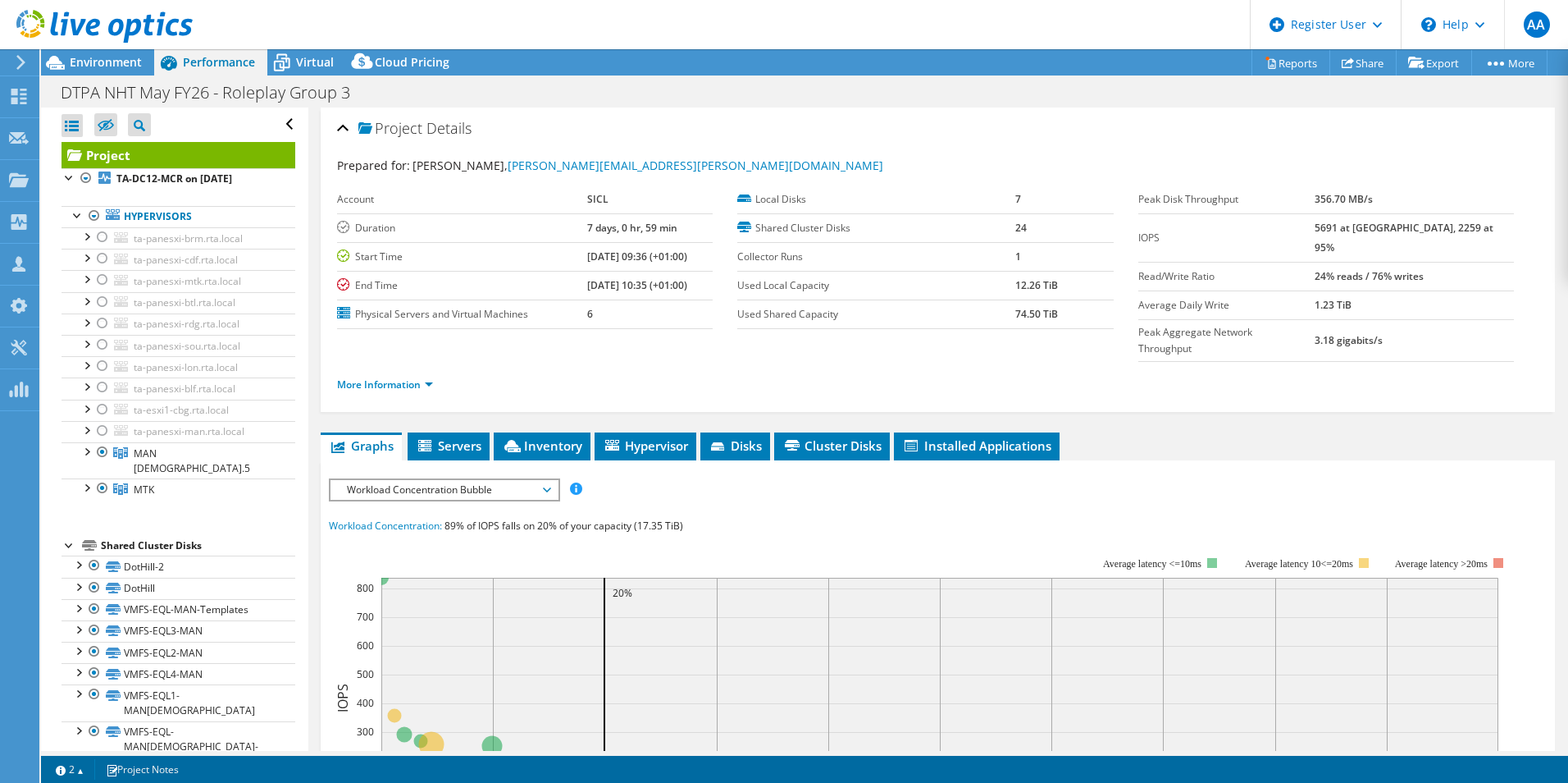
click at [834, 311] on label "Used Shared Capacity" at bounding box center [876, 314] width 278 height 16
copy tr "Used Shared Capacity"
click at [1281, 65] on link "Reports" at bounding box center [1290, 62] width 78 height 26
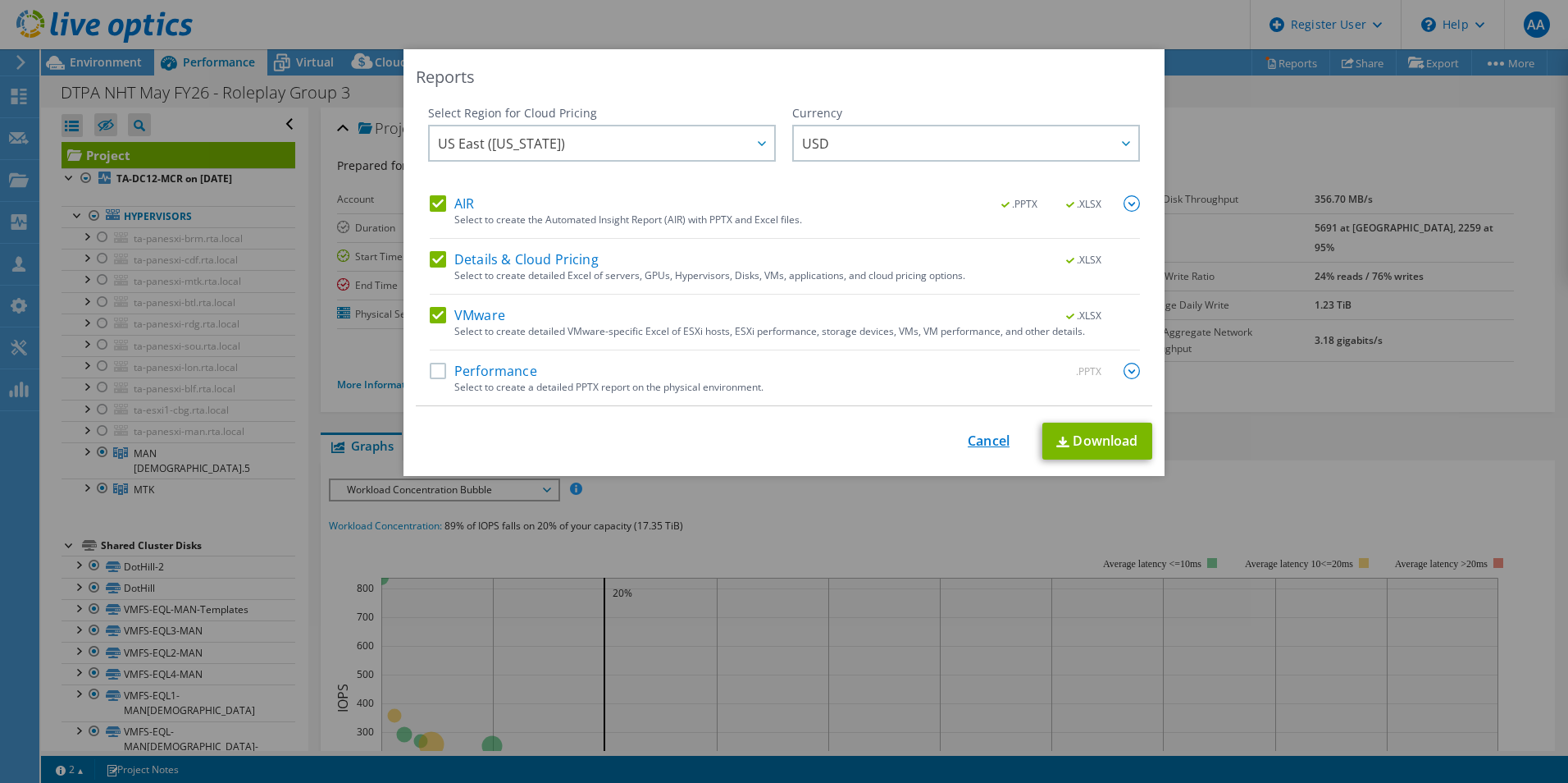
click at [985, 434] on link "Cancel" at bounding box center [988, 441] width 42 height 16
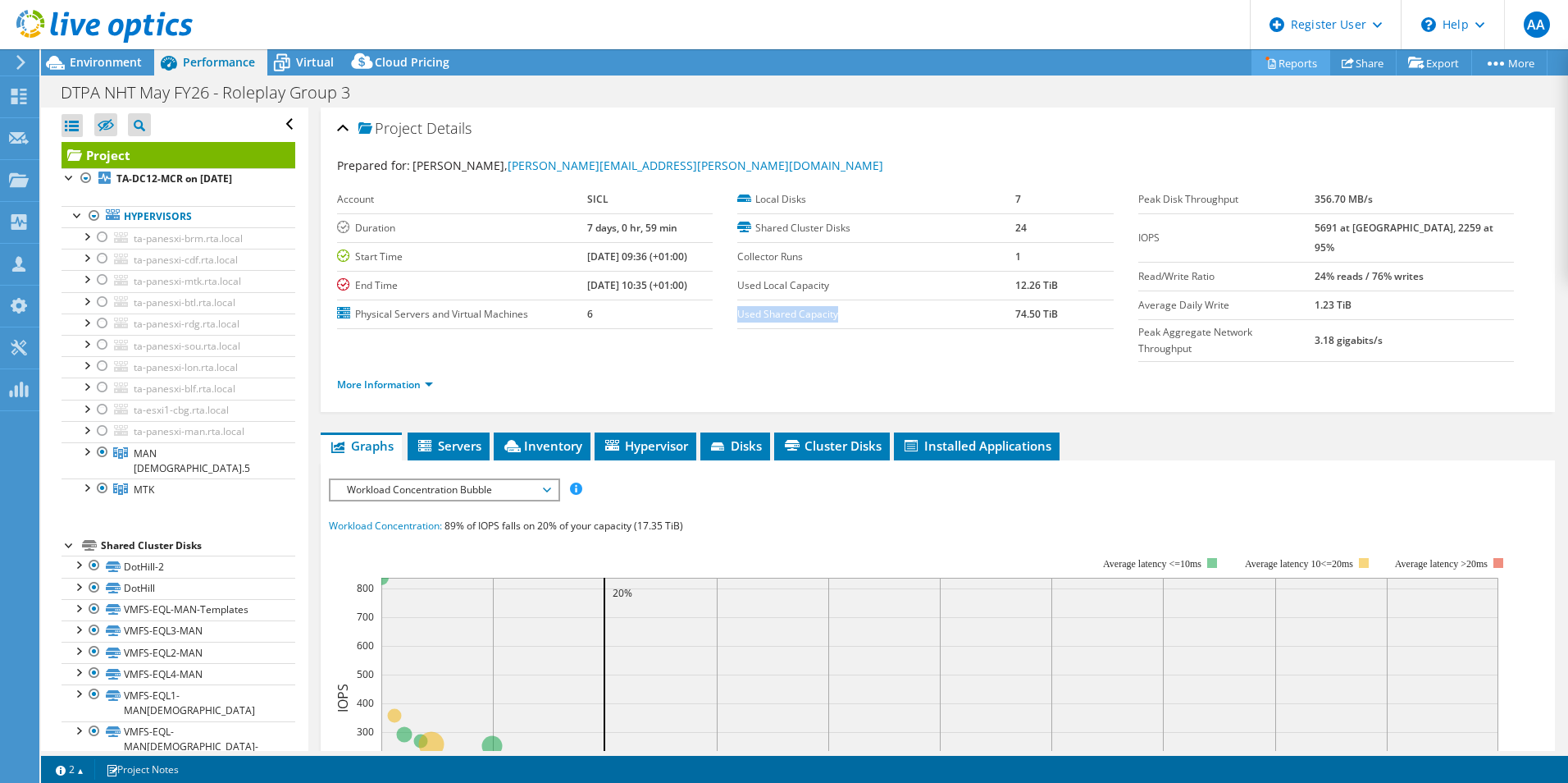
click at [1273, 69] on link "Reports" at bounding box center [1290, 62] width 78 height 26
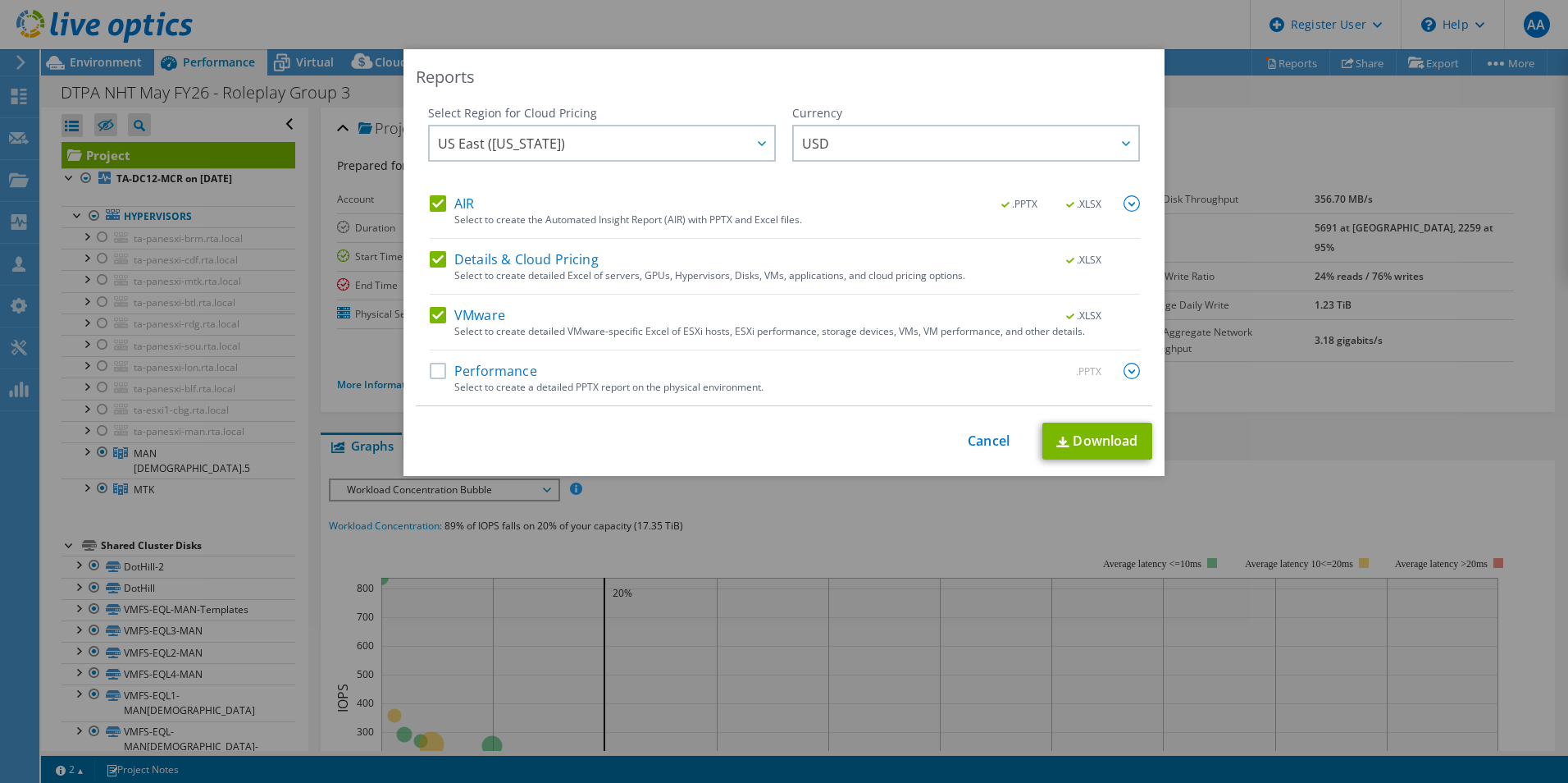
click at [430, 257] on label "Details & Cloud Pricing" at bounding box center [514, 259] width 169 height 16
click at [0, 0] on input "Details & Cloud Pricing" at bounding box center [0, 0] width 0 height 0
click at [430, 204] on label "AIR" at bounding box center [451, 203] width 44 height 16
click at [0, 0] on input "AIR" at bounding box center [0, 0] width 0 height 0
click at [1114, 446] on link "Download" at bounding box center [1097, 440] width 110 height 37
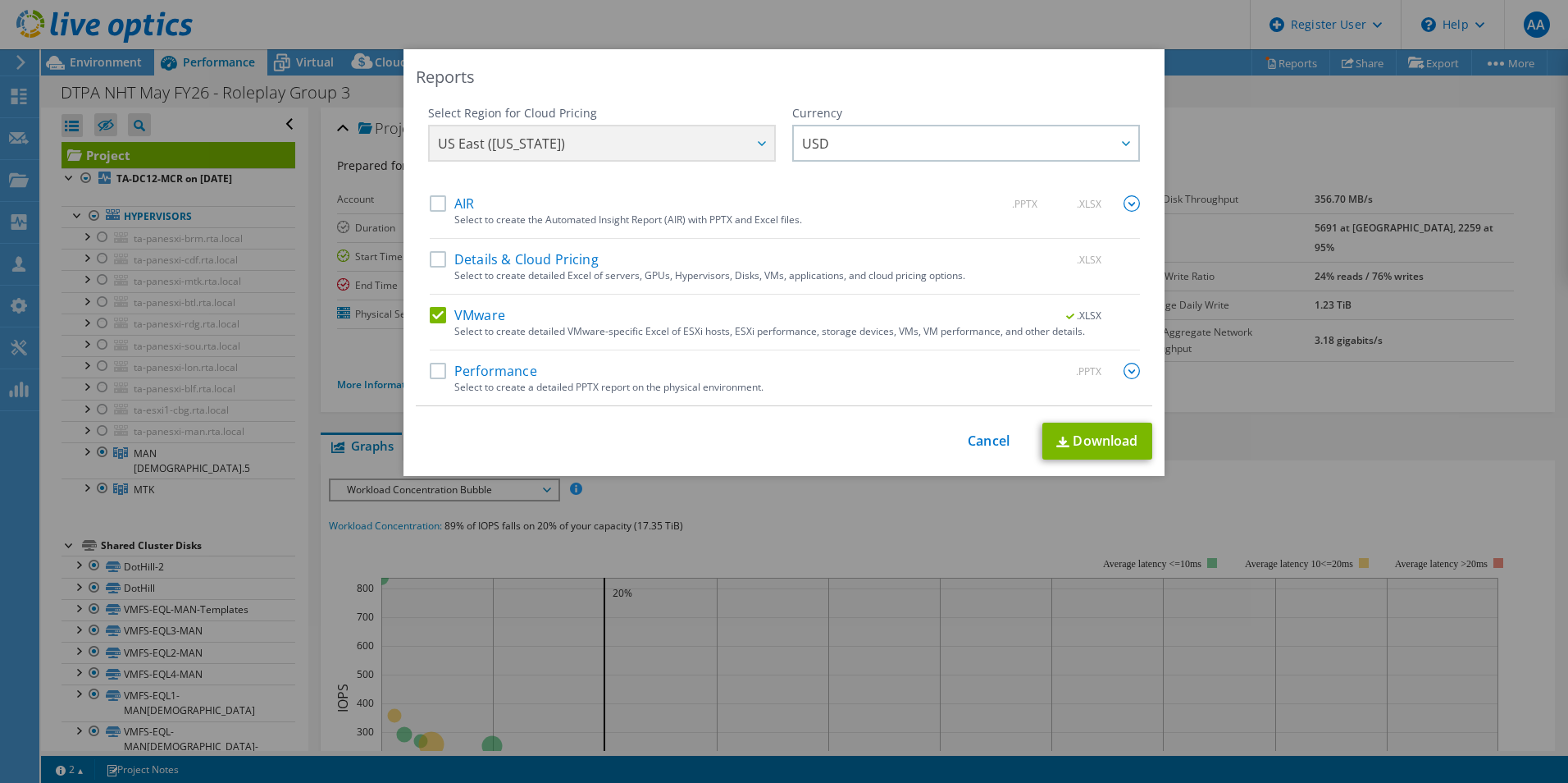
click at [1230, 294] on div "Reports Select Region for Cloud Pricing Asia Pacific (Hong Kong) Asia Pacific (…" at bounding box center [784, 391] width 1568 height 684
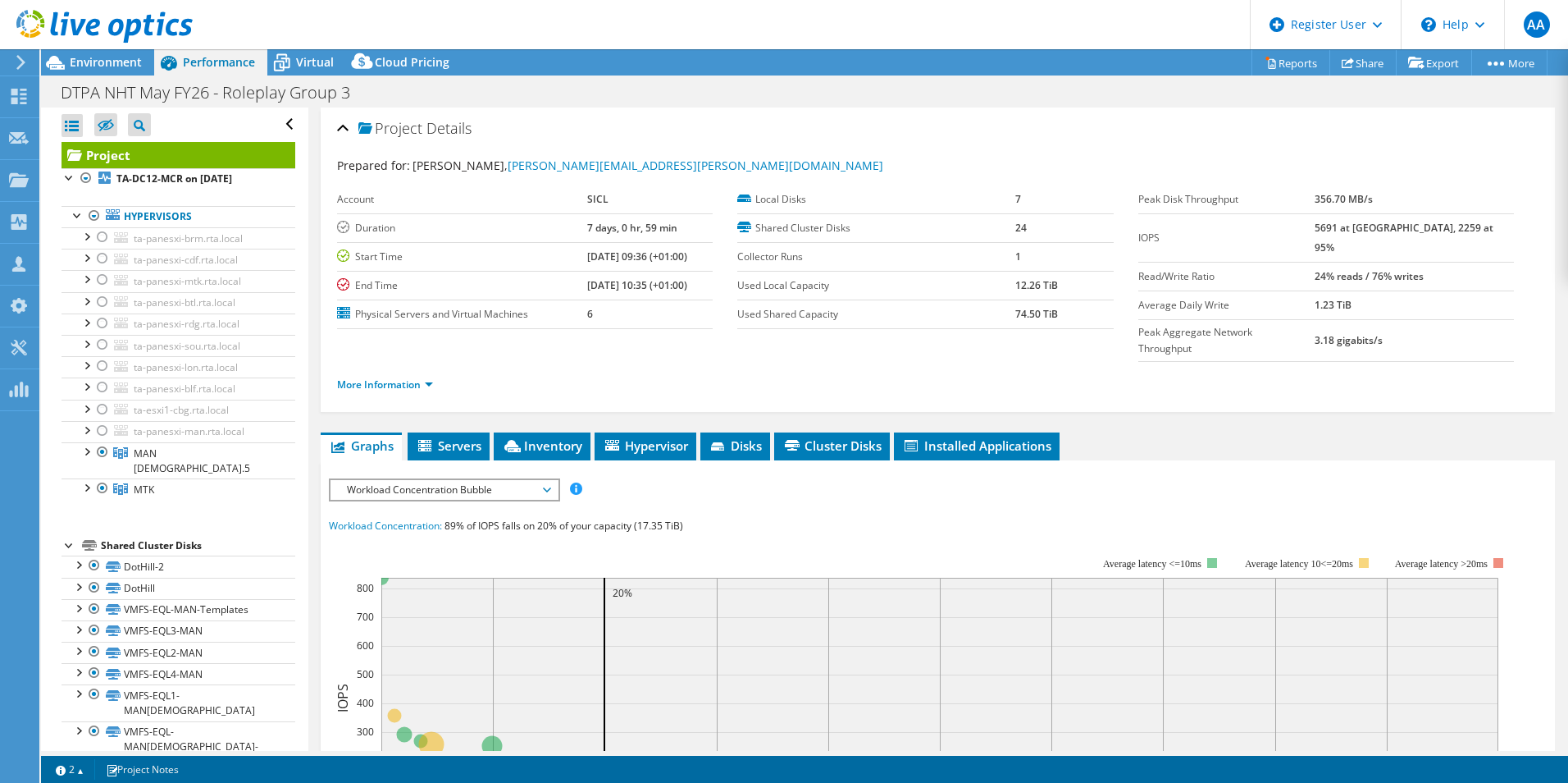
click at [985, 321] on label "Used Shared Capacity" at bounding box center [876, 314] width 278 height 16
click at [111, 72] on div "Environment" at bounding box center [97, 62] width 113 height 26
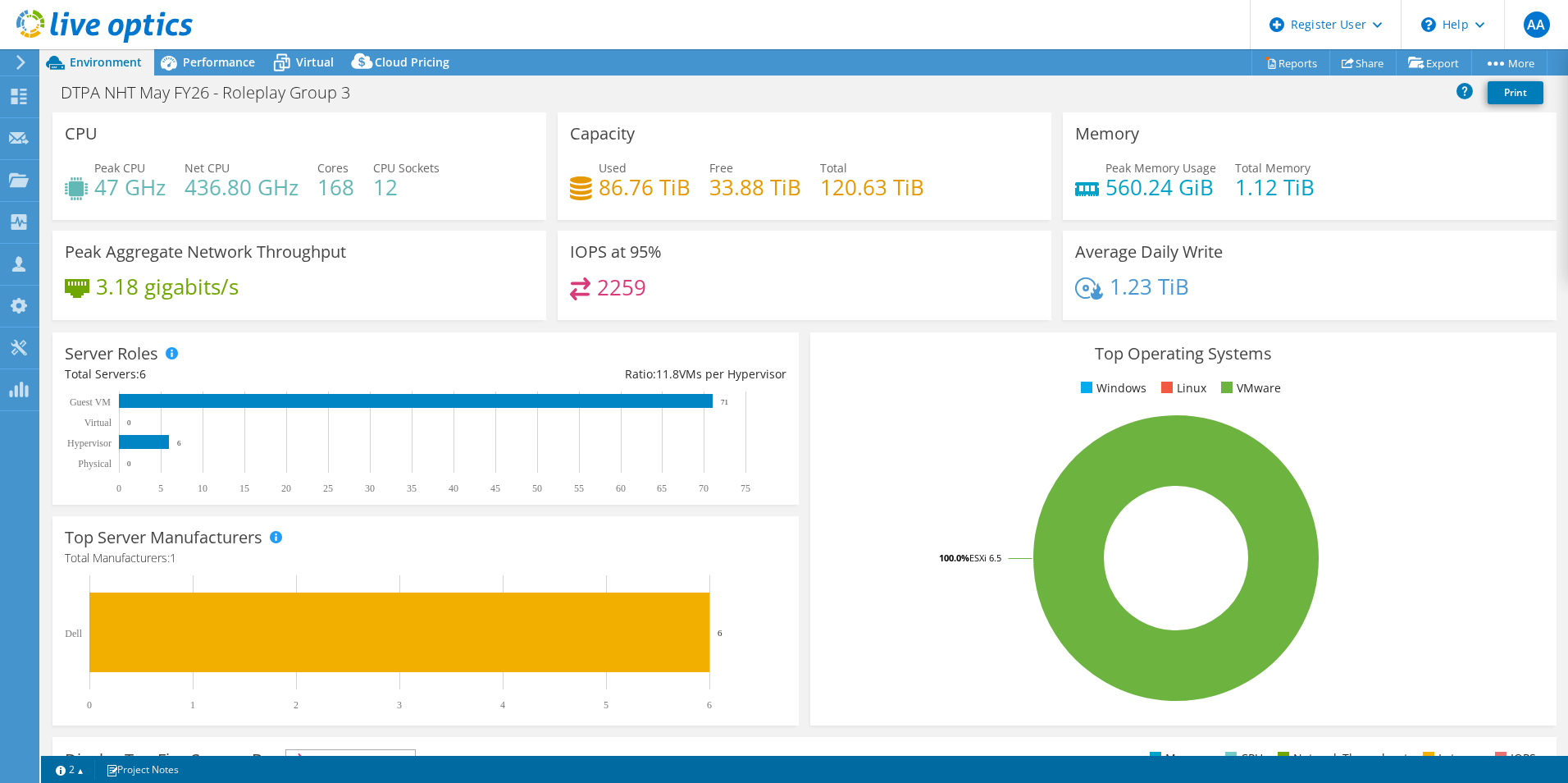
click at [603, 189] on h4 "86.76 TiB" at bounding box center [644, 186] width 92 height 18
copy h4 "86.76"
